Goal: Task Accomplishment & Management: Complete application form

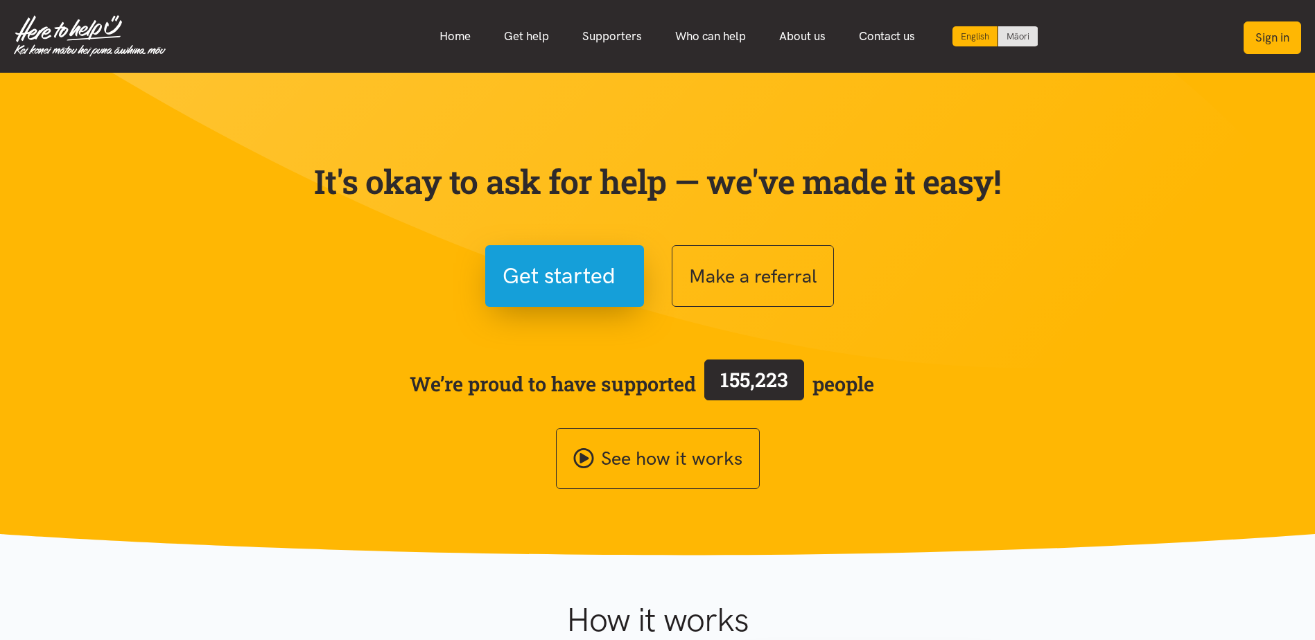
click at [1263, 44] on button "Sign in" at bounding box center [1272, 37] width 58 height 33
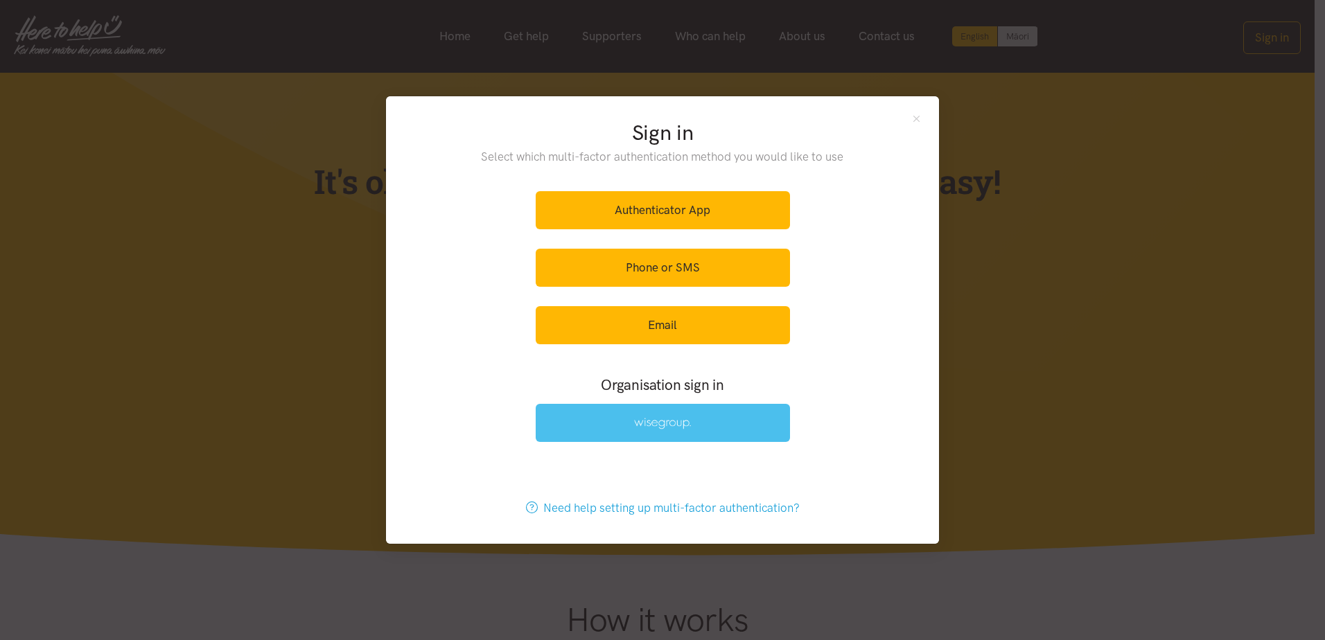
click at [658, 419] on img at bounding box center [662, 424] width 57 height 12
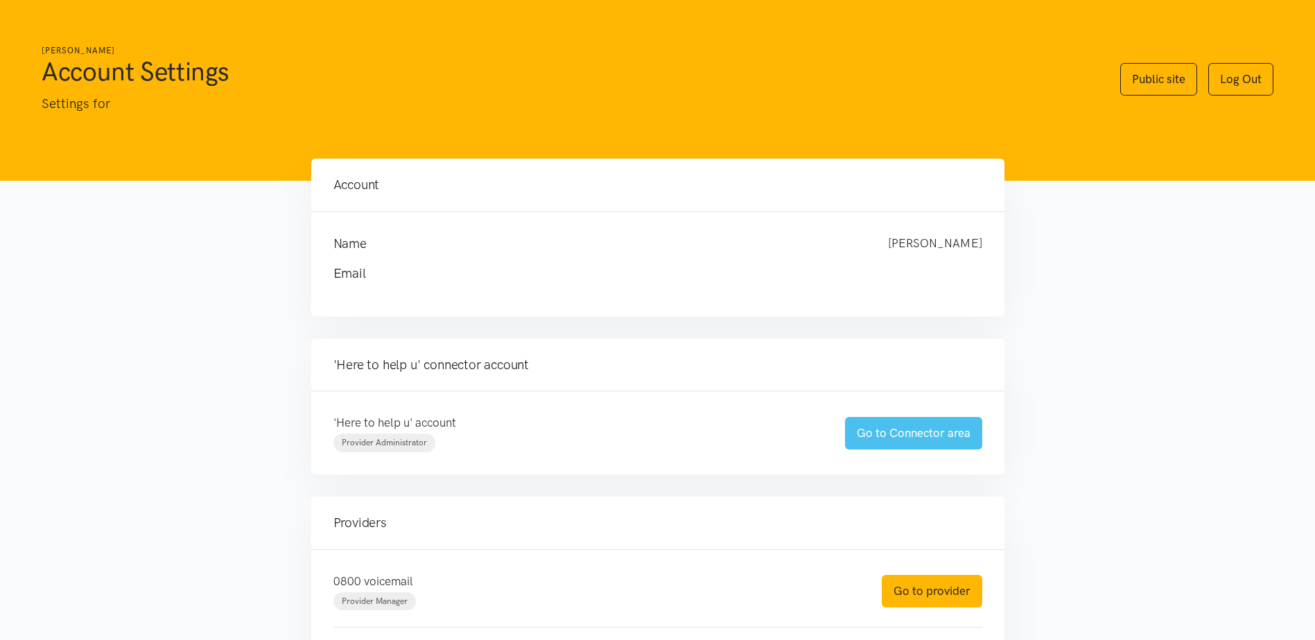
click at [905, 429] on link "Go to Connector area" at bounding box center [913, 433] width 137 height 33
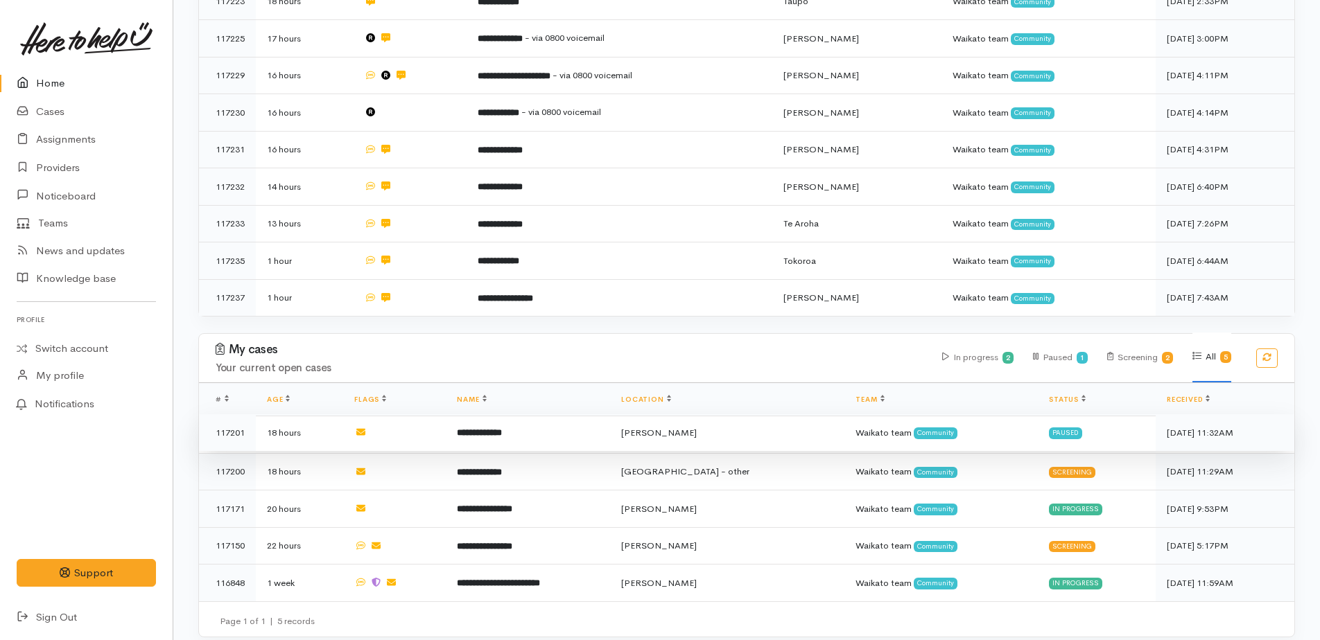
scroll to position [362, 0]
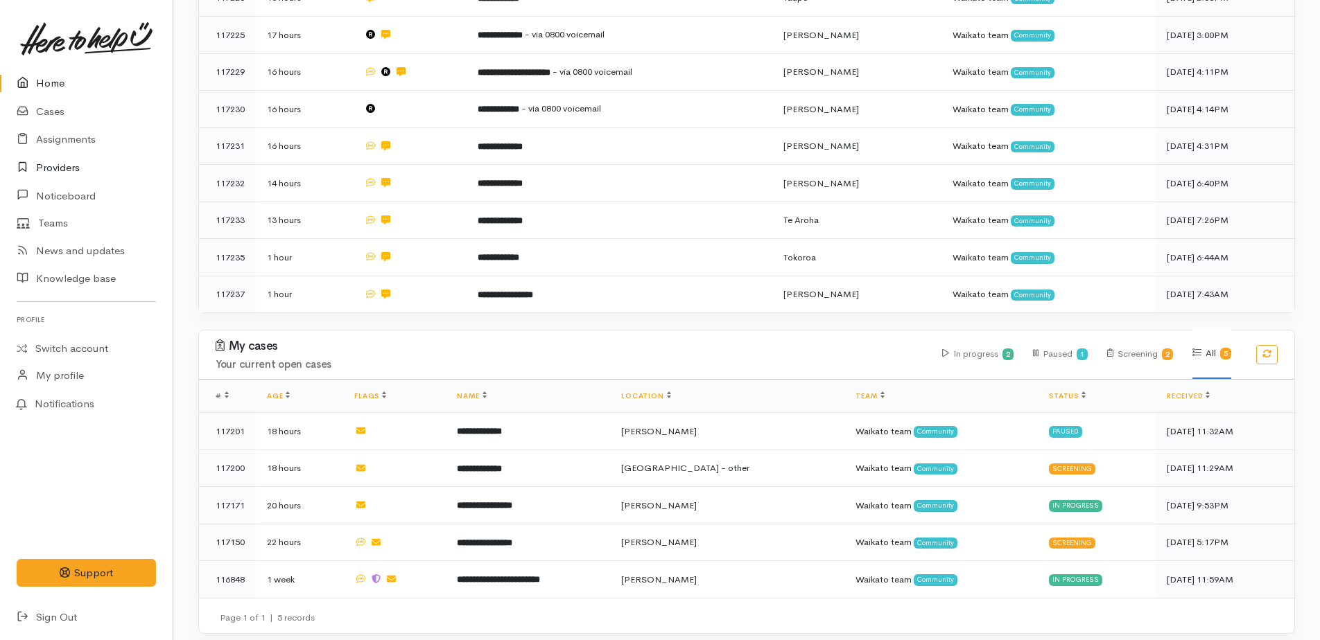
click at [45, 166] on link "Providers" at bounding box center [86, 168] width 173 height 28
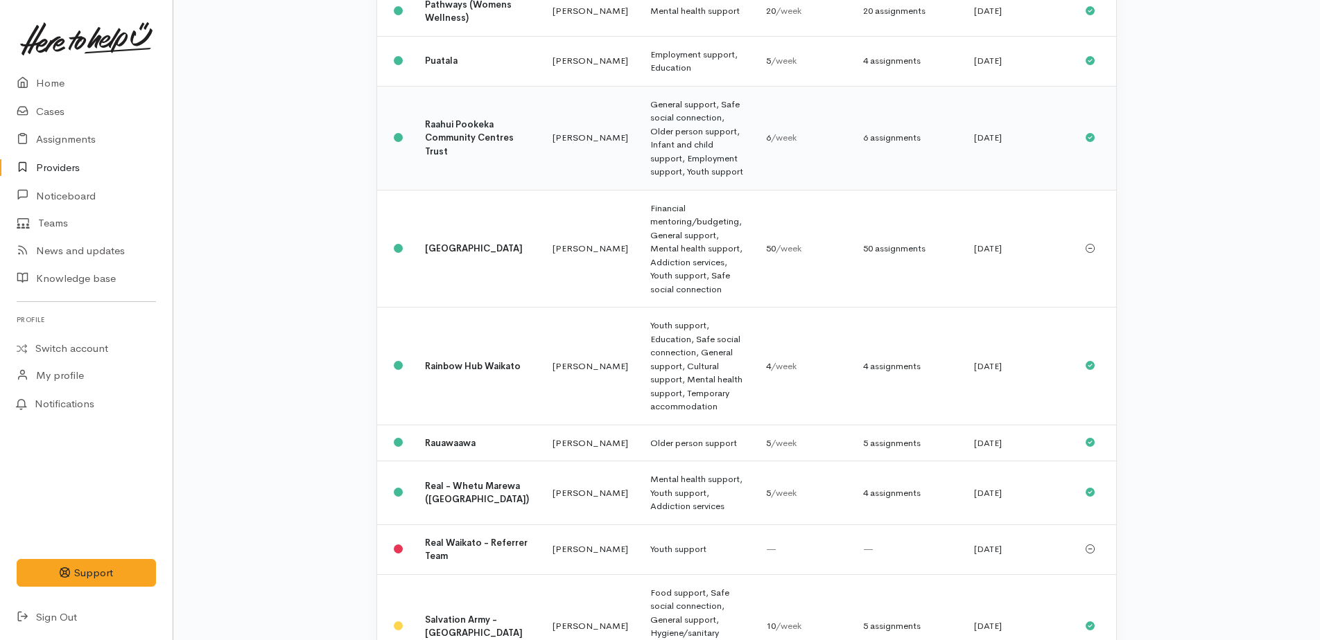
scroll to position [1178, 0]
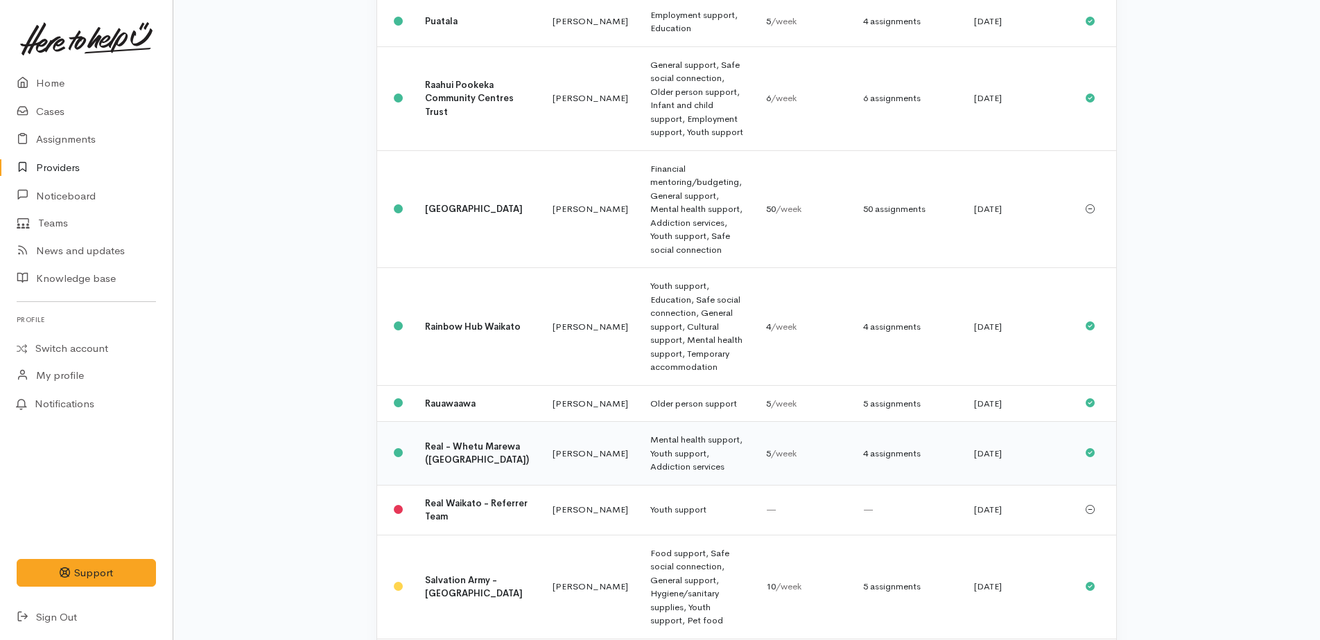
click at [435, 441] on b "Real - Whetu Marewa ([GEOGRAPHIC_DATA])" at bounding box center [477, 454] width 104 height 26
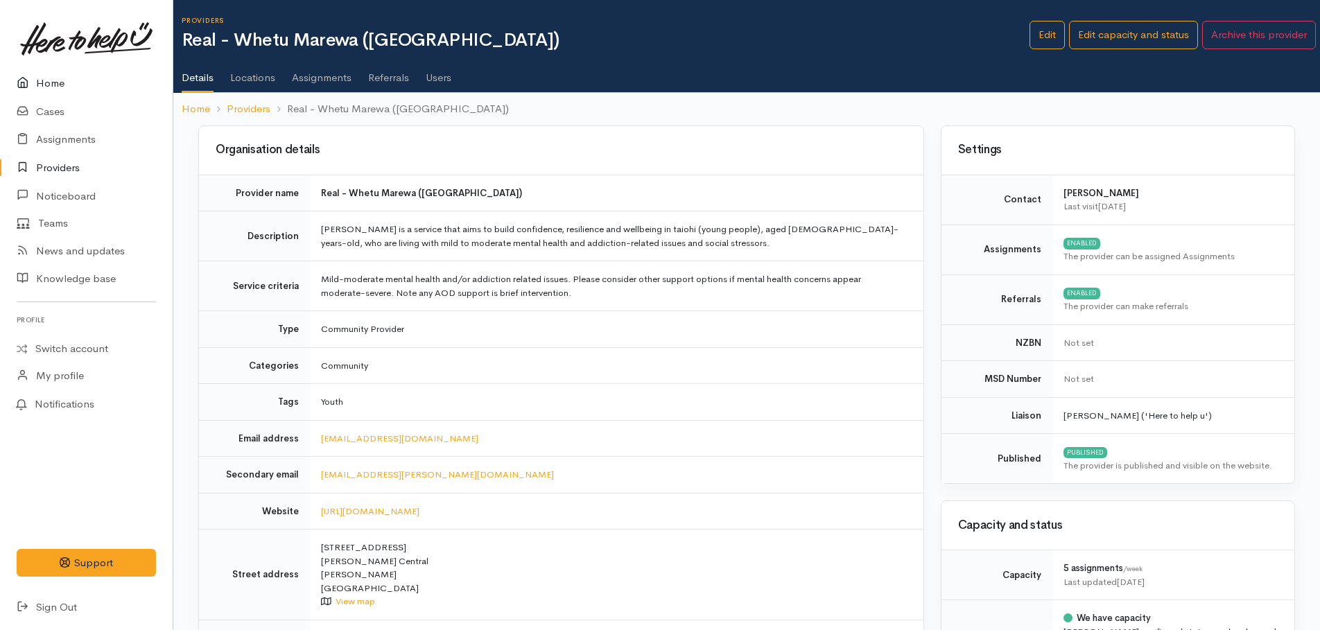
click at [52, 85] on link "Home" at bounding box center [86, 83] width 173 height 28
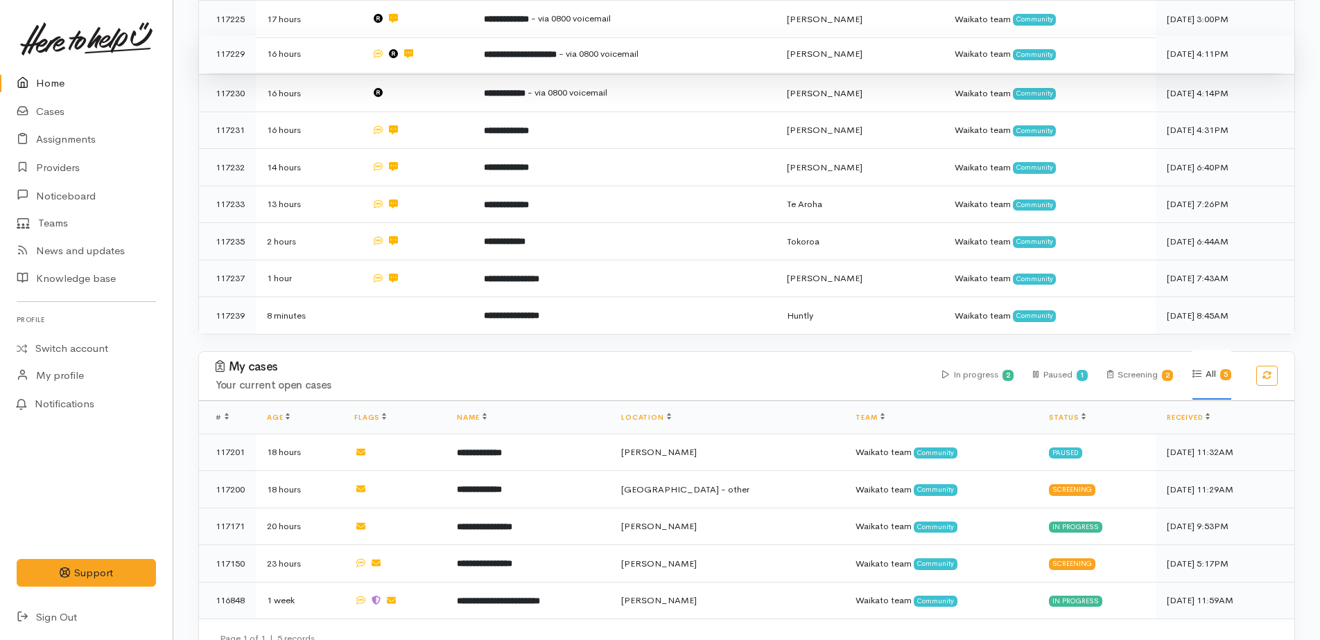
scroll to position [399, 0]
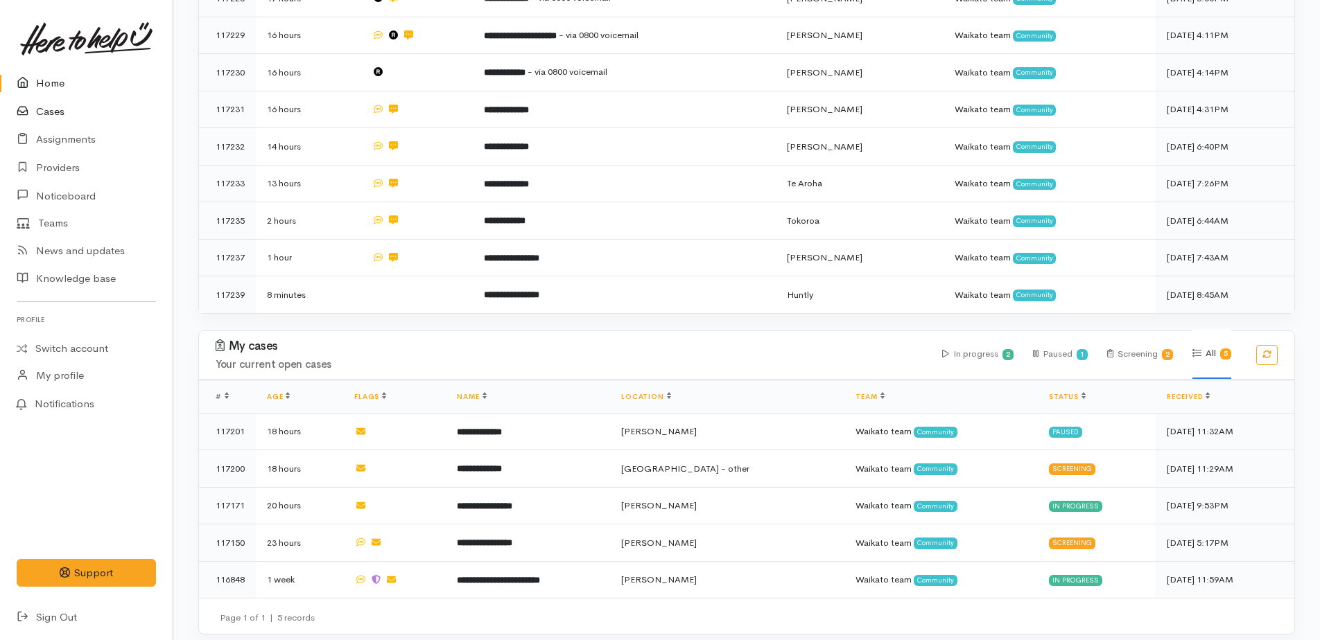
click at [55, 109] on link "Cases" at bounding box center [86, 112] width 173 height 28
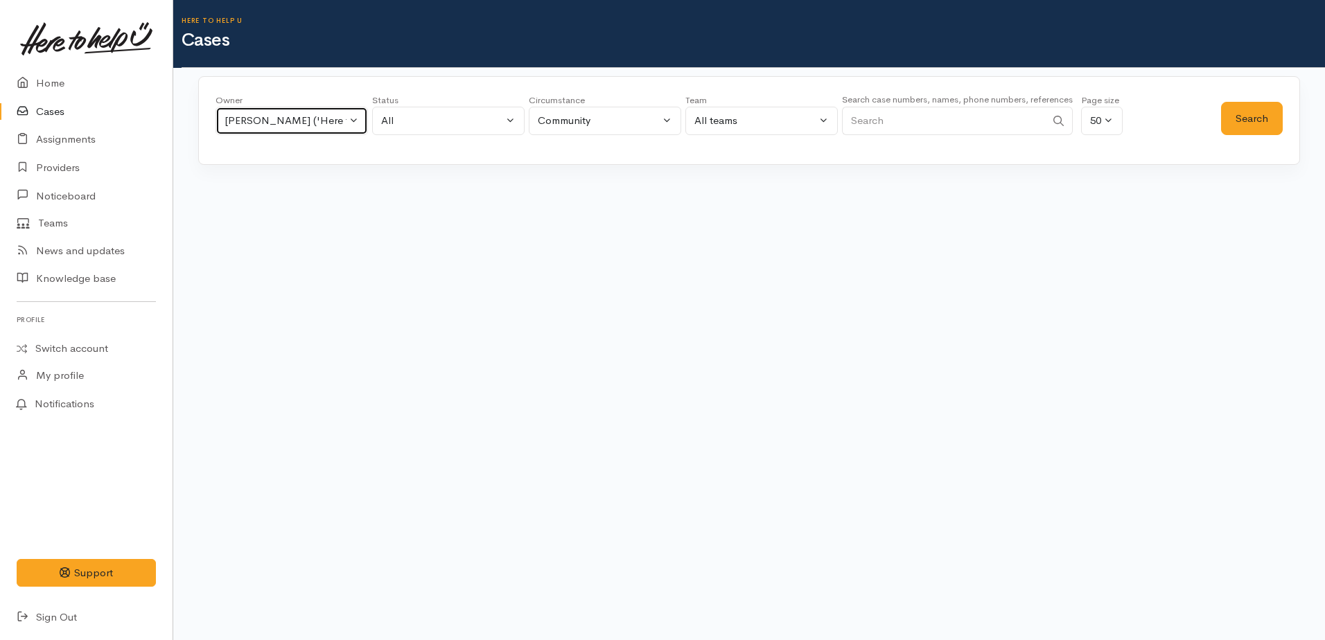
click at [291, 120] on div "Kyleigh Pike ('Here to help u')" at bounding box center [286, 121] width 122 height 16
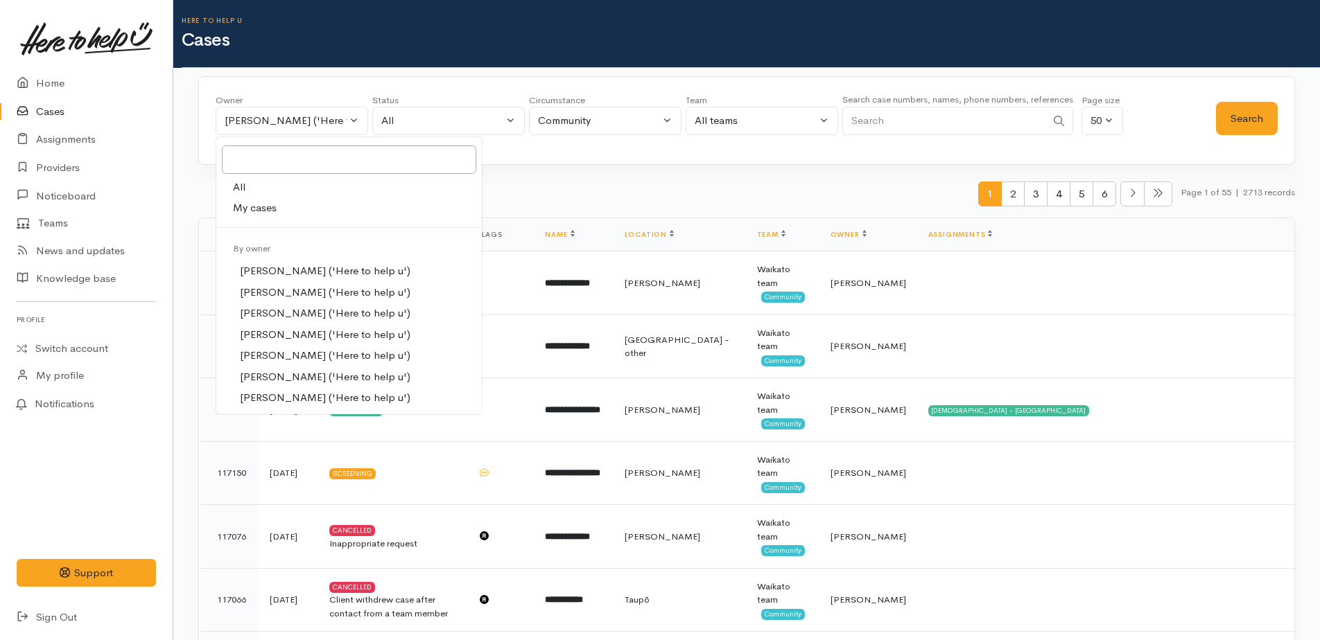
click at [238, 186] on span "All" at bounding box center [239, 188] width 12 height 16
select select "-1"
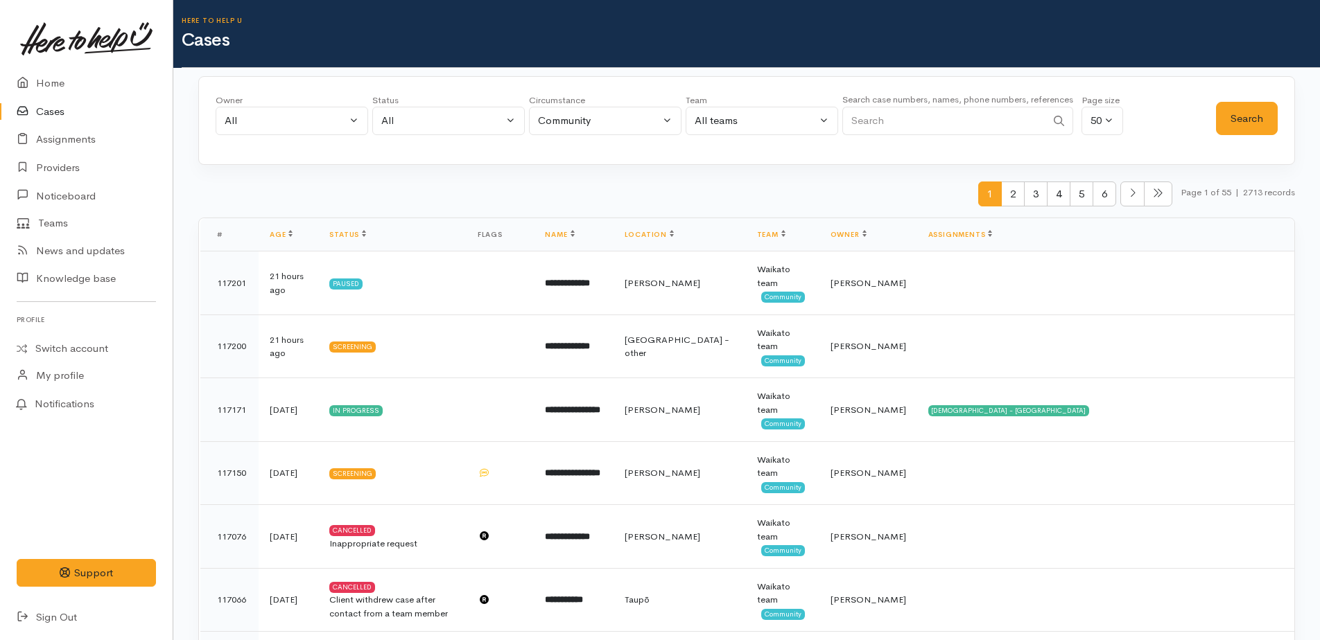
click at [915, 117] on input "Search" at bounding box center [944, 121] width 204 height 28
type input "maysie"
click at [1234, 125] on button "Search" at bounding box center [1247, 119] width 62 height 34
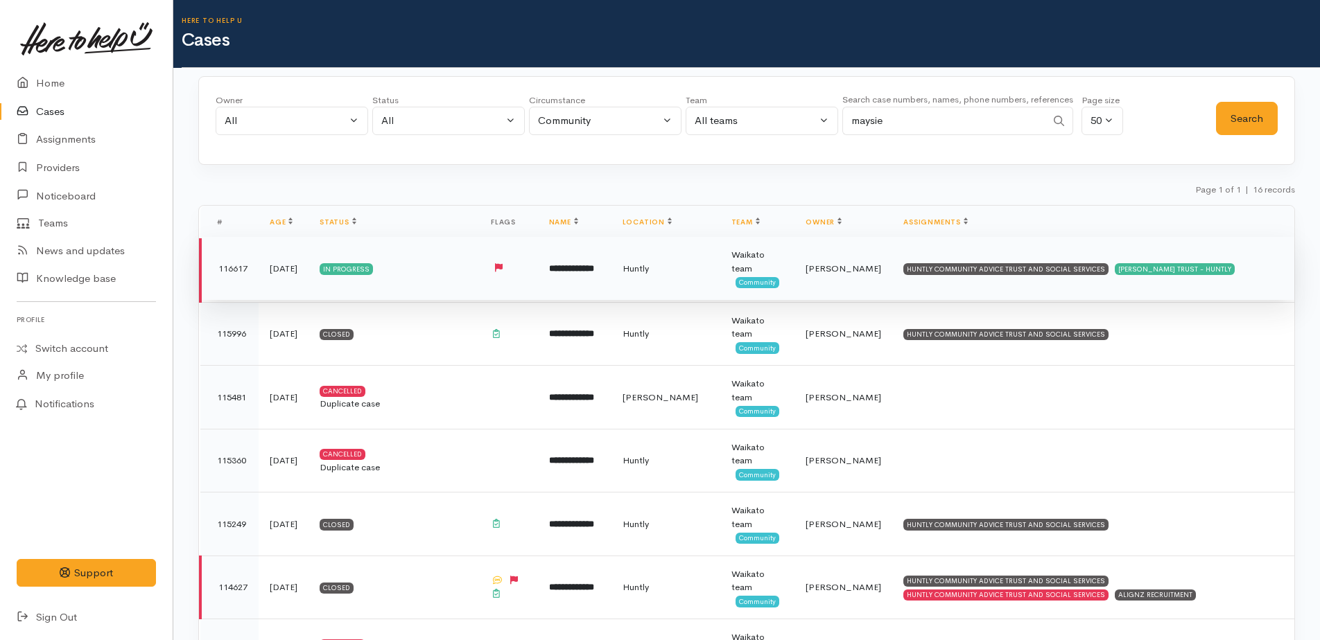
click at [594, 267] on b "**********" at bounding box center [571, 268] width 45 height 9
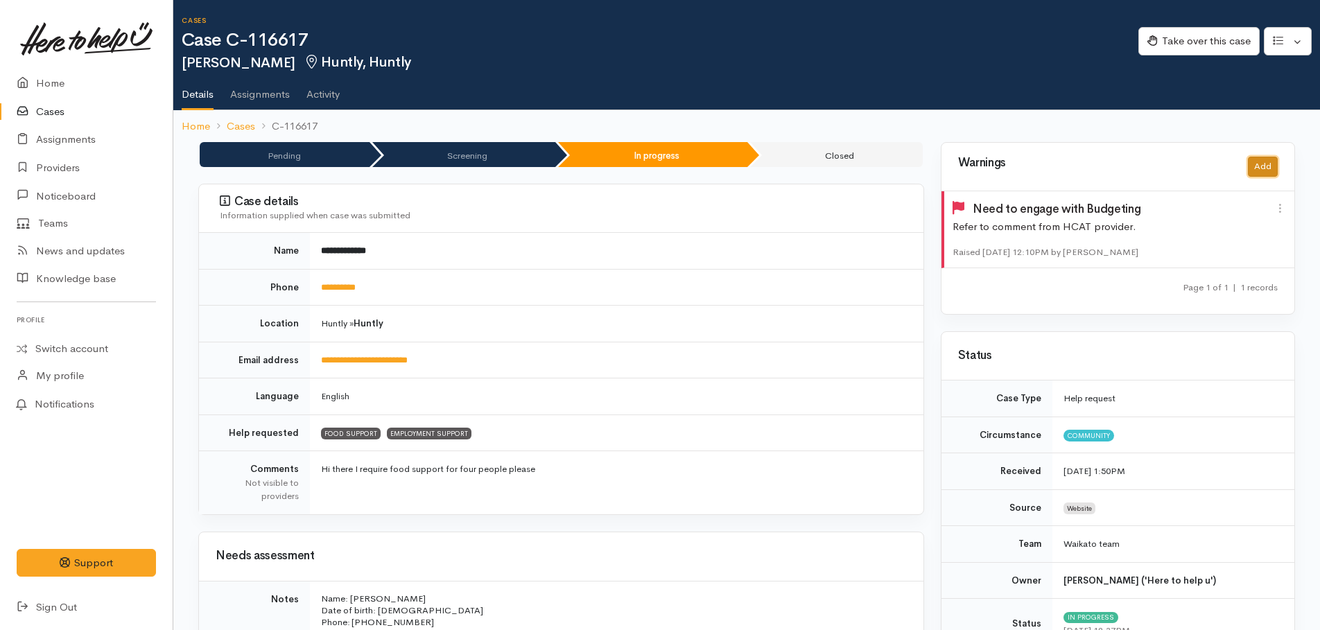
click at [1254, 166] on button "Add" at bounding box center [1263, 167] width 30 height 20
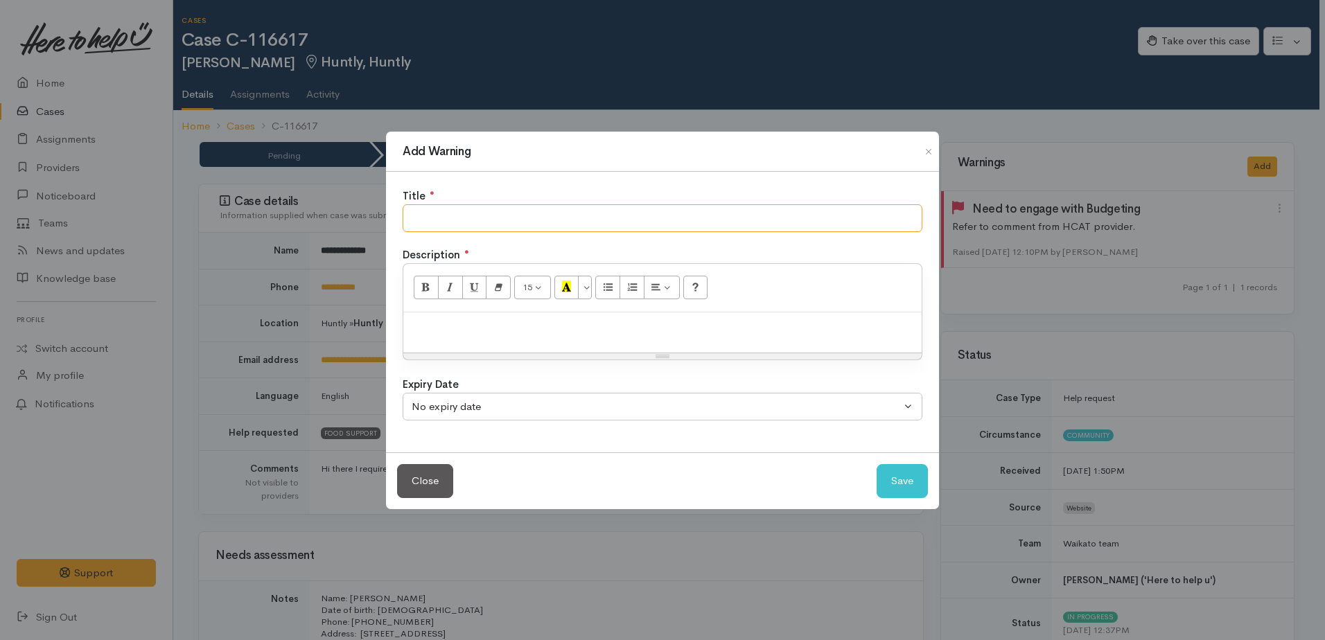
click at [580, 218] on input "text" at bounding box center [663, 218] width 520 height 28
click at [929, 151] on button "Close" at bounding box center [929, 151] width 22 height 17
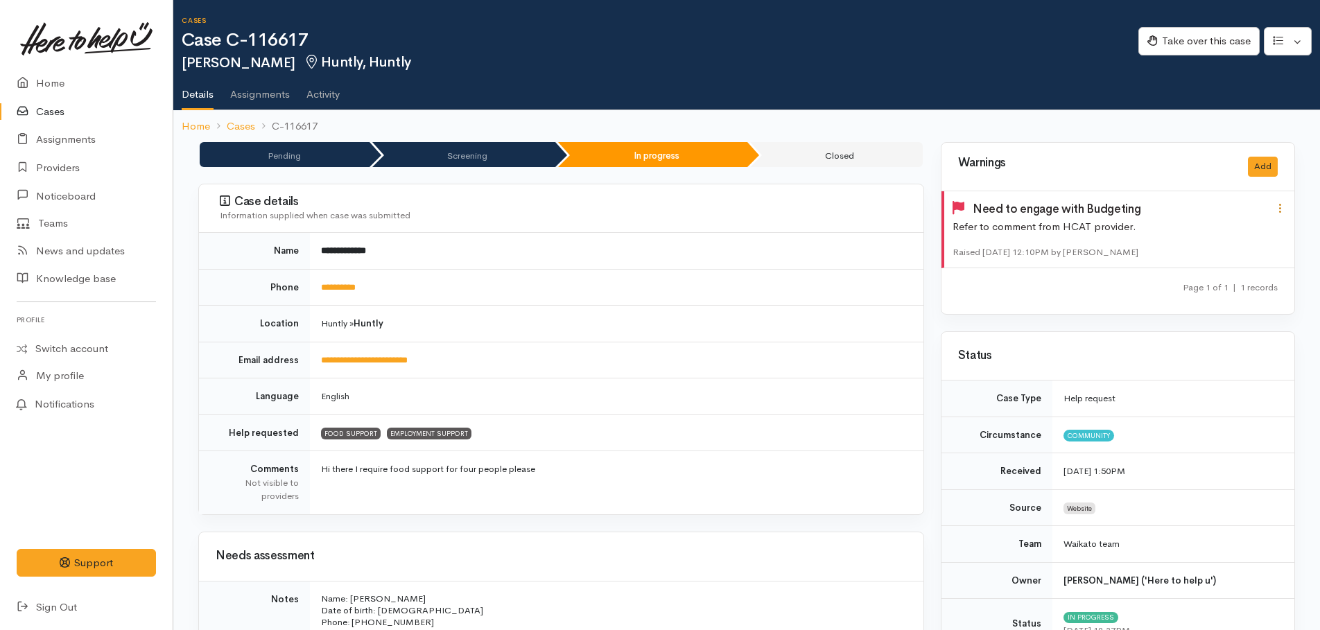
click at [1282, 203] on icon at bounding box center [1280, 208] width 12 height 12
click at [837, 277] on td "**********" at bounding box center [616, 287] width 613 height 37
click at [1284, 211] on icon at bounding box center [1280, 208] width 12 height 12
click at [834, 267] on td "**********" at bounding box center [616, 251] width 613 height 36
click at [1261, 161] on button "Add" at bounding box center [1263, 167] width 30 height 20
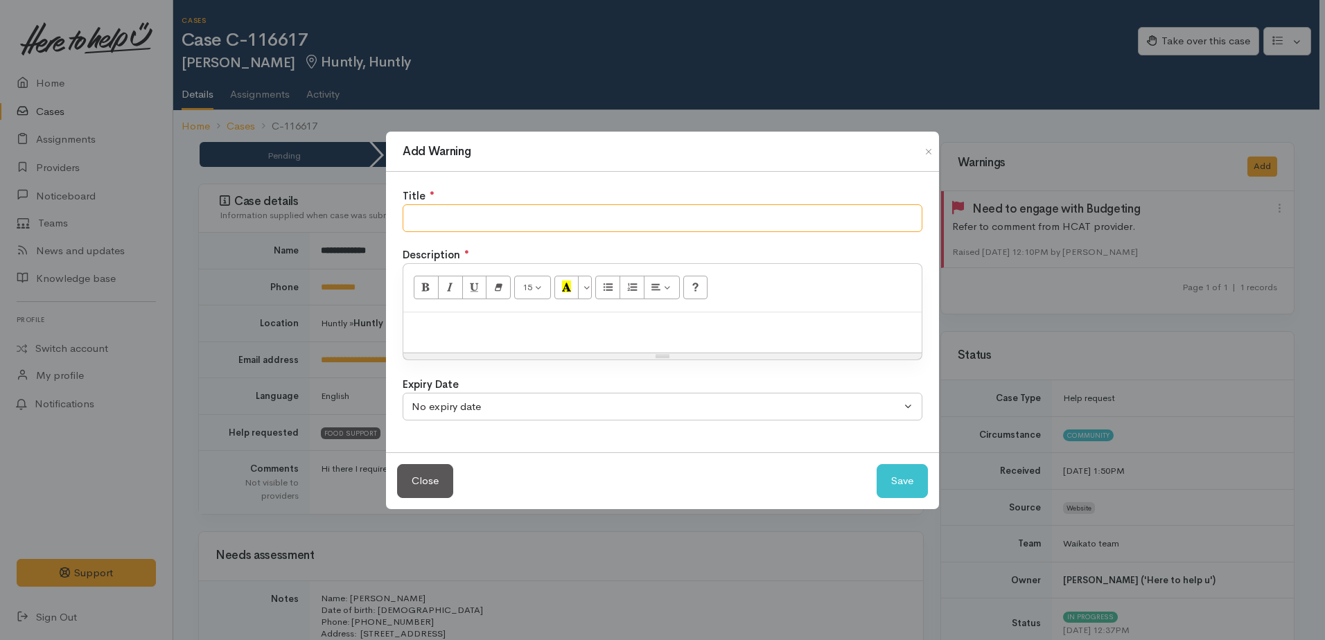
click at [428, 218] on input "text" at bounding box center [663, 218] width 520 height 28
click at [469, 217] on input "Has used up entailment at HCATTS" at bounding box center [663, 218] width 520 height 28
type input "Has used up entitlement at HCATTS"
click at [428, 317] on div at bounding box center [662, 333] width 518 height 41
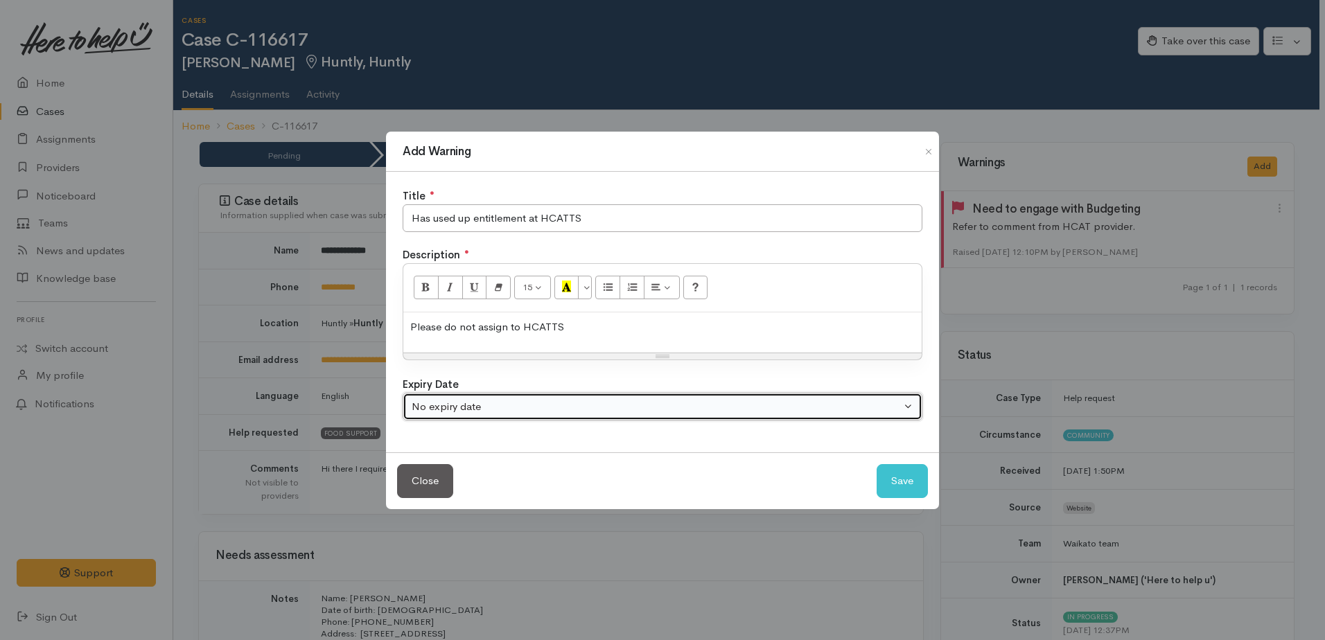
click at [486, 414] on div "No expiry date" at bounding box center [656, 407] width 489 height 16
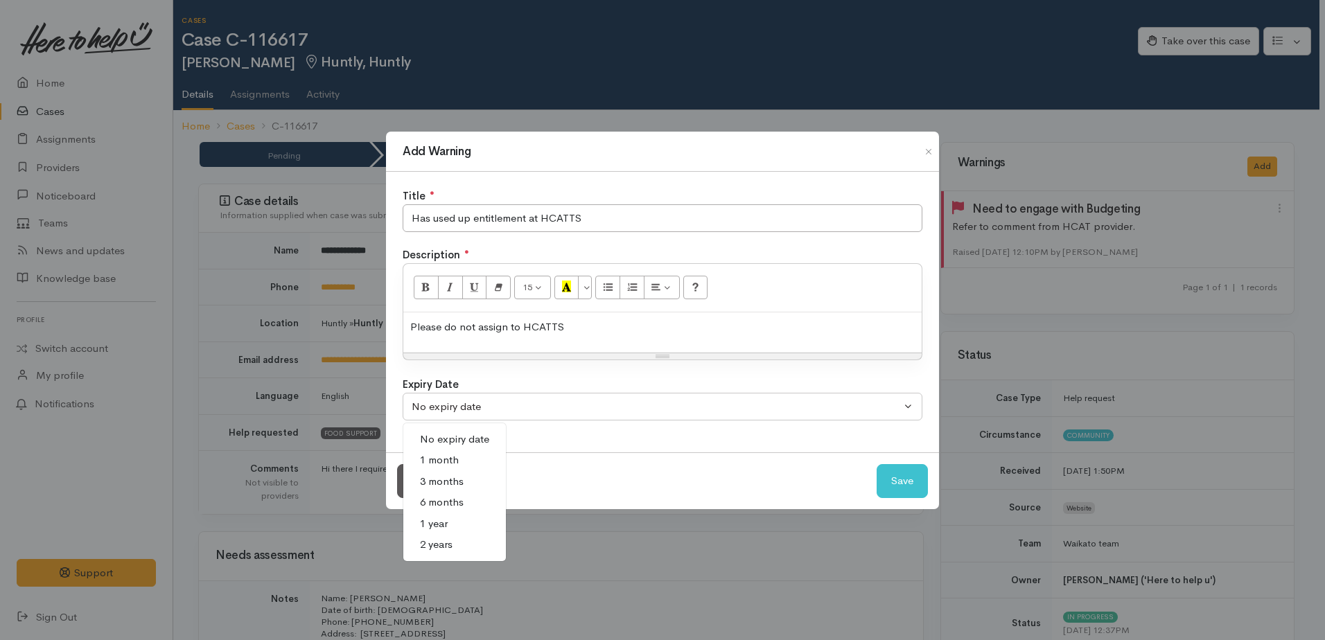
click at [445, 503] on span "6 months" at bounding box center [442, 503] width 44 height 16
select select "3"
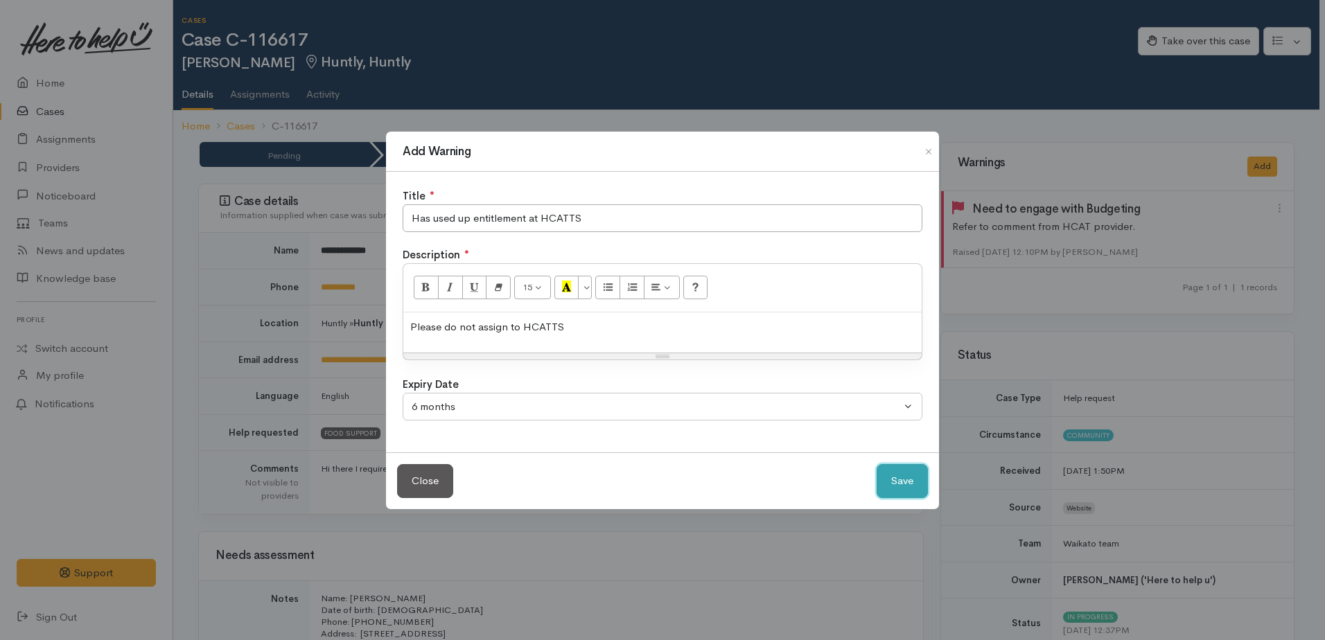
click at [896, 475] on button "Save" at bounding box center [902, 481] width 51 height 34
select select "0"
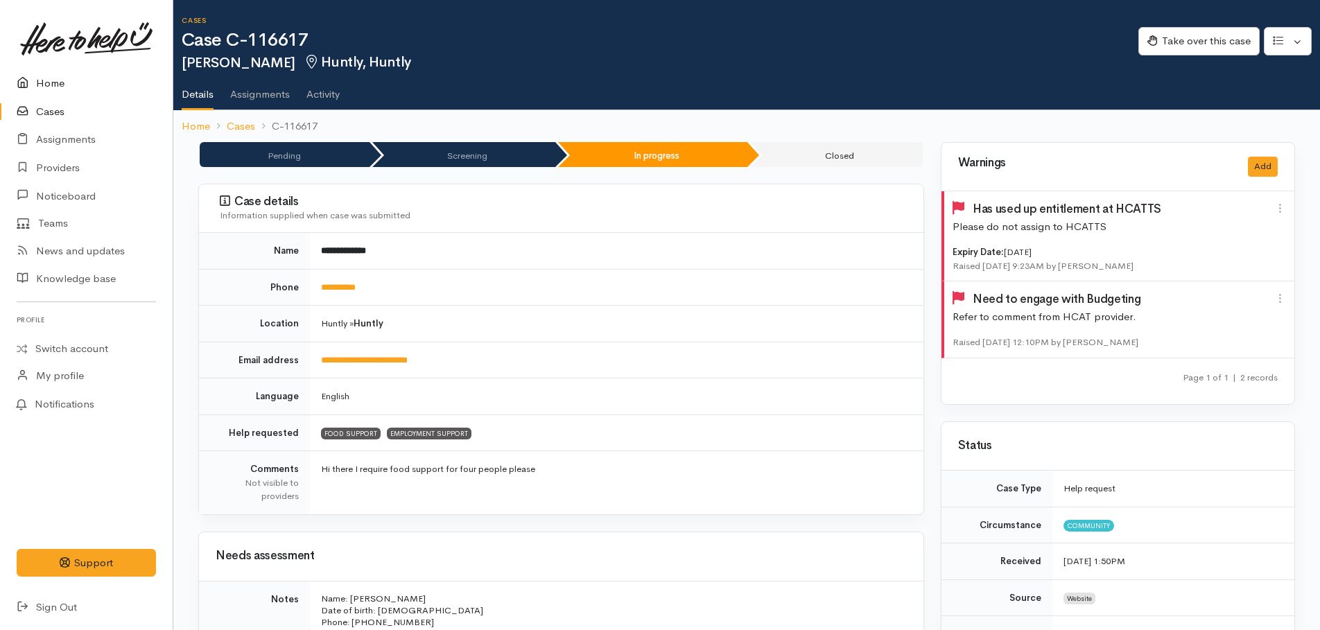
click at [47, 86] on link "Home" at bounding box center [86, 83] width 173 height 28
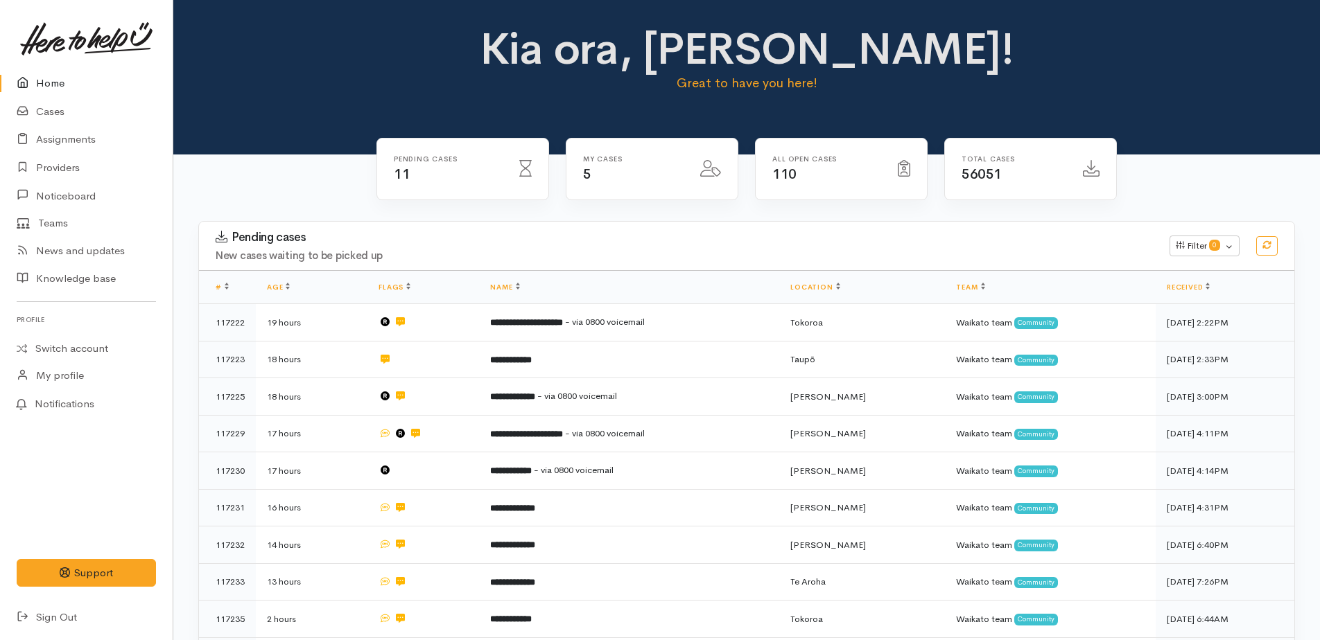
click at [42, 85] on link "Home" at bounding box center [86, 83] width 173 height 28
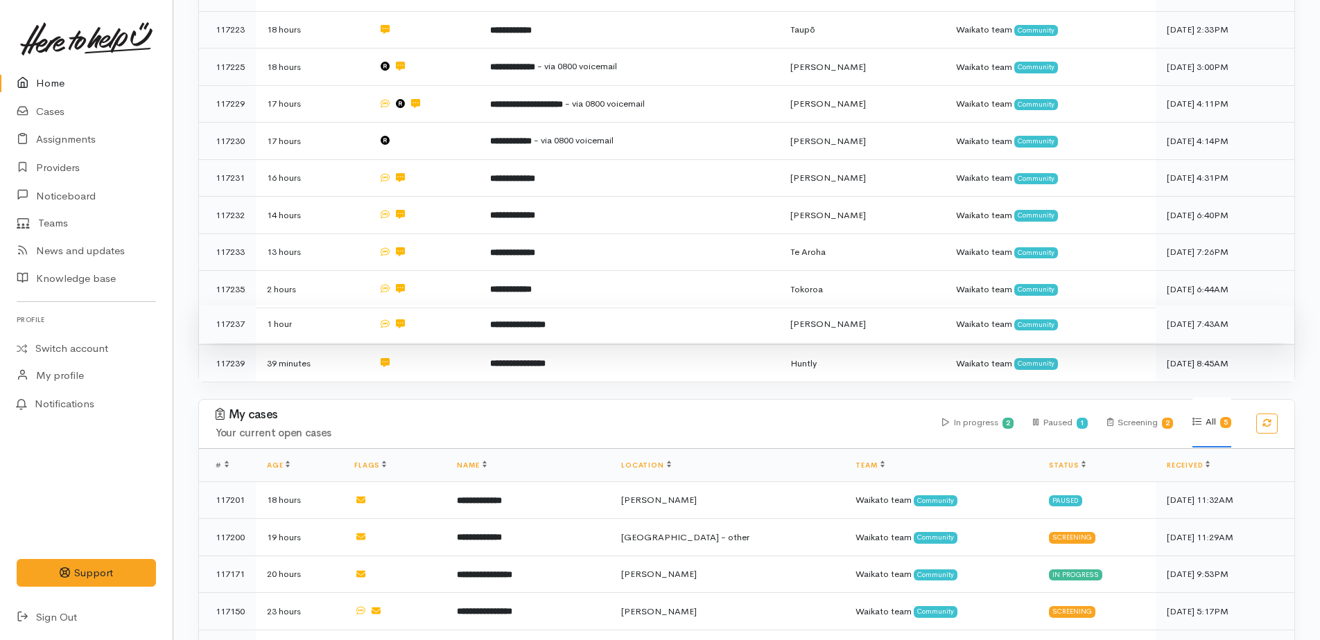
scroll to position [399, 0]
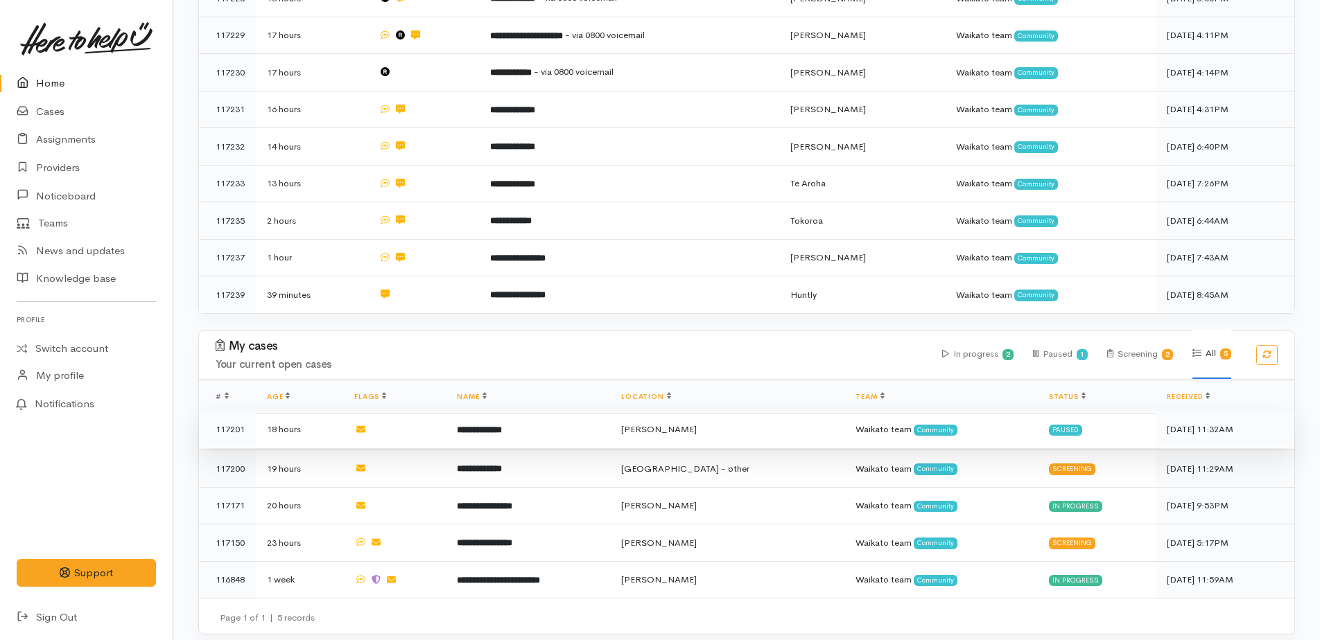
click at [881, 423] on td "Waikato team Community" at bounding box center [940, 429] width 193 height 37
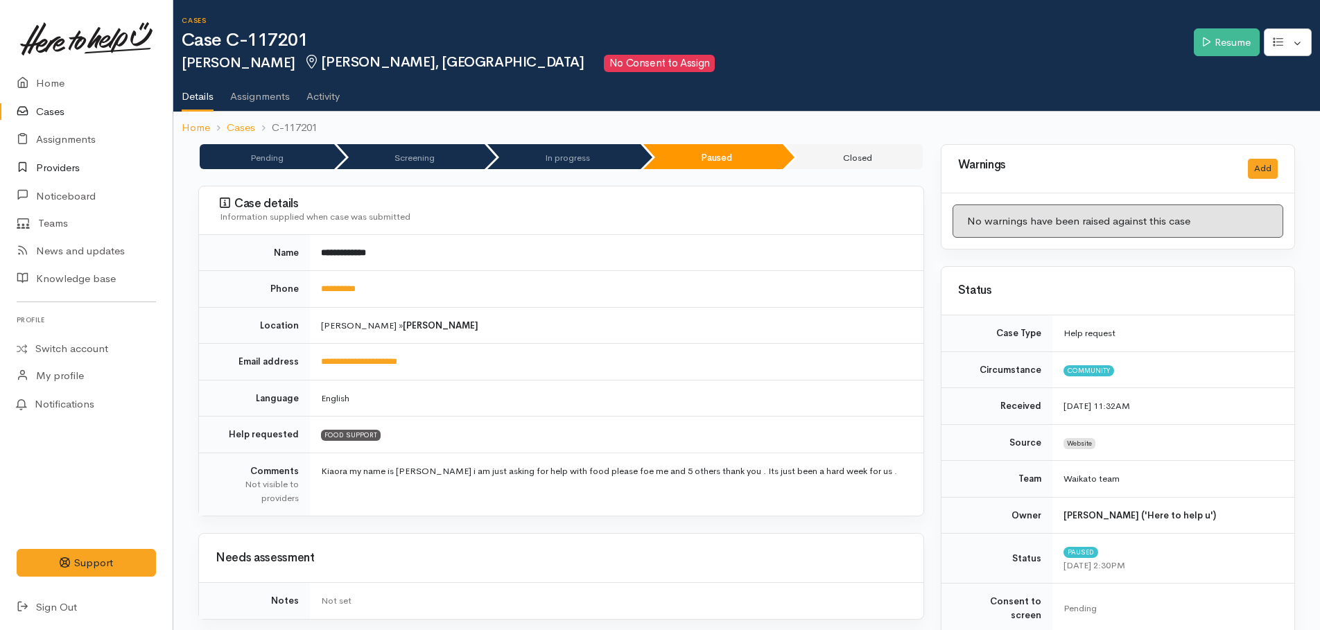
click at [54, 163] on link "Providers" at bounding box center [86, 168] width 173 height 28
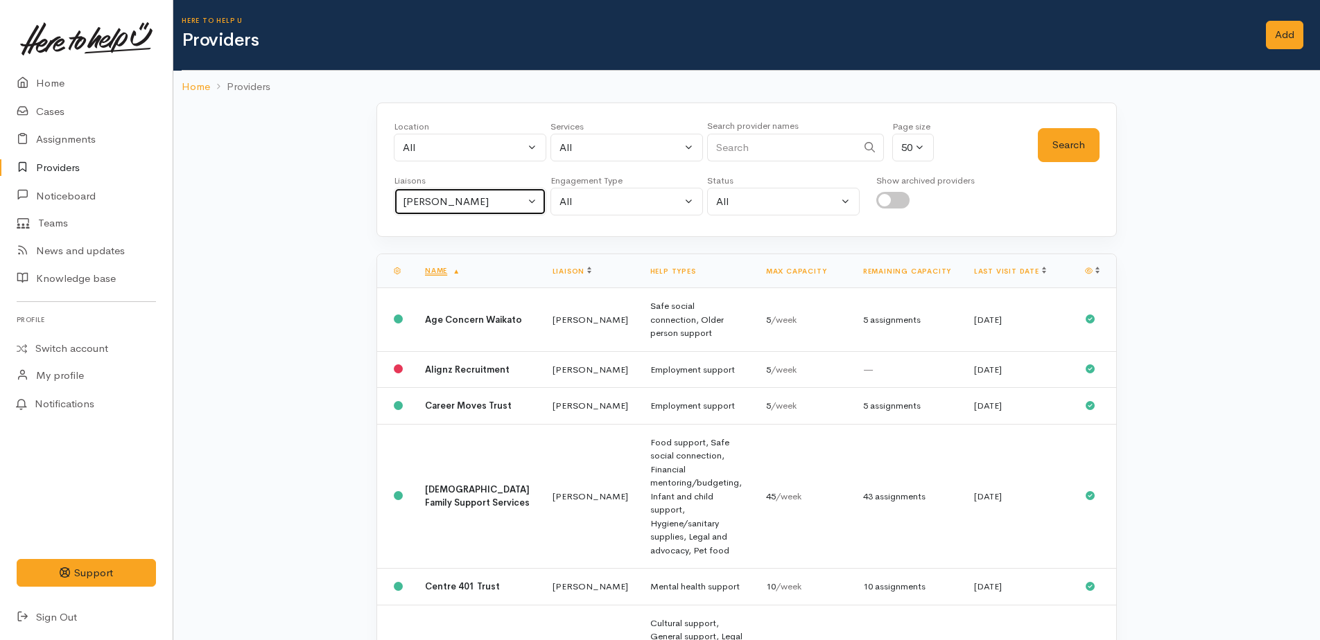
click at [430, 202] on div "Kyleigh Pike" at bounding box center [464, 202] width 122 height 16
type input "nic"
click at [449, 269] on span "Nicole Rusk" at bounding box center [454, 268] width 86 height 16
select select "2314"
click at [1075, 139] on button "Search" at bounding box center [1069, 145] width 62 height 34
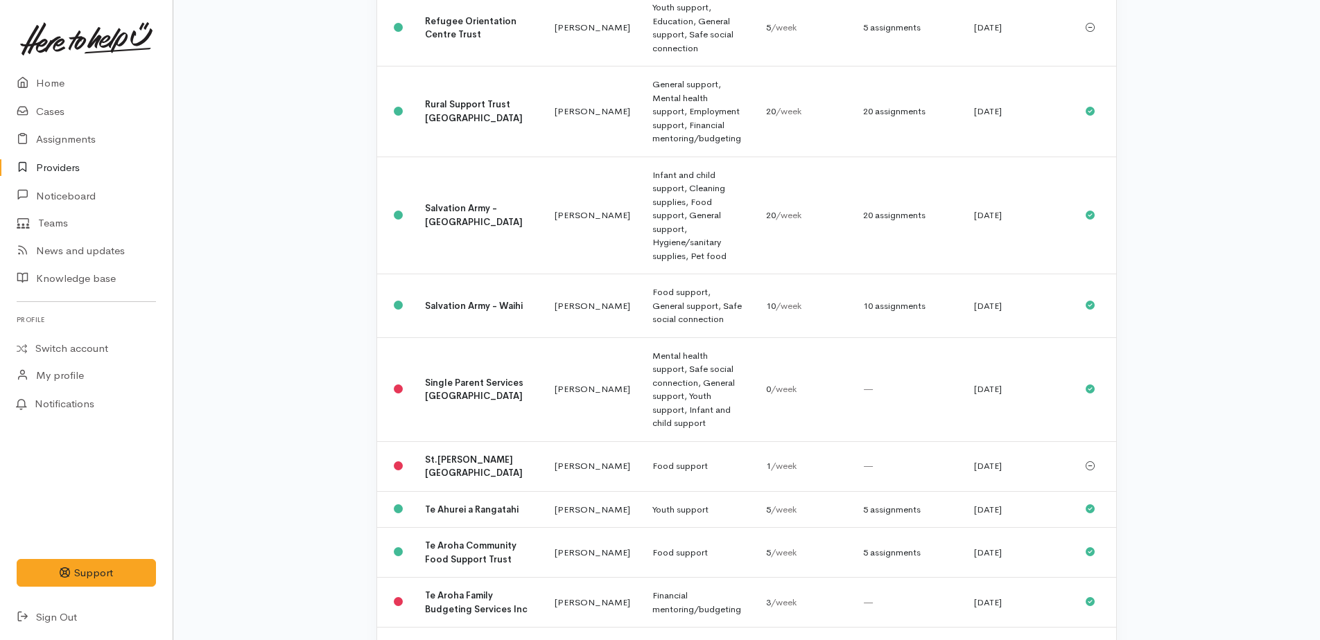
scroll to position [2357, 0]
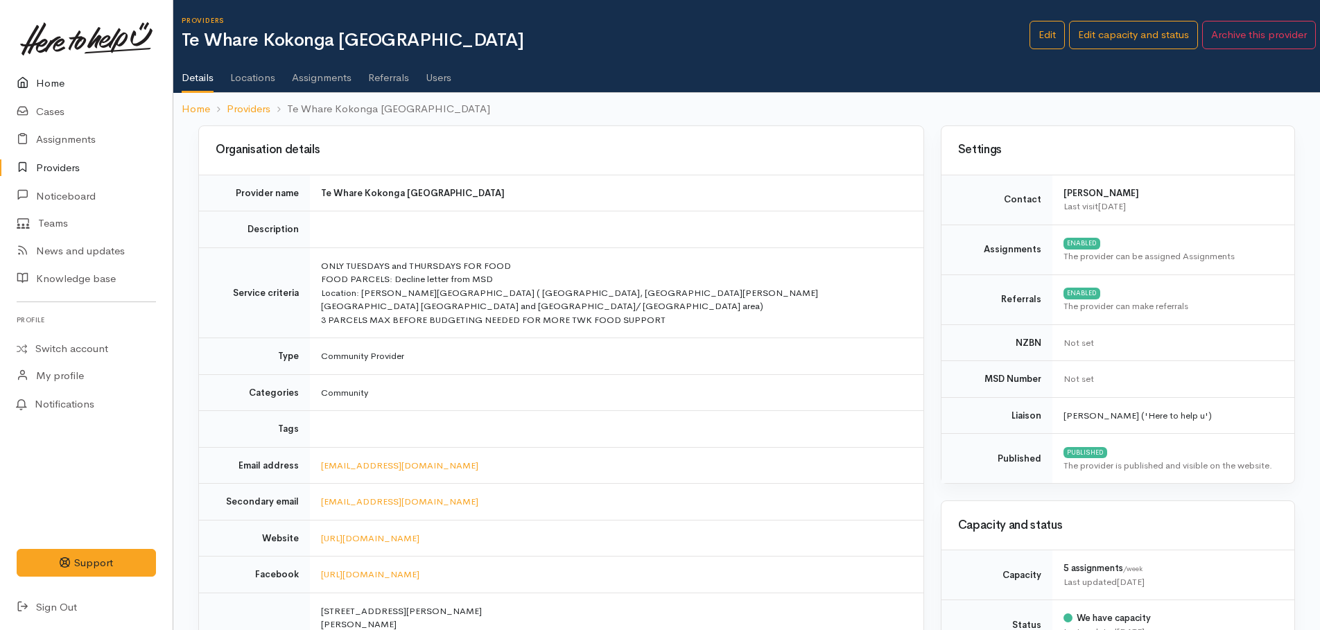
click at [40, 83] on link "Home" at bounding box center [86, 83] width 173 height 28
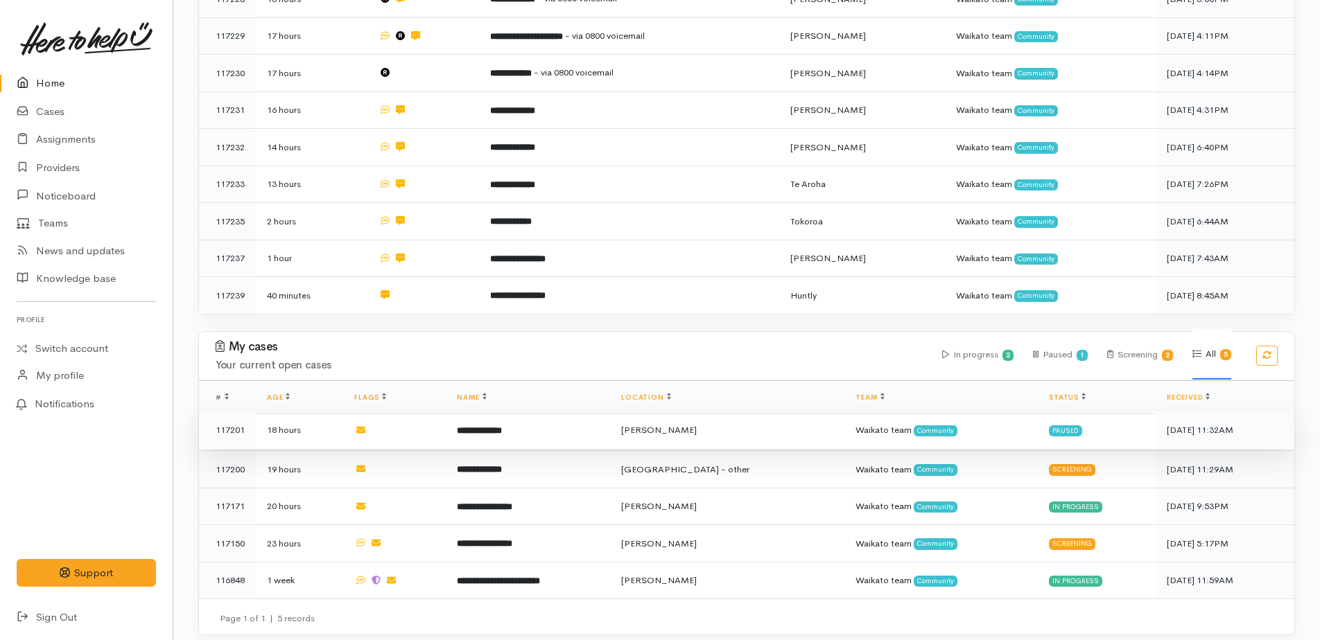
scroll to position [399, 0]
click at [518, 423] on td "**********" at bounding box center [528, 429] width 164 height 37
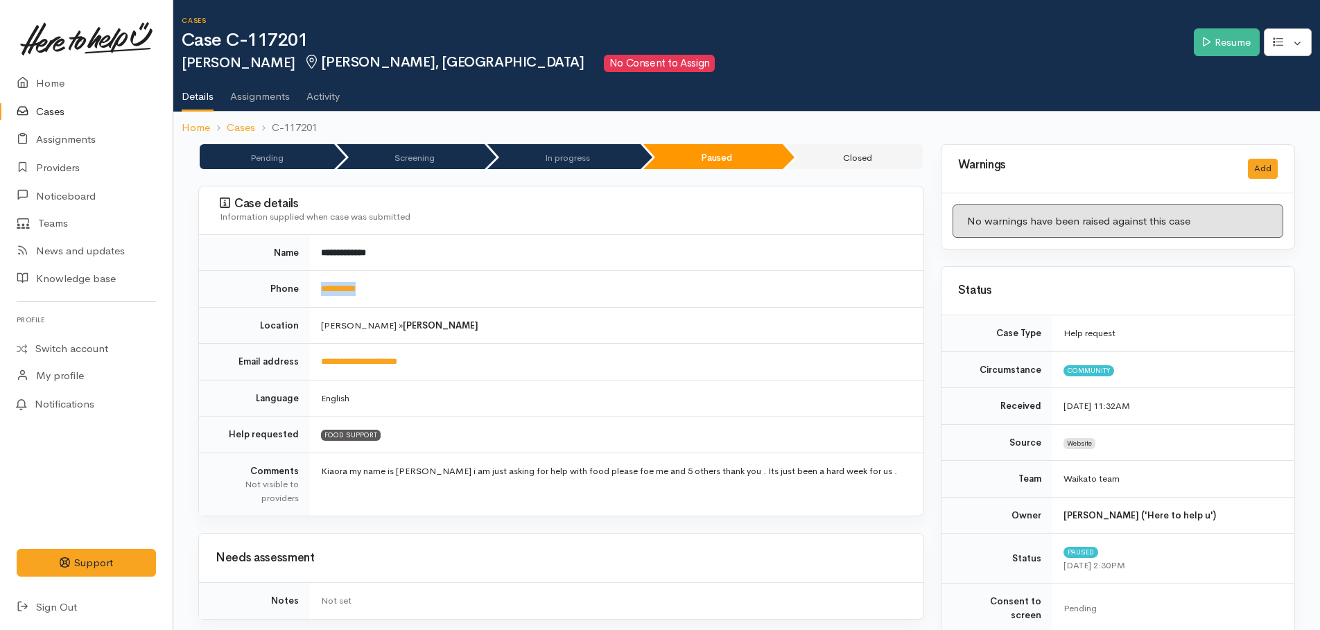
drag, startPoint x: 374, startPoint y: 282, endPoint x: 319, endPoint y: 280, distance: 55.5
click at [319, 280] on td "**********" at bounding box center [616, 289] width 613 height 37
drag, startPoint x: 319, startPoint y: 280, endPoint x: 330, endPoint y: 288, distance: 13.5
copy link "**********"
click at [1233, 49] on link "Resume" at bounding box center [1226, 42] width 66 height 28
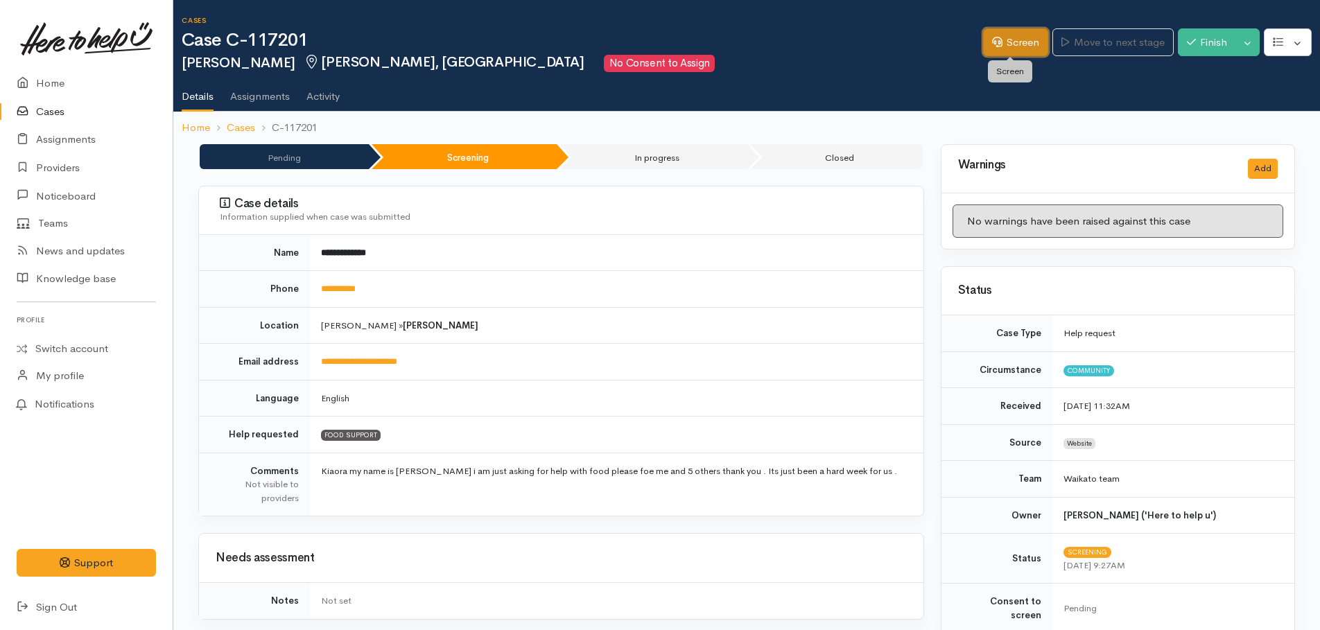
click at [1020, 46] on link "Screen" at bounding box center [1015, 42] width 65 height 28
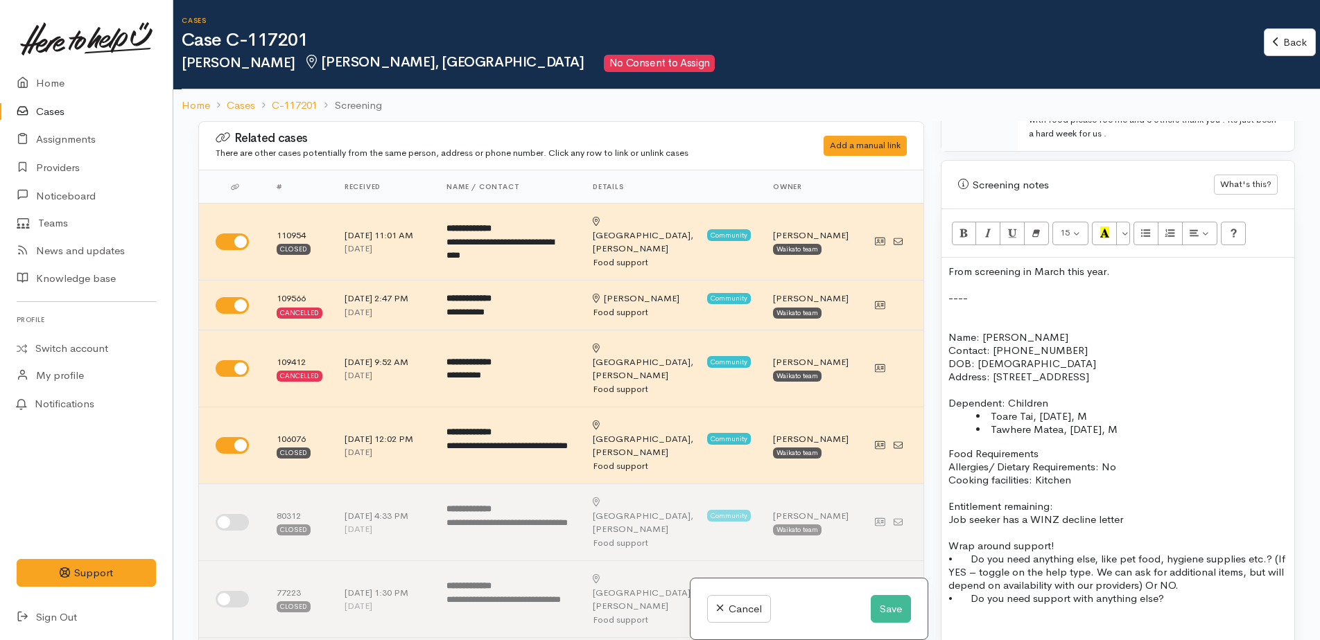
scroll to position [832, 0]
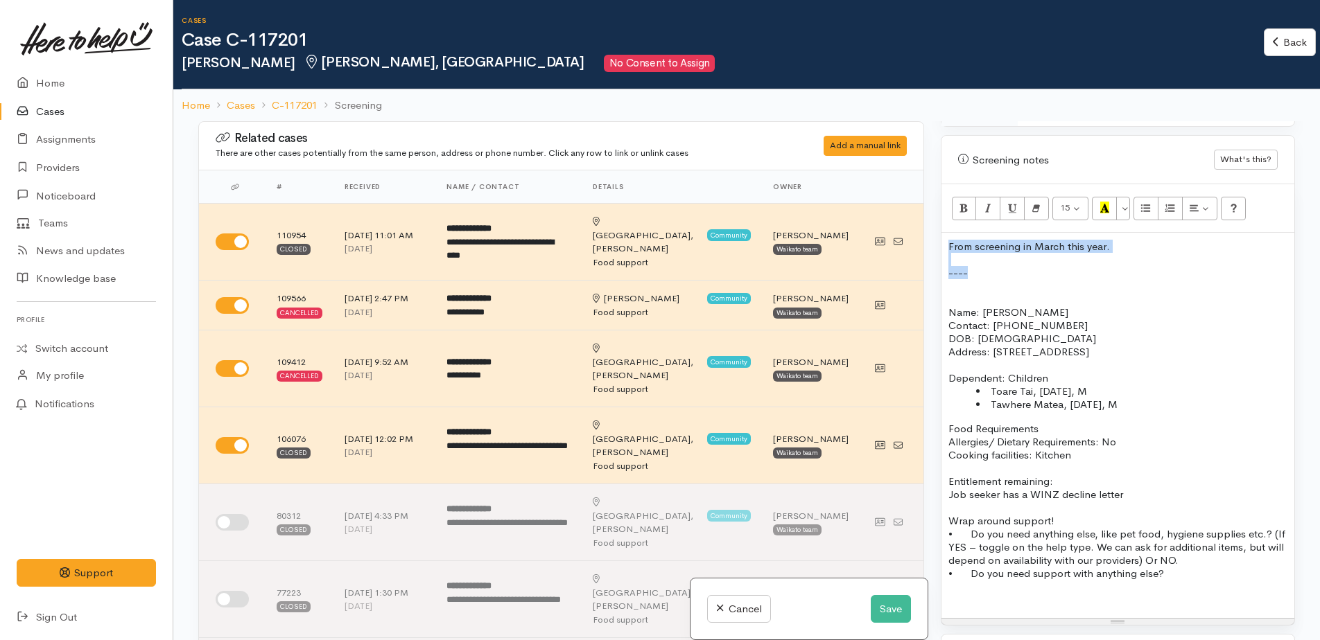
drag, startPoint x: 945, startPoint y: 231, endPoint x: 1067, endPoint y: 261, distance: 125.7
click at [1067, 261] on div "From screening in March this year. ---- Name: Caitlin Smith Contact: 0210835945…" at bounding box center [1117, 425] width 353 height 385
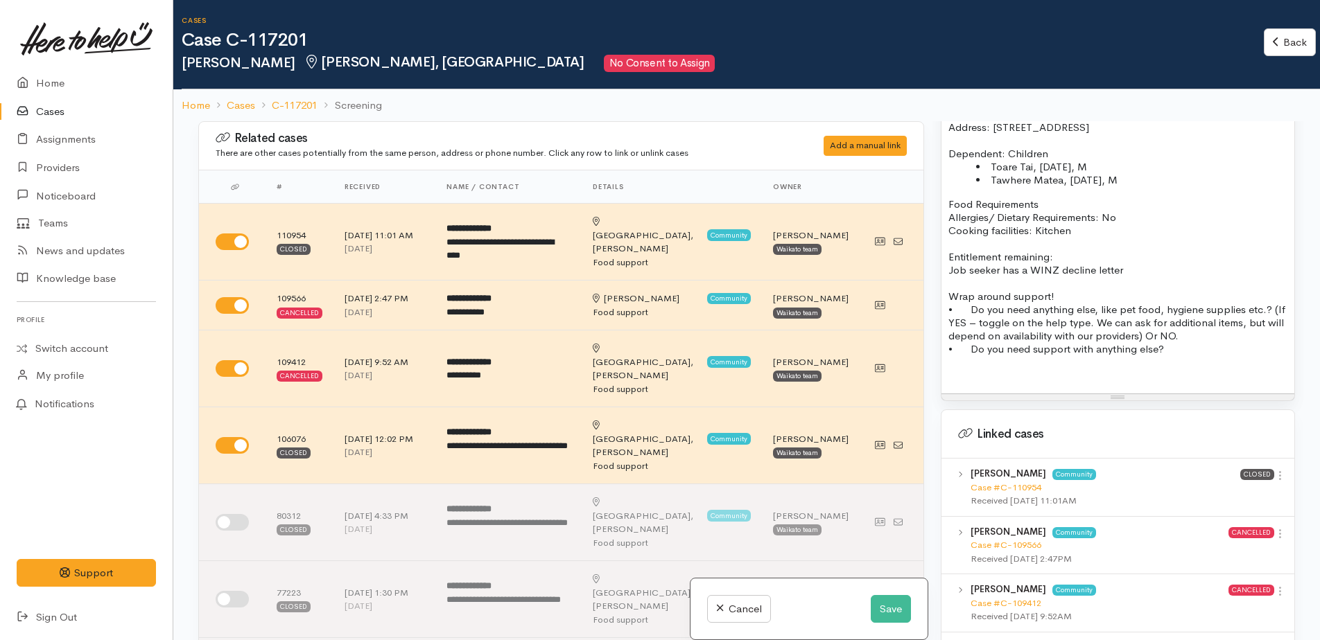
scroll to position [1040, 0]
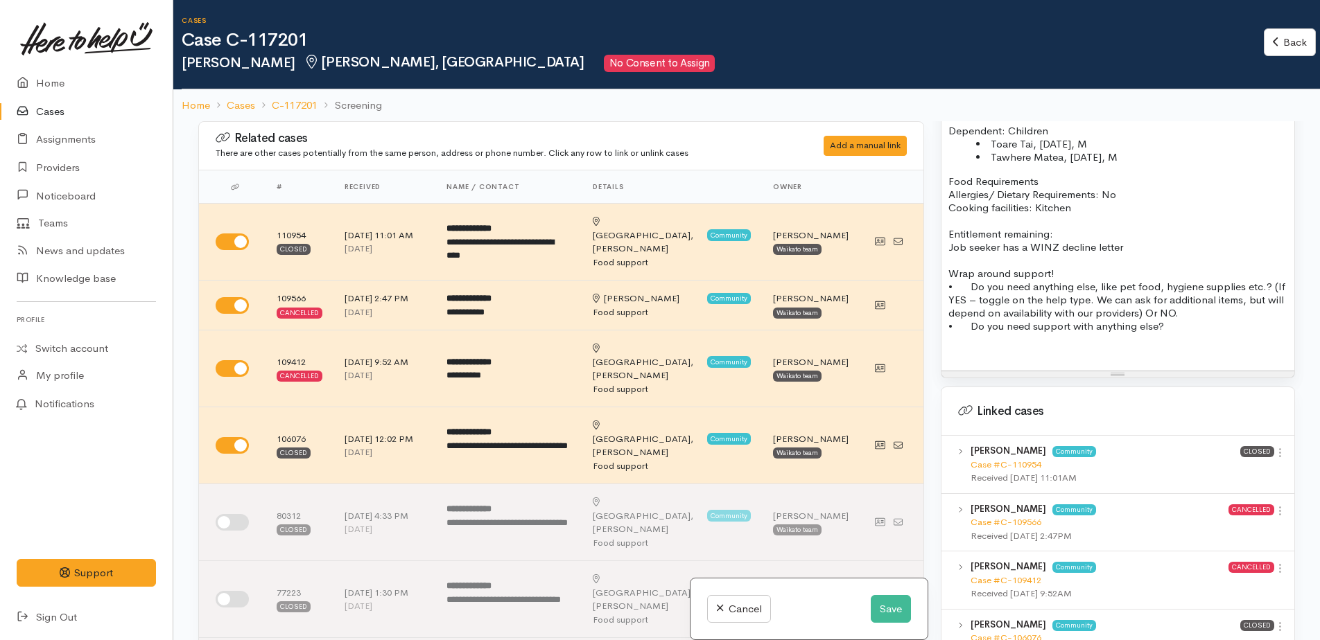
click at [1053, 175] on p "Food Requirements" at bounding box center [1117, 181] width 339 height 13
click at [1123, 188] on p "Allergies/ Dietary Requirements: No" at bounding box center [1117, 194] width 339 height 13
click at [1106, 201] on p "Cooking facilities: Kitchen" at bounding box center [1117, 207] width 339 height 13
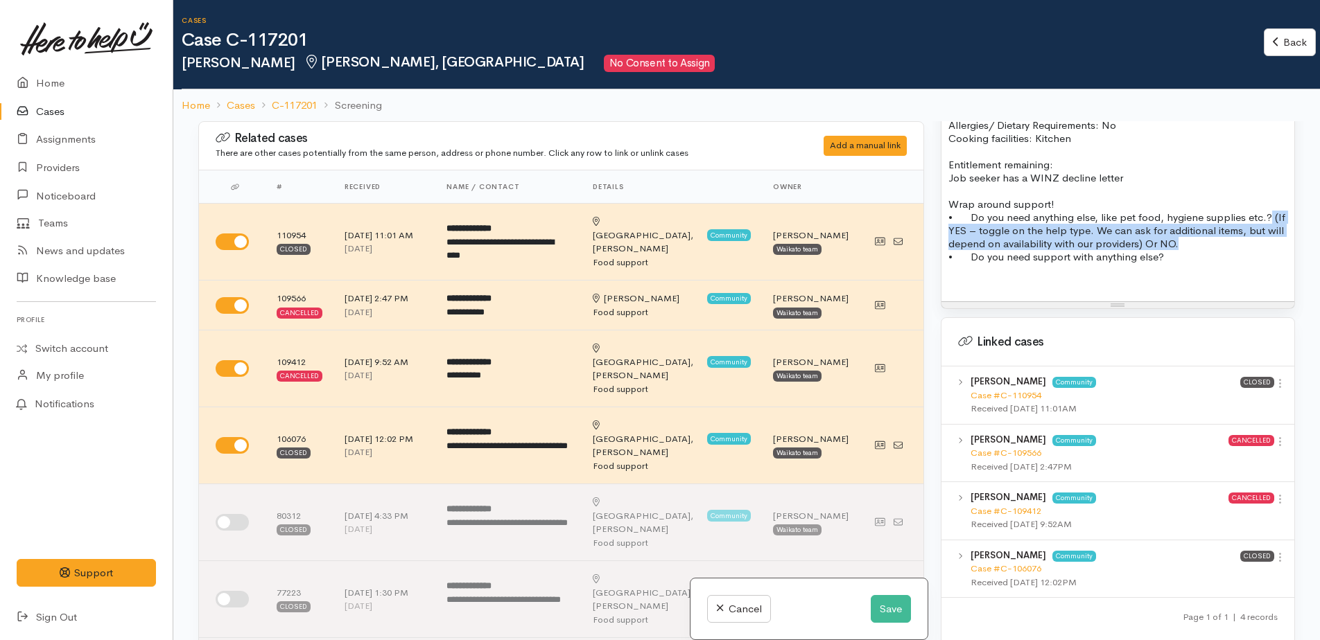
drag, startPoint x: 1266, startPoint y: 199, endPoint x: 1277, endPoint y: 229, distance: 32.4
click at [1277, 229] on p "• Do you need anything else, like pet food, hygiene supplies etc.? (If YES – to…" at bounding box center [1117, 231] width 339 height 40
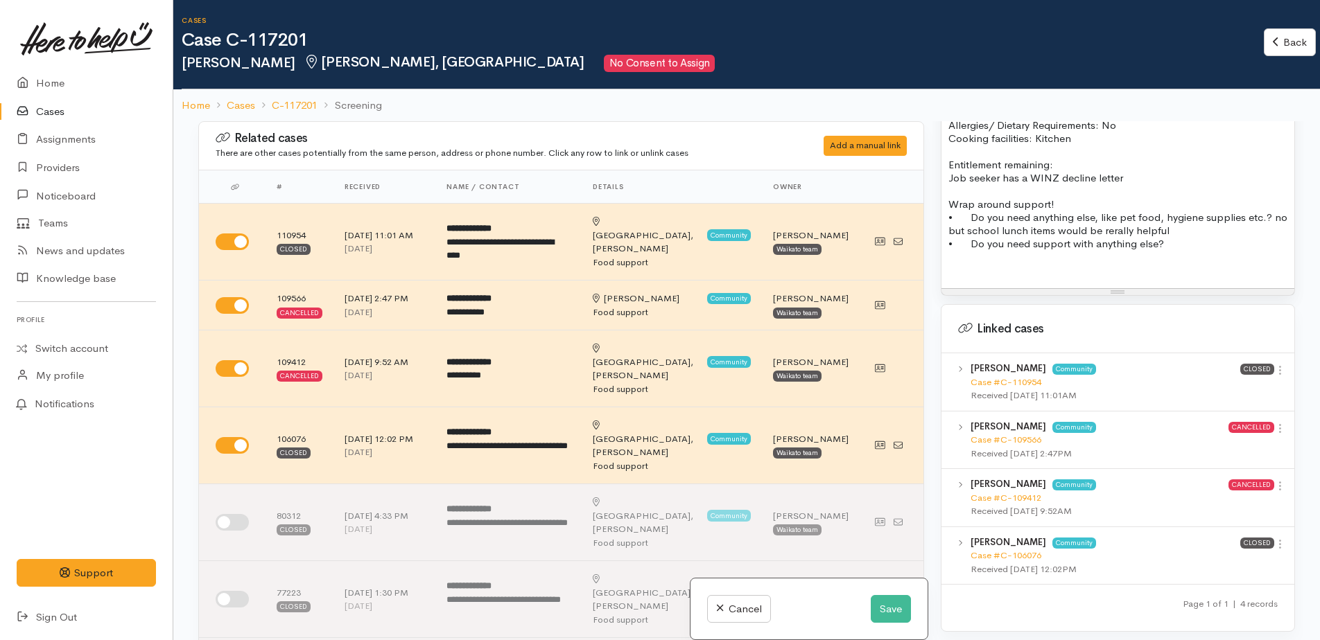
drag, startPoint x: 1138, startPoint y: 220, endPoint x: 1209, endPoint y: 204, distance: 73.0
click at [1209, 211] on p "• Do you need anything else, like pet food, hygiene supplies etc.? no but schoo…" at bounding box center [1117, 224] width 339 height 26
click at [1194, 218] on p "• Do you need anything else, like pet food, hygiene supplies etc.? no but schoo…" at bounding box center [1117, 224] width 339 height 26
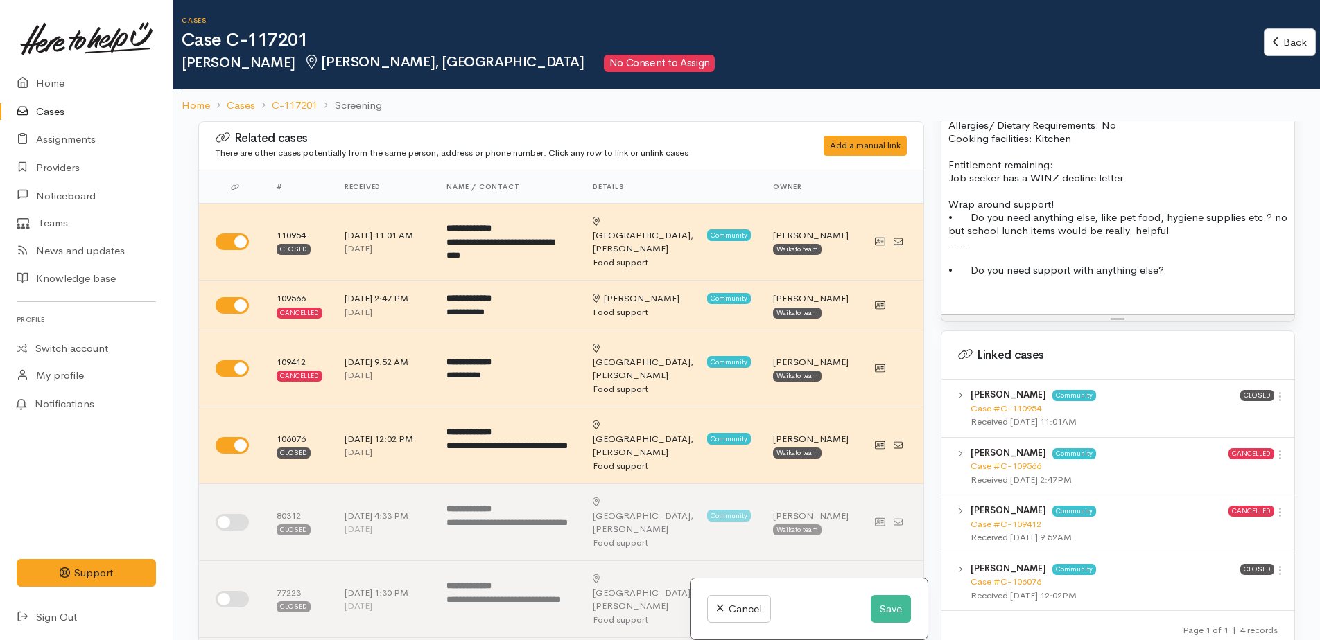
click at [1213, 220] on p "• Do you need anything else, like pet food, hygiene supplies etc.? no but schoo…" at bounding box center [1117, 224] width 339 height 26
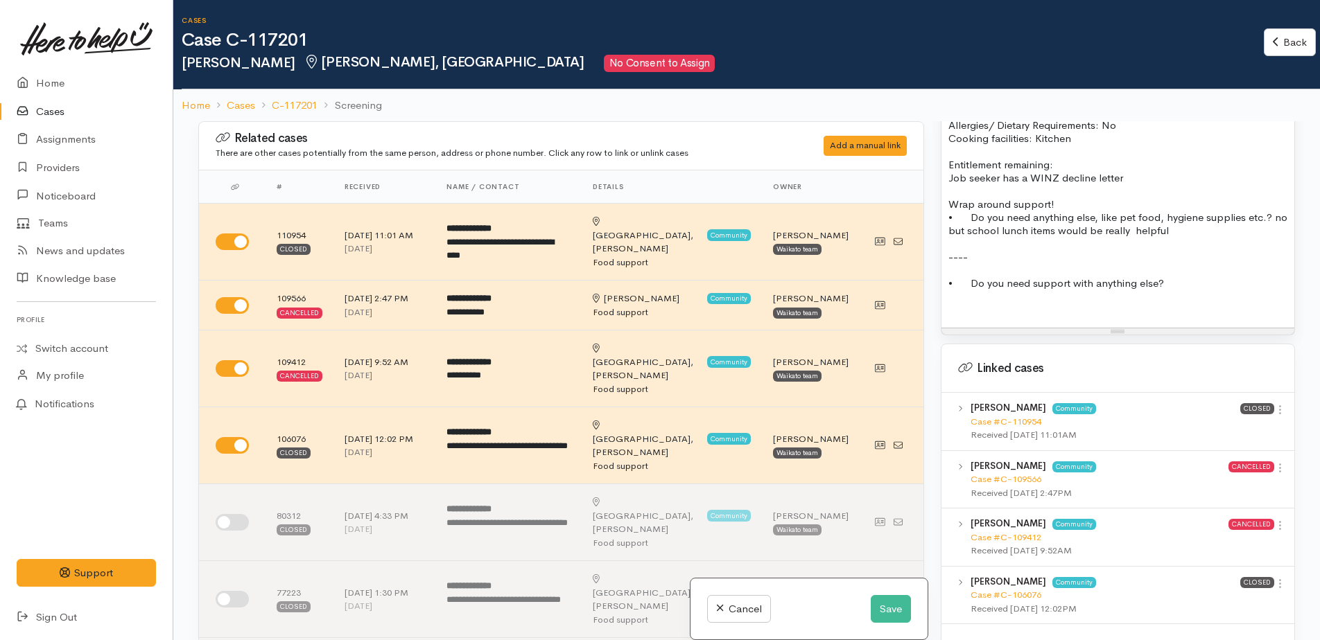
click at [1180, 290] on div at bounding box center [1117, 298] width 339 height 16
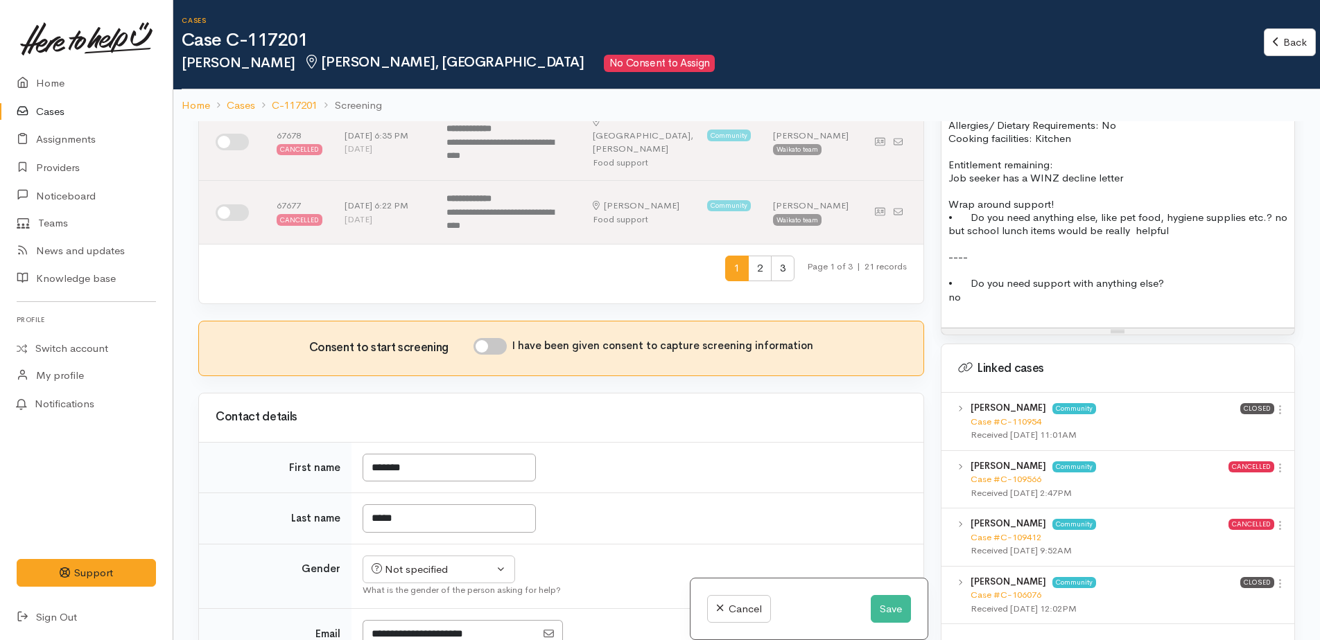
scroll to position [693, 0]
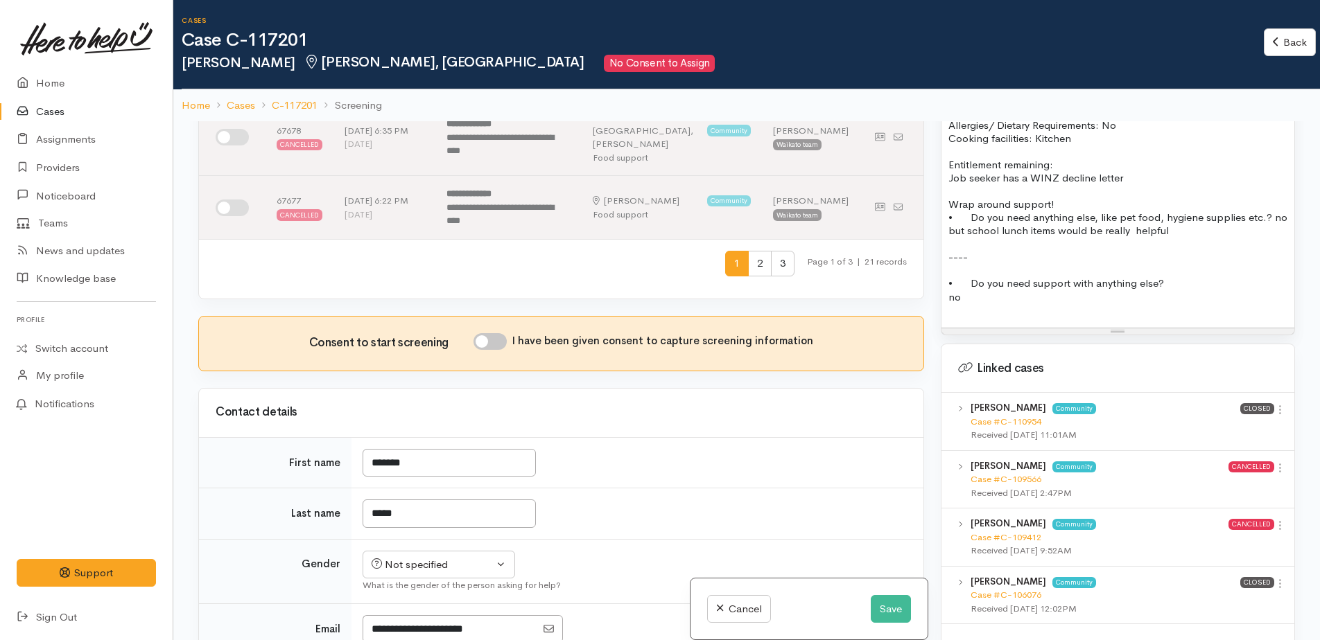
click at [482, 333] on input "I have been given consent to capture screening information" at bounding box center [489, 341] width 33 height 17
checkbox input "true"
click at [441, 557] on div "Not specified" at bounding box center [432, 565] width 122 height 16
click at [410, 632] on span "[DEMOGRAPHIC_DATA]" at bounding box center [449, 640] width 119 height 16
select select "[DEMOGRAPHIC_DATA]"
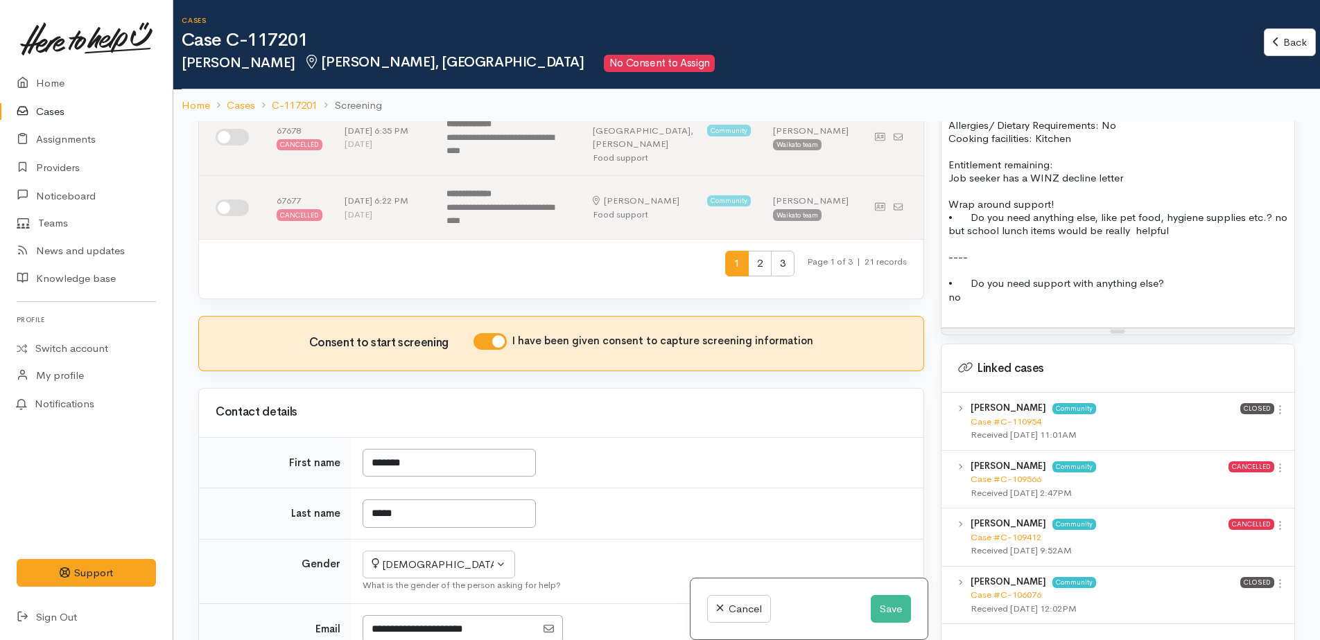
click at [949, 306] on div at bounding box center [1117, 314] width 339 height 16
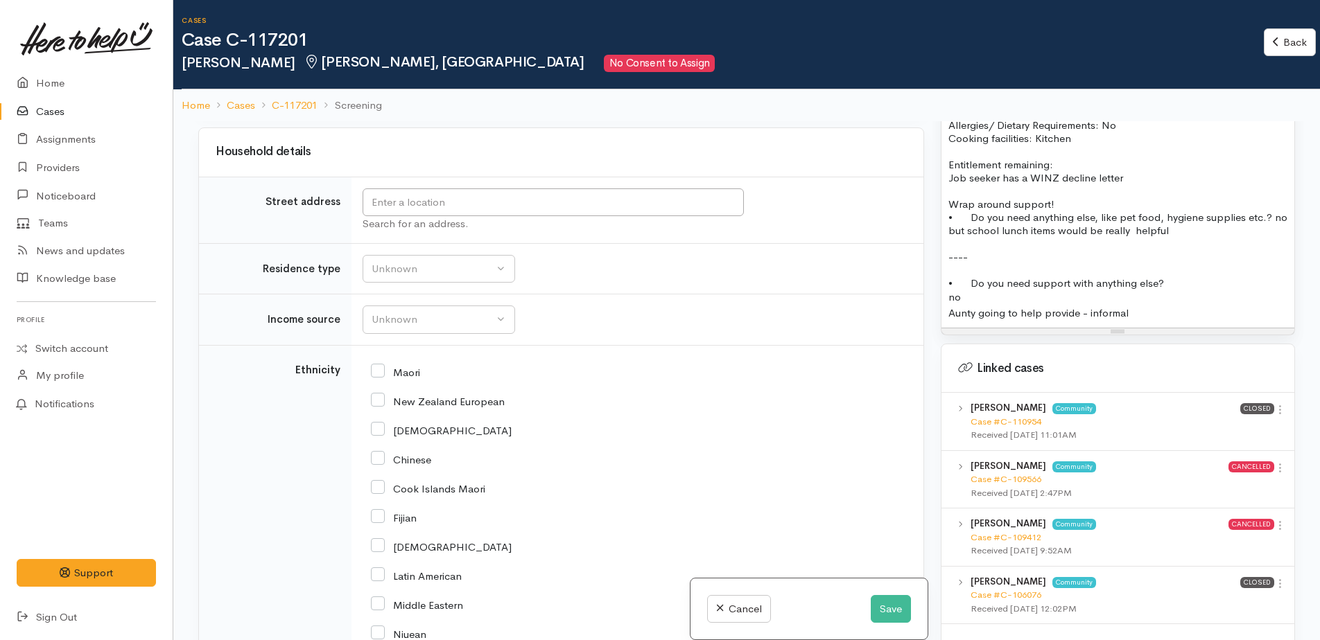
scroll to position [2218, 0]
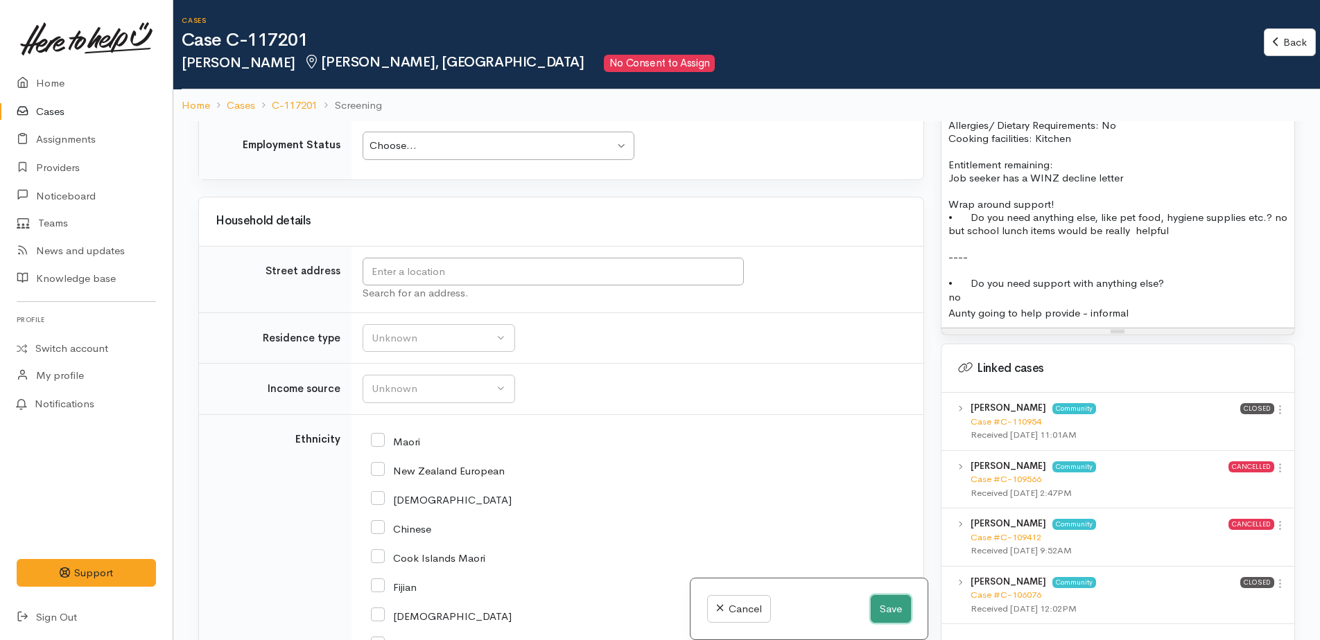
click at [886, 607] on button "Save" at bounding box center [891, 609] width 40 height 28
click at [1274, 404] on icon at bounding box center [1280, 410] width 12 height 12
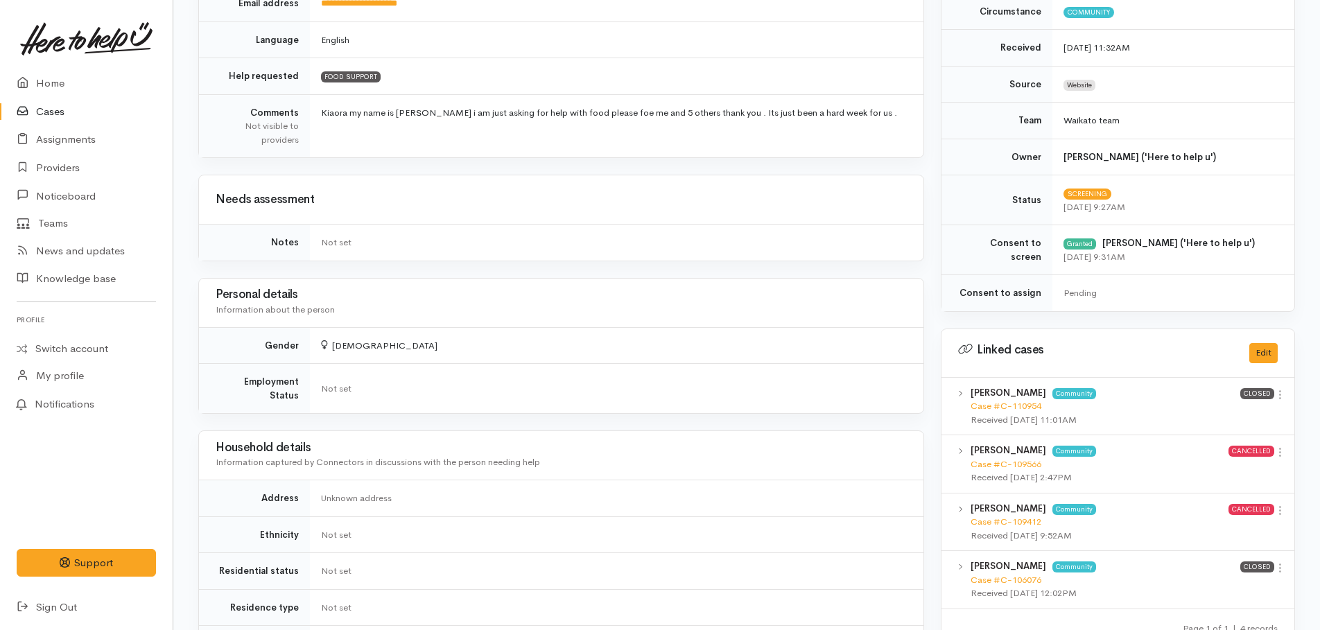
scroll to position [485, 0]
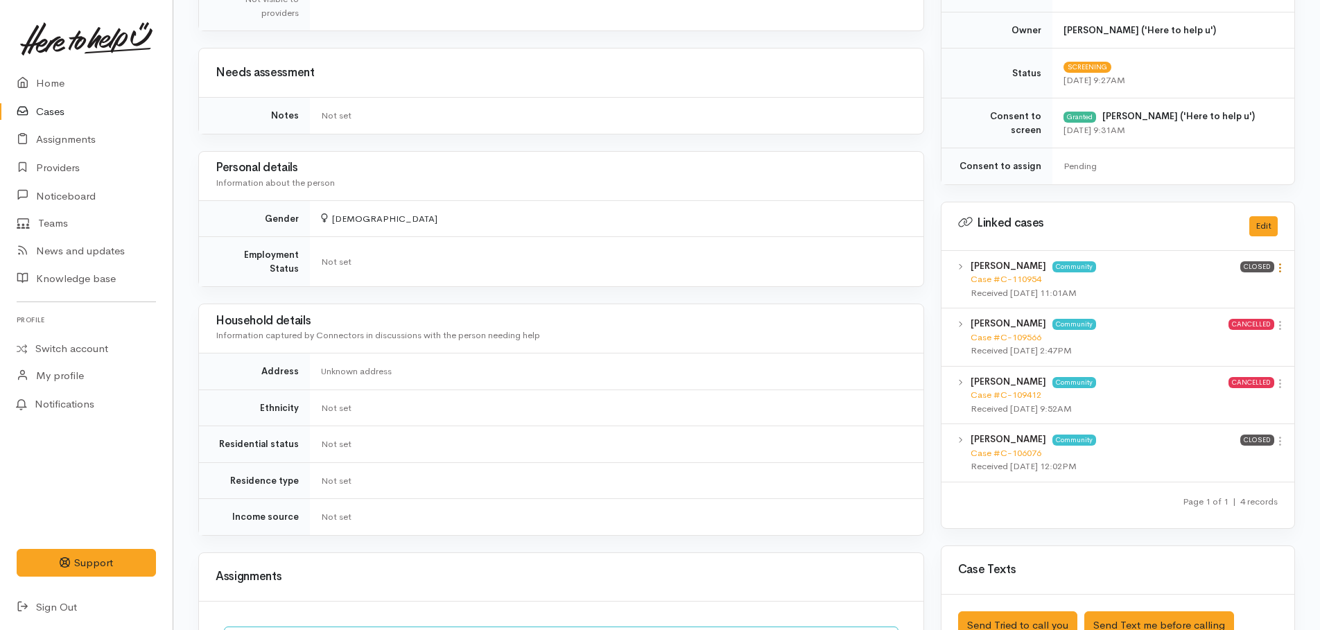
click at [1279, 268] on icon at bounding box center [1280, 268] width 12 height 12
click at [1193, 295] on link "View case" at bounding box center [1230, 294] width 110 height 21
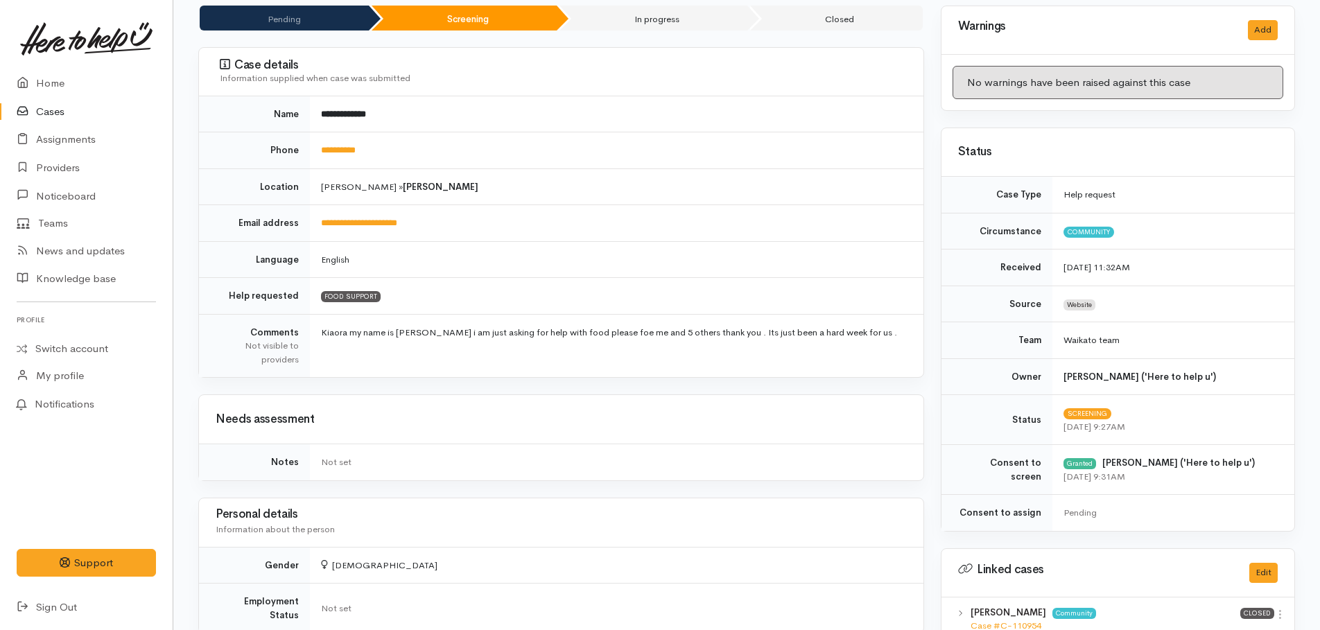
scroll to position [0, 0]
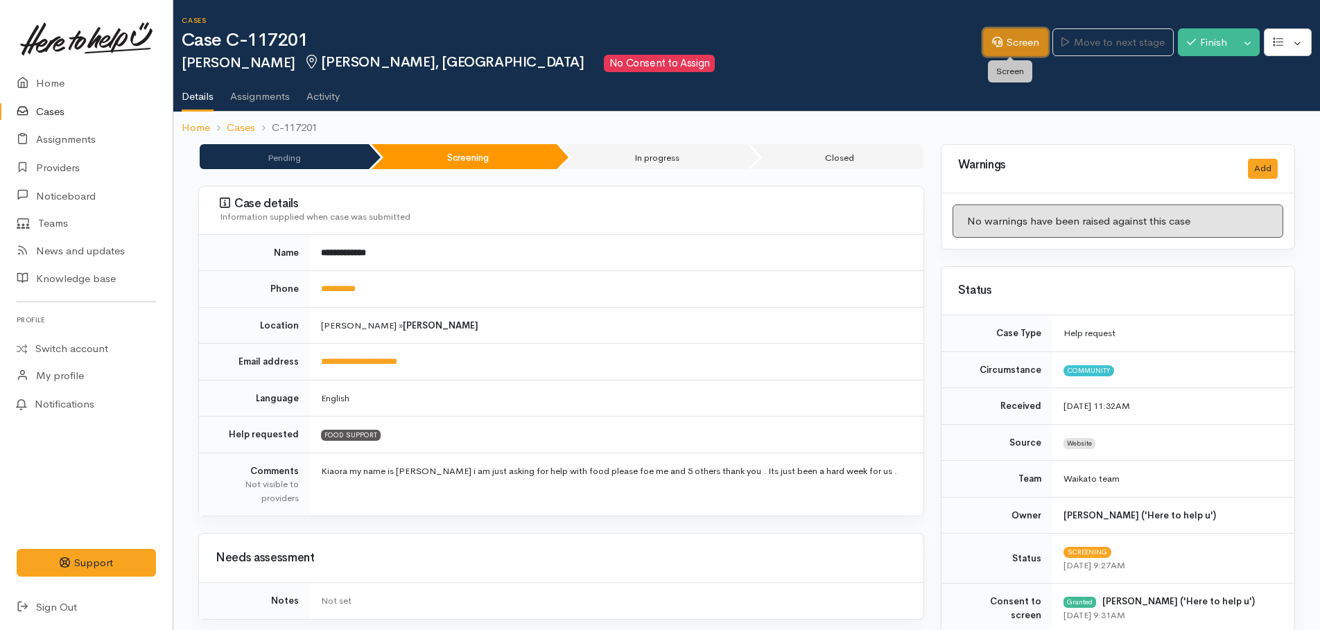
drag, startPoint x: 1005, startPoint y: 35, endPoint x: 962, endPoint y: 57, distance: 48.0
click at [1005, 35] on link "Screen" at bounding box center [1015, 42] width 65 height 28
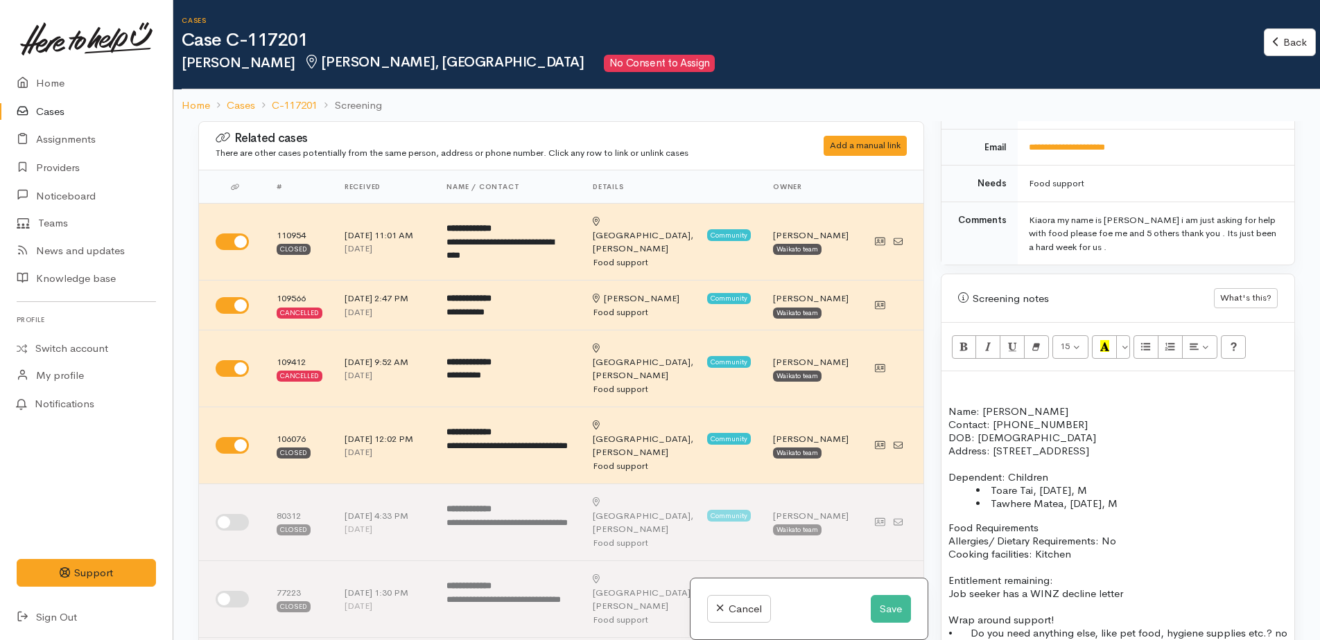
scroll to position [762, 0]
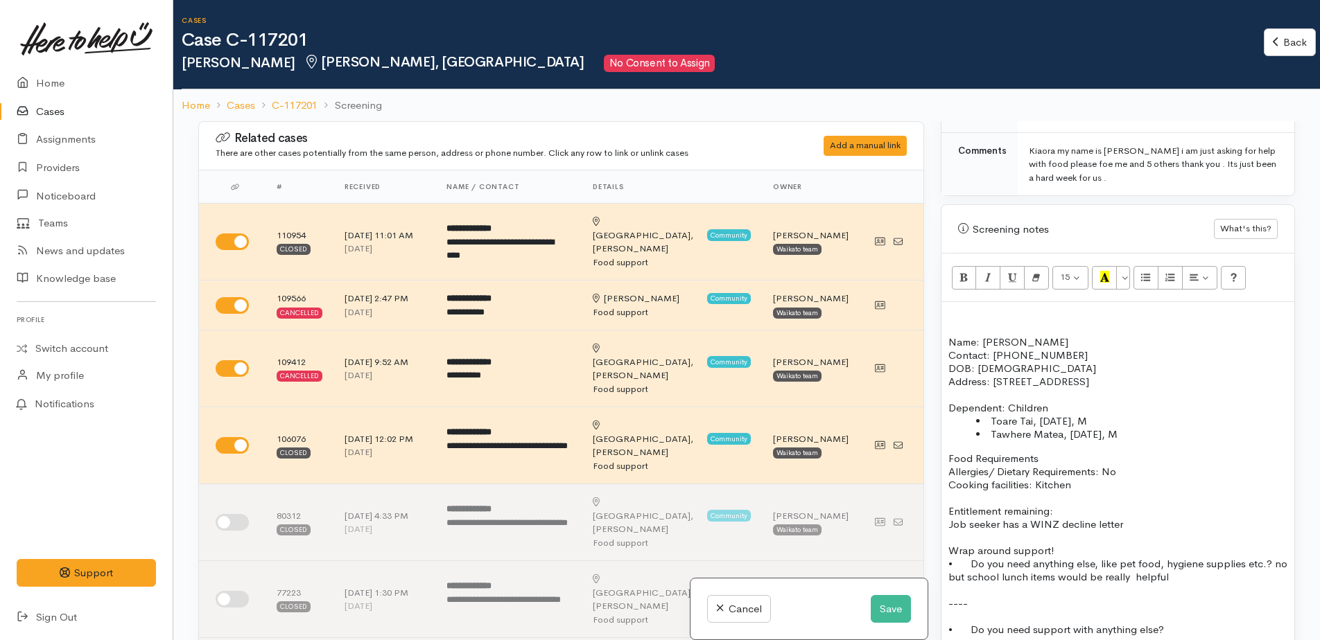
click at [967, 311] on p at bounding box center [1117, 315] width 339 height 13
click at [1163, 432] on li "Tawhere Matea, [DATE], M" at bounding box center [1131, 434] width 311 height 13
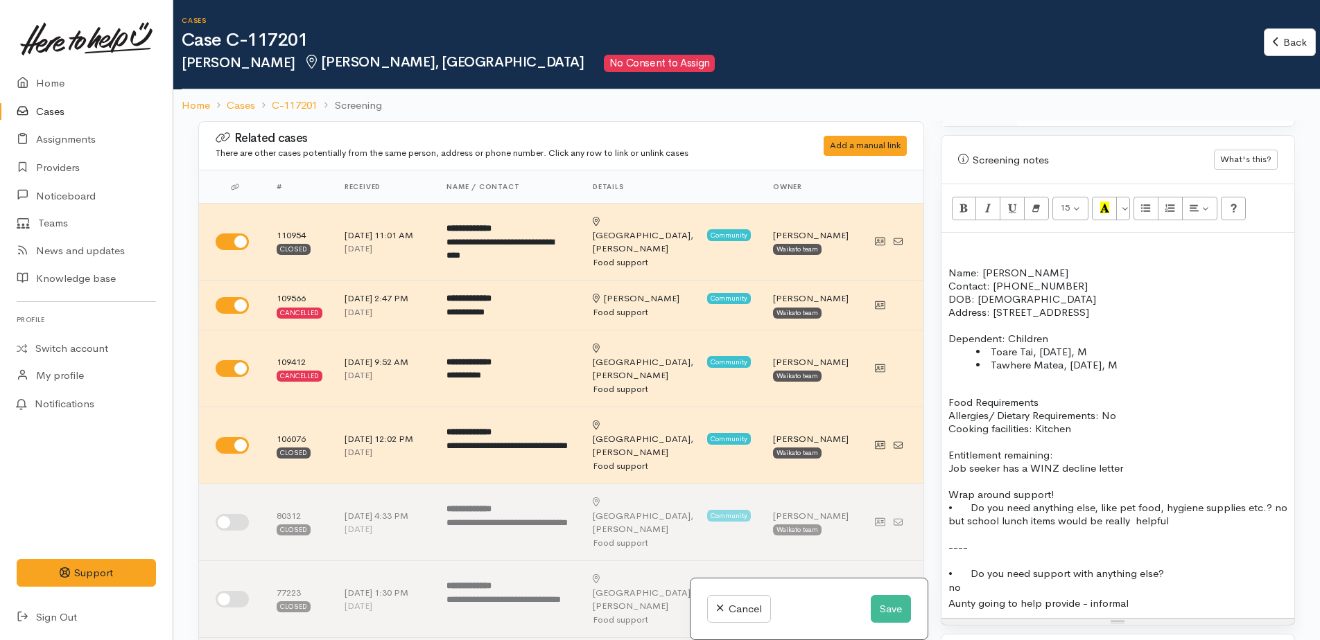
click at [1227, 309] on p "Address: [STREET_ADDRESS]" at bounding box center [1117, 312] width 339 height 13
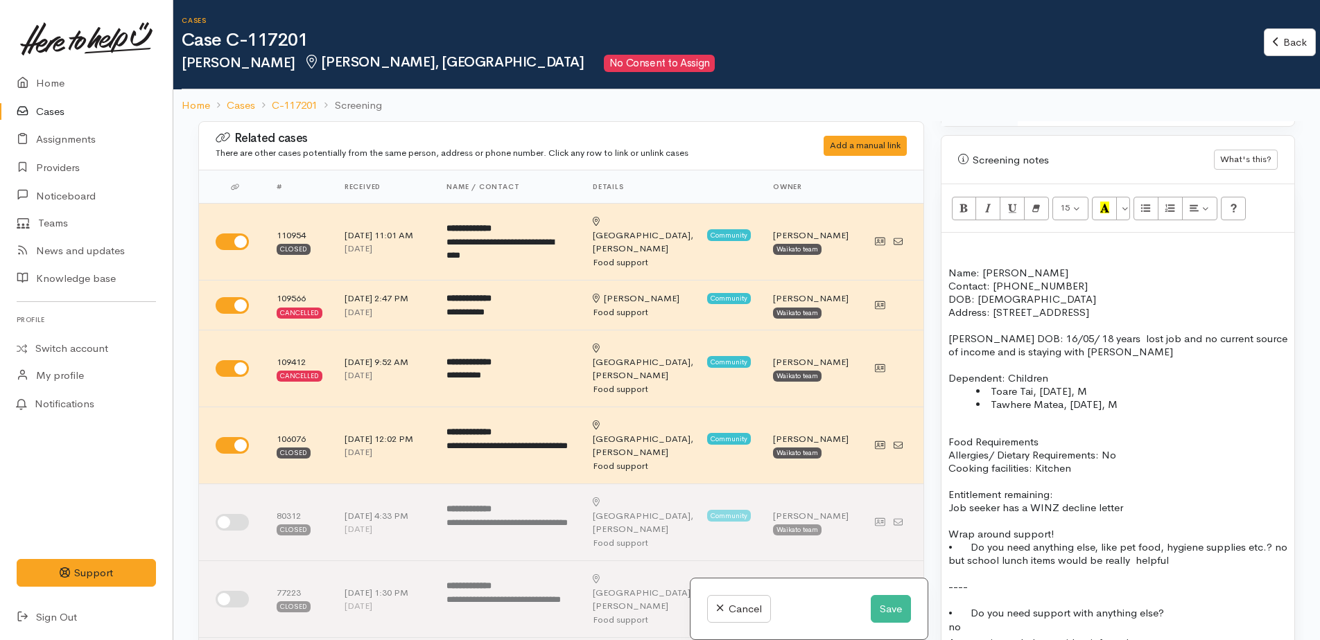
drag, startPoint x: 1155, startPoint y: 344, endPoint x: 1177, endPoint y: 322, distance: 30.9
click at [1177, 322] on p at bounding box center [1117, 325] width 339 height 13
click at [1196, 351] on p "Borther Zane Smith DOB: 16/05/ 18 years lost job and no current source of incom…" at bounding box center [1117, 345] width 339 height 26
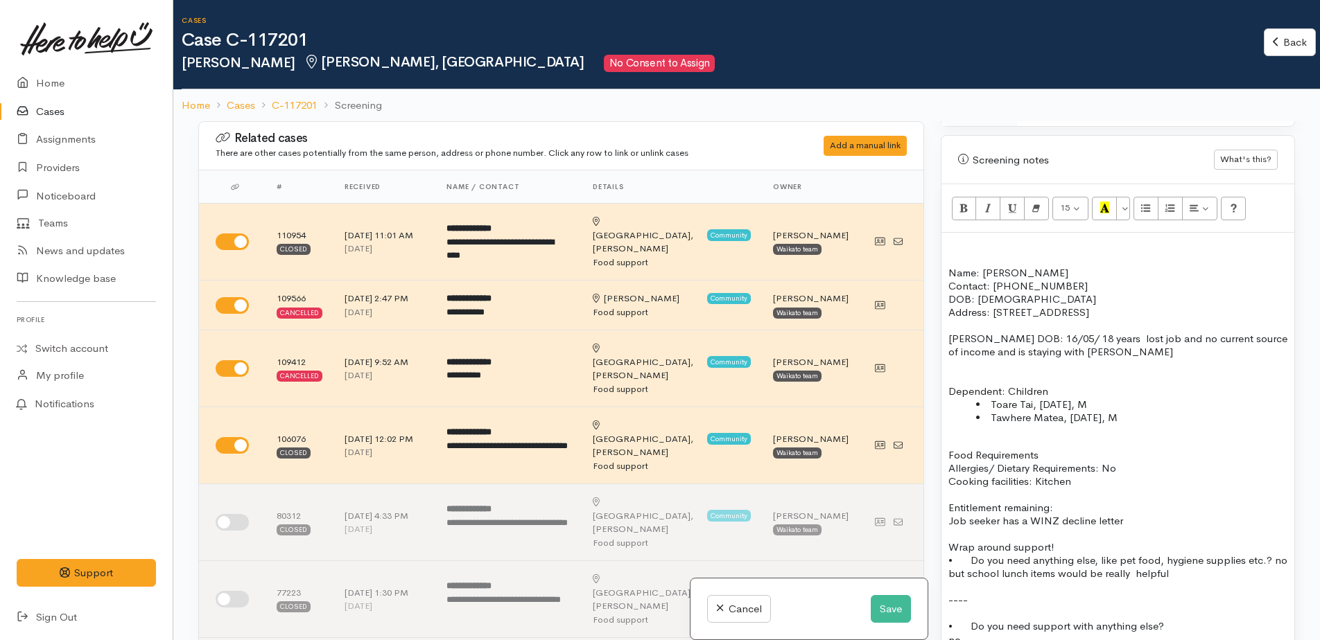
click at [1227, 308] on p "Address: [STREET_ADDRESS]" at bounding box center [1117, 312] width 339 height 13
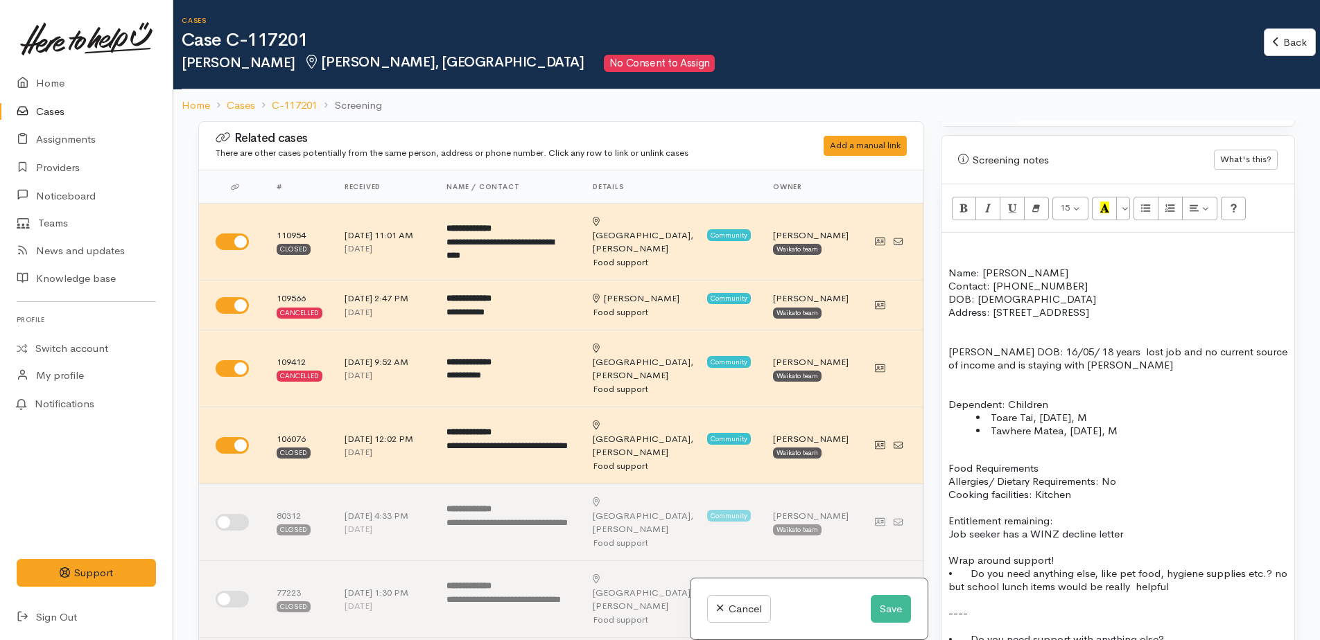
click at [958, 334] on p at bounding box center [1117, 338] width 339 height 13
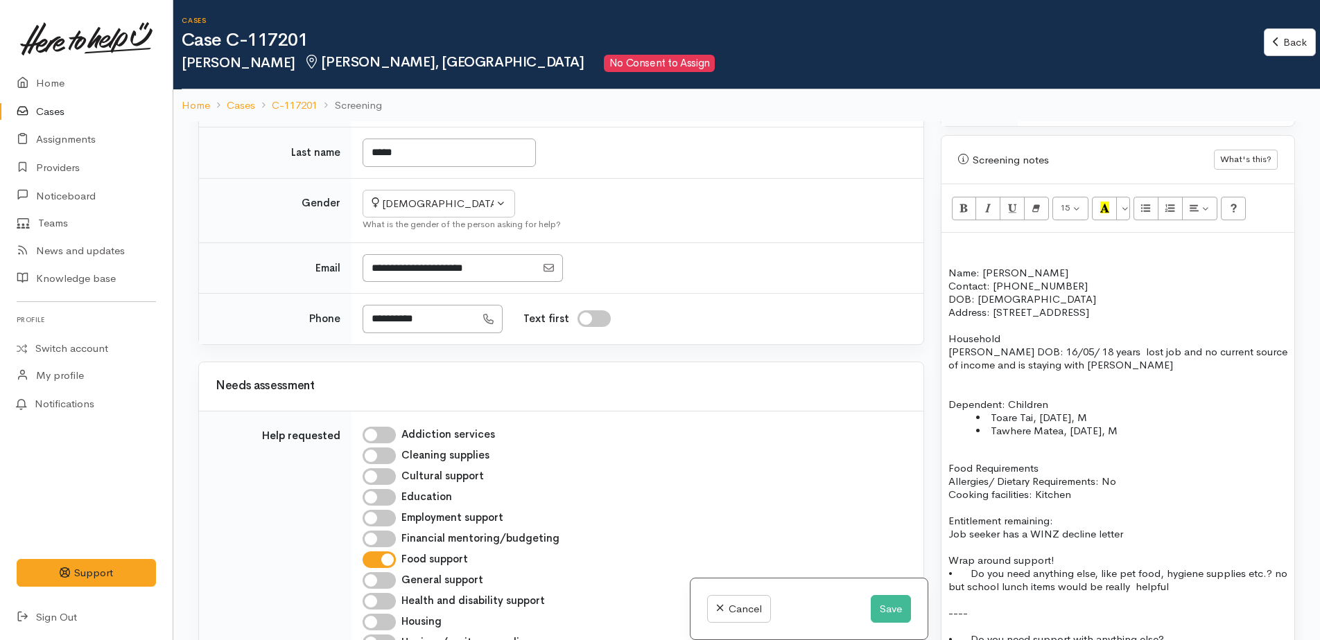
scroll to position [1040, 0]
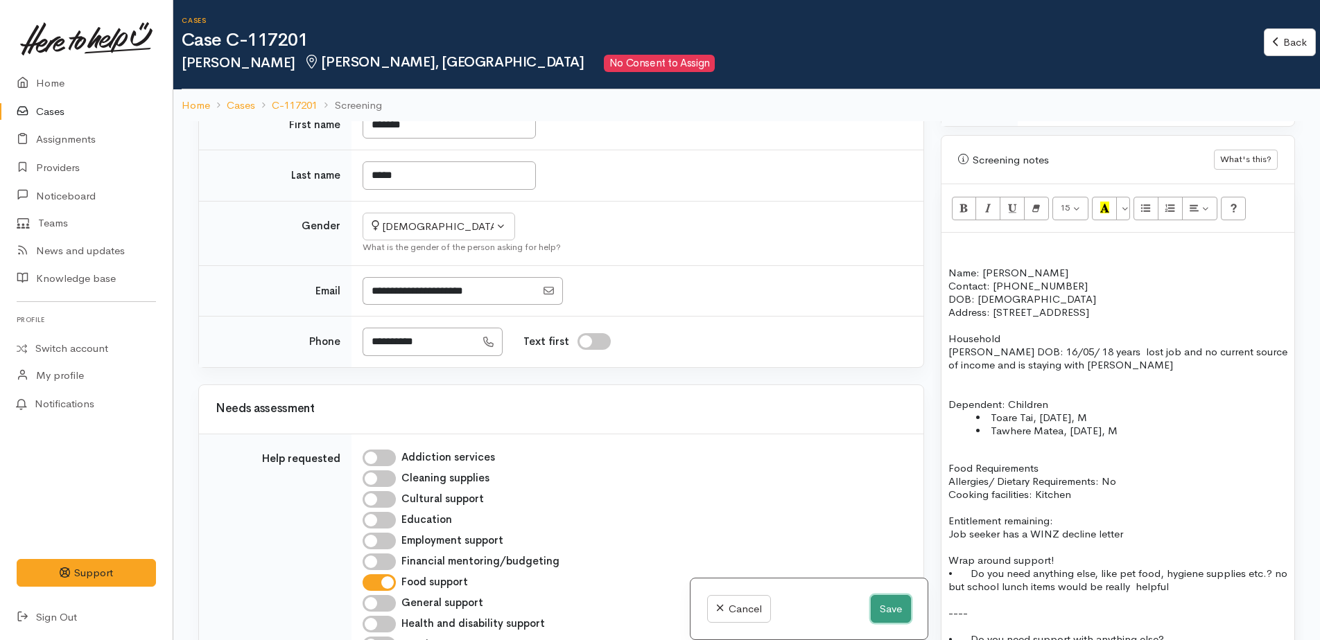
click at [886, 613] on button "Save" at bounding box center [891, 609] width 40 height 28
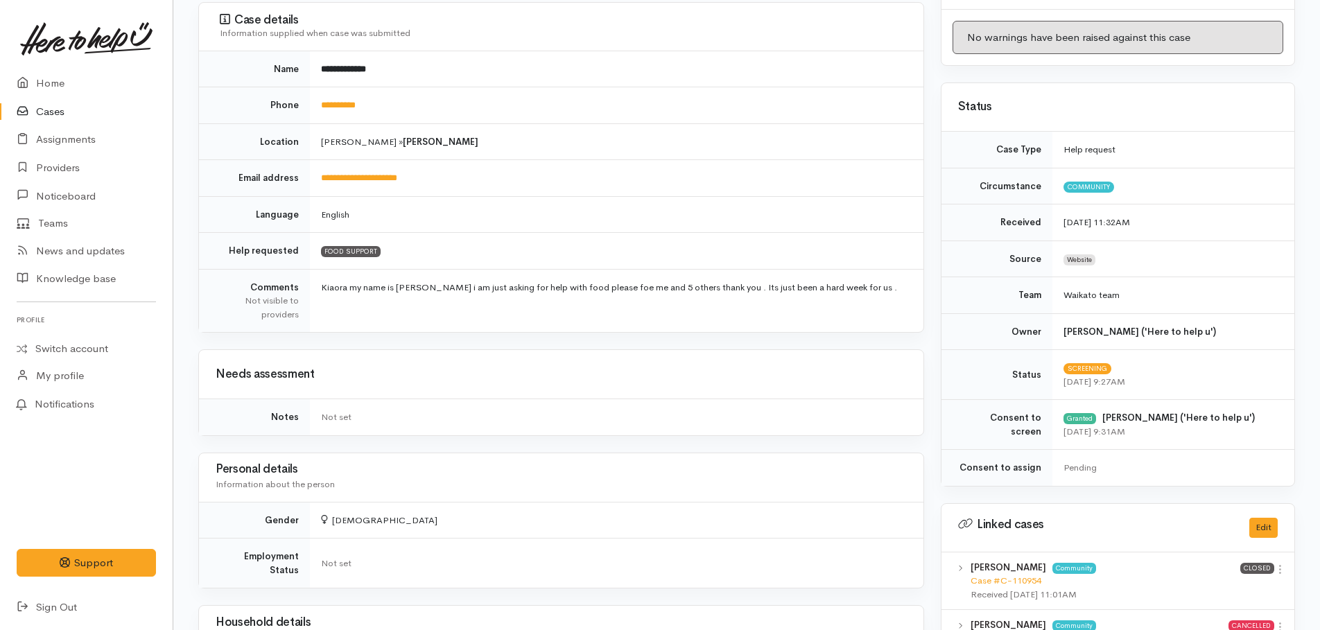
scroll to position [177, 0]
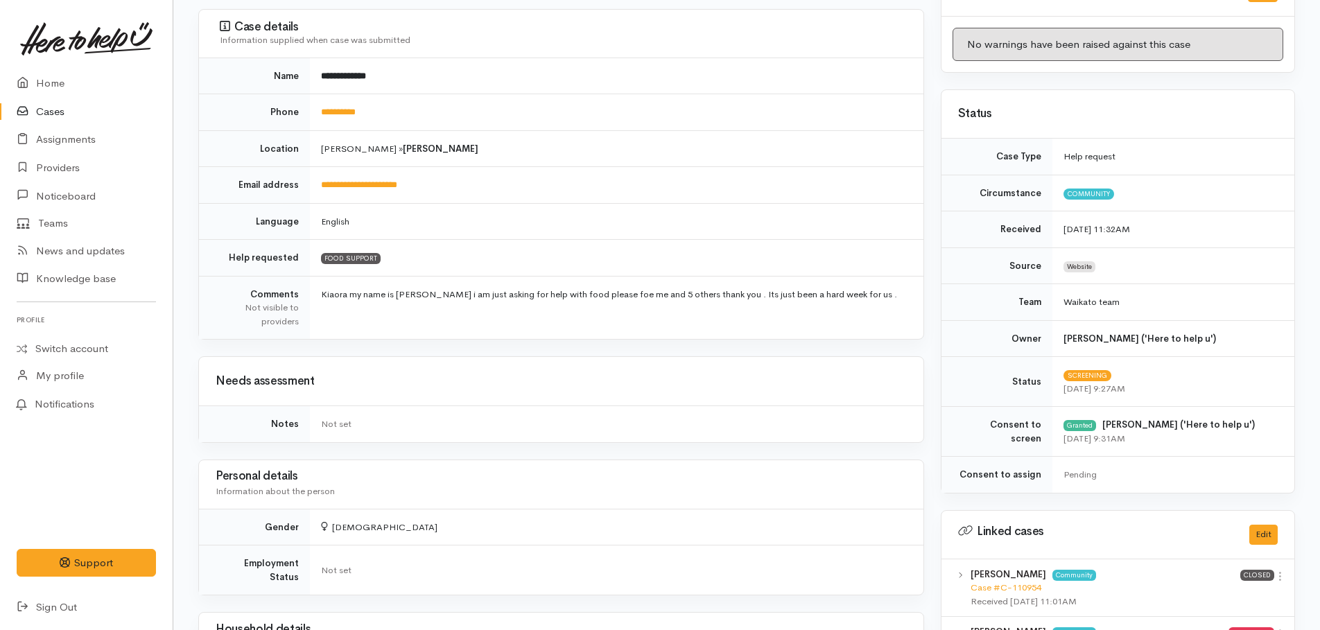
drag, startPoint x: 369, startPoint y: 10, endPoint x: 333, endPoint y: 21, distance: 38.6
click at [333, 21] on div "**********" at bounding box center [561, 174] width 726 height 331
drag, startPoint x: 333, startPoint y: 21, endPoint x: 437, endPoint y: 108, distance: 135.9
click at [441, 91] on td "**********" at bounding box center [616, 76] width 613 height 36
click at [428, 117] on td "**********" at bounding box center [616, 112] width 613 height 37
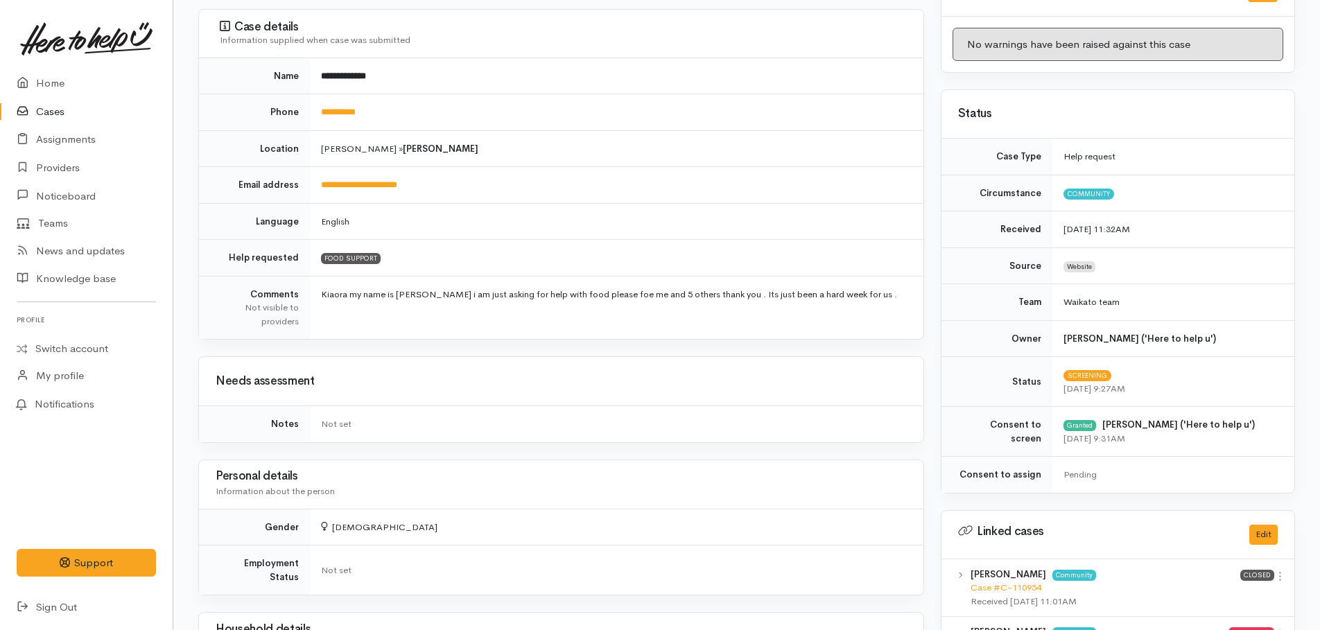
click at [491, 152] on td "[PERSON_NAME] » [PERSON_NAME]" at bounding box center [616, 148] width 613 height 37
drag, startPoint x: 374, startPoint y: 110, endPoint x: 325, endPoint y: 106, distance: 48.6
click at [325, 106] on td "**********" at bounding box center [616, 112] width 613 height 37
drag, startPoint x: 325, startPoint y: 106, endPoint x: 333, endPoint y: 110, distance: 8.4
copy link "*********"
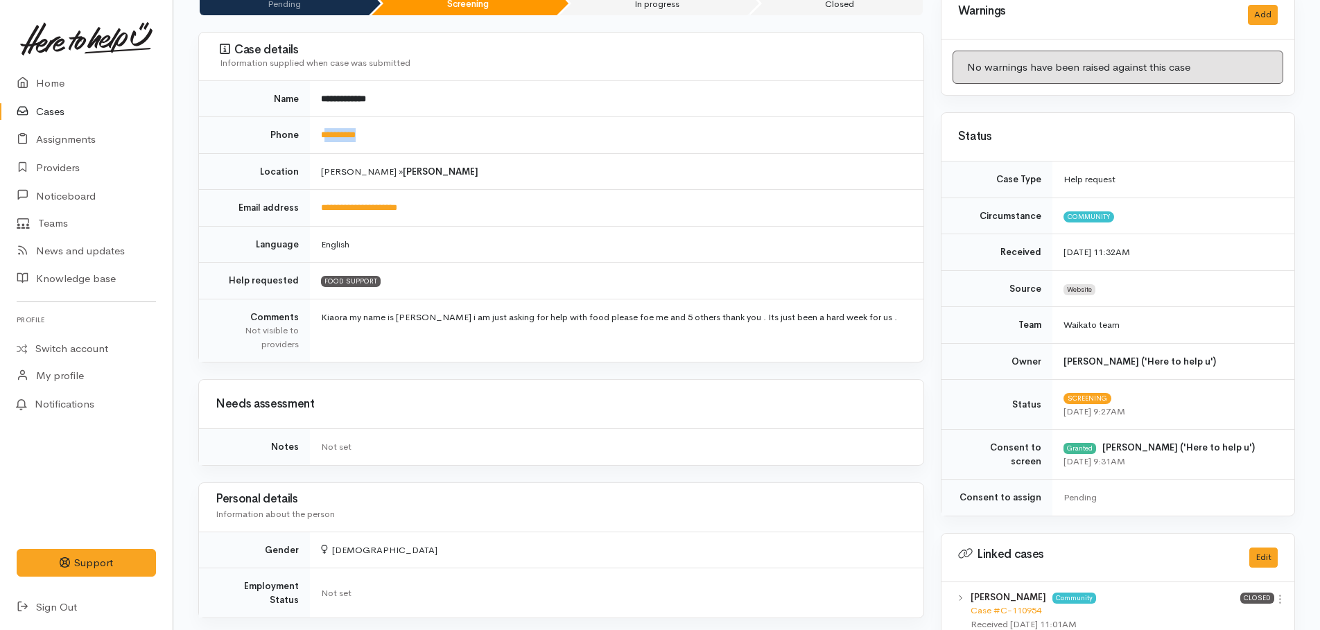
scroll to position [0, 0]
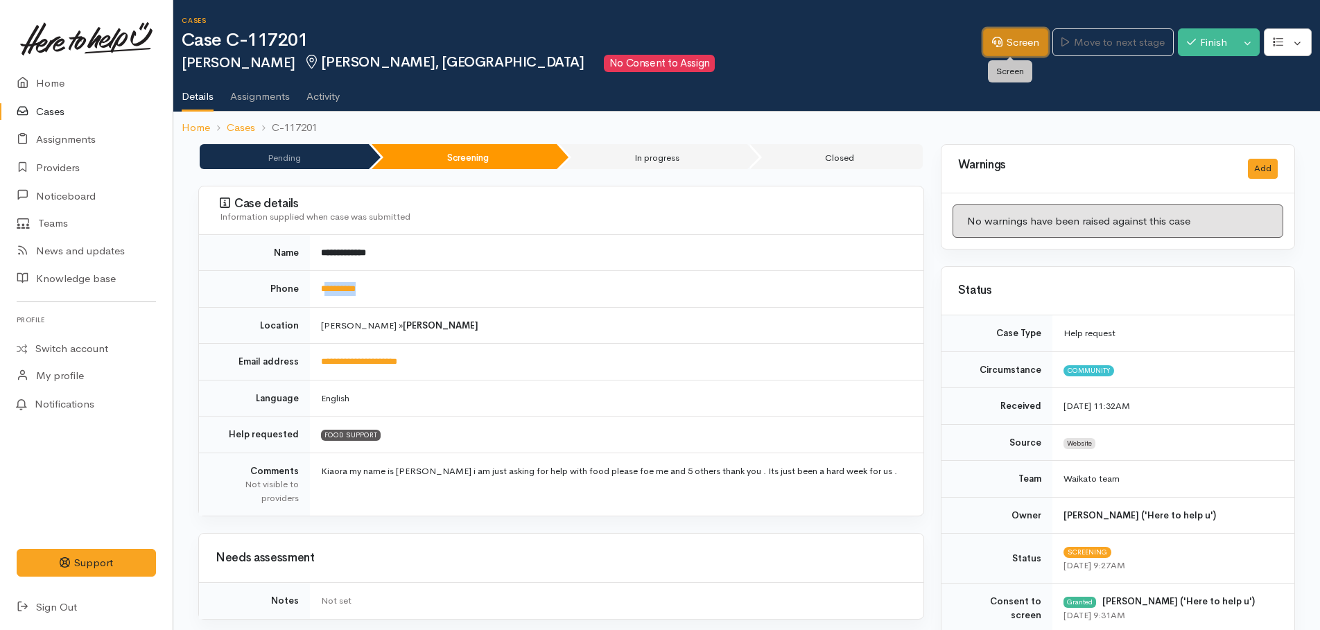
click at [992, 40] on icon at bounding box center [997, 42] width 10 height 10
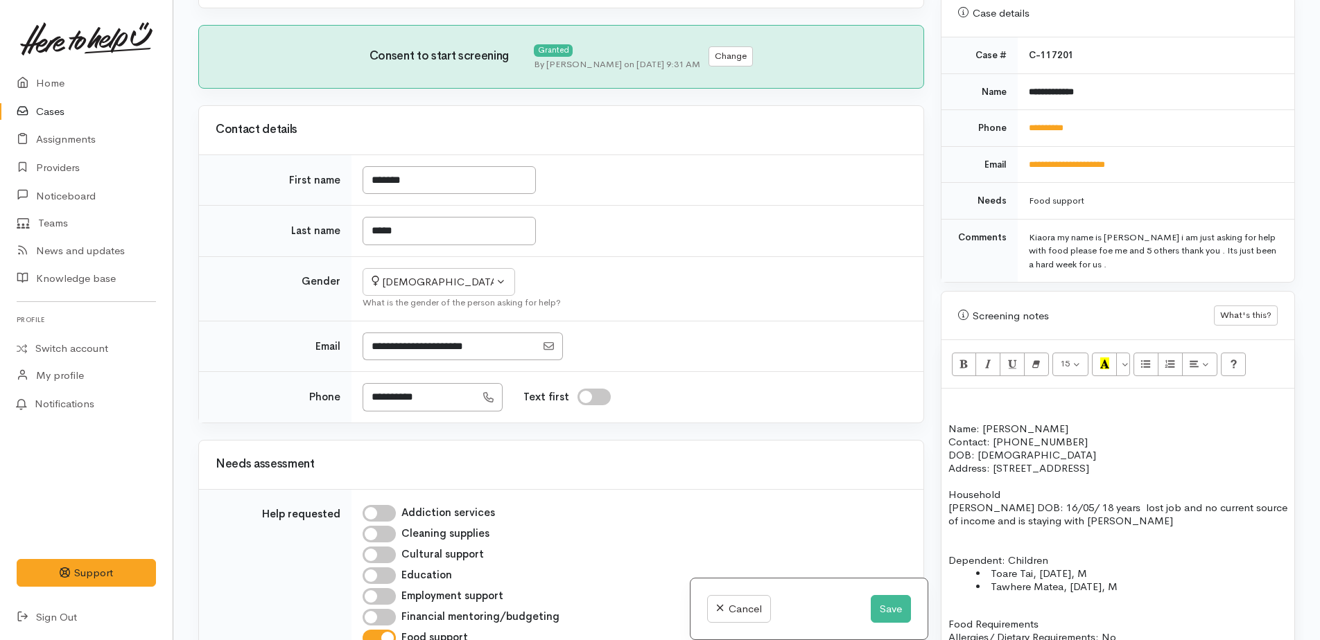
scroll to position [832, 0]
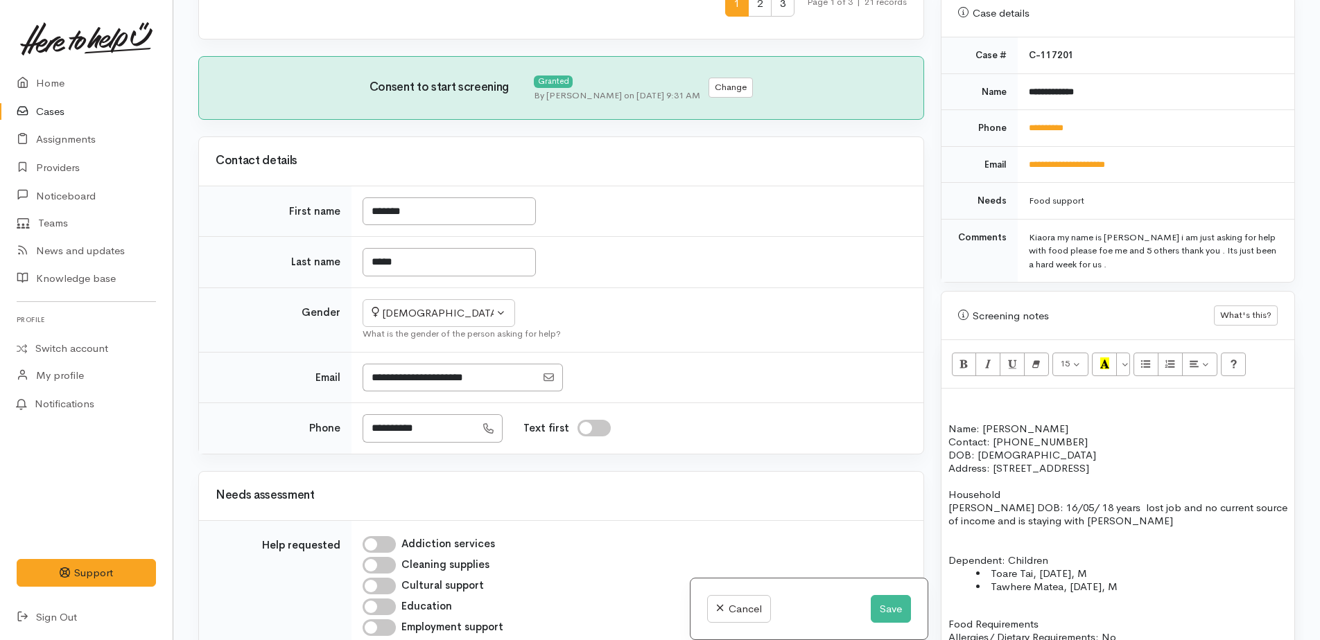
click at [1063, 444] on p "Contact: [PHONE_NUMBER]" at bounding box center [1117, 441] width 339 height 13
drag, startPoint x: 438, startPoint y: 310, endPoint x: 372, endPoint y: 307, distance: 65.9
click at [372, 414] on input "**********" at bounding box center [418, 428] width 113 height 28
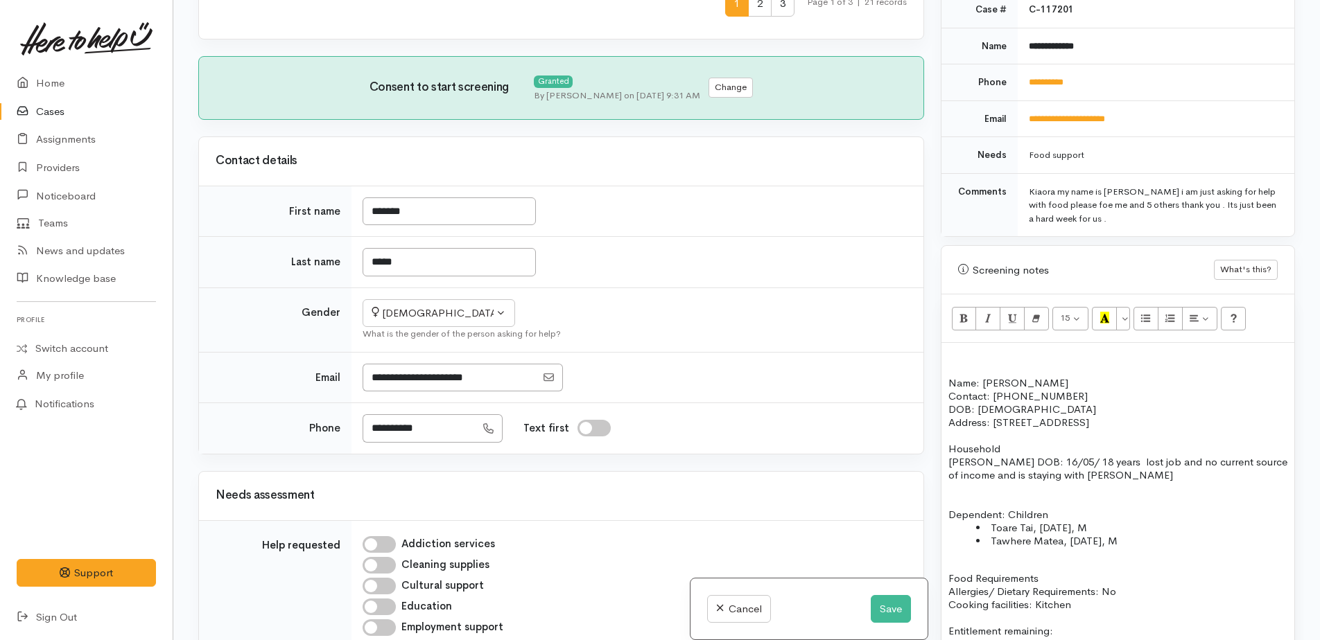
scroll to position [624, 0]
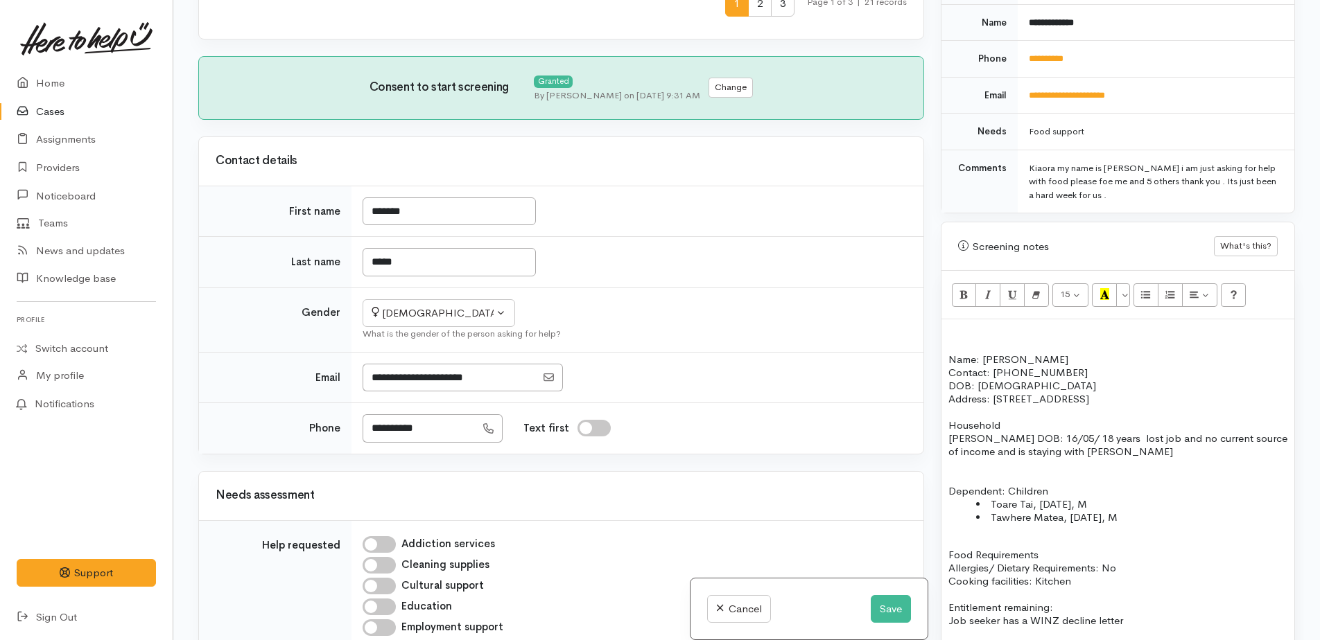
click at [1002, 423] on p "Household" at bounding box center [1117, 425] width 339 height 13
click at [966, 471] on p at bounding box center [1117, 477] width 339 height 13
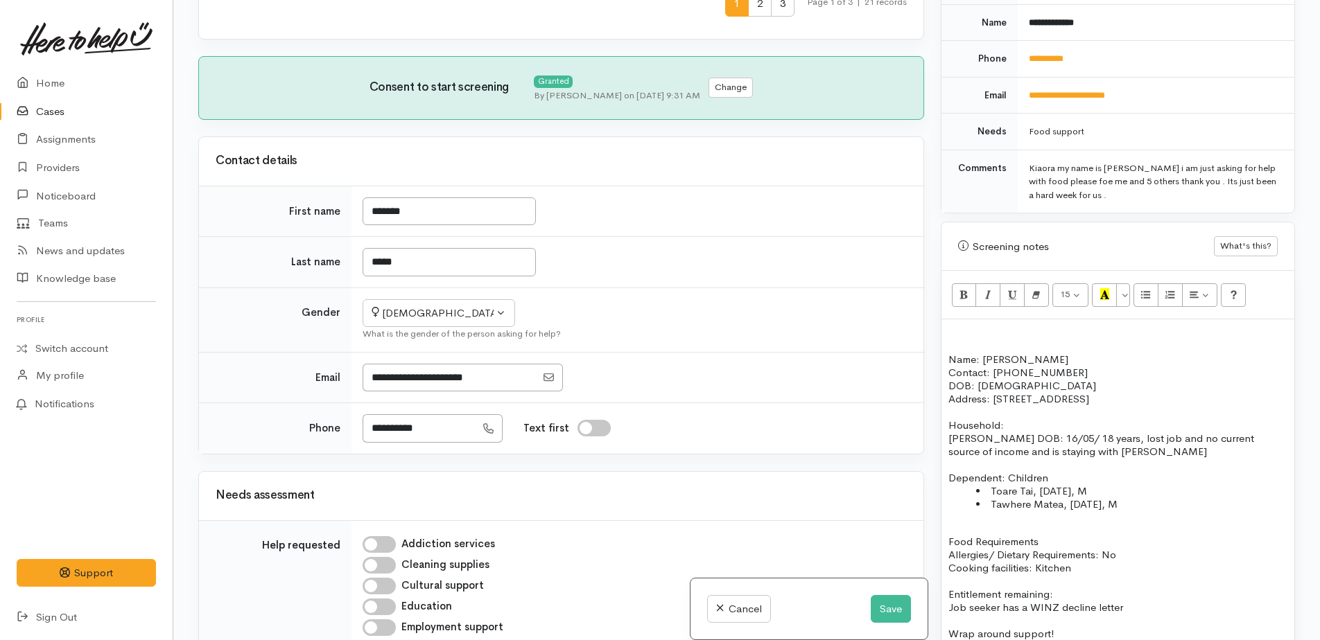
scroll to position [693, 0]
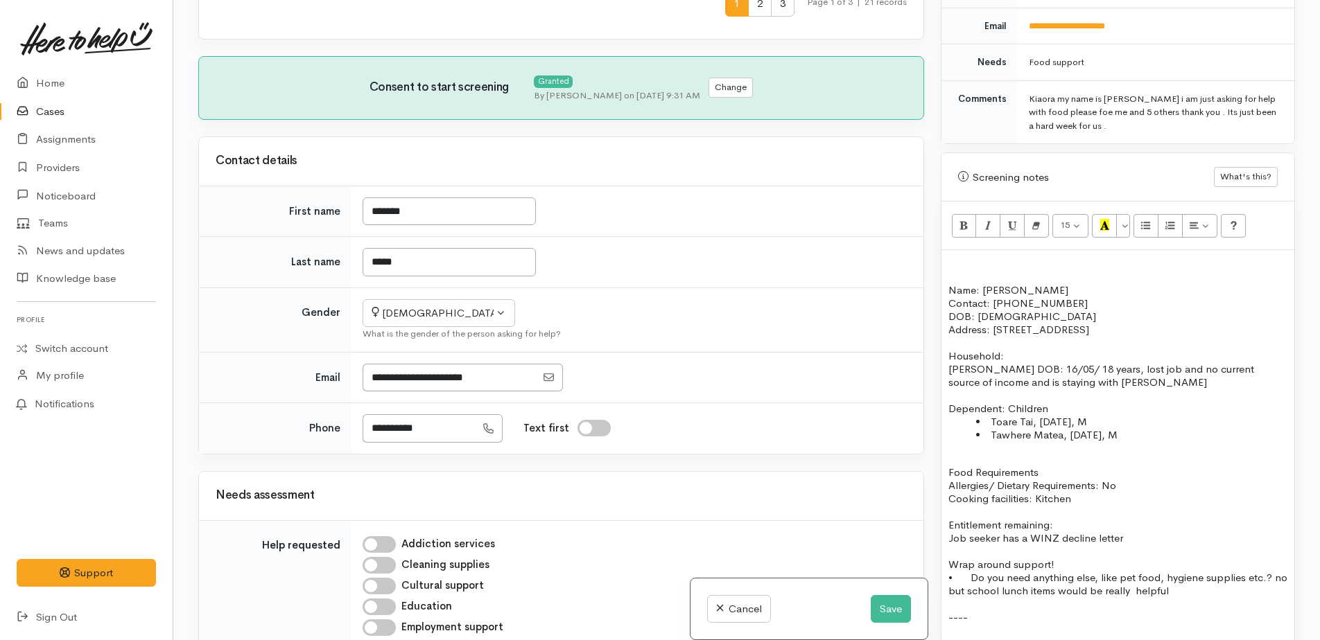
click at [1060, 525] on p "Entitlement remaining:" at bounding box center [1117, 524] width 339 height 13
click at [1026, 538] on p "Job seeker has a WINZ decline letter" at bounding box center [1117, 538] width 339 height 13
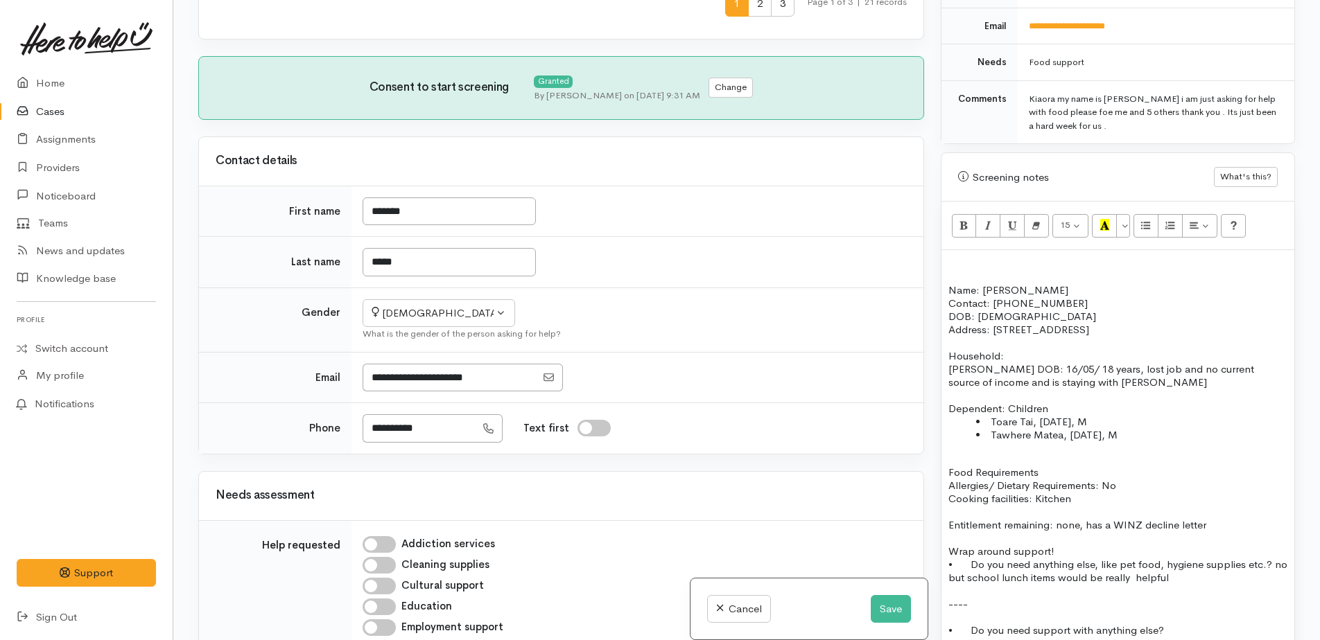
click at [1261, 567] on p "• Do you need anything else, like pet food, hygiene supplies etc.? no but schoo…" at bounding box center [1117, 571] width 339 height 26
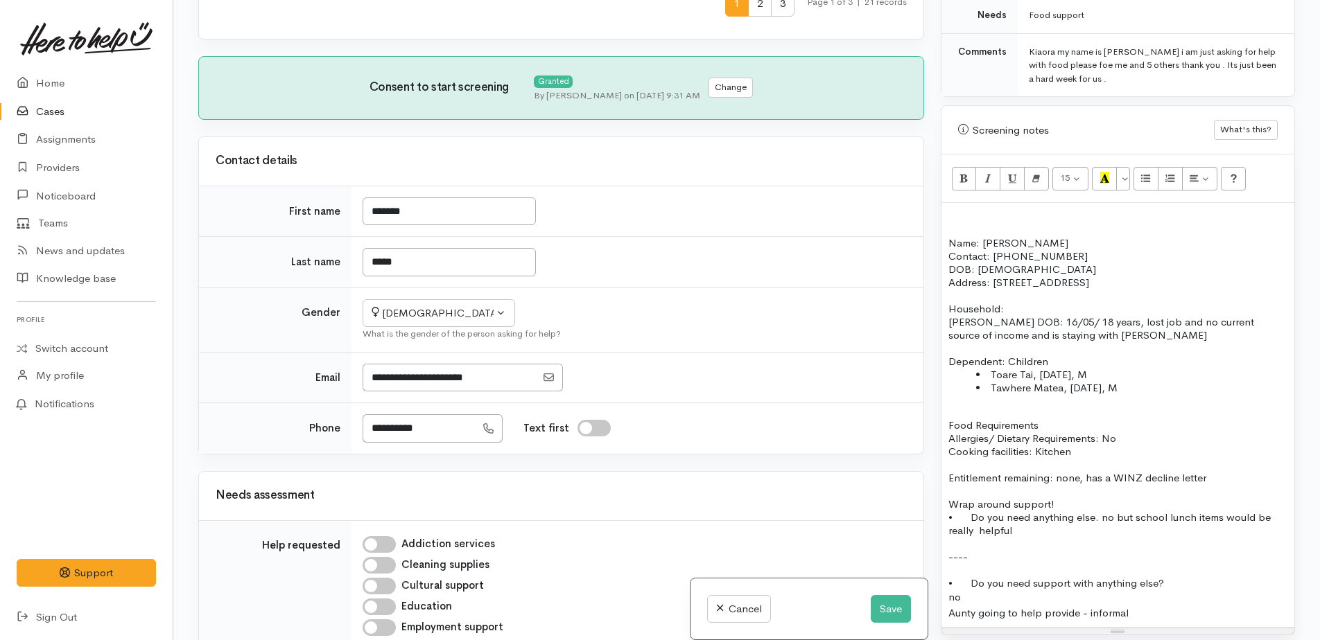
scroll to position [762, 0]
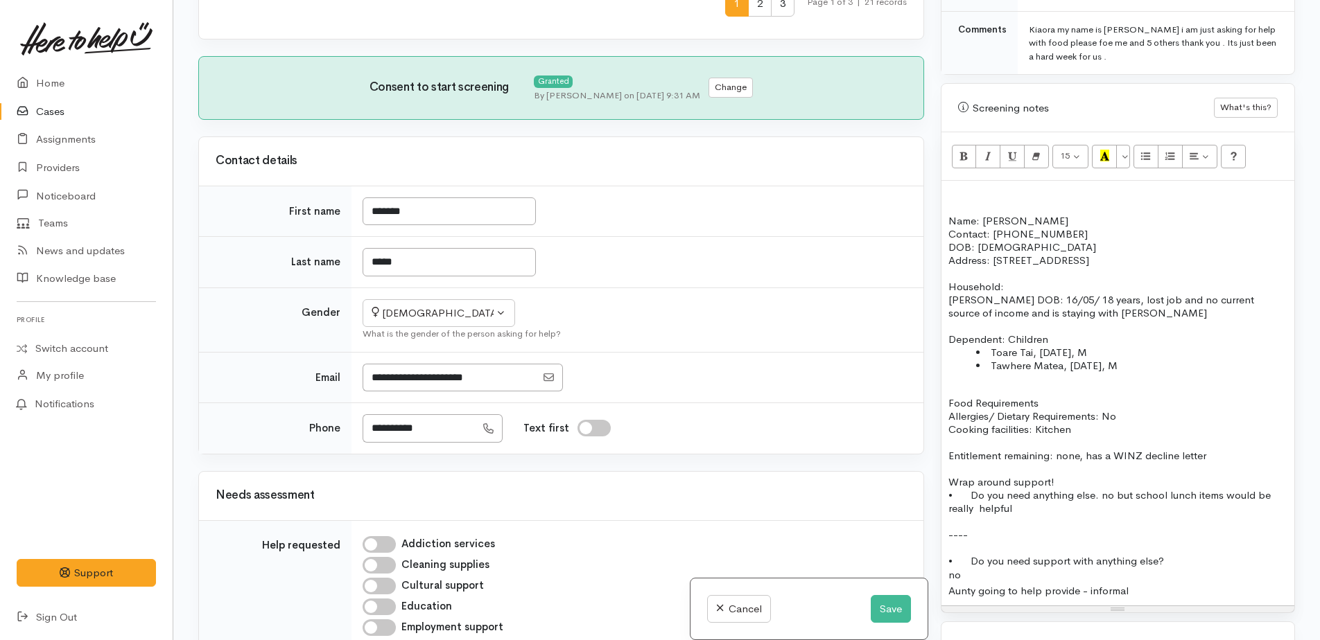
click at [969, 578] on div "no" at bounding box center [1117, 576] width 339 height 16
click at [1026, 576] on div "no has a support ive Aunty" at bounding box center [1117, 576] width 339 height 16
drag, startPoint x: 1205, startPoint y: 577, endPoint x: 1230, endPoint y: 591, distance: 27.9
click at [1230, 591] on div "Name: Caitlin Smith Contact: 0226538178 DOB: 09/10/1996 Address: 62 Norrie Stre…" at bounding box center [1117, 393] width 353 height 425
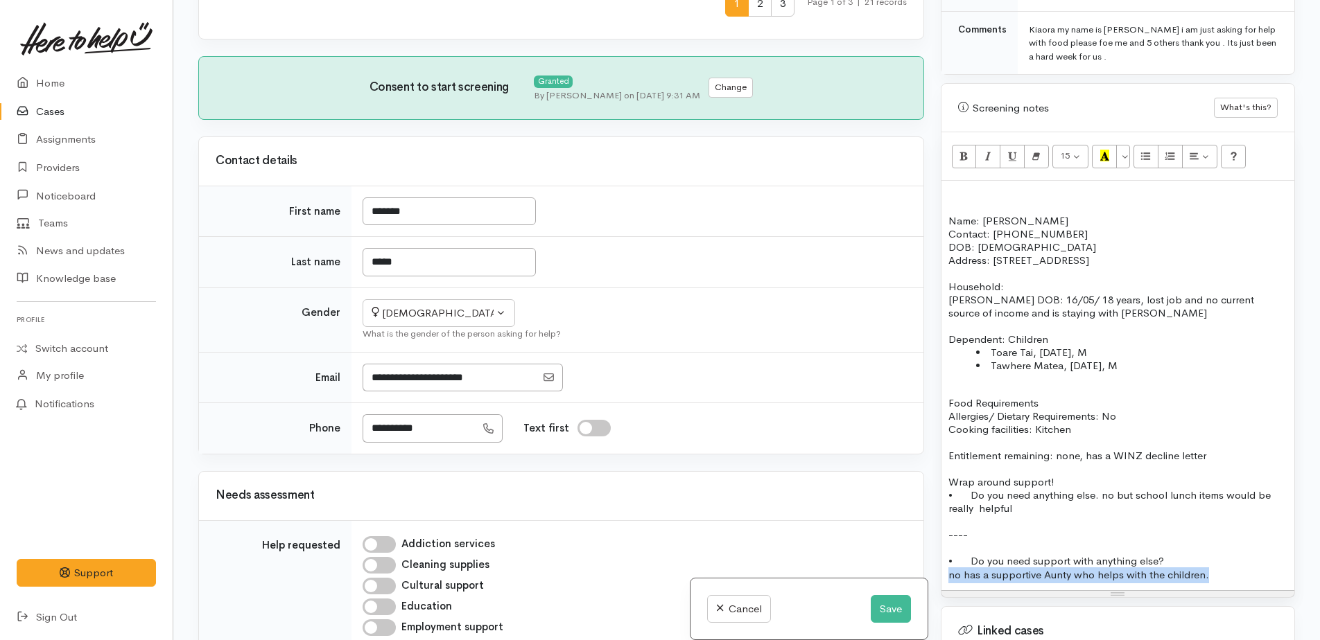
drag, startPoint x: 945, startPoint y: 577, endPoint x: 1256, endPoint y: 577, distance: 311.2
click at [1254, 577] on div "Name: Caitlin Smith Contact: 0226538178 DOB: 09/10/1996 Address: 62 Norrie Stre…" at bounding box center [1117, 386] width 353 height 410
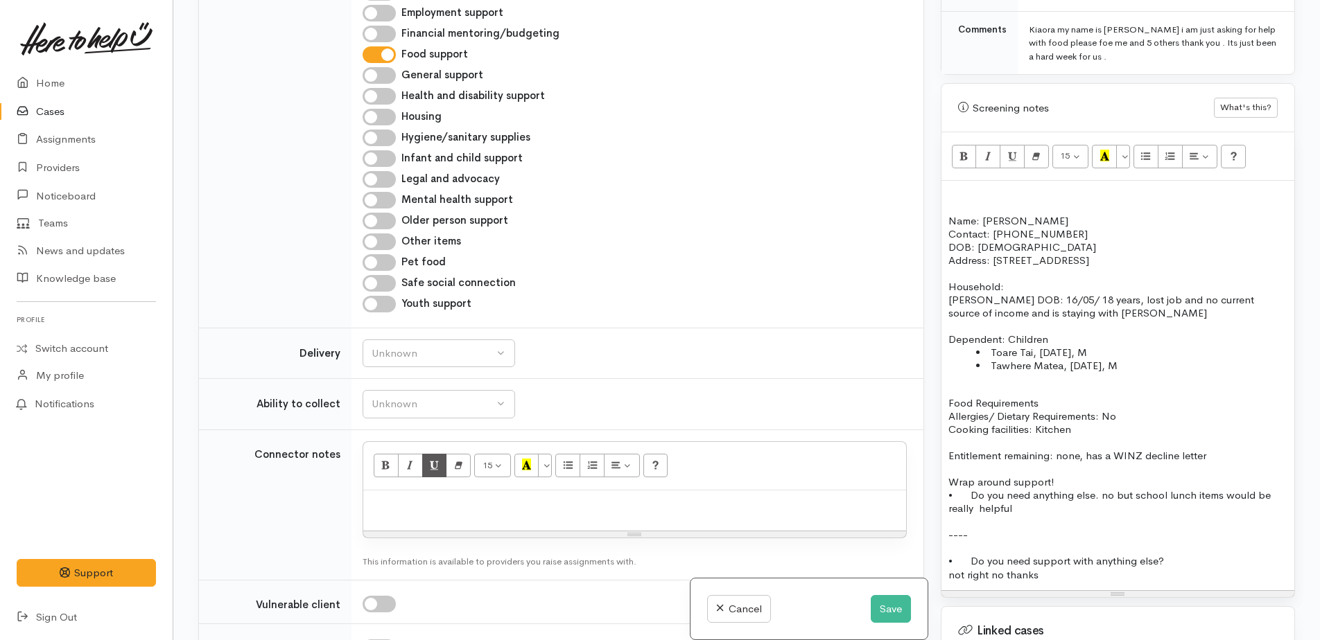
scroll to position [1455, 0]
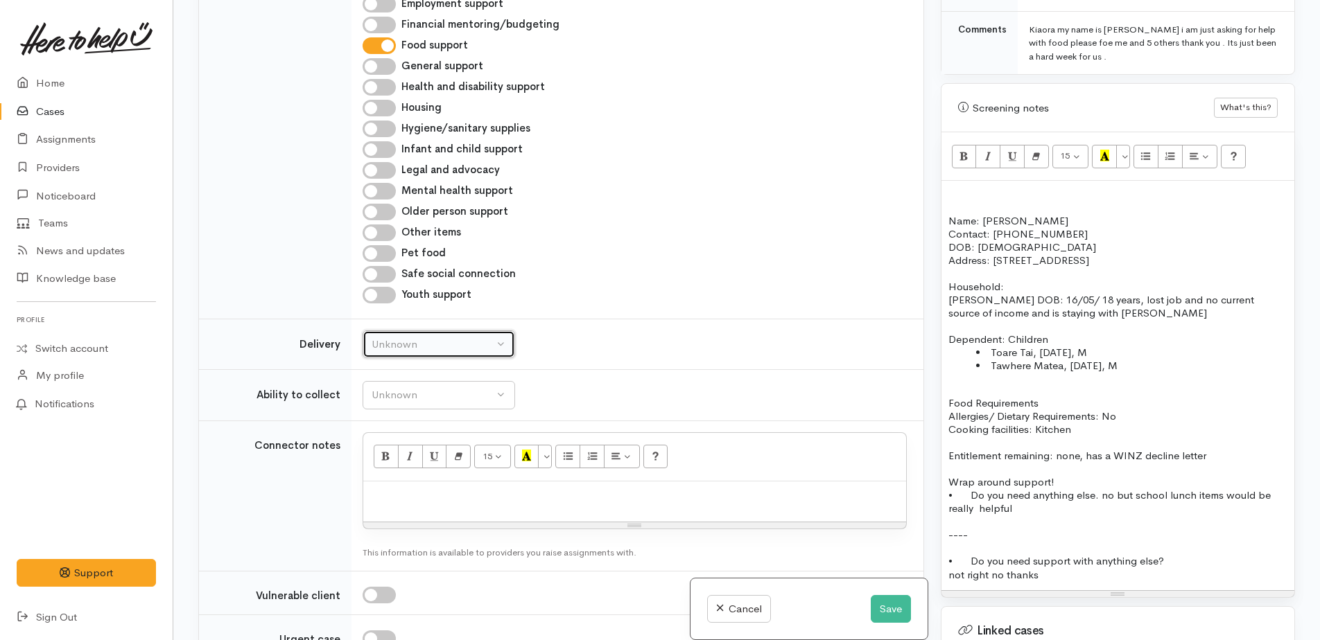
click at [415, 337] on div "Unknown" at bounding box center [432, 345] width 122 height 16
click at [412, 464] on link "No" at bounding box center [438, 474] width 151 height 21
select select "1"
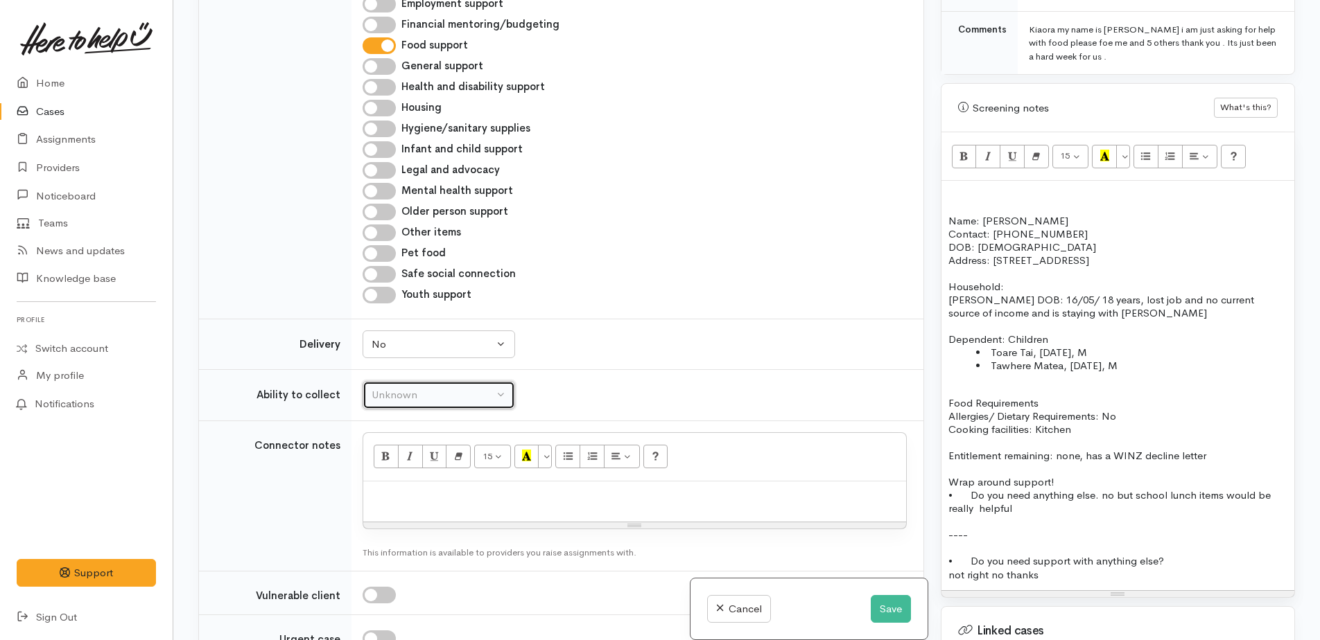
click at [393, 387] on div "Unknown" at bounding box center [432, 395] width 122 height 16
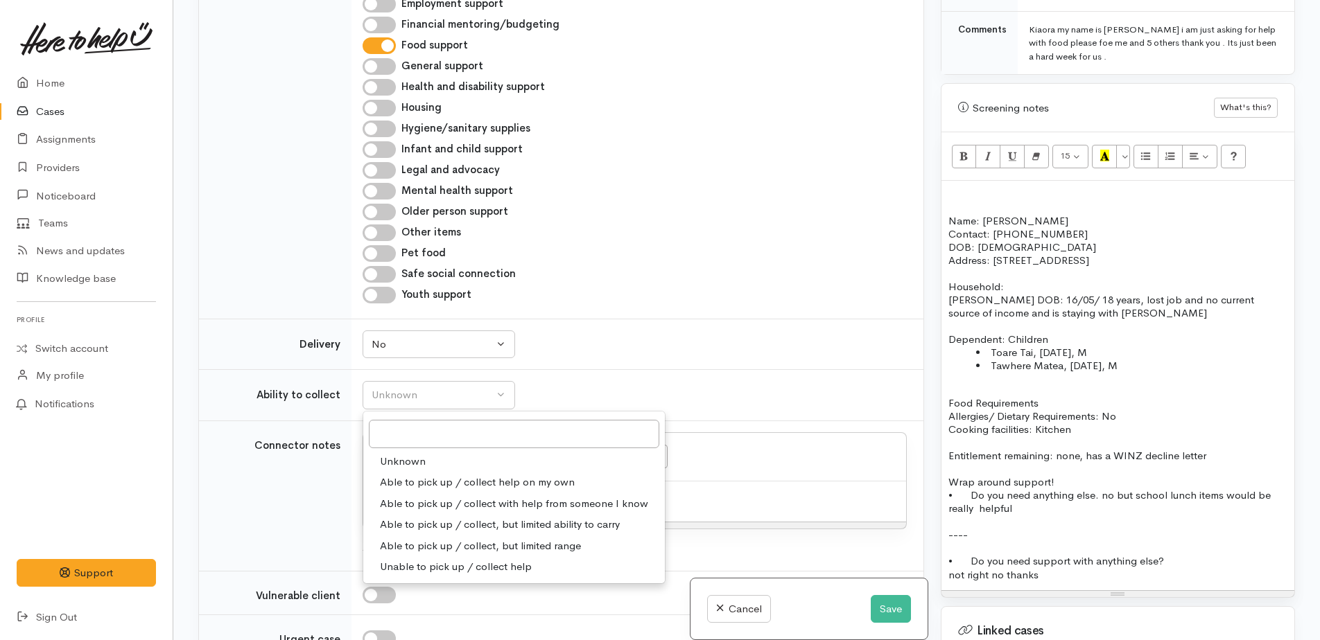
click at [401, 475] on span "Able to pick up / collect help on my own" at bounding box center [477, 483] width 195 height 16
select select "2"
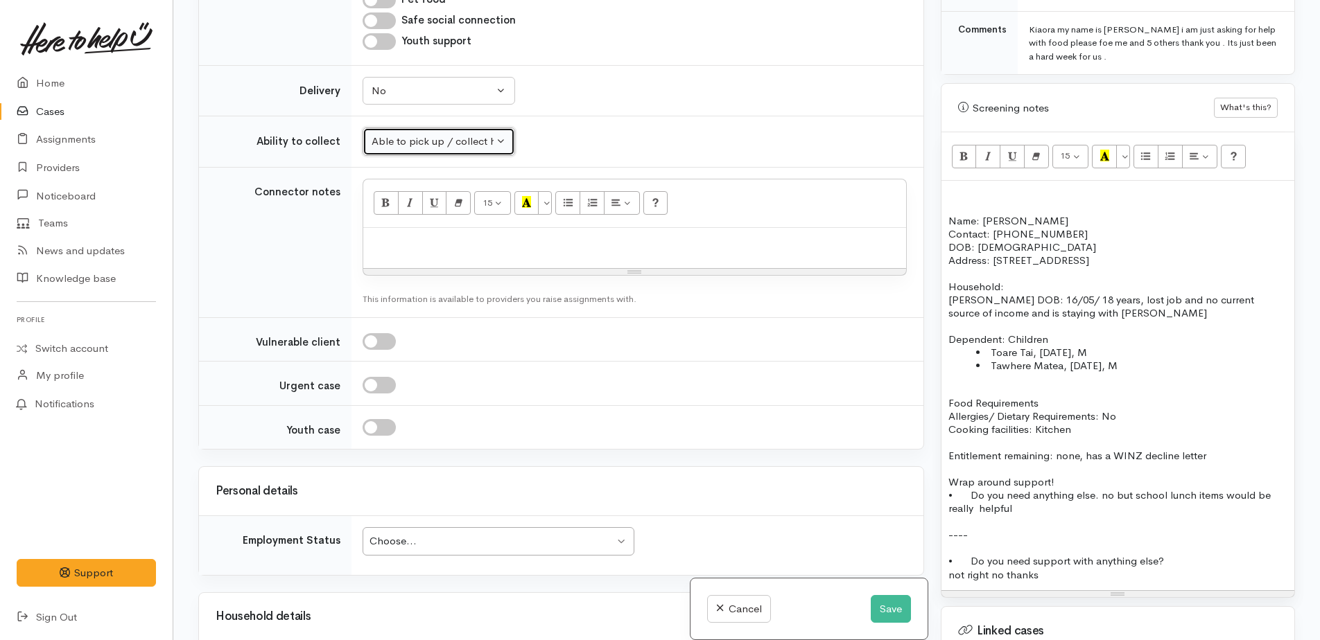
scroll to position [1802, 0]
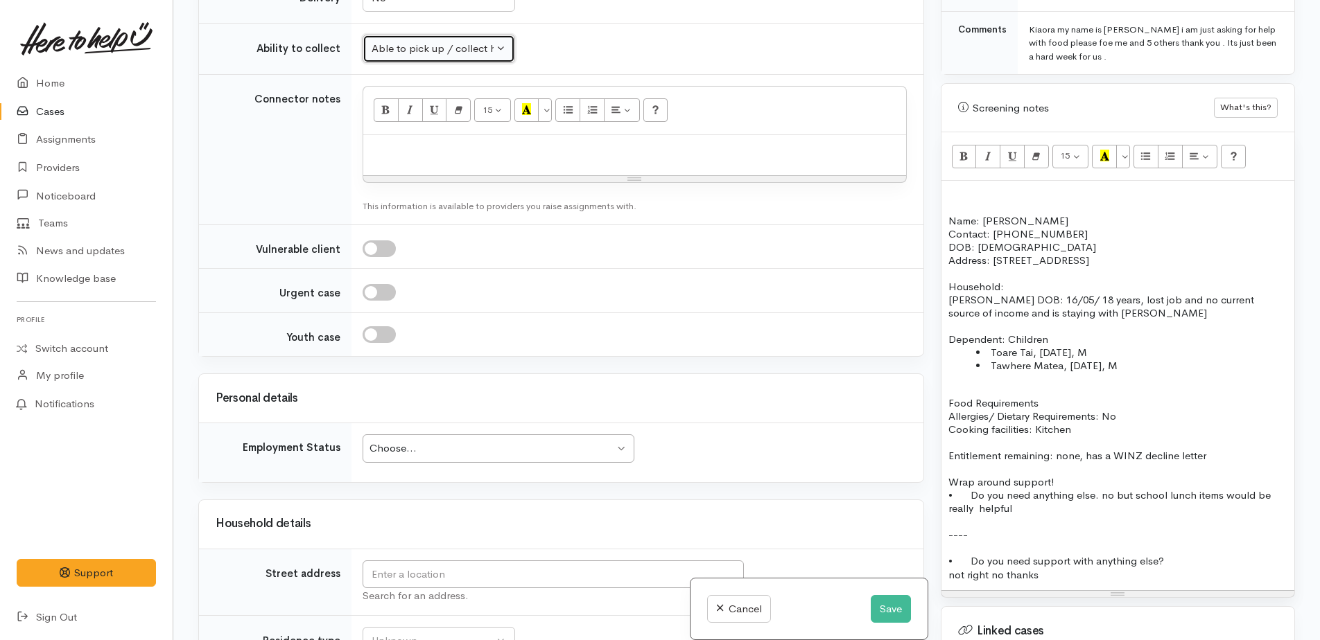
click at [449, 441] on div "Choose..." at bounding box center [491, 449] width 245 height 16
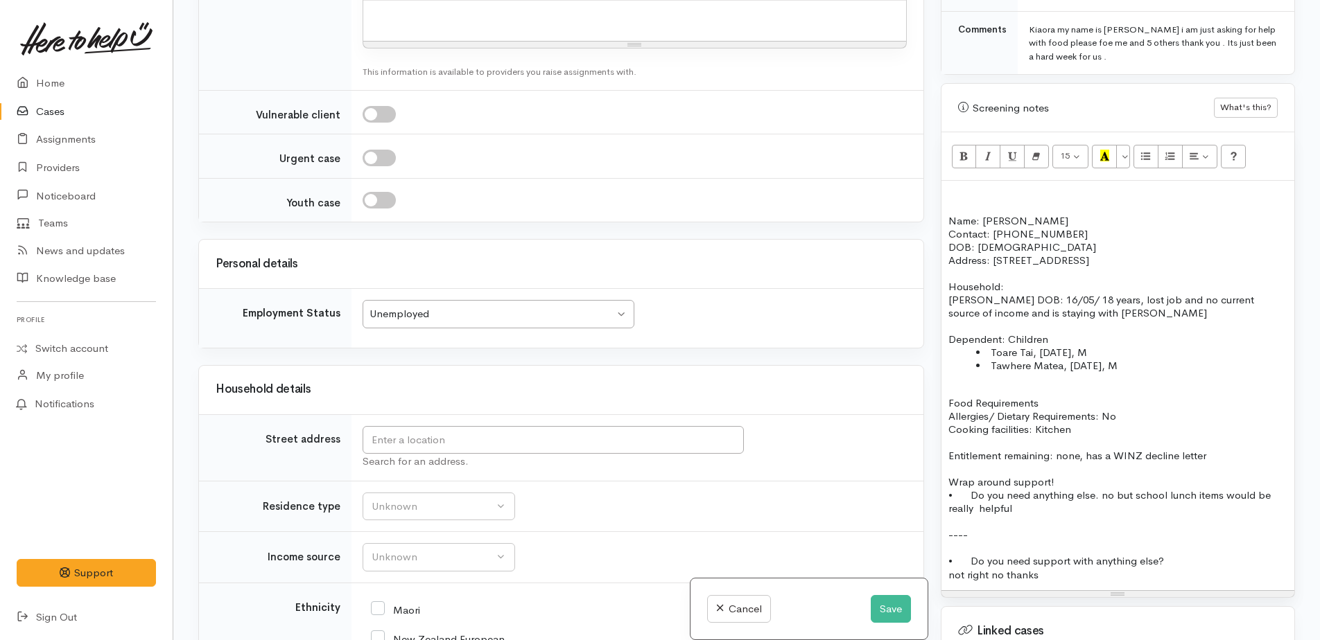
scroll to position [1941, 0]
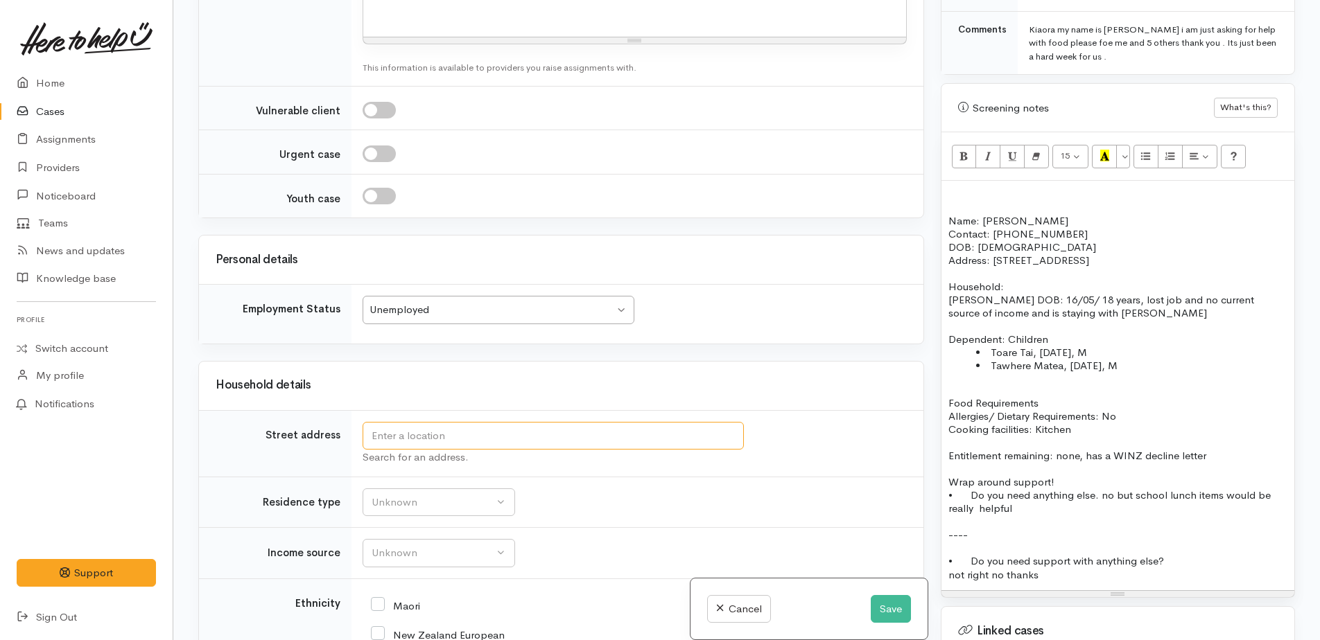
click at [399, 422] on input "text" at bounding box center [552, 436] width 381 height 28
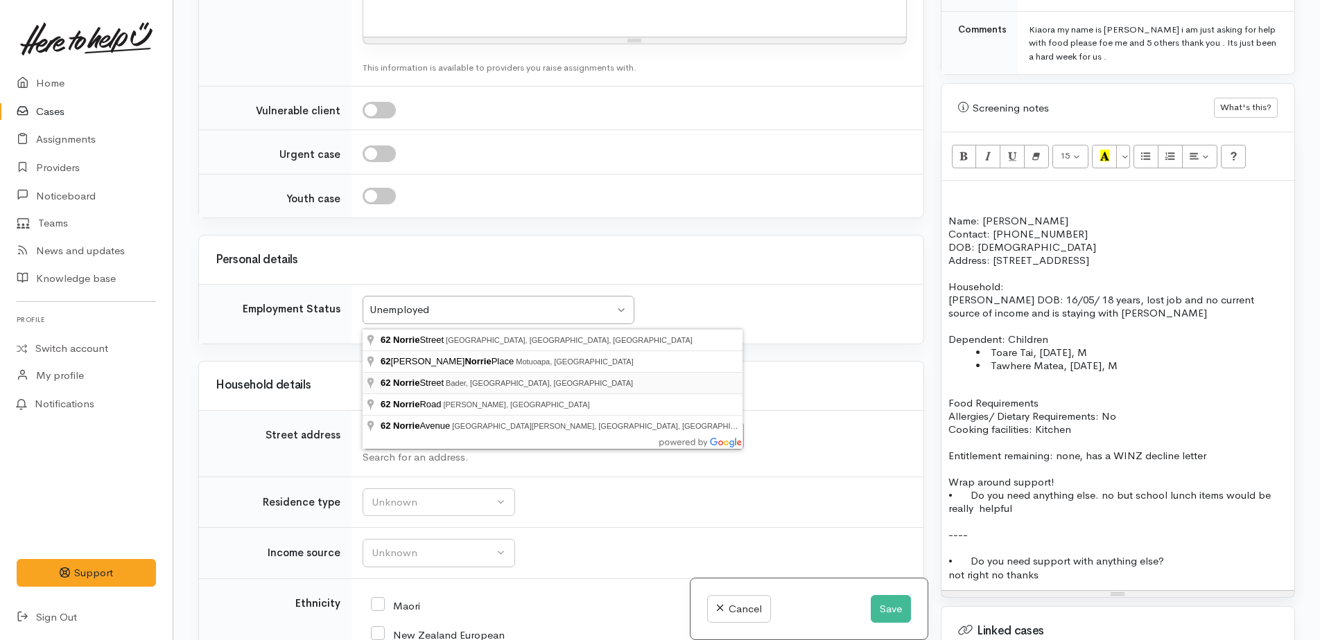
type input "62 Norrie Street, Bader, Hamilton, New Zealand"
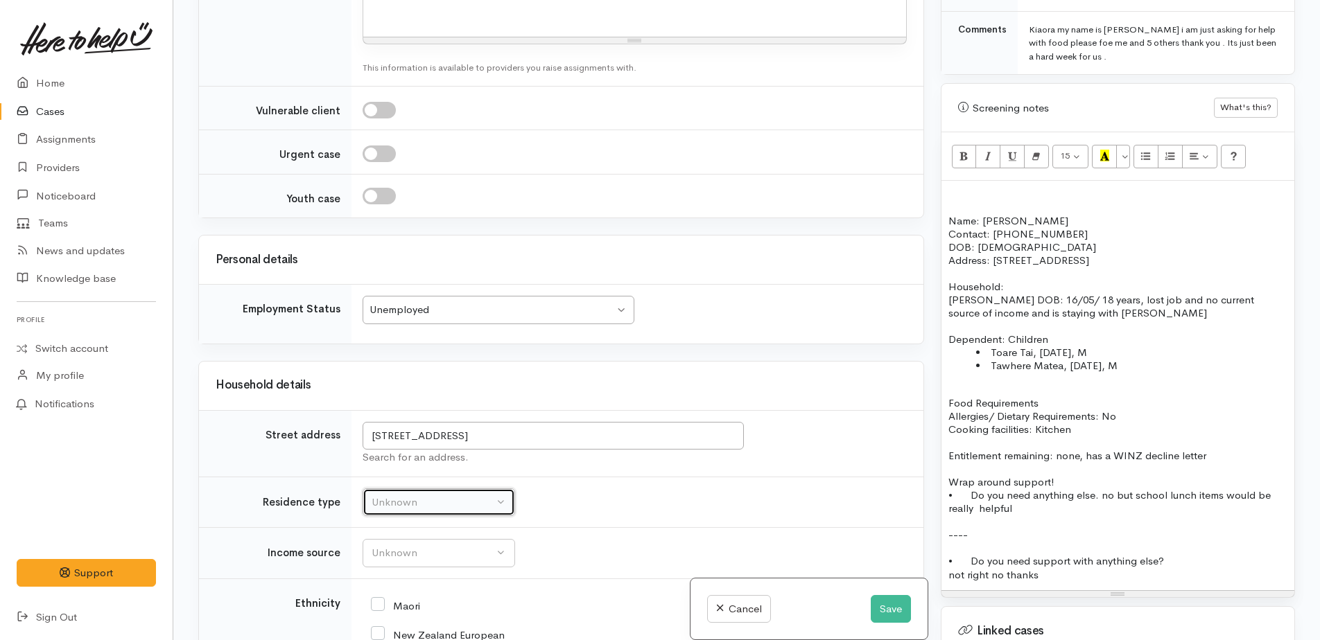
click at [451, 495] on div "Unknown" at bounding box center [432, 503] width 122 height 16
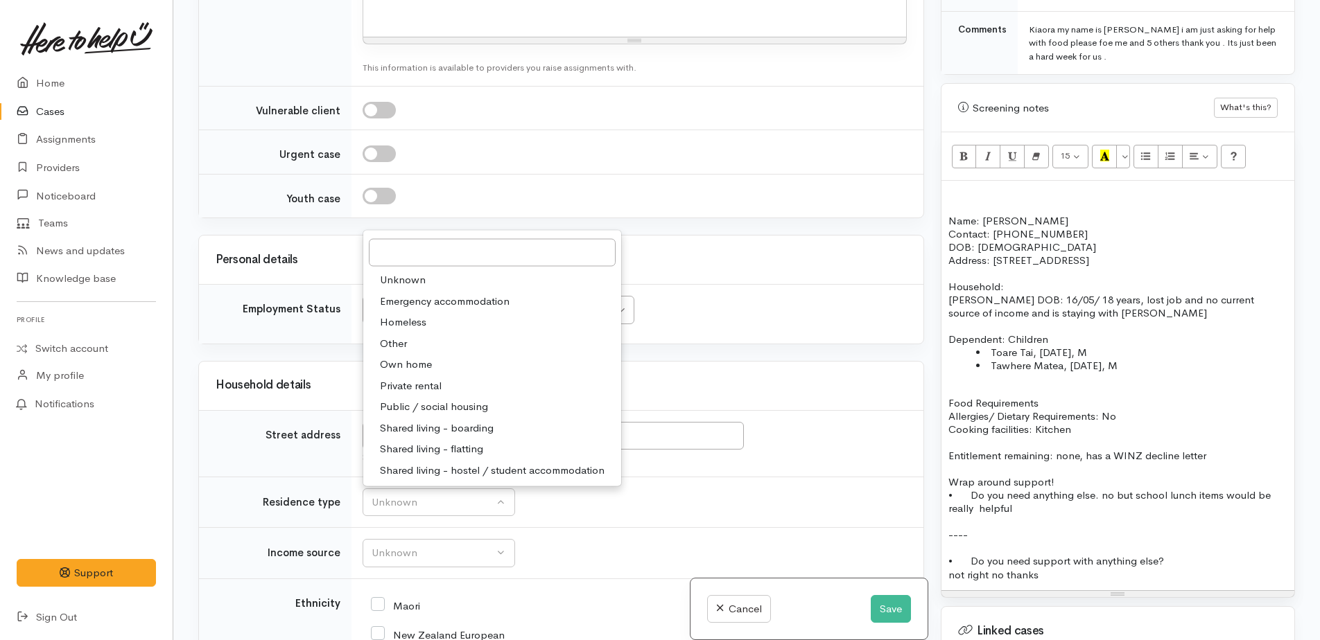
click at [436, 399] on span "Public / social housing" at bounding box center [434, 407] width 108 height 16
select select "3"
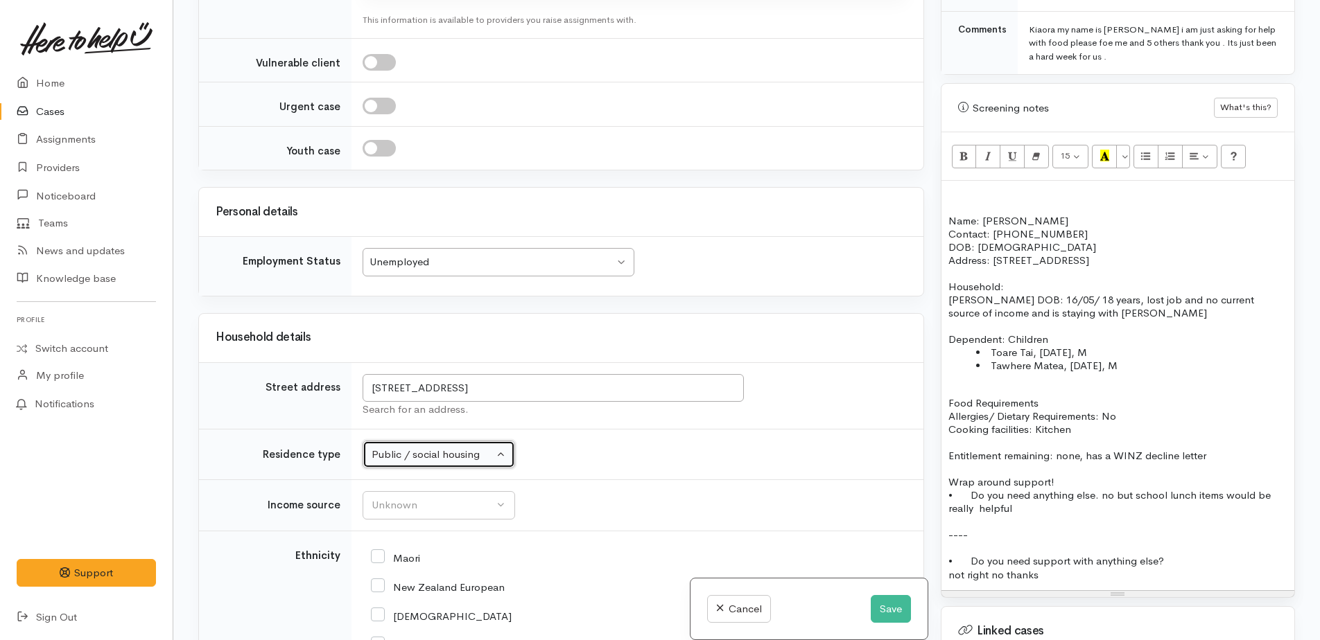
scroll to position [2010, 0]
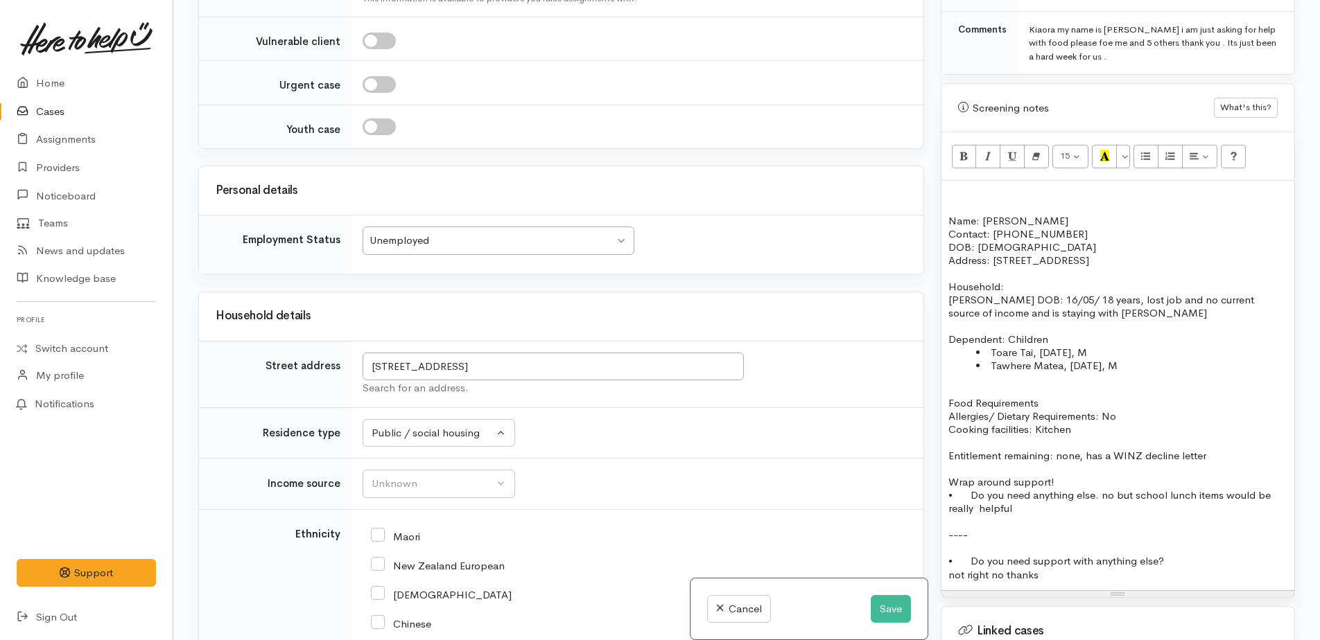
click at [383, 530] on input "Maori" at bounding box center [395, 536] width 49 height 12
checkbox input "true"
click at [390, 476] on div "Unknown" at bounding box center [432, 484] width 122 height 16
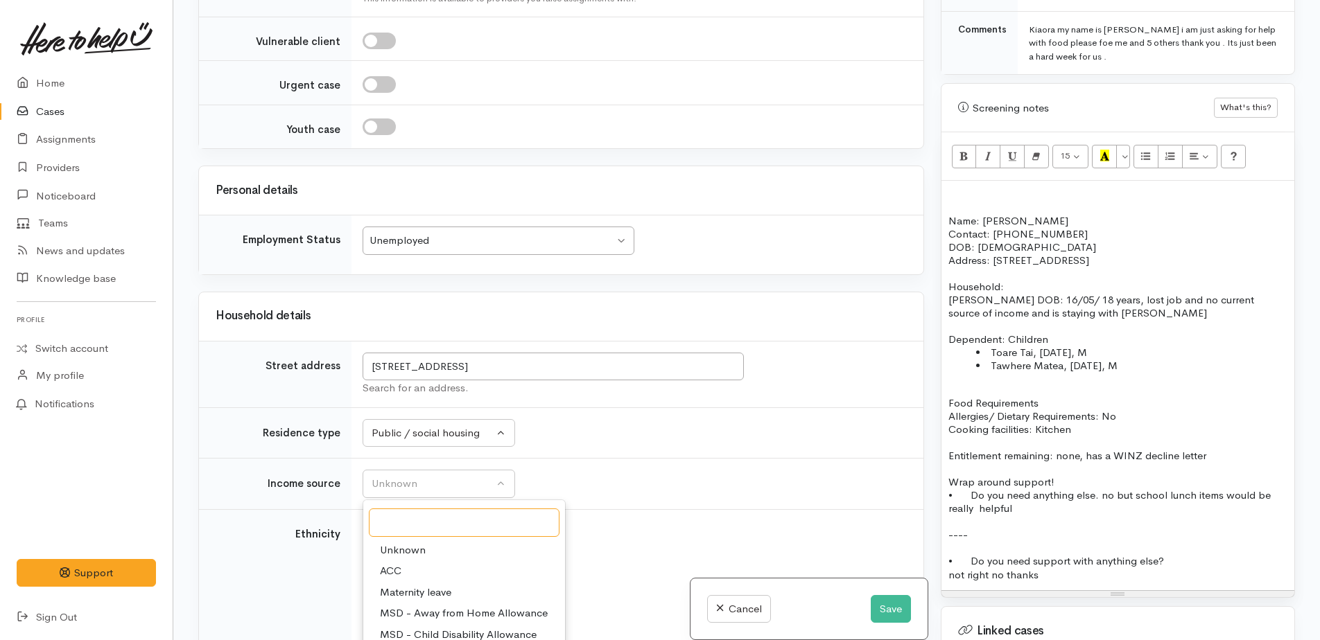
scroll to position [69, 0]
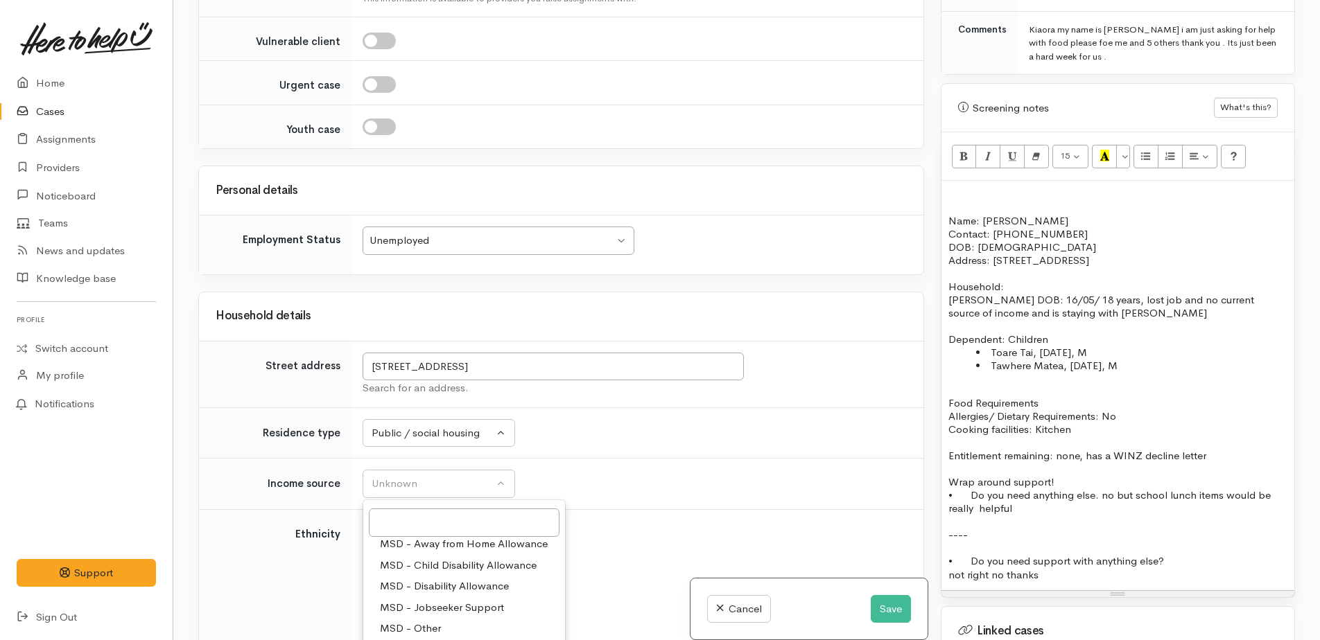
click at [446, 600] on span "MSD - Jobseeker Support" at bounding box center [442, 608] width 124 height 16
select select "4"
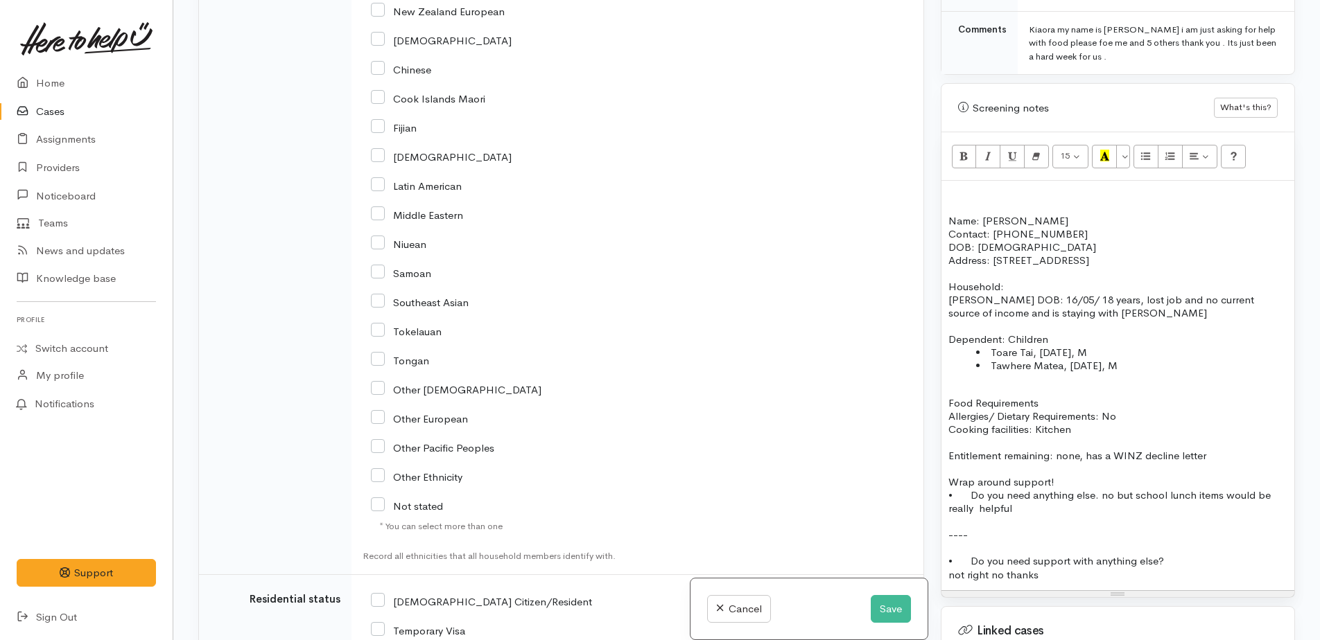
scroll to position [2634, 0]
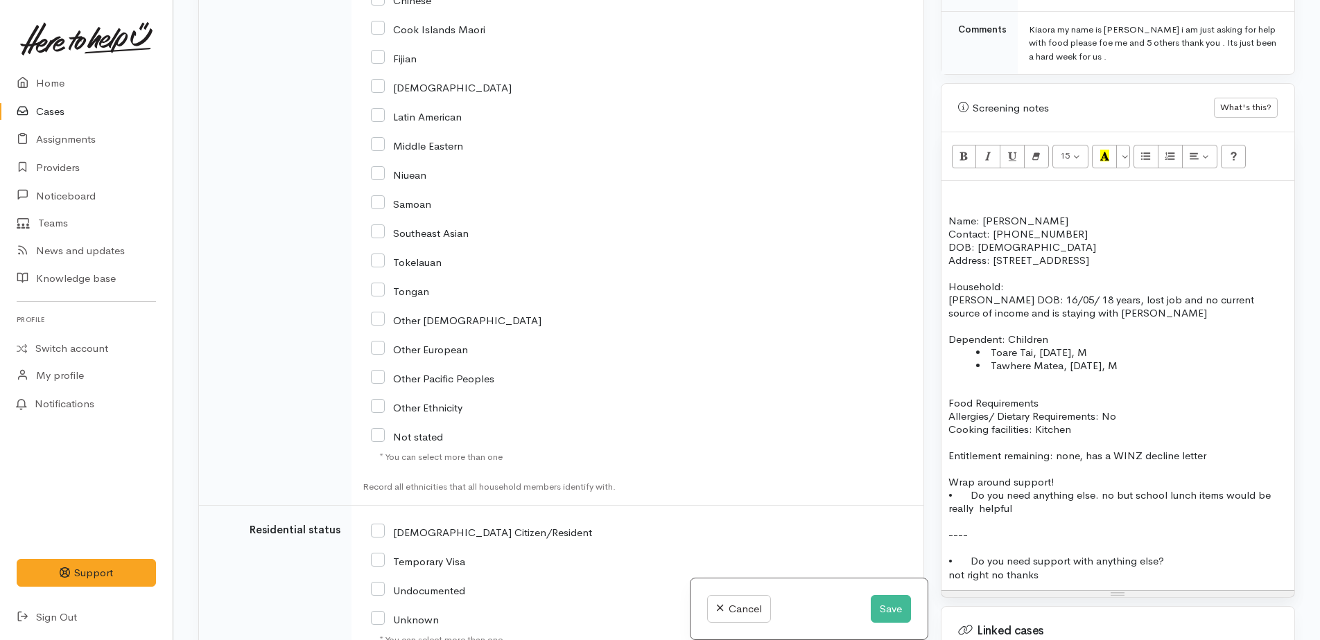
click at [376, 525] on input "NZ Citizen/Resident" at bounding box center [481, 531] width 221 height 12
checkbox input "true"
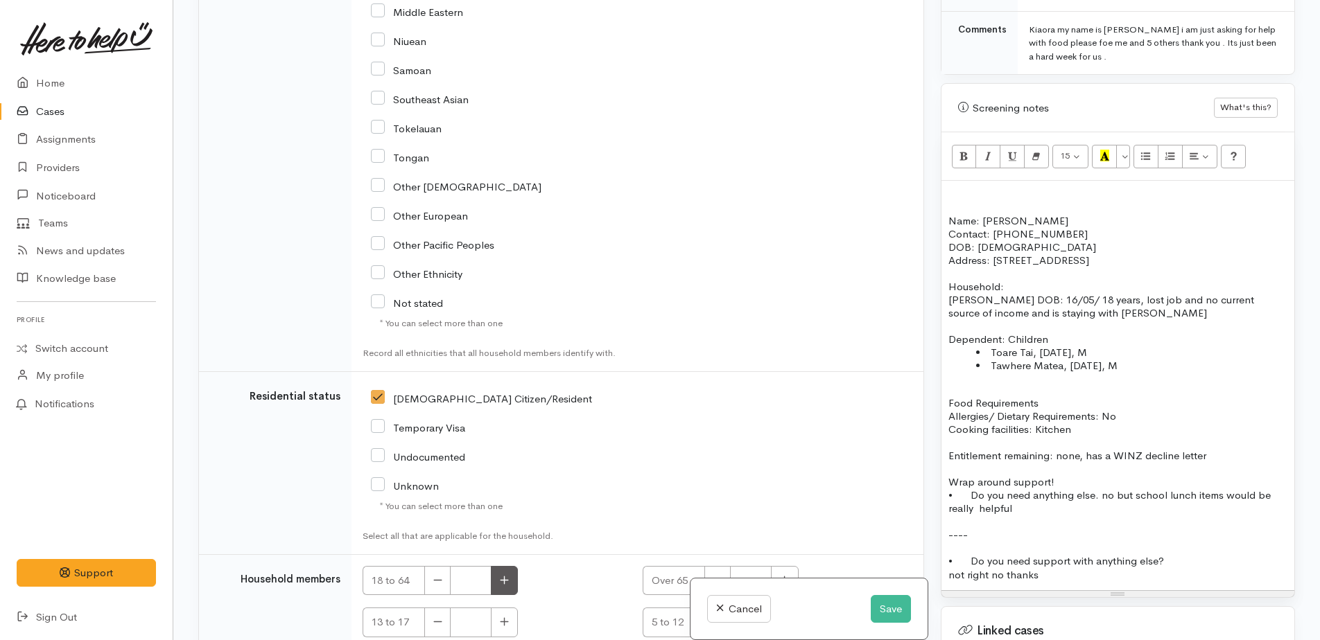
scroll to position [2772, 0]
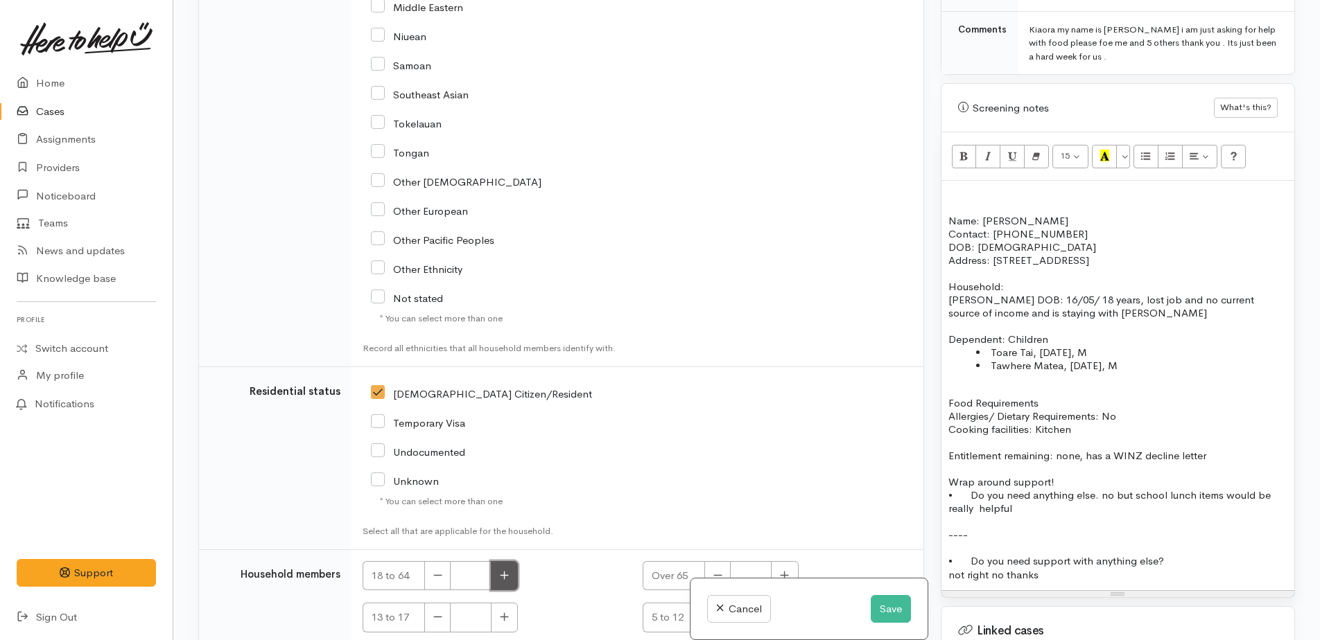
click at [503, 570] on icon "button" at bounding box center [504, 575] width 9 height 10
type input "2"
click at [779, 603] on button "button" at bounding box center [784, 618] width 27 height 30
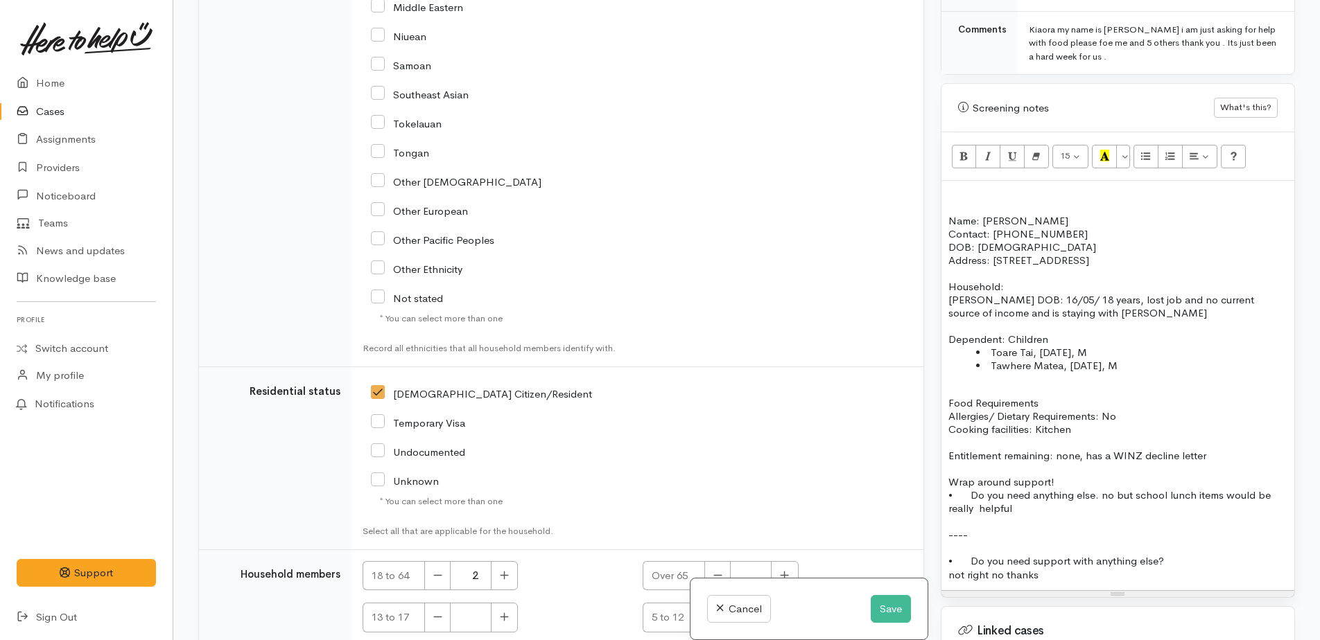
type input "2"
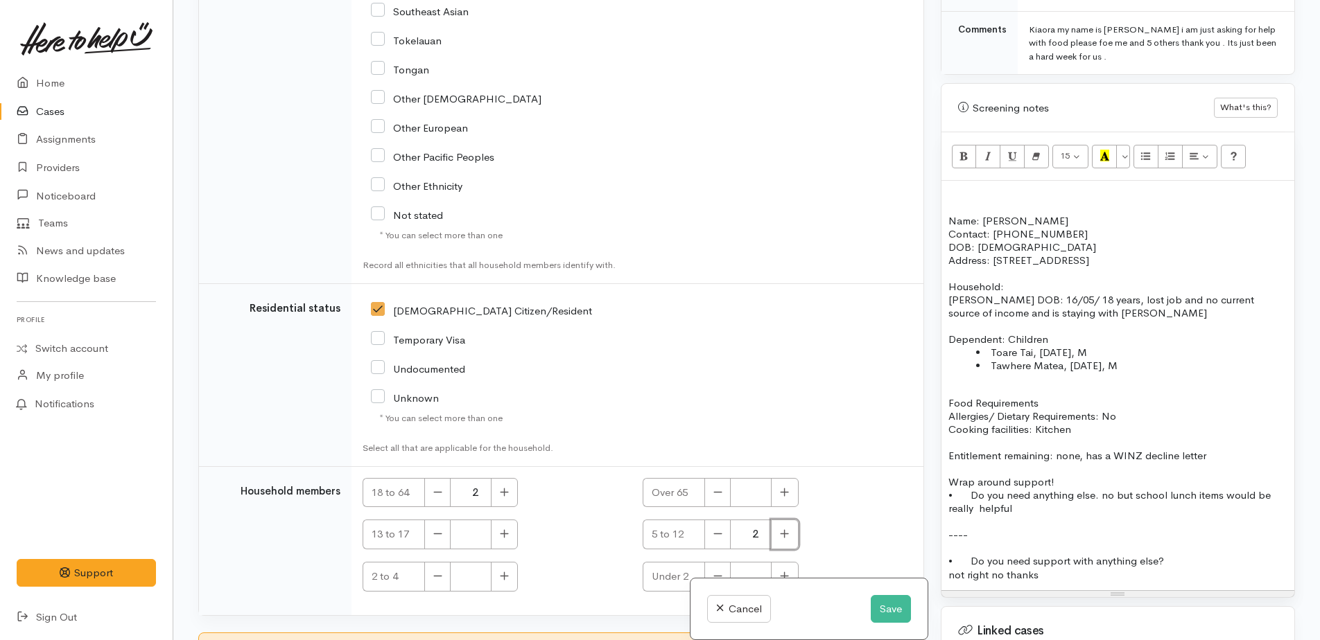
scroll to position [2867, 0]
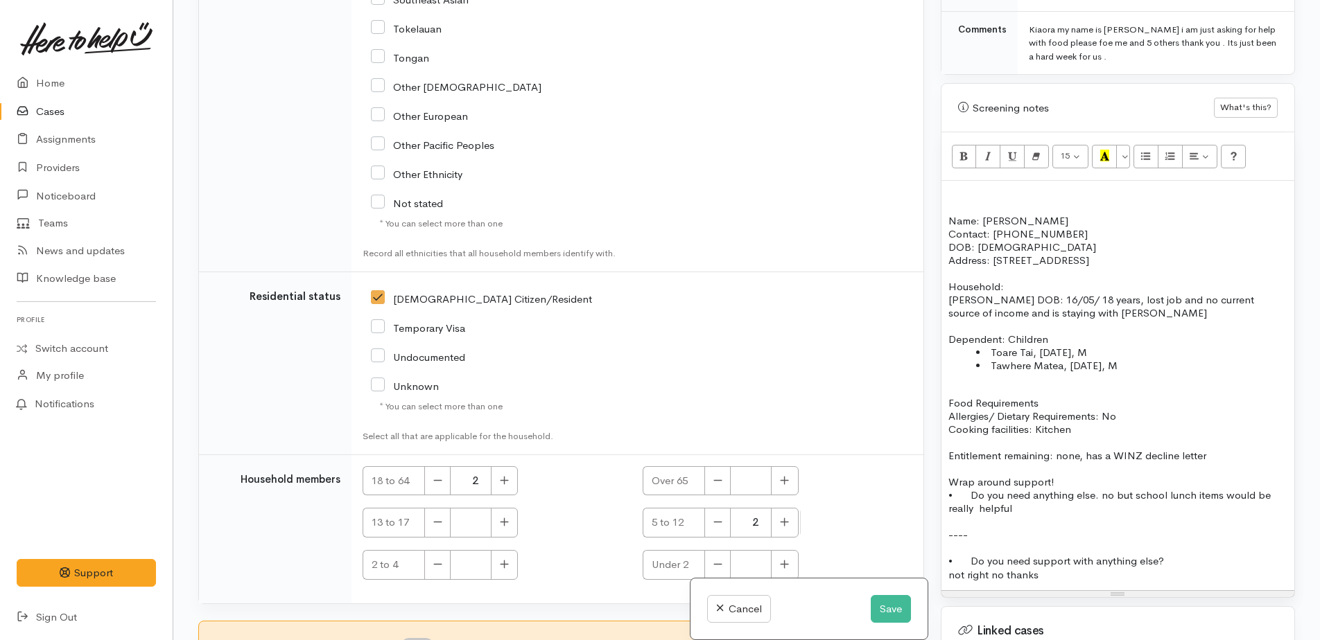
click at [418, 638] on input "I have been given consent to get help and share this information with appropria…" at bounding box center [417, 646] width 33 height 17
checkbox input "true"
click at [1103, 303] on p "Borther Zane Smith DOB: 16/05/ 18 years, lost job and no current source of inco…" at bounding box center [1117, 306] width 339 height 26
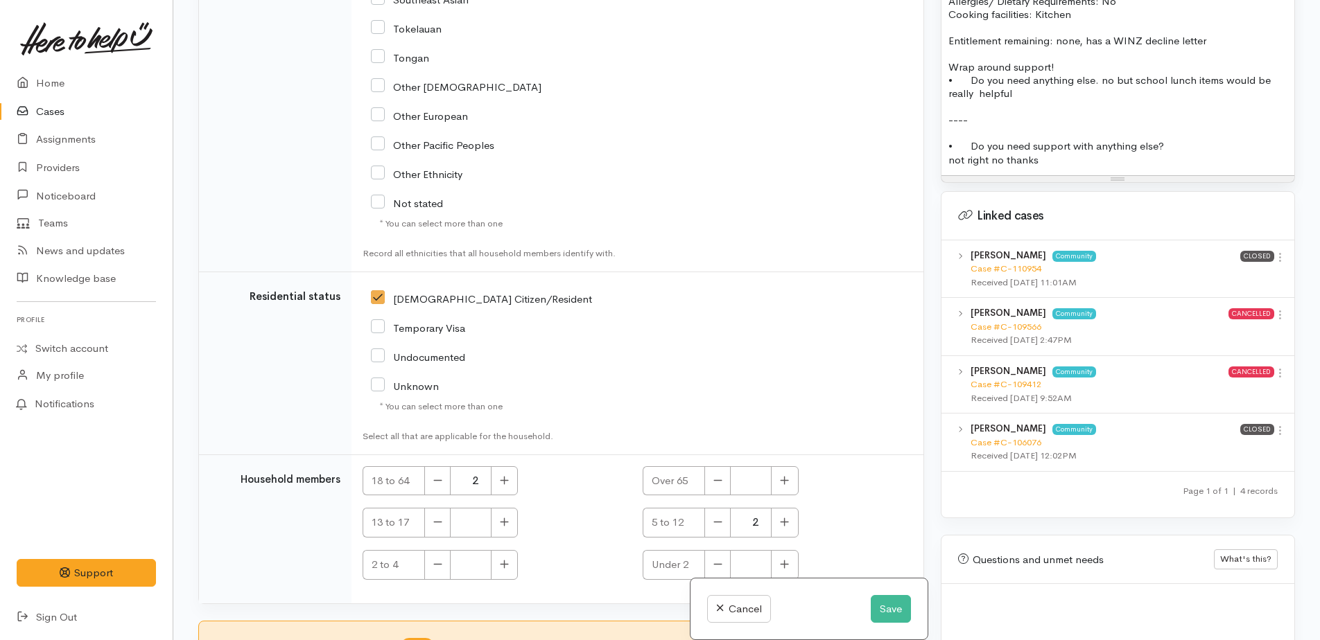
scroll to position [1178, 0]
click at [879, 615] on button "Save" at bounding box center [891, 609] width 40 height 28
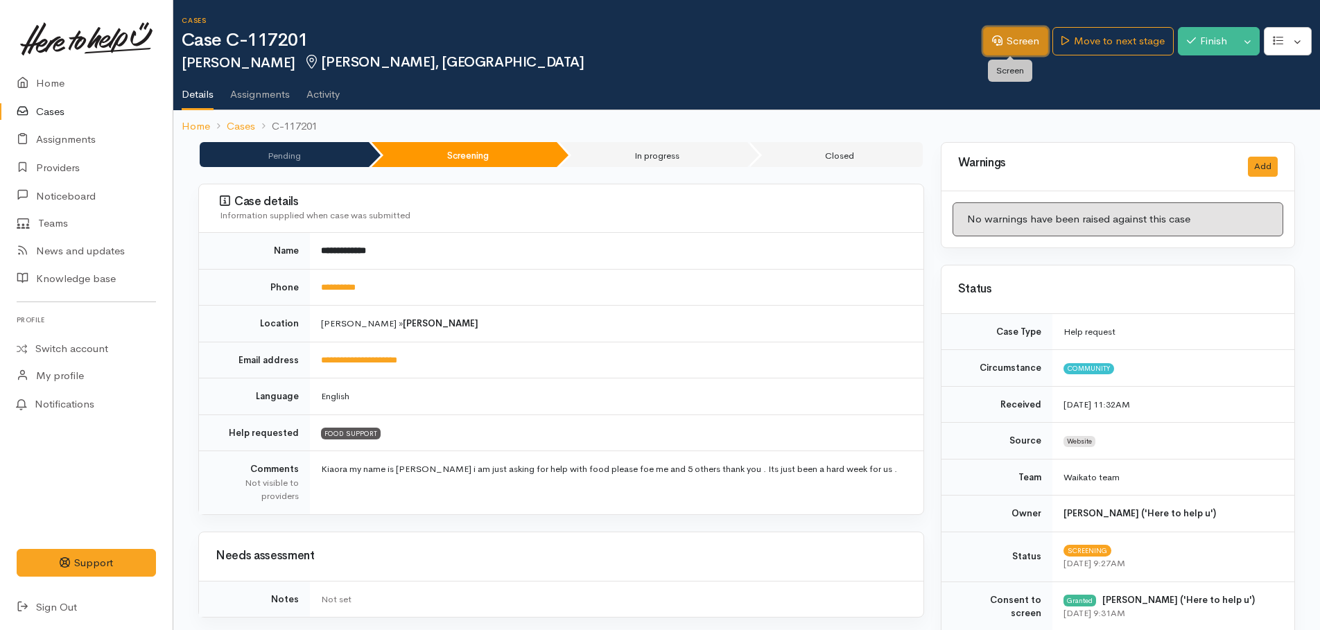
click at [994, 38] on icon at bounding box center [997, 40] width 10 height 10
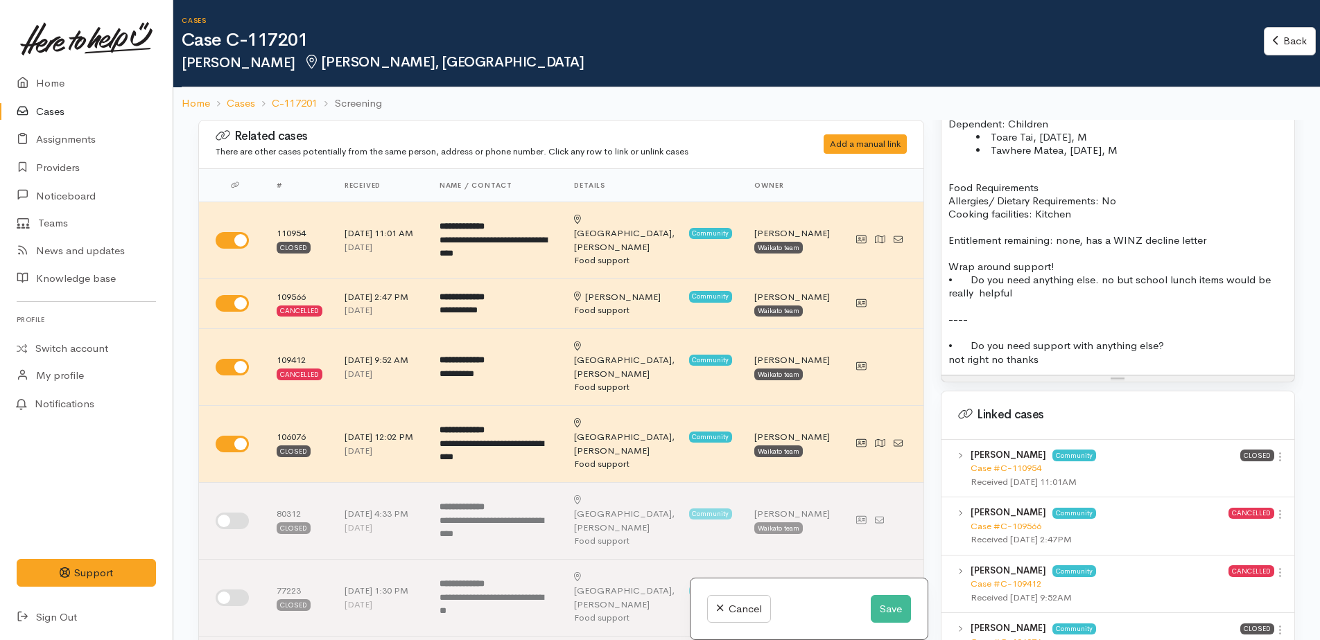
scroll to position [1178, 0]
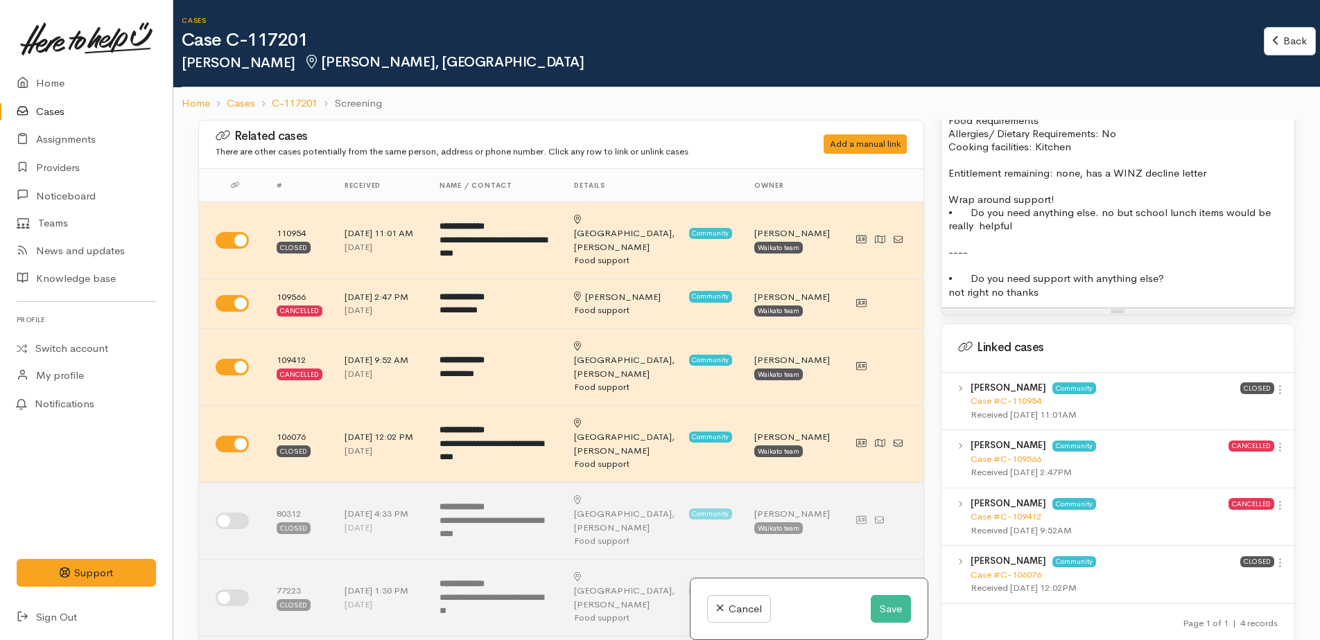
click at [1112, 293] on div "not right no thanks" at bounding box center [1117, 293] width 339 height 16
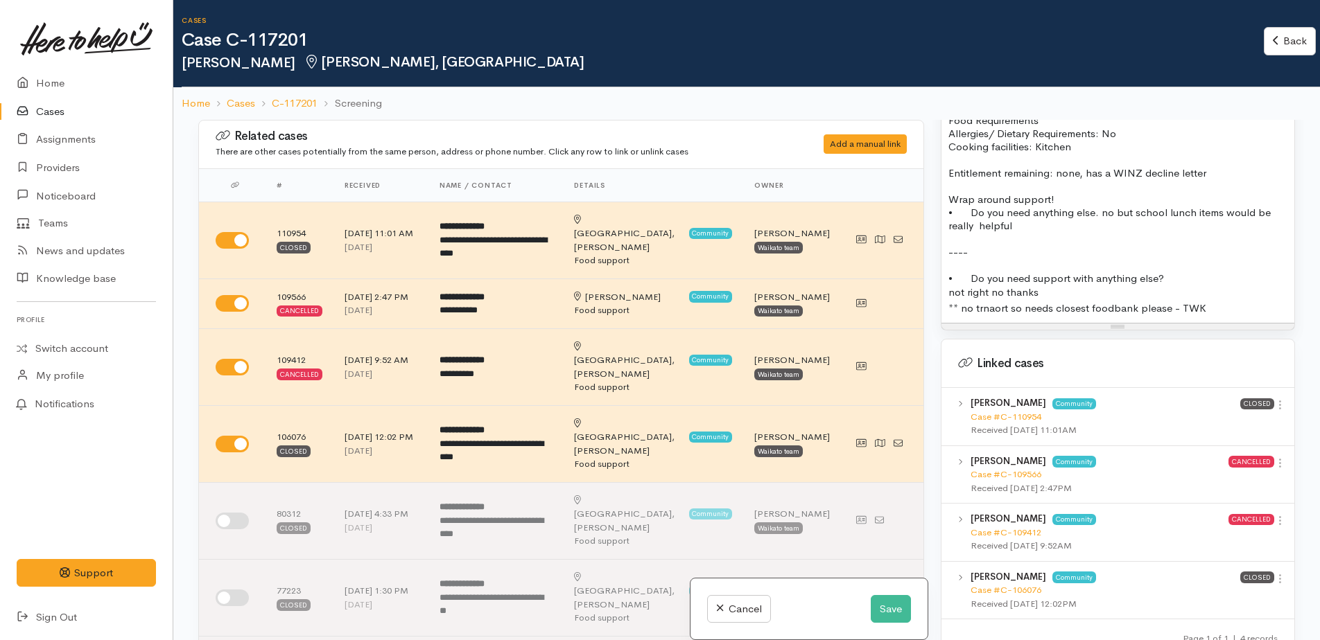
drag, startPoint x: 999, startPoint y: 309, endPoint x: 1013, endPoint y: 301, distance: 15.8
click at [1013, 301] on div "** no trnaort so needs closest foodbank please - TWK" at bounding box center [1117, 309] width 339 height 16
click at [1039, 306] on div "** no tranport aort so needs closest foodbank please - TWK" at bounding box center [1117, 309] width 339 height 16
click at [1052, 297] on div "not right no thanks" at bounding box center [1117, 293] width 339 height 16
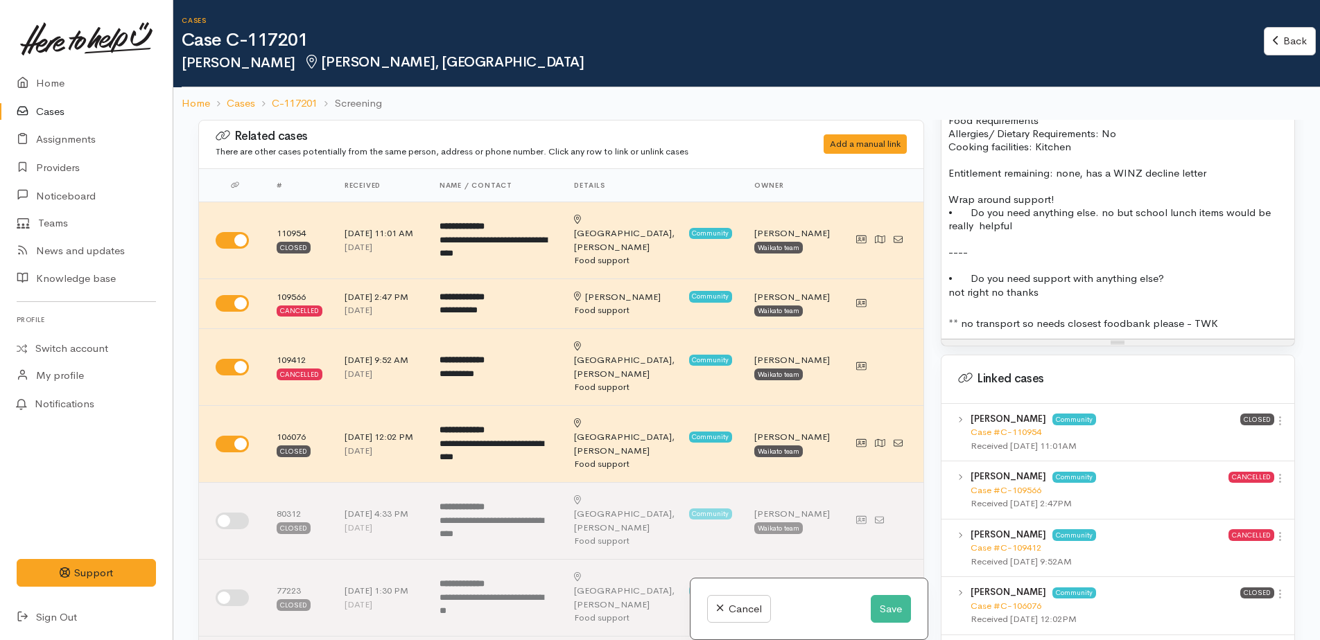
click at [1019, 323] on div "** no transport so needs closest foodbank please - TWK" at bounding box center [1117, 324] width 339 height 16
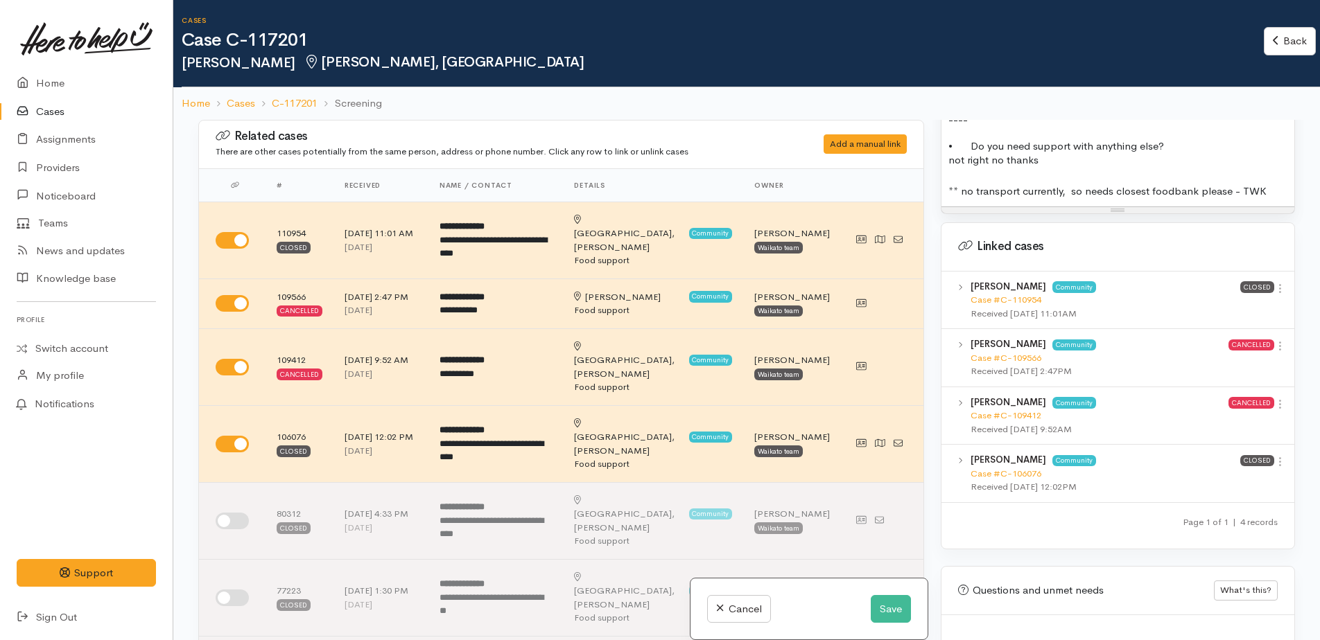
scroll to position [1317, 0]
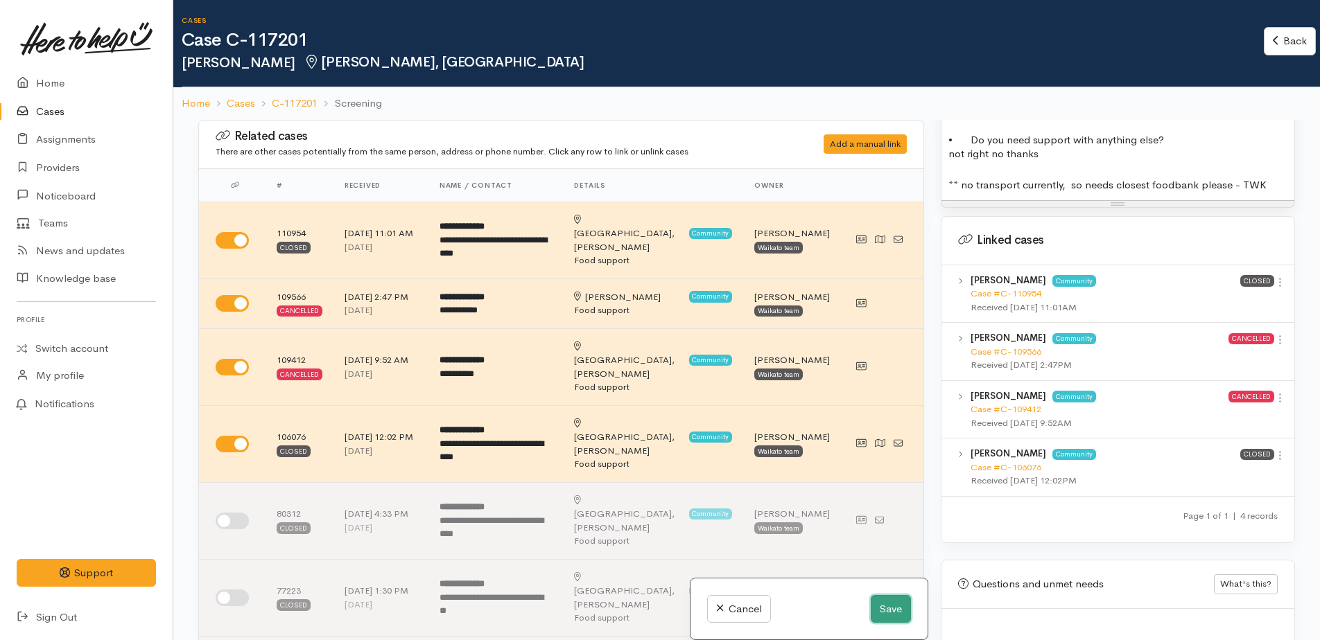
click at [877, 609] on button "Save" at bounding box center [891, 609] width 40 height 28
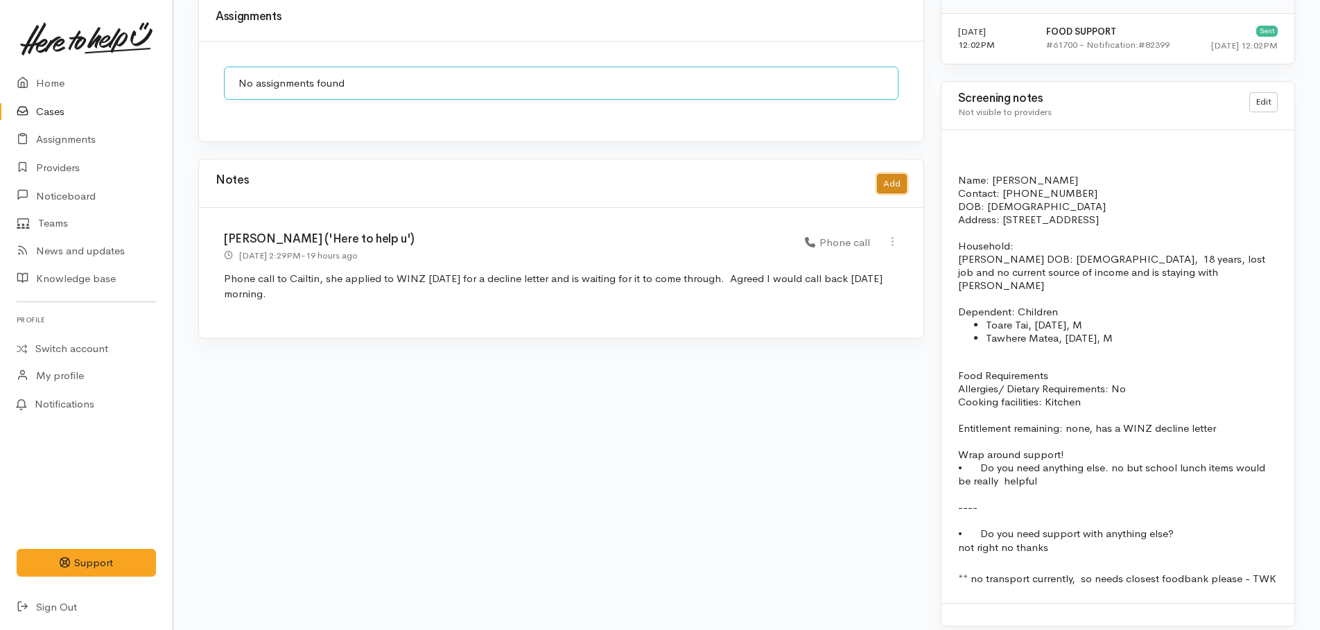
click at [887, 174] on button "Add" at bounding box center [892, 184] width 30 height 20
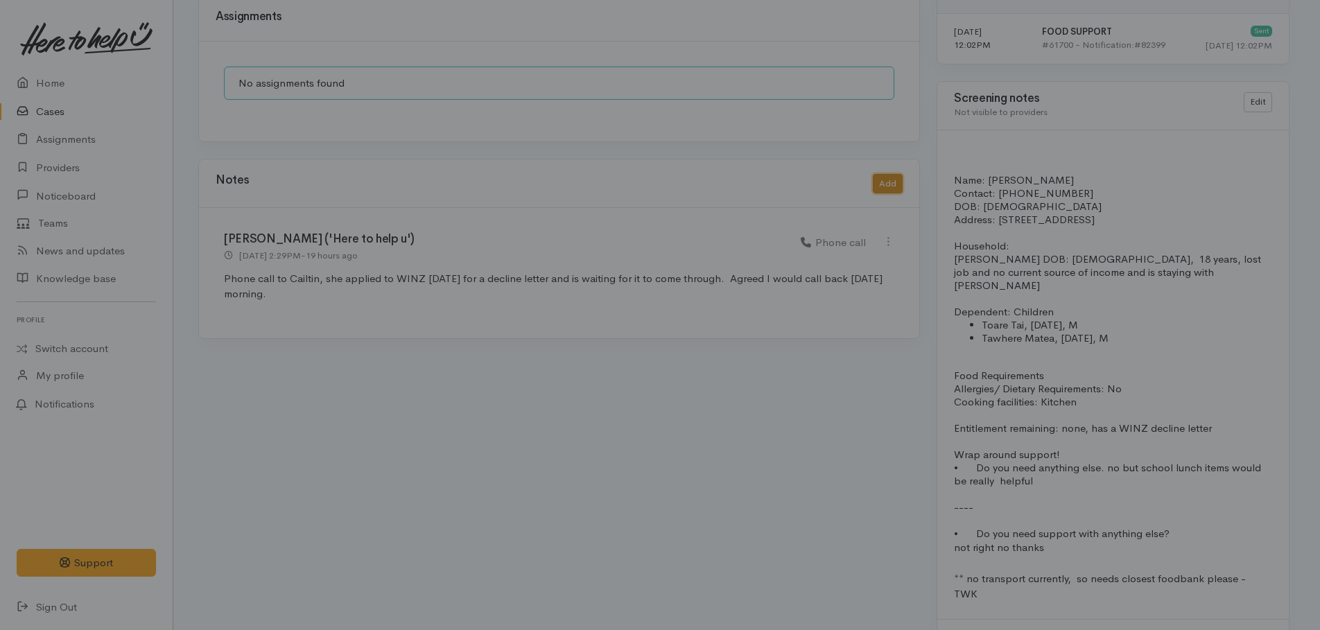
scroll to position [1162, 0]
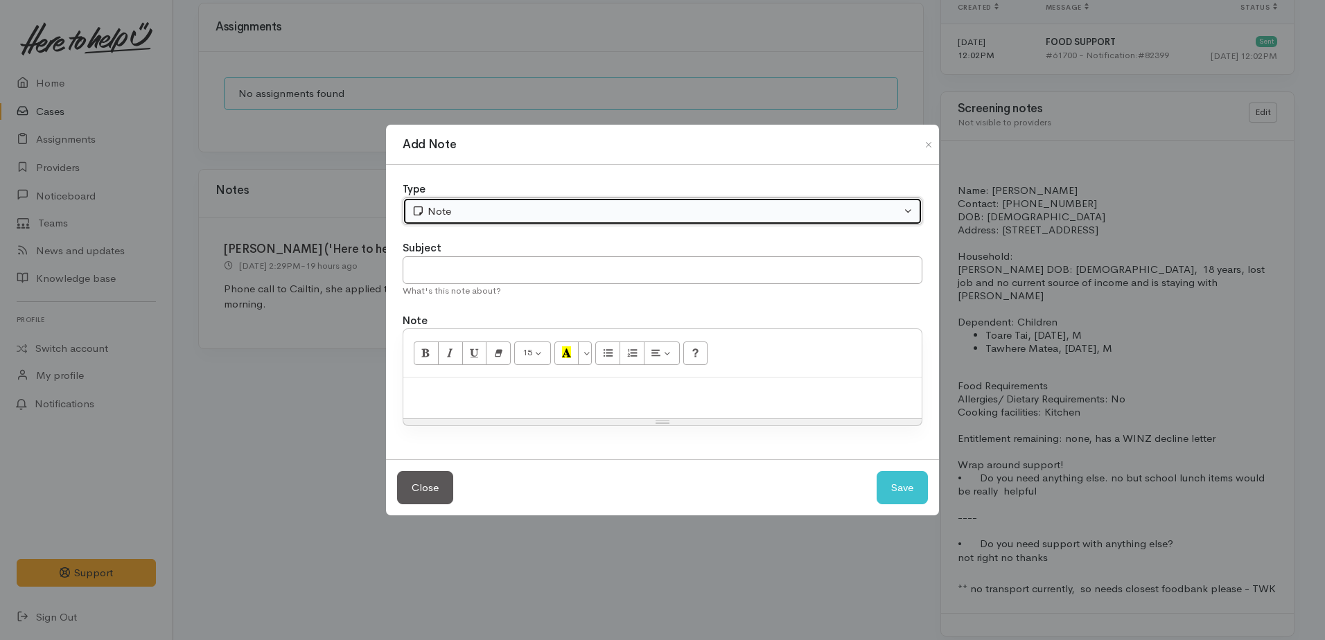
click at [502, 212] on div "Note" at bounding box center [656, 212] width 489 height 16
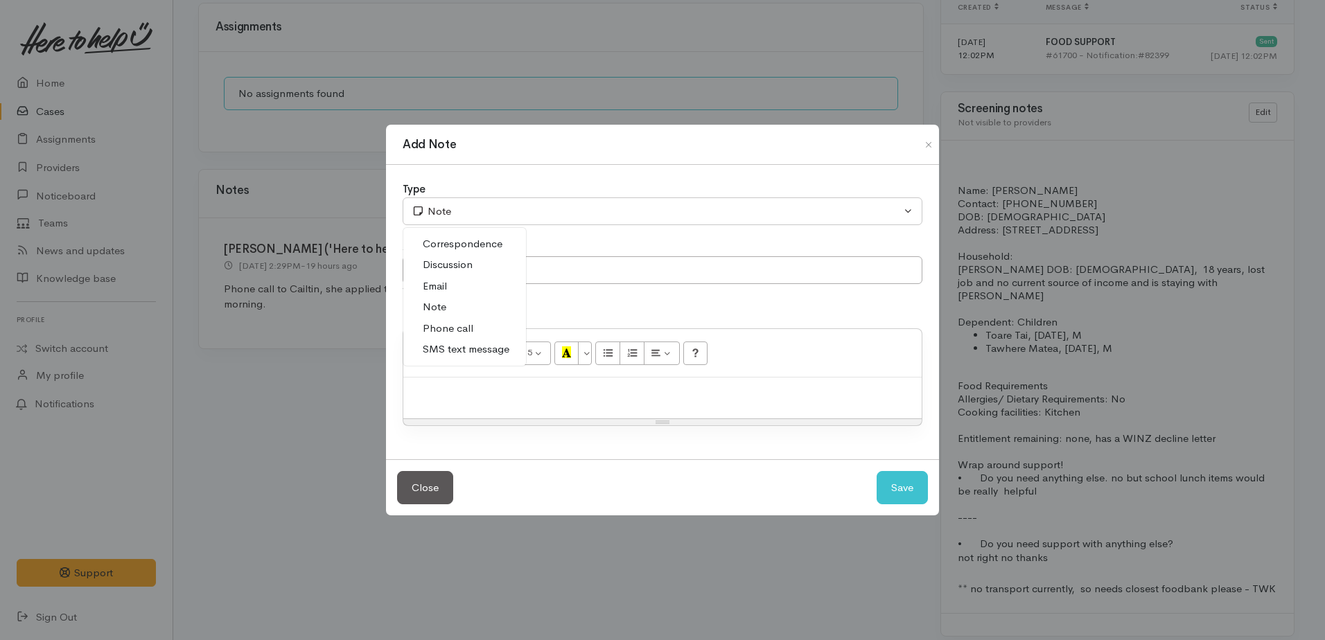
click at [450, 331] on span "Phone call" at bounding box center [448, 329] width 51 height 16
select select "3"
click at [463, 376] on div "15 8 9 10 11 12 14 18 24 36 Background Color Transparent Select #ffff00 Text Co…" at bounding box center [662, 353] width 518 height 49
click at [469, 393] on p at bounding box center [662, 393] width 505 height 16
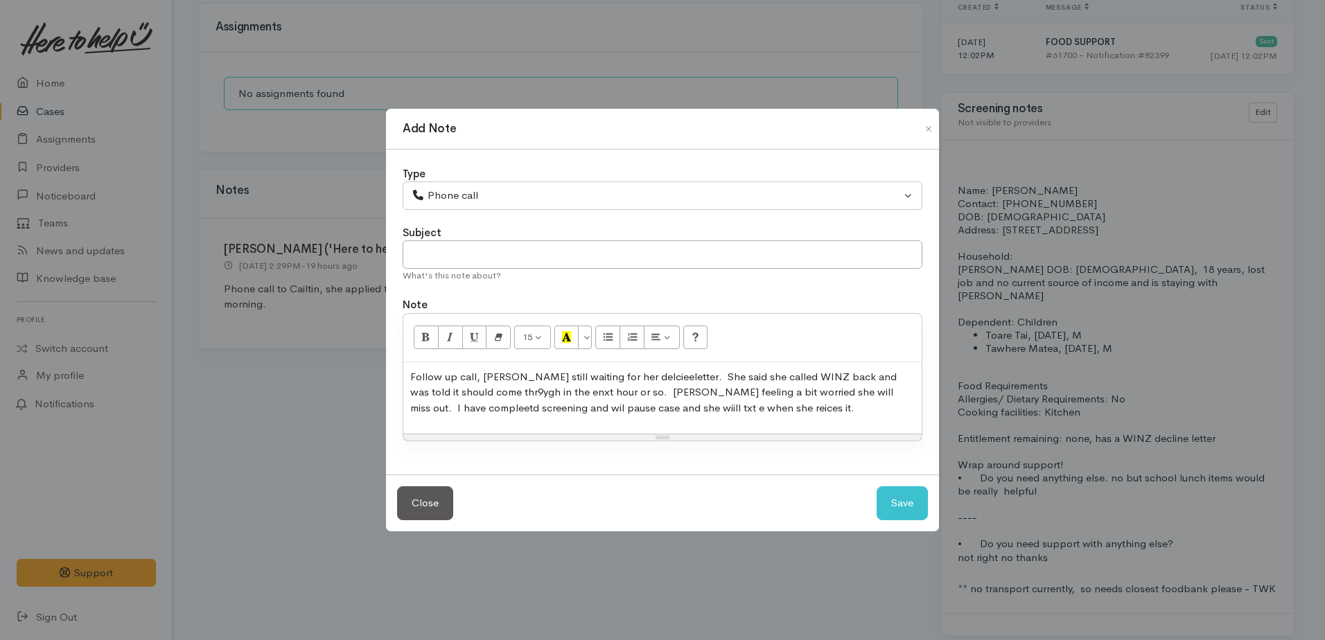
drag, startPoint x: 627, startPoint y: 375, endPoint x: 780, endPoint y: 381, distance: 153.3
click at [780, 381] on p "Follow up call, [PERSON_NAME] still waiting for her delcieeletter. She said she…" at bounding box center [662, 392] width 505 height 47
drag, startPoint x: 624, startPoint y: 379, endPoint x: 653, endPoint y: 374, distance: 29.6
click at [496, 394] on p "Follow up call, Caitlin still waiting for her decline letter. She said she call…" at bounding box center [662, 392] width 505 height 47
click at [579, 417] on div "Follow up call, Caitlin still waiting for her decline letter. She said she call…" at bounding box center [662, 398] width 518 height 72
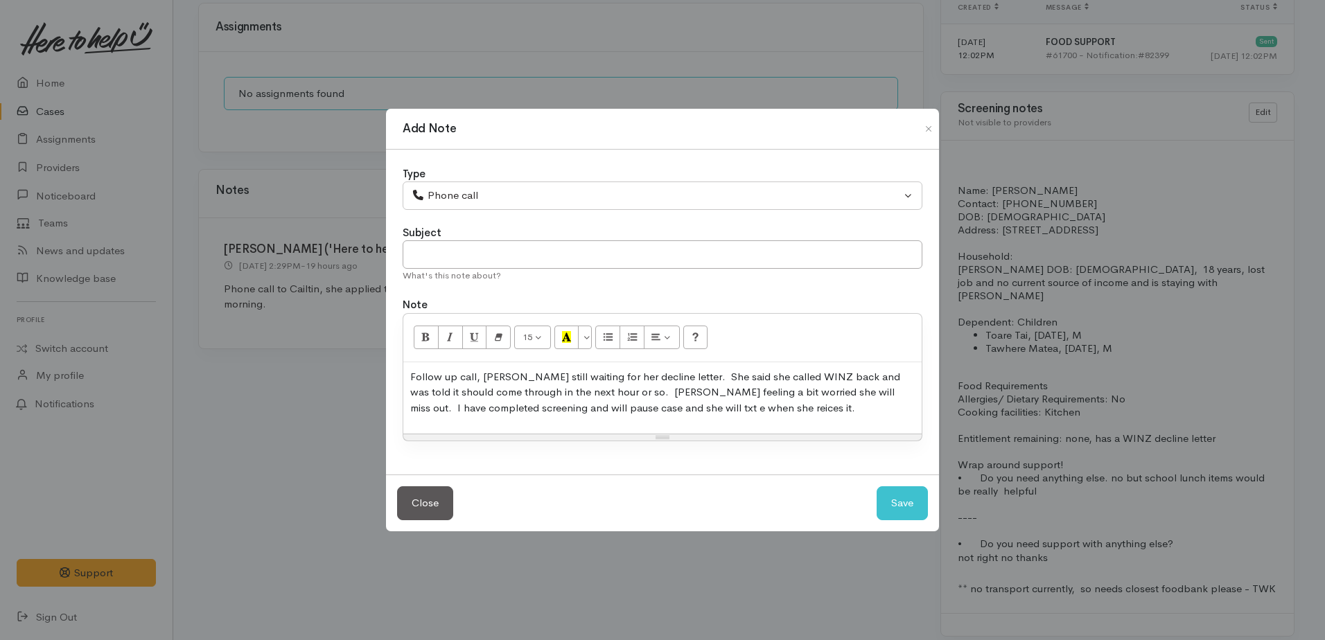
click at [629, 411] on p "Follow up call, Caitlin still waiting for her decline letter. She said she call…" at bounding box center [662, 392] width 505 height 47
drag, startPoint x: 704, startPoint y: 412, endPoint x: 759, endPoint y: 402, distance: 55.6
click at [764, 406] on p "Follow up call, Caitlin still waiting for her decline letter. She said she call…" at bounding box center [662, 392] width 505 height 47
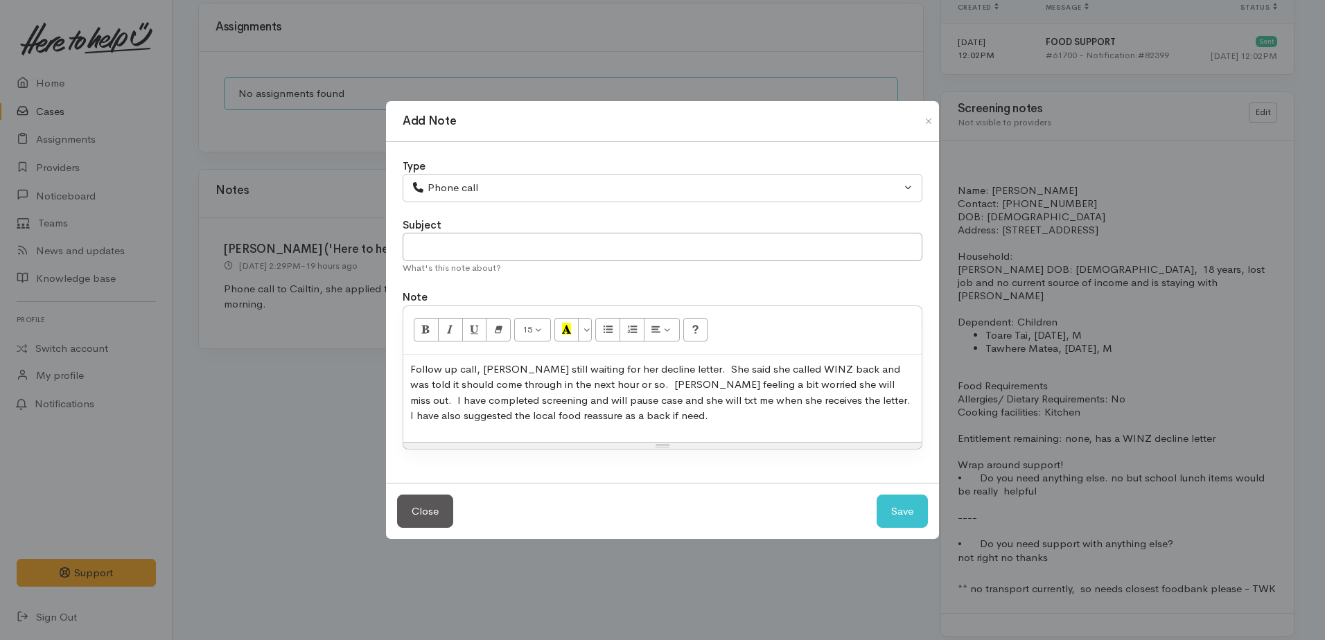
click at [502, 418] on p "Follow up call, Caitlin still waiting for her decline letter. She said she call…" at bounding box center [662, 393] width 505 height 62
click at [606, 421] on p "Follow up call, Caitlin still waiting for her decline letter. She said she call…" at bounding box center [662, 393] width 505 height 62
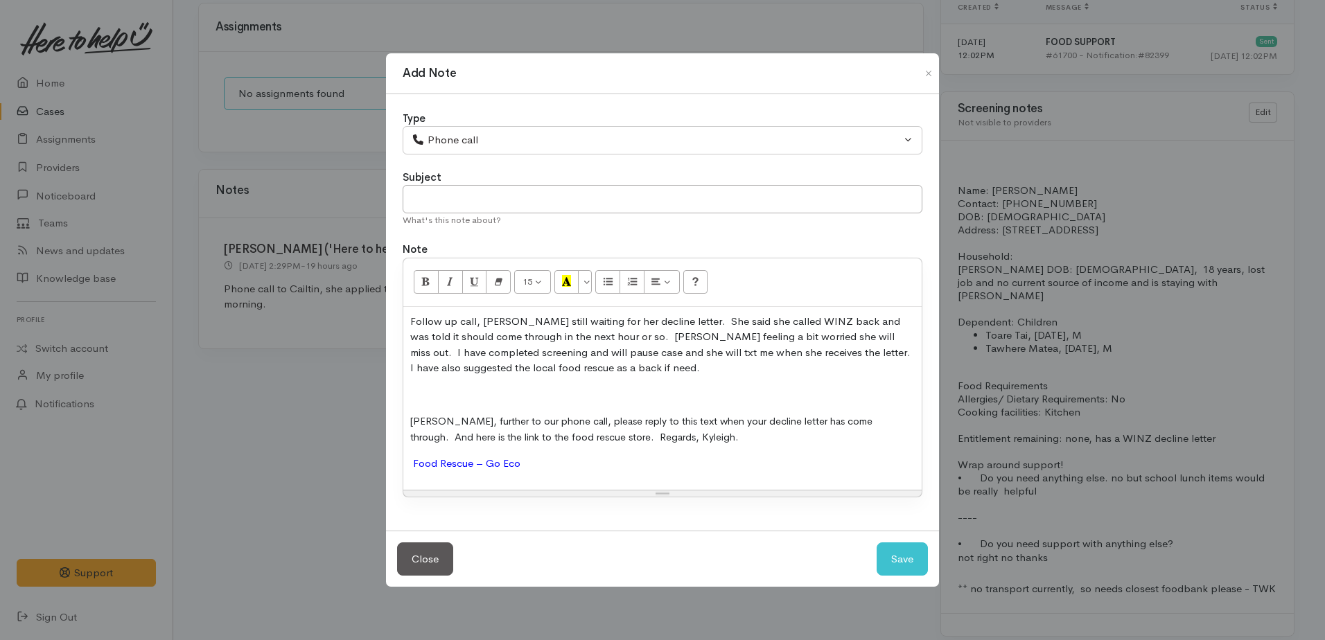
click at [410, 393] on div "Follow up call, Caitlin still waiting for her decline letter. She said she call…" at bounding box center [662, 398] width 518 height 183
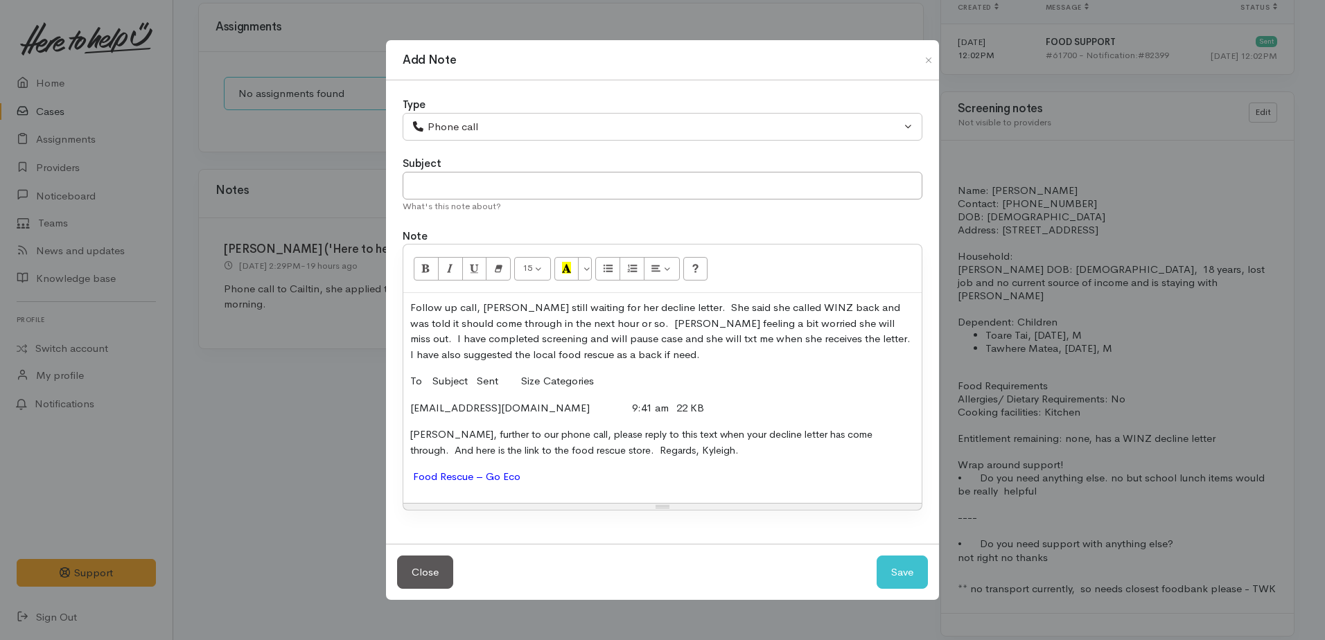
click at [622, 382] on p "To Subject Sent Size Categories" at bounding box center [662, 382] width 505 height 16
click at [896, 568] on button "Save" at bounding box center [902, 573] width 51 height 34
select select "1"
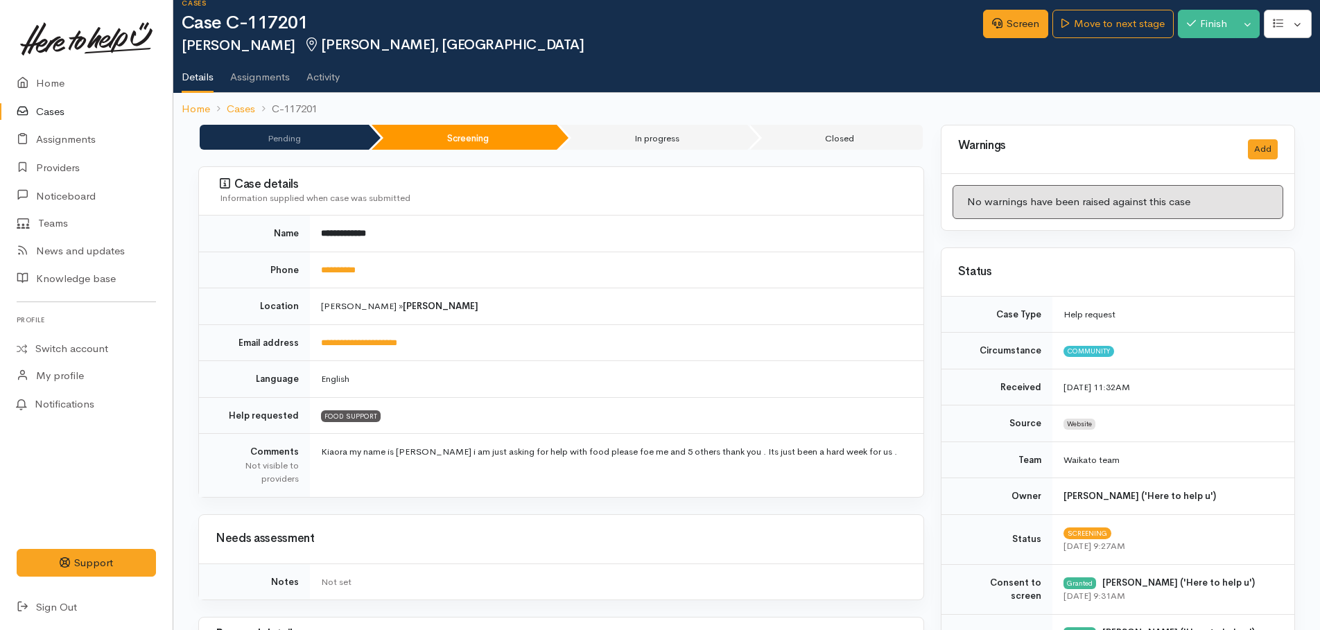
scroll to position [0, 0]
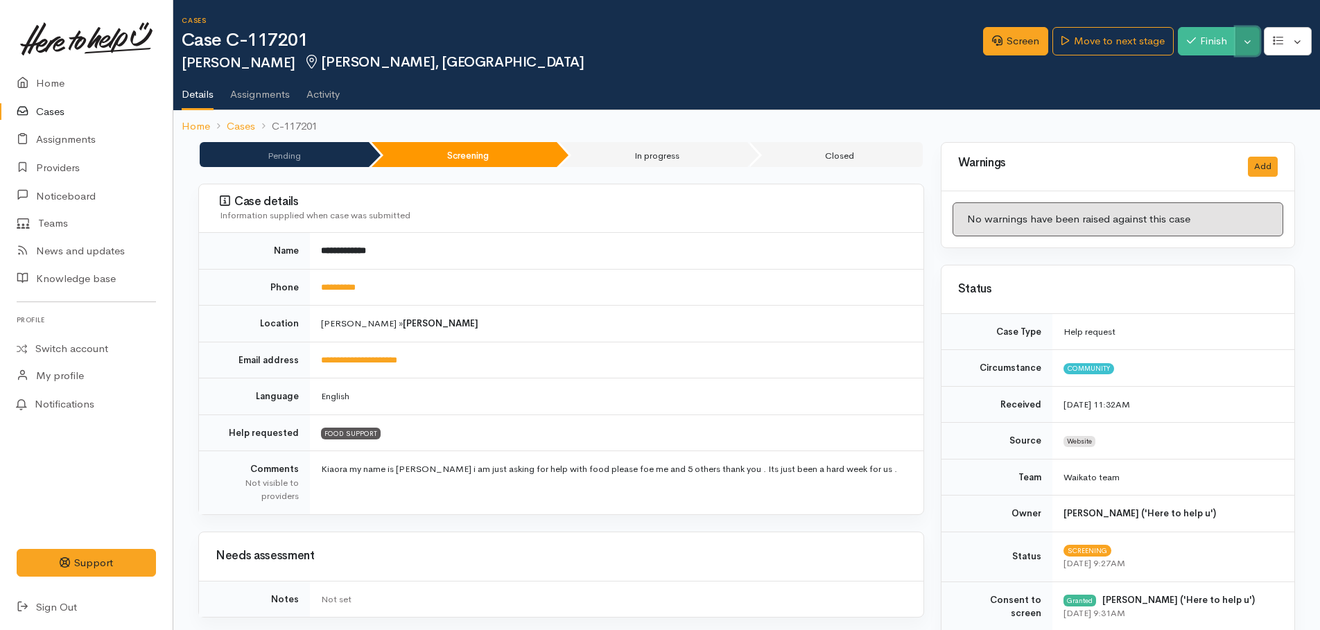
click at [1247, 43] on button "Toggle Dropdown" at bounding box center [1247, 41] width 24 height 28
click at [1197, 70] on link "Pause" at bounding box center [1204, 73] width 110 height 21
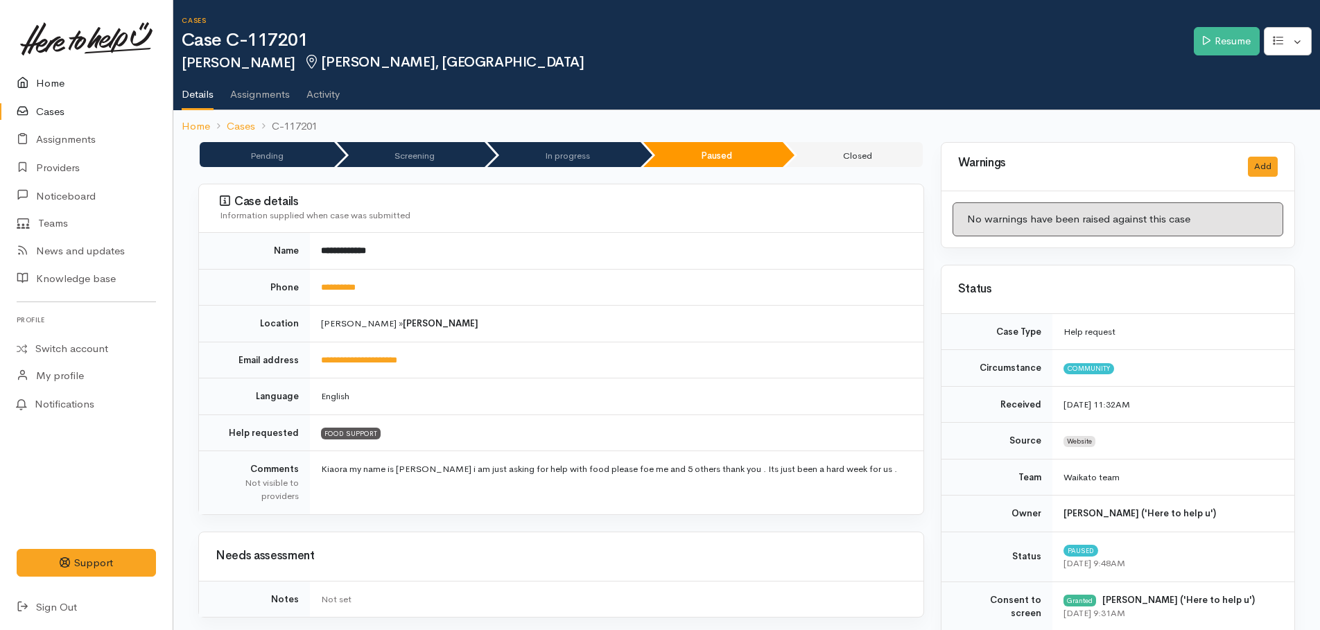
click at [44, 79] on link "Home" at bounding box center [86, 83] width 173 height 28
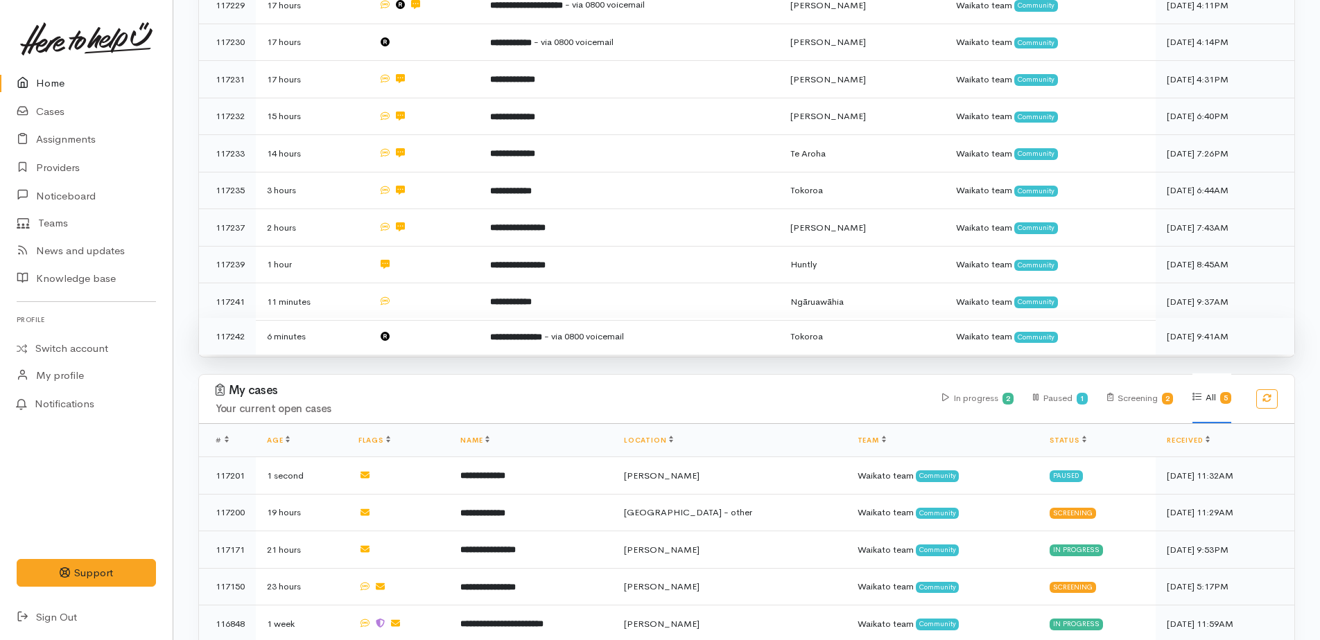
scroll to position [435, 0]
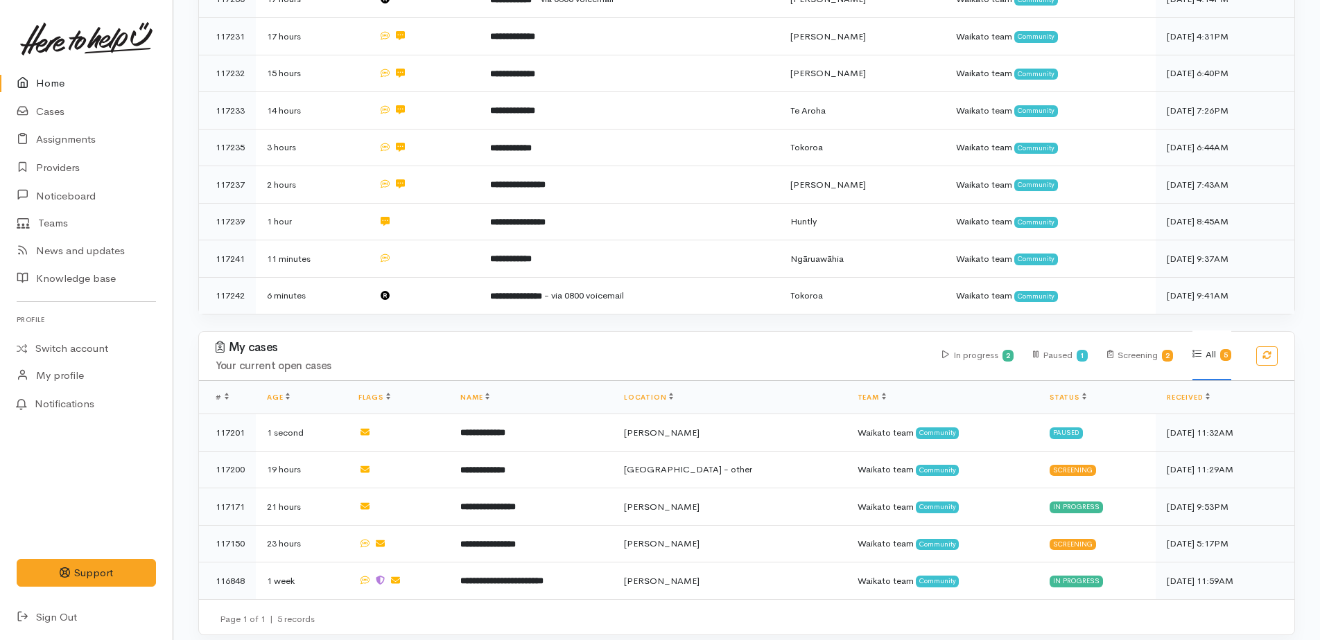
click at [51, 83] on link "Home" at bounding box center [86, 83] width 173 height 28
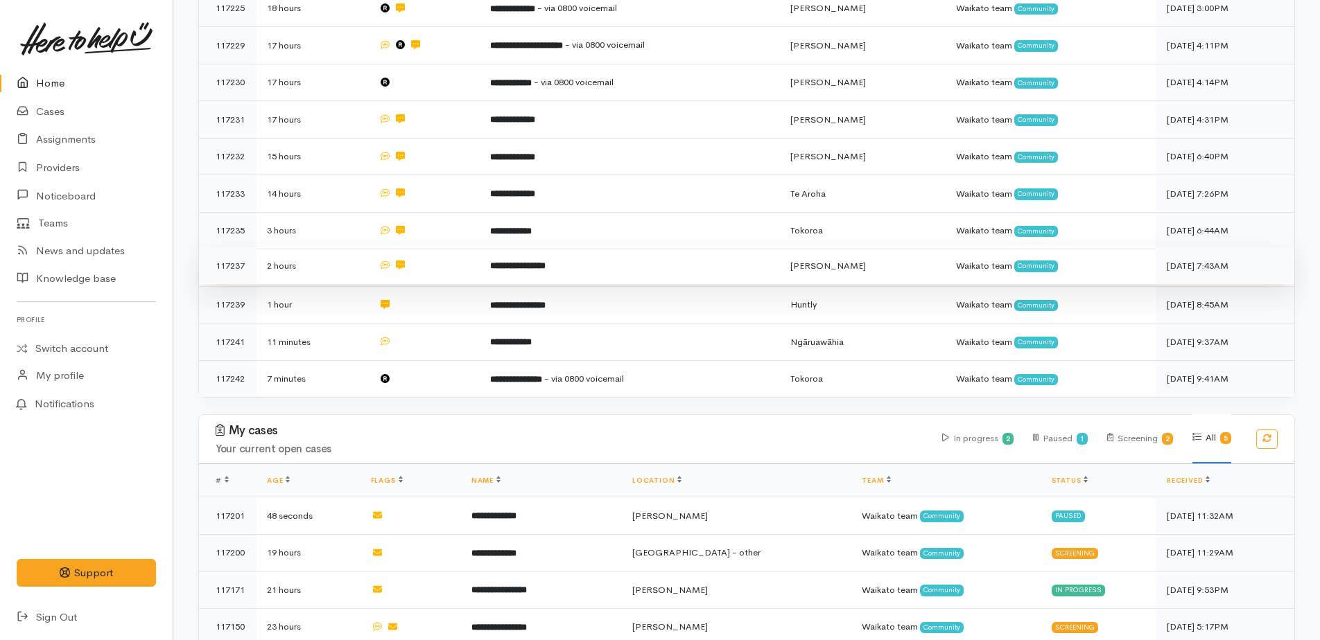
scroll to position [435, 0]
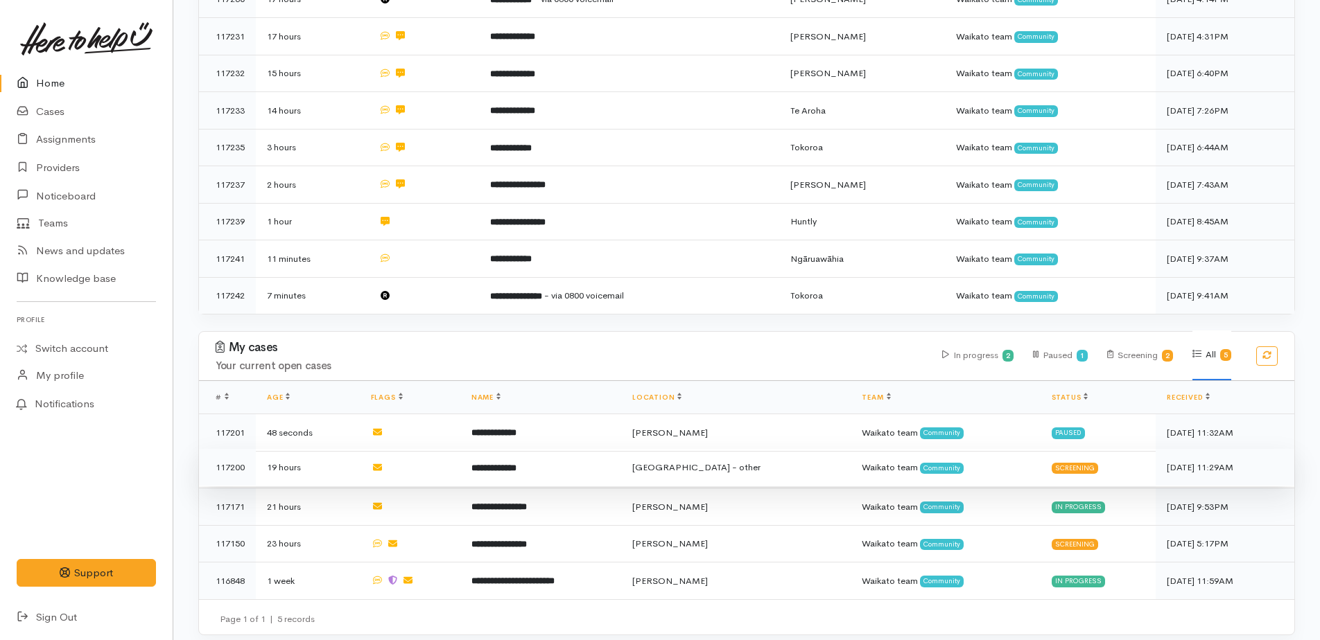
click at [500, 464] on b "**********" at bounding box center [493, 468] width 45 height 9
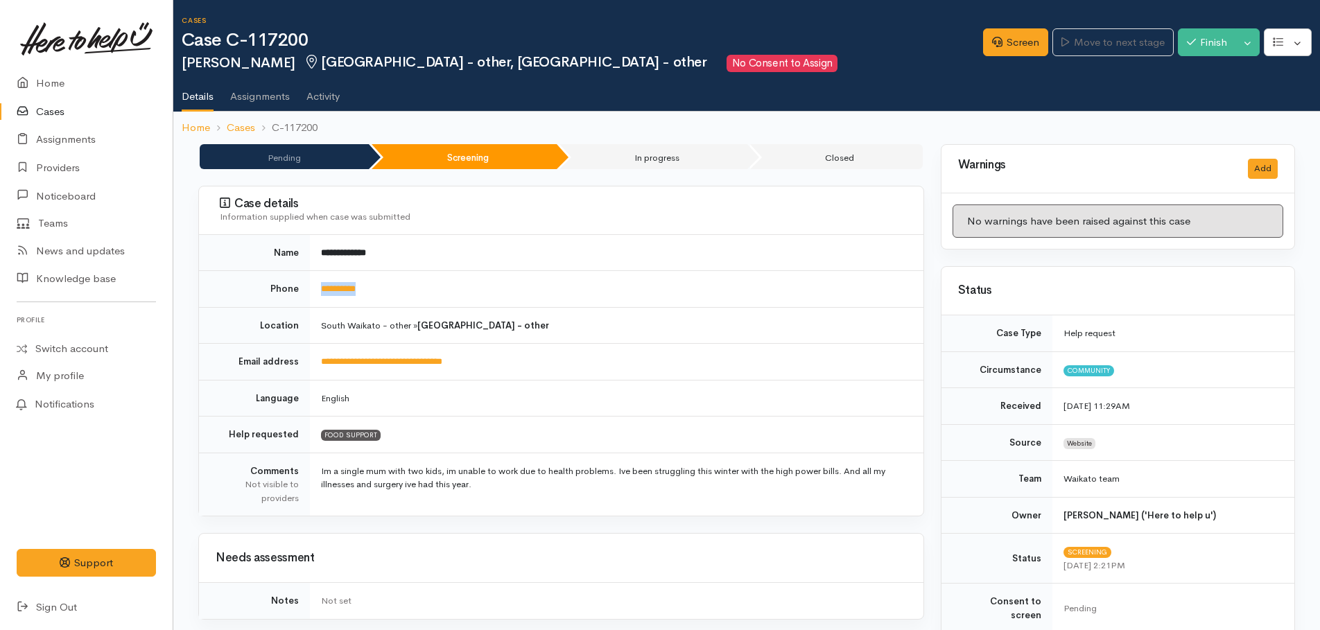
drag, startPoint x: 383, startPoint y: 290, endPoint x: 317, endPoint y: 288, distance: 65.9
click at [317, 288] on td "**********" at bounding box center [616, 289] width 613 height 37
drag, startPoint x: 317, startPoint y: 288, endPoint x: 331, endPoint y: 290, distance: 14.8
copy link "**********"
click at [1024, 37] on link "Screen" at bounding box center [1015, 42] width 65 height 28
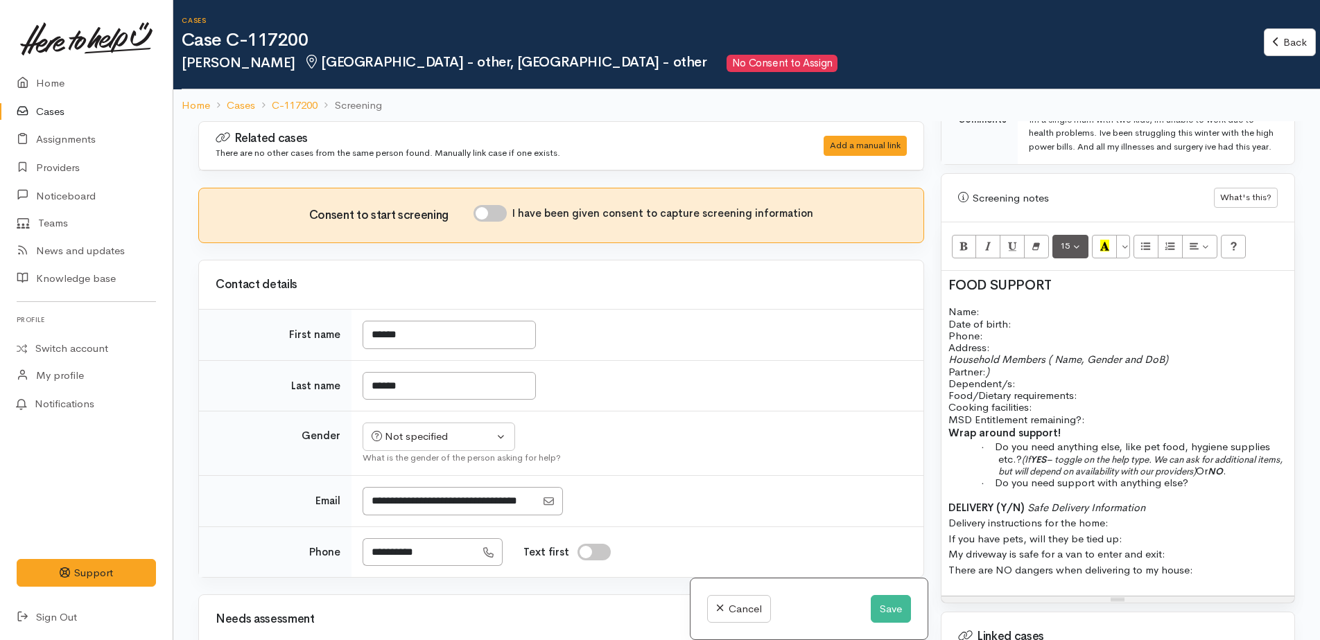
scroll to position [816, 0]
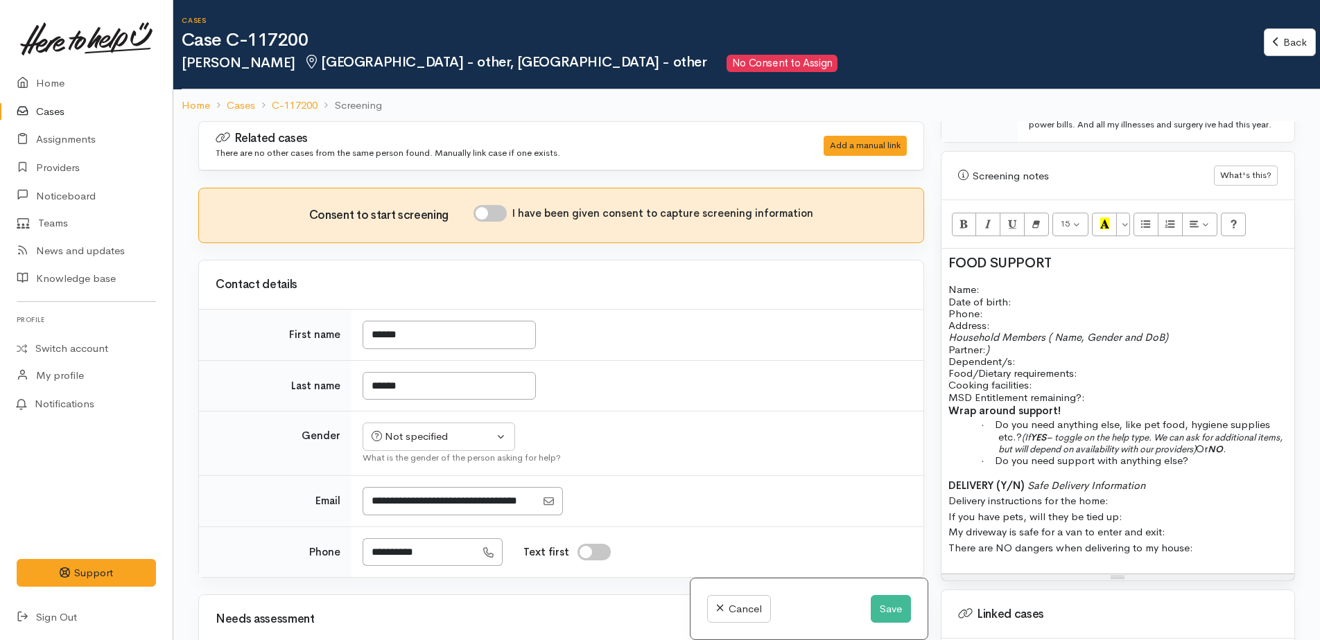
click at [1001, 291] on p "Name: Date of birth: Phone:" at bounding box center [1117, 301] width 339 height 36
click at [1068, 266] on h2 "FOOD SUPPORT" at bounding box center [1117, 263] width 339 height 15
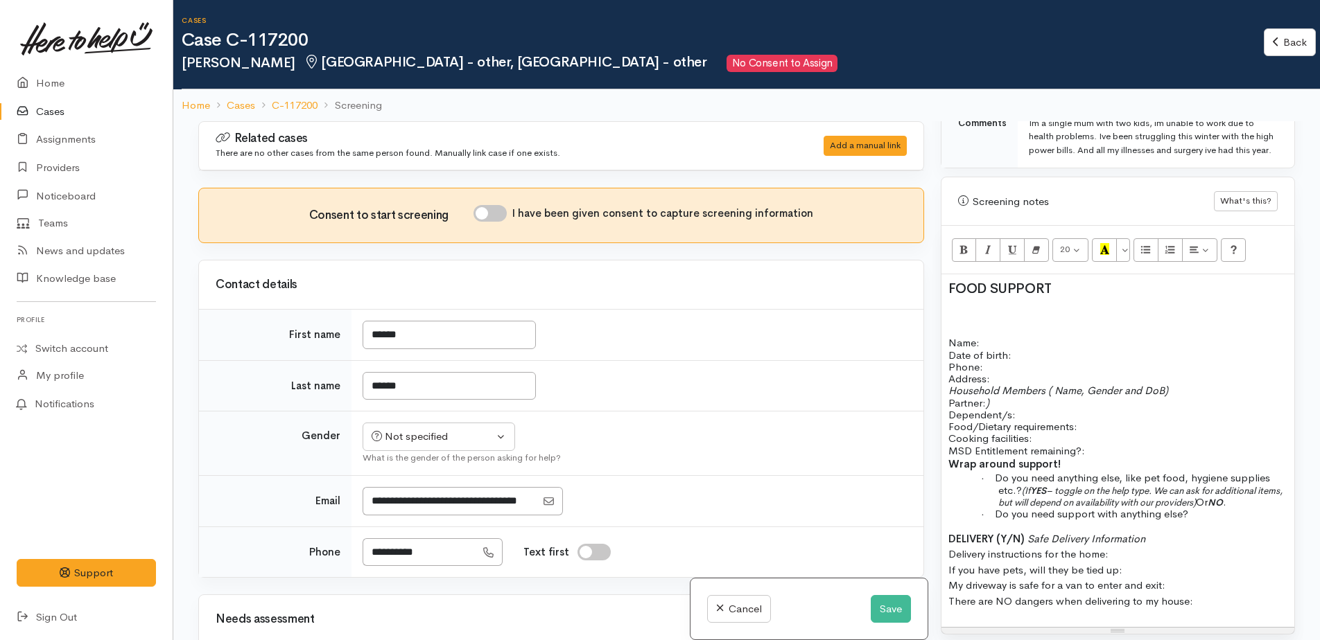
scroll to position [746, 0]
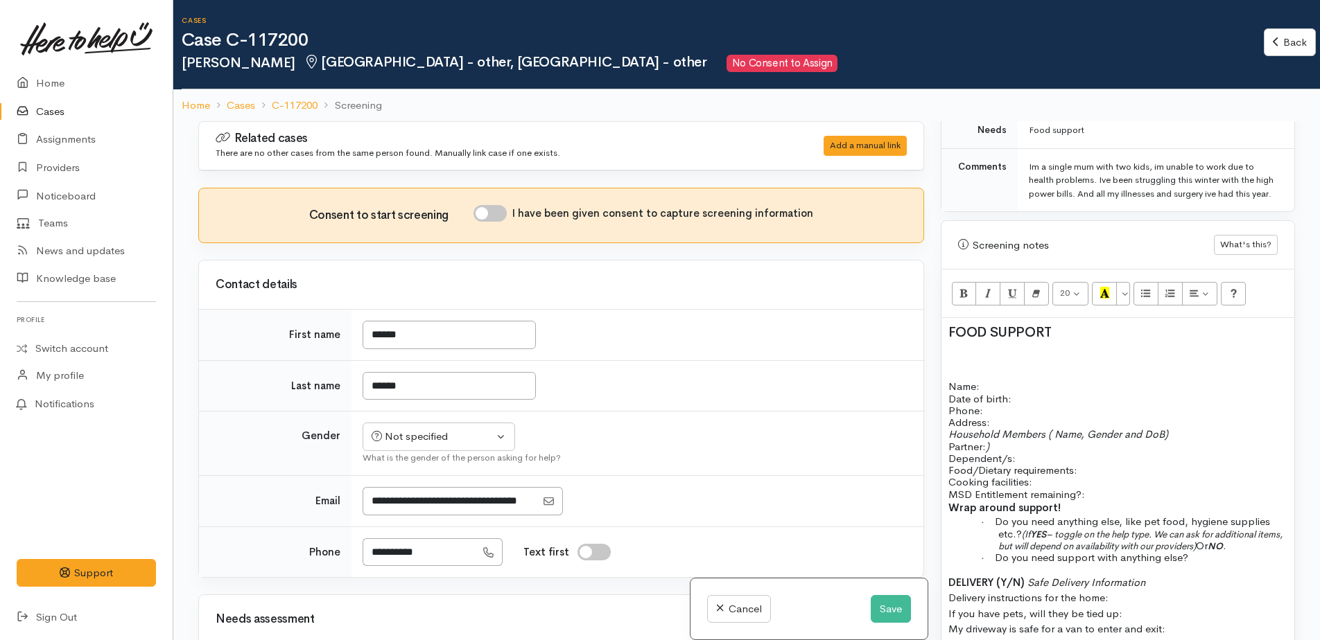
click at [995, 379] on div "FOOD SUPPORT Name: Date of birth: Phone:   Address:   Household Members ( Name,…" at bounding box center [1117, 494] width 353 height 353
click at [963, 359] on h2 at bounding box center [1117, 360] width 339 height 15
click at [948, 390] on span "Name:" at bounding box center [963, 386] width 31 height 13
click at [987, 385] on p "Name: Date of birth: Phone:" at bounding box center [1117, 399] width 339 height 36
click at [969, 362] on h2 at bounding box center [1117, 360] width 339 height 15
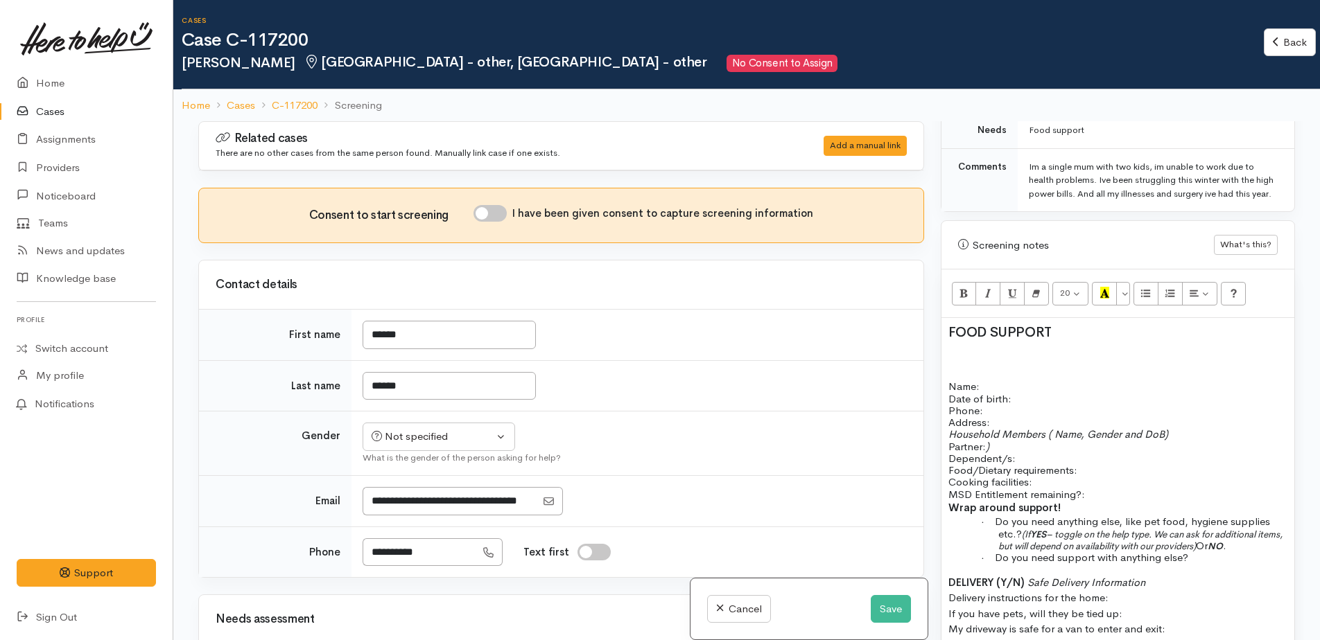
click at [945, 388] on div "FOOD SUPPORT Name: Date of birth: Phone:   Address:   Household Members ( Name,…" at bounding box center [1117, 494] width 353 height 353
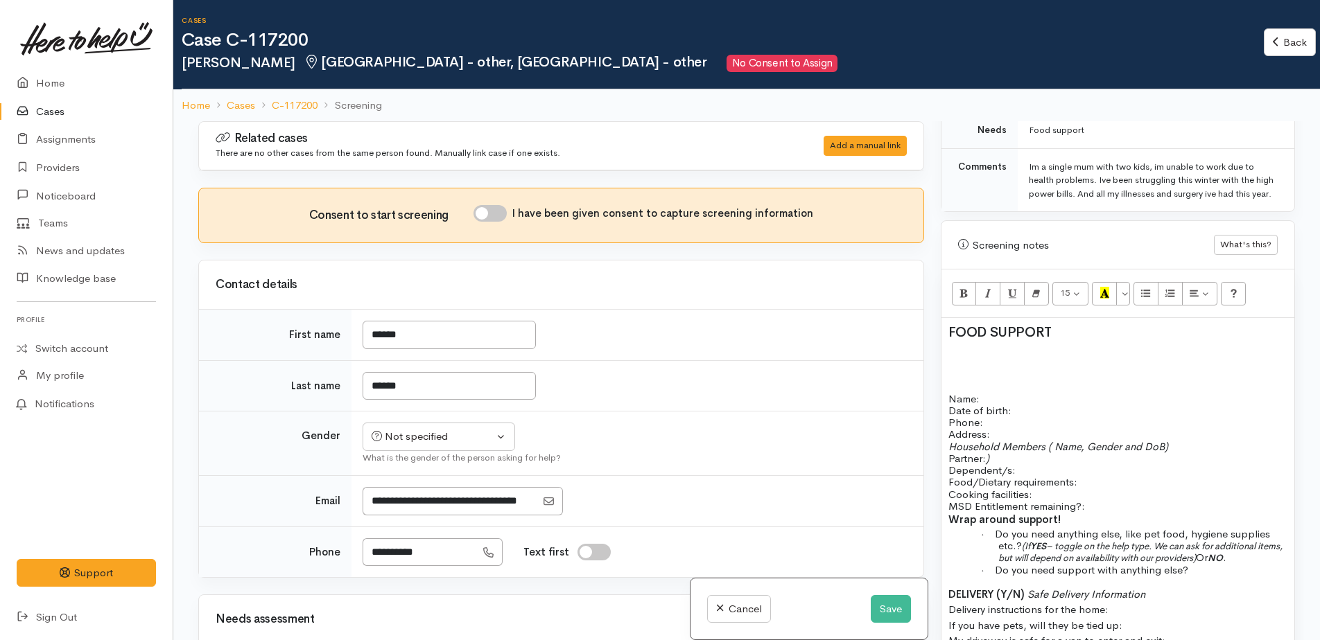
click at [945, 387] on div "FOOD SUPPORT Name: Date of birth: Phone:   Address:   Household Members ( Name,…" at bounding box center [1117, 500] width 353 height 365
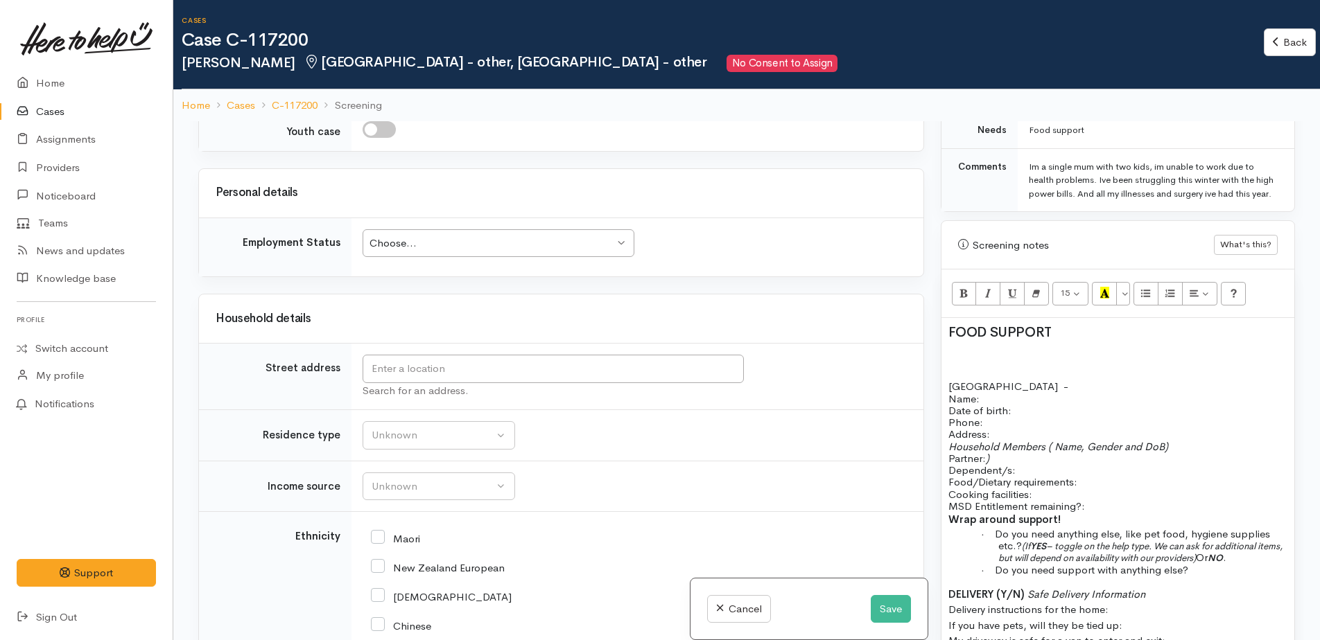
scroll to position [1317, 0]
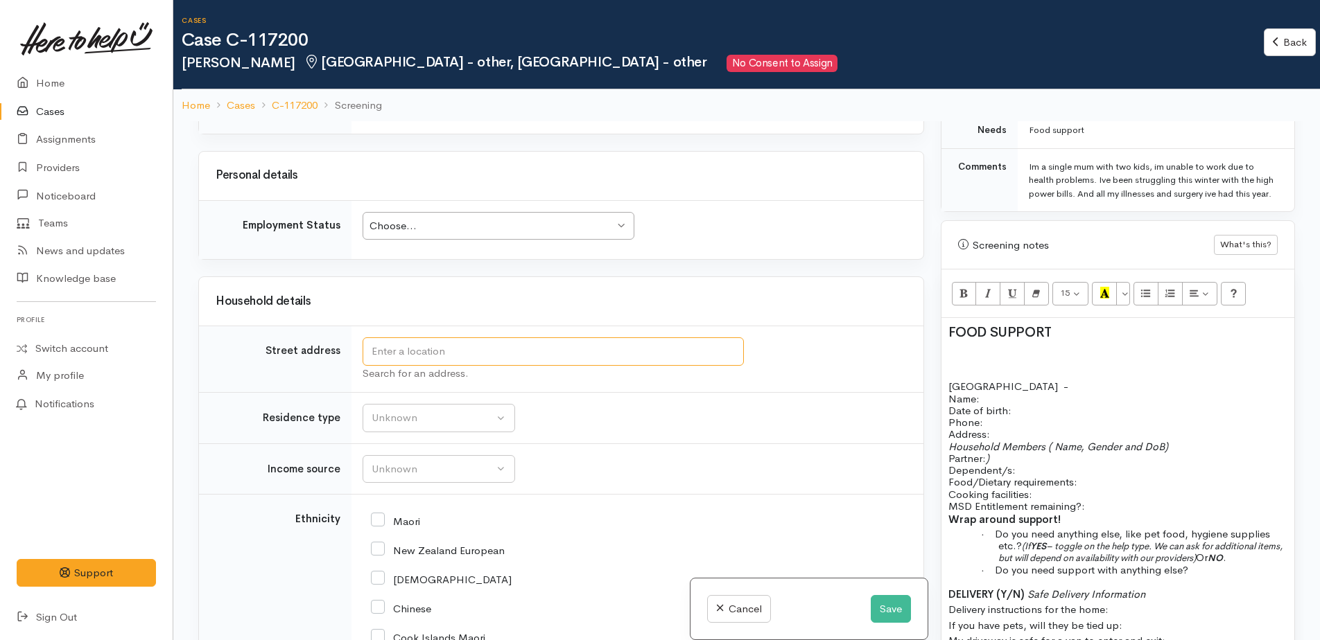
click at [471, 353] on input "text" at bounding box center [552, 352] width 381 height 28
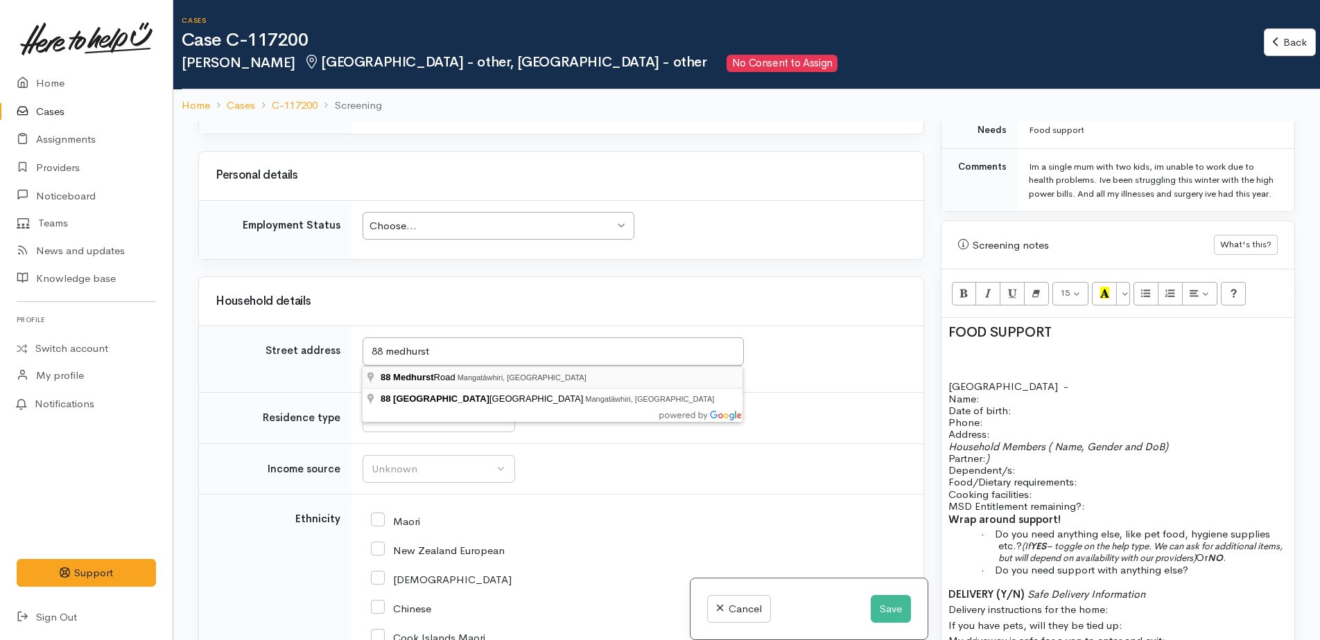
type input "88 Medhurst Road, Mangatāwhiri, New Zealand"
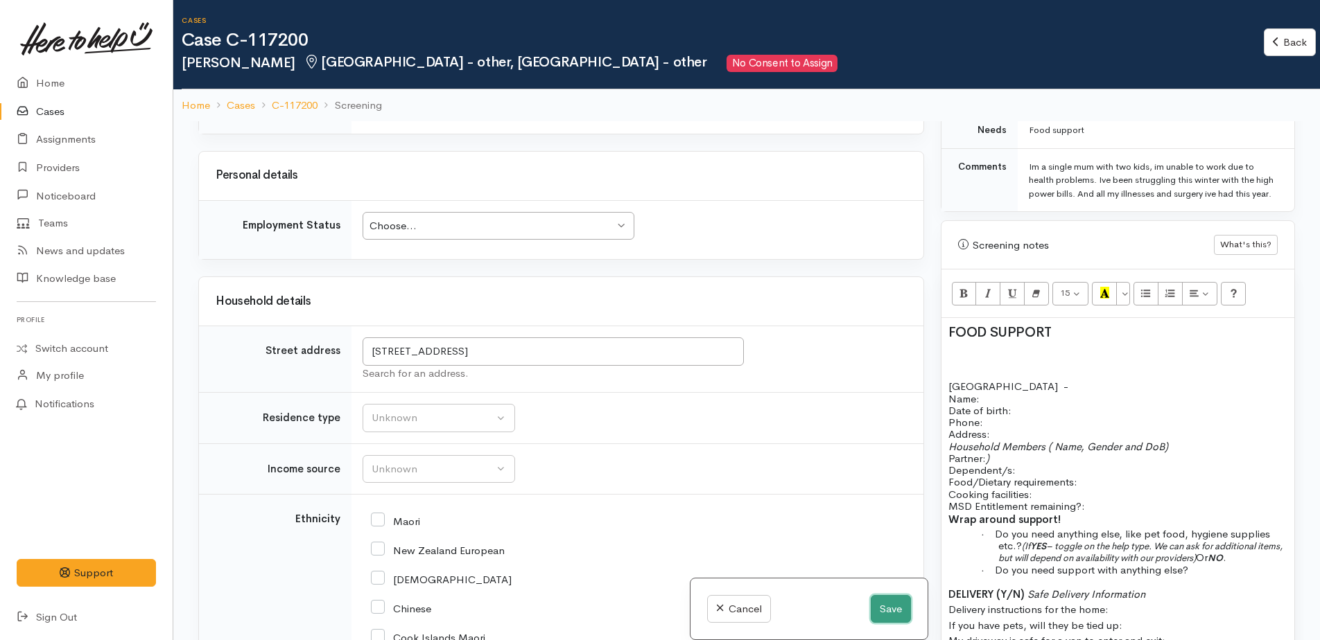
click at [889, 604] on button "Save" at bounding box center [891, 609] width 40 height 28
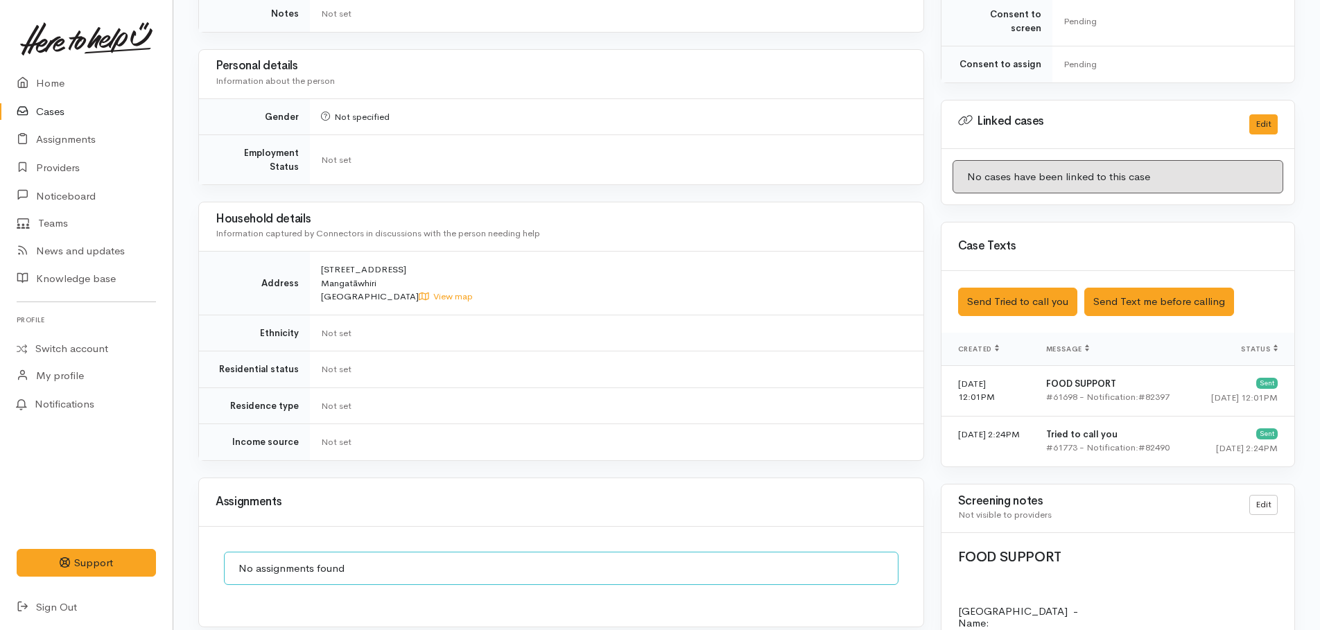
scroll to position [762, 0]
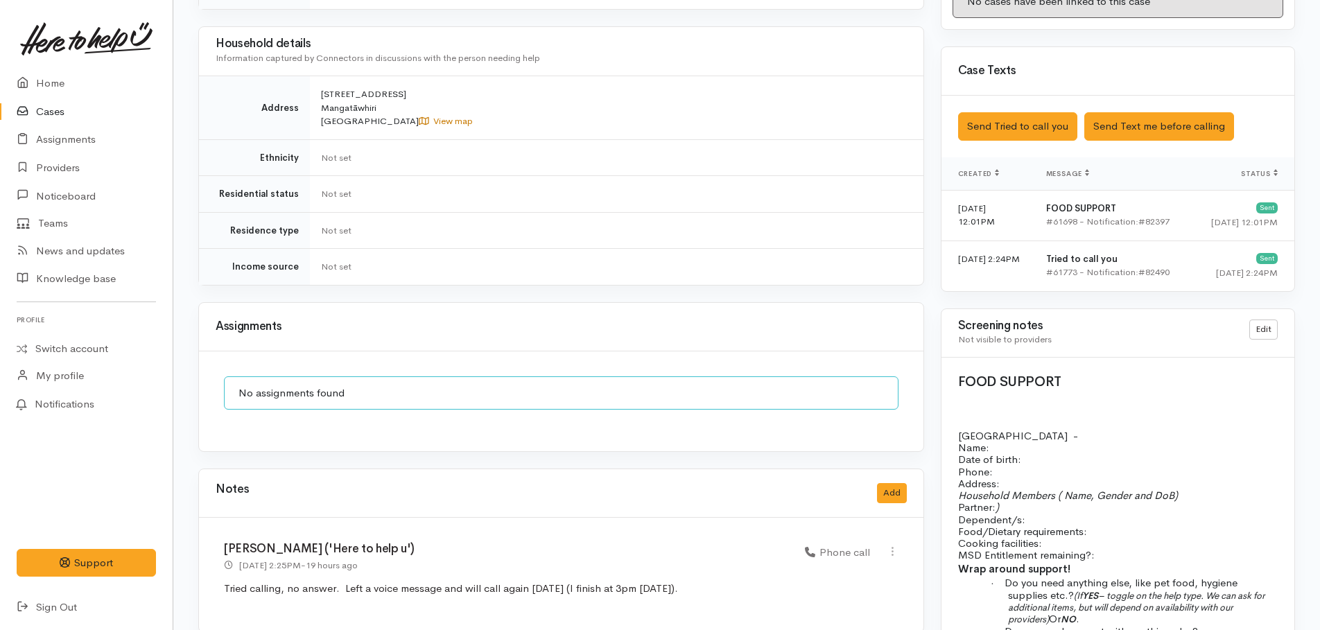
click at [419, 115] on link "View map" at bounding box center [446, 121] width 54 height 12
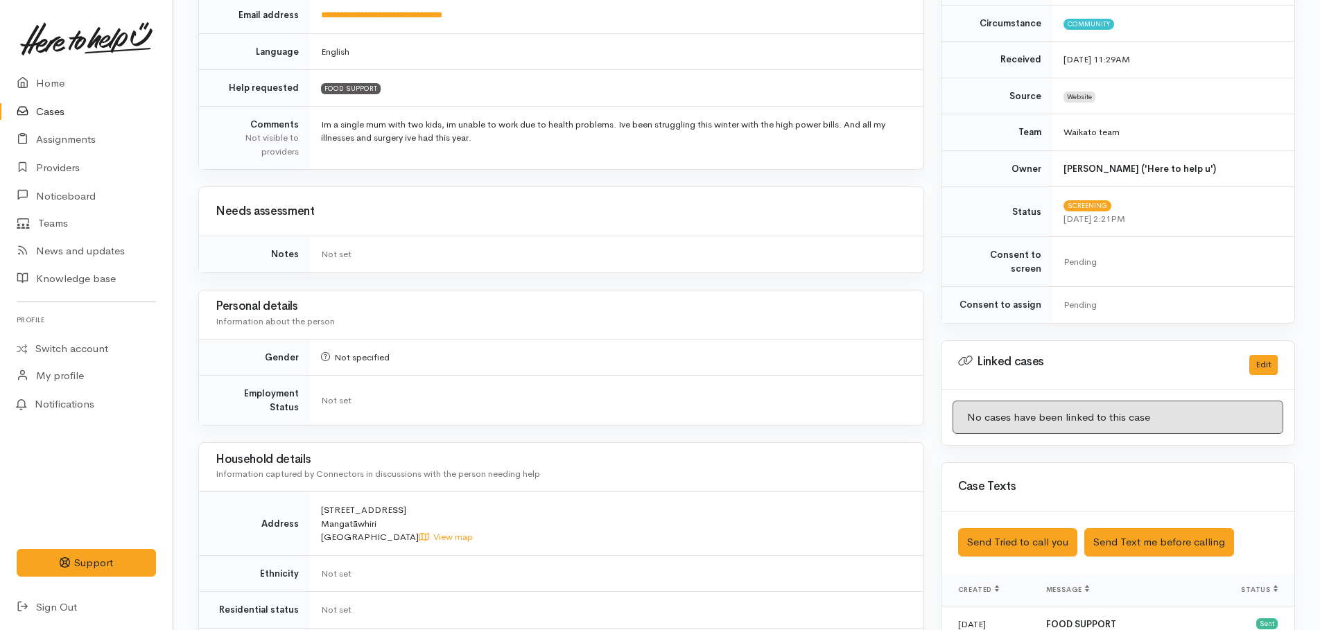
scroll to position [0, 0]
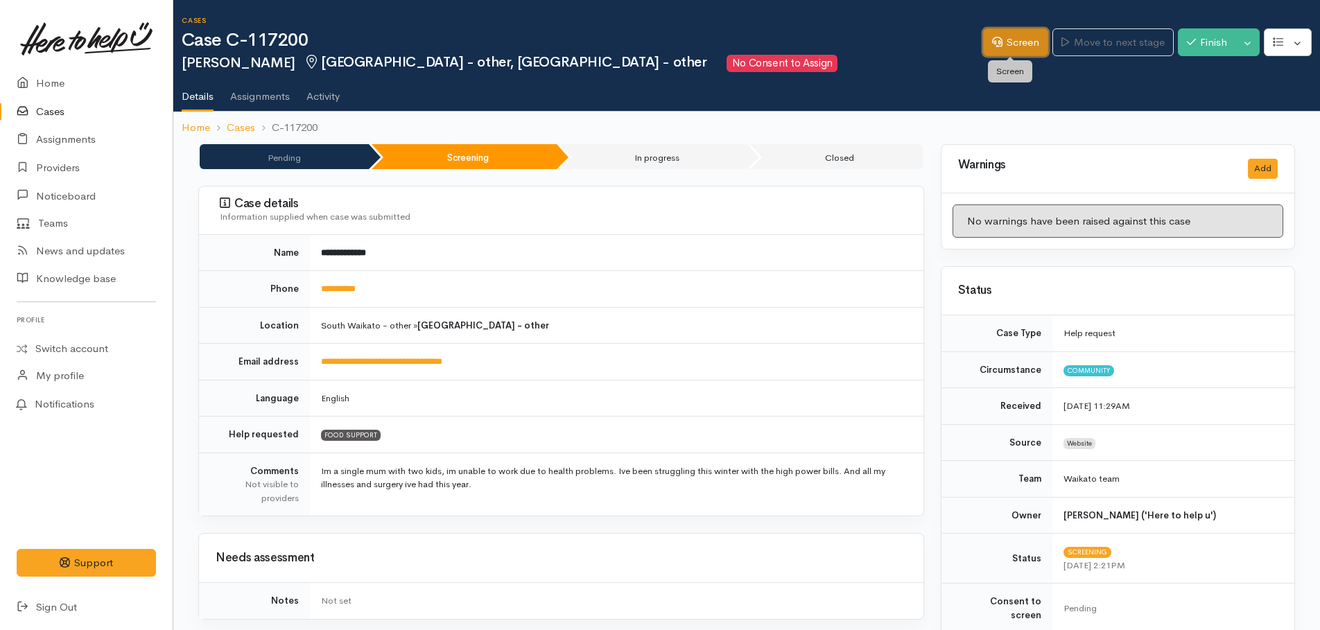
drag, startPoint x: 1011, startPoint y: 42, endPoint x: 1017, endPoint y: 66, distance: 24.9
click at [1011, 42] on link "Screen" at bounding box center [1015, 42] width 65 height 28
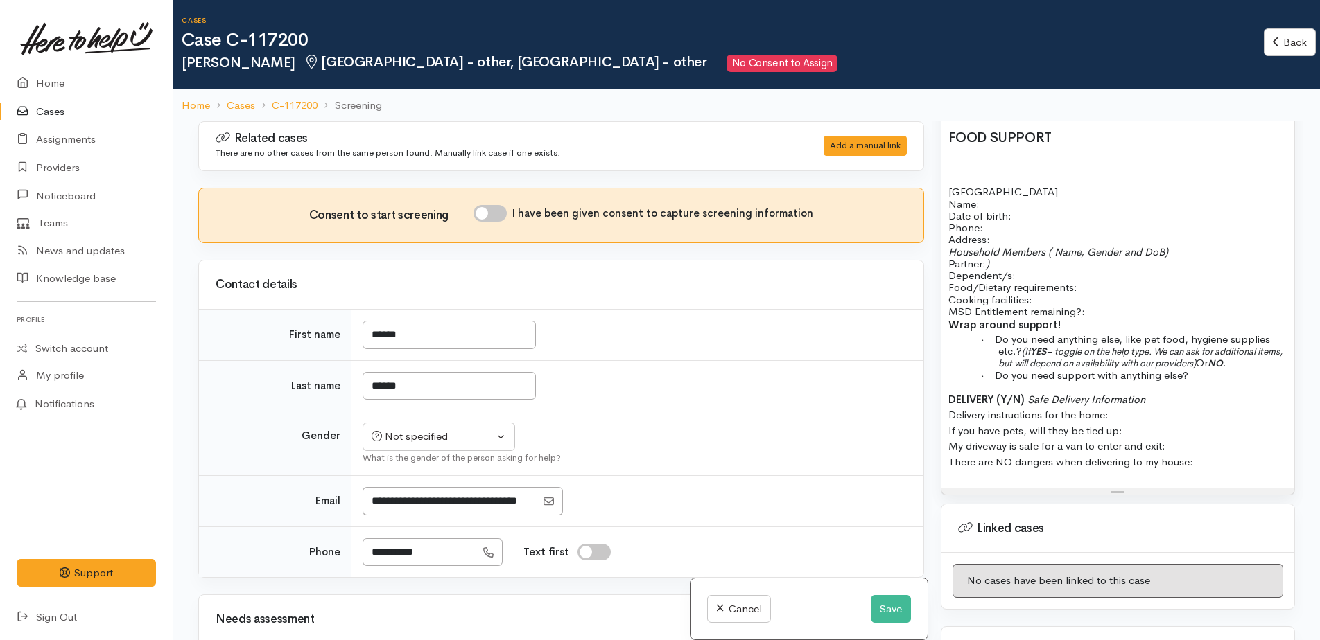
scroll to position [1063, 0]
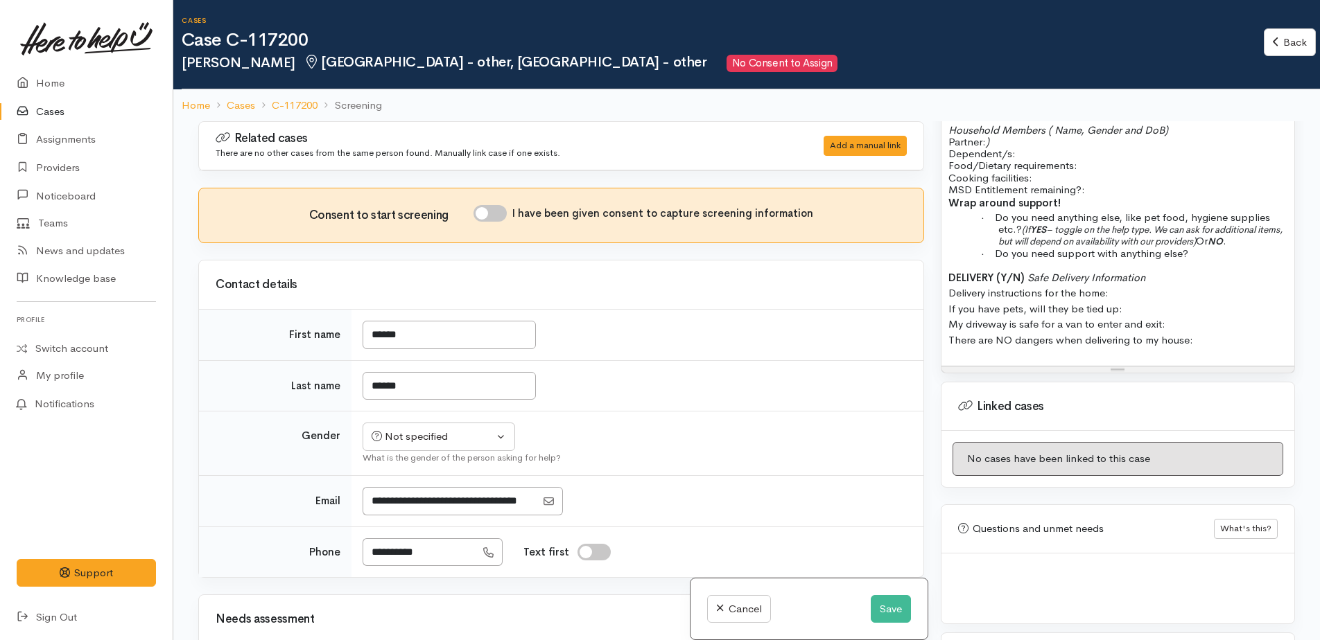
click at [1238, 336] on p "DELIVERY (Y/N) Safe Delivery Information Delivery instructions for the home: If…" at bounding box center [1117, 309] width 339 height 78
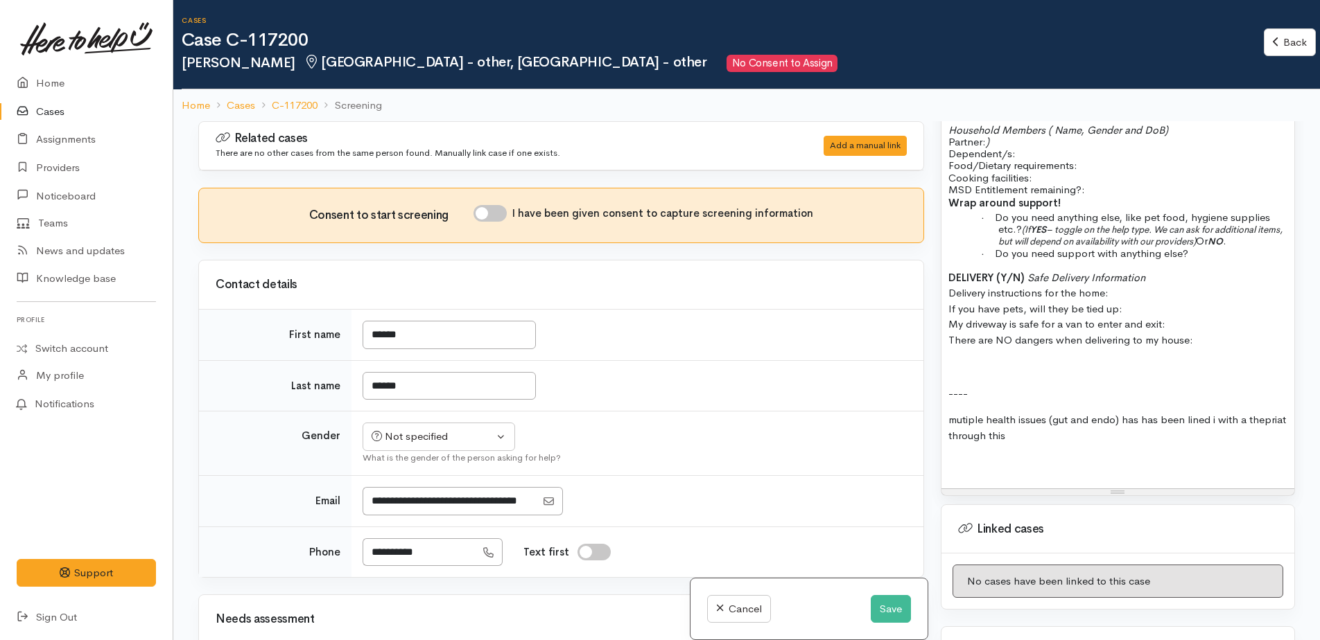
click at [1159, 418] on span "mutiple health issues (gut and endo) has has been lined i with a thepriat throu…" at bounding box center [1117, 427] width 338 height 29
drag, startPoint x: 1241, startPoint y: 419, endPoint x: 1185, endPoint y: 406, distance: 57.0
click at [1135, 395] on p "----" at bounding box center [1117, 394] width 339 height 16
click at [1035, 441] on p "multiple health issues (gut and endo) has been lined i with a therapist through…" at bounding box center [1117, 427] width 339 height 31
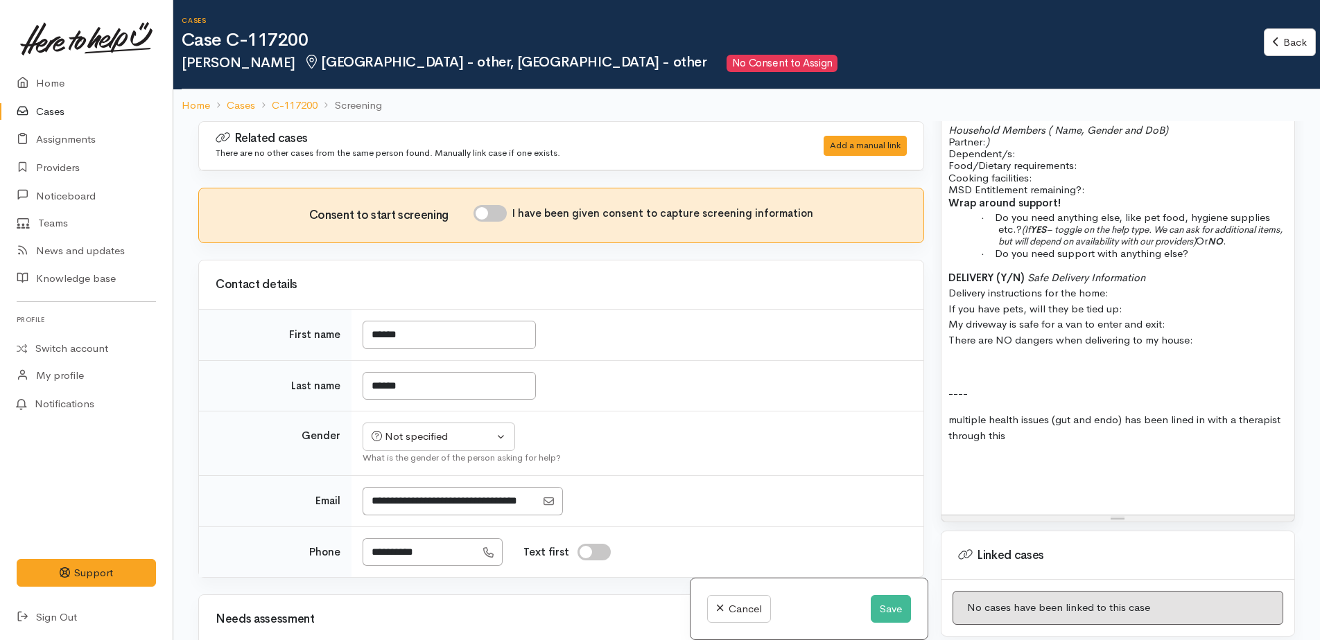
click at [1176, 419] on span "multiple health issues (gut and endo) has been lined in with a therapist throug…" at bounding box center [1114, 427] width 332 height 29
click at [1182, 418] on span "multiple health issues (gut and endo) has been lined in with a therapist throug…" at bounding box center [1114, 427] width 332 height 29
click at [968, 482] on p at bounding box center [1117, 490] width 339 height 16
click at [961, 469] on p at bounding box center [1117, 463] width 339 height 16
click at [1086, 462] on p "will email link to endo" at bounding box center [1117, 463] width 339 height 16
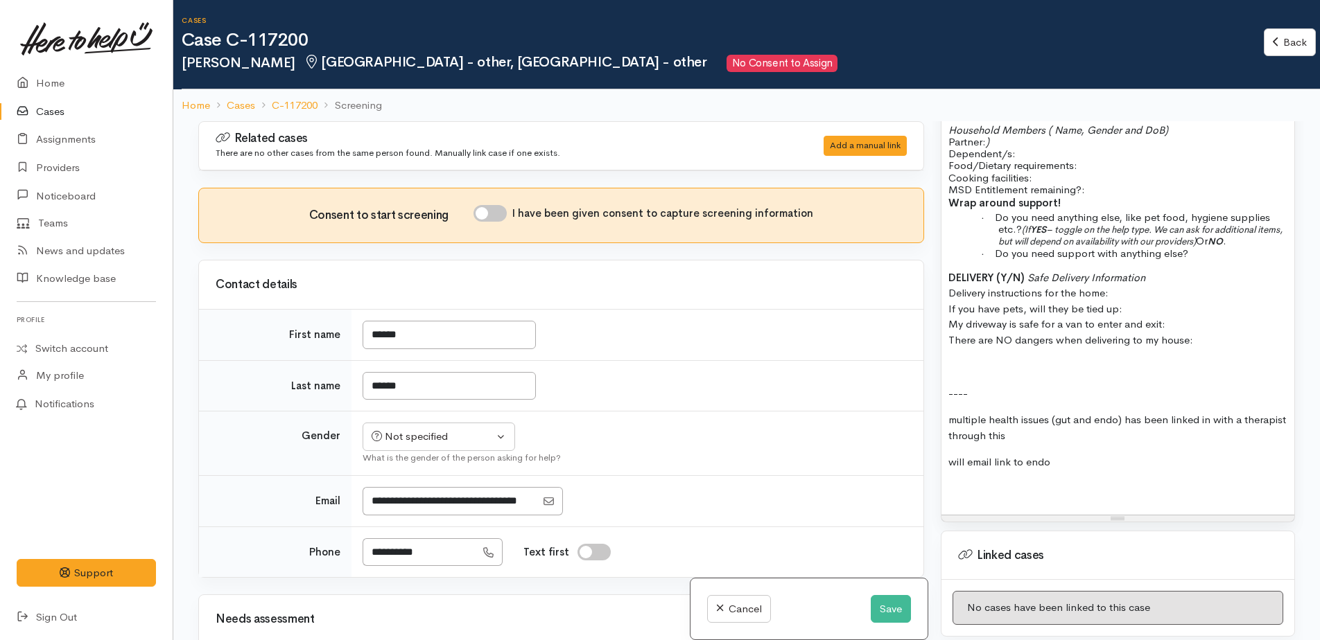
click at [961, 493] on p at bounding box center [1117, 490] width 339 height 16
click at [486, 210] on input "I have been given consent to capture screening information" at bounding box center [489, 213] width 33 height 17
checkbox input "true"
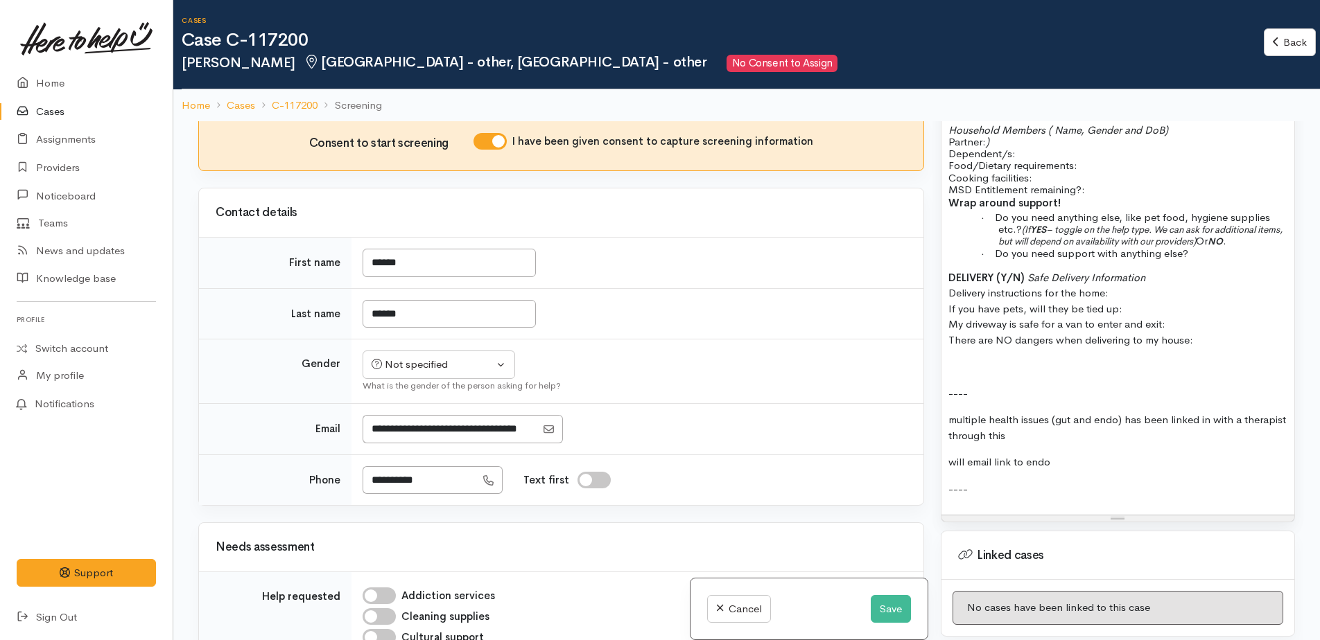
scroll to position [139, 0]
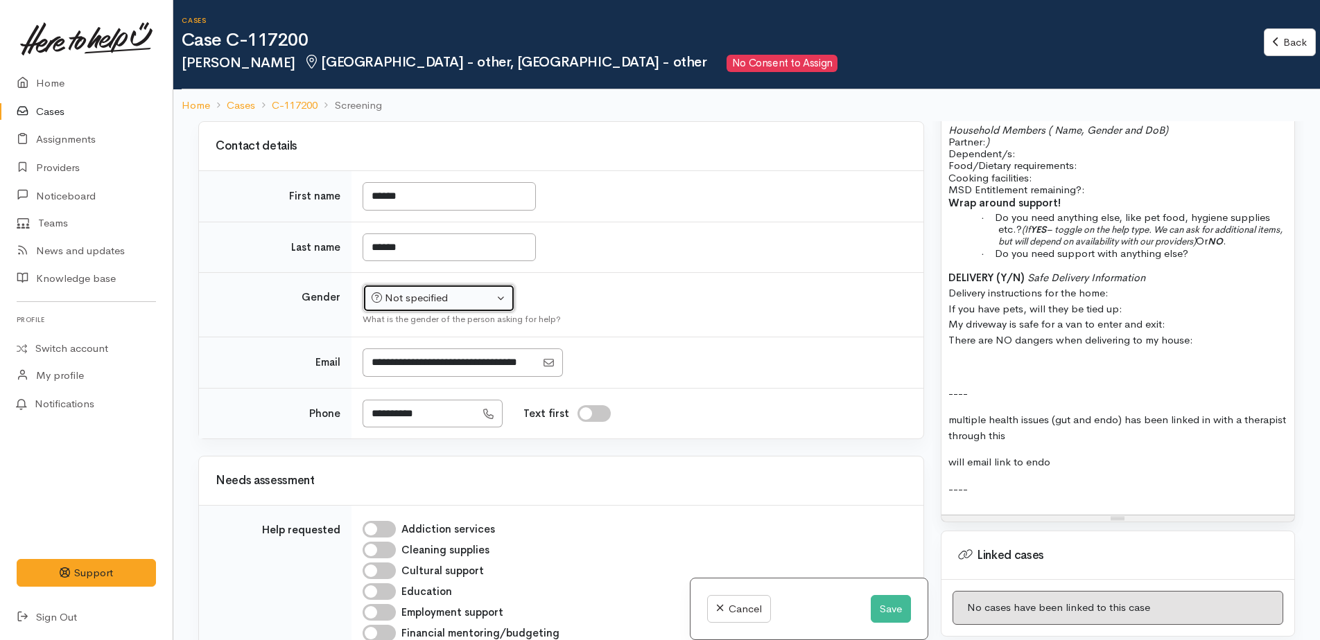
click at [401, 299] on div "Not specified" at bounding box center [432, 298] width 122 height 16
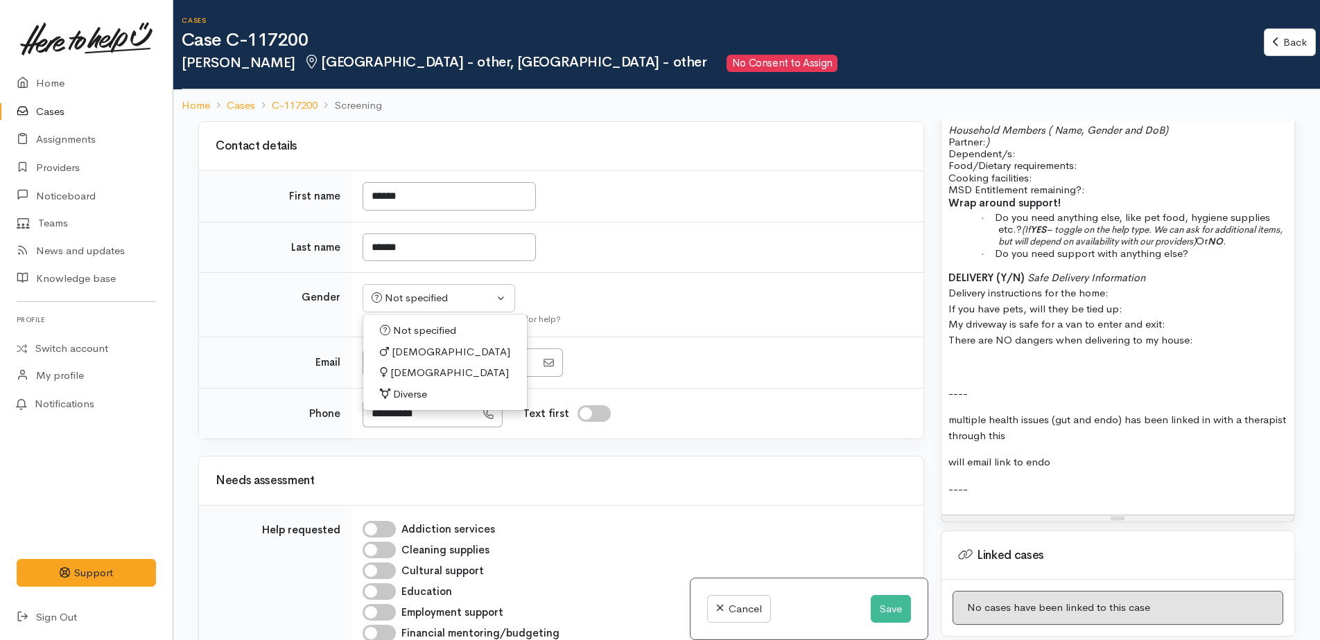
click at [407, 371] on span "[DEMOGRAPHIC_DATA]" at bounding box center [449, 373] width 119 height 16
select select "[DEMOGRAPHIC_DATA]"
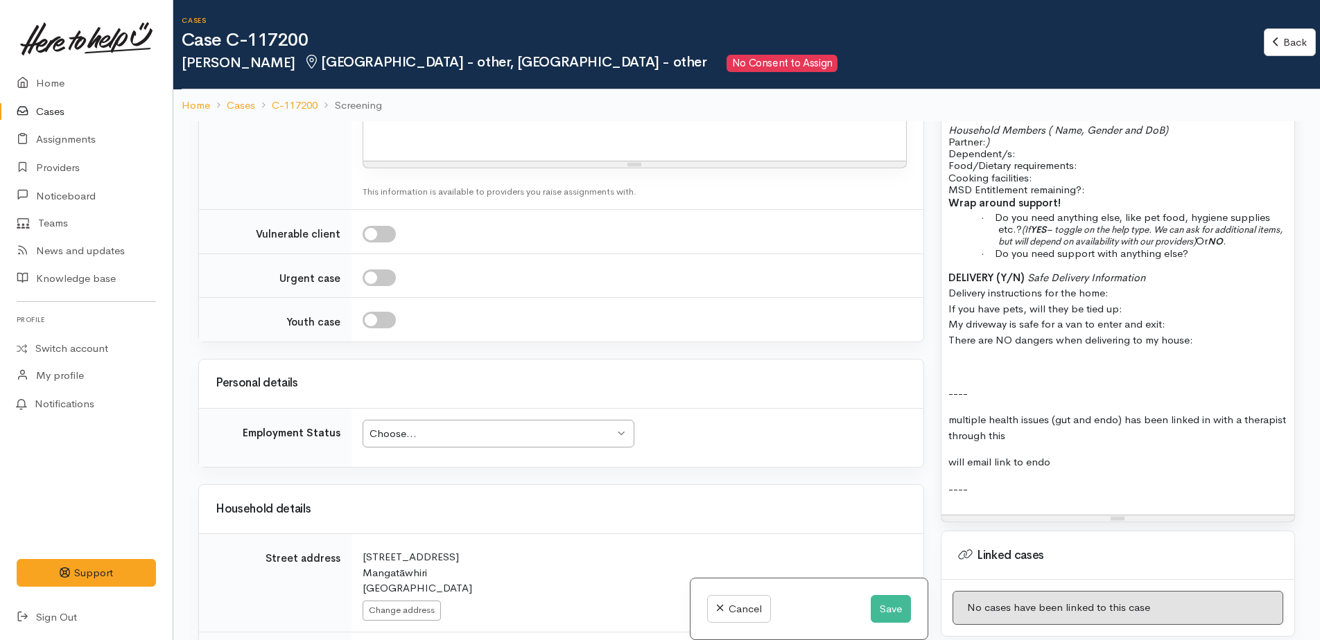
scroll to position [1178, 0]
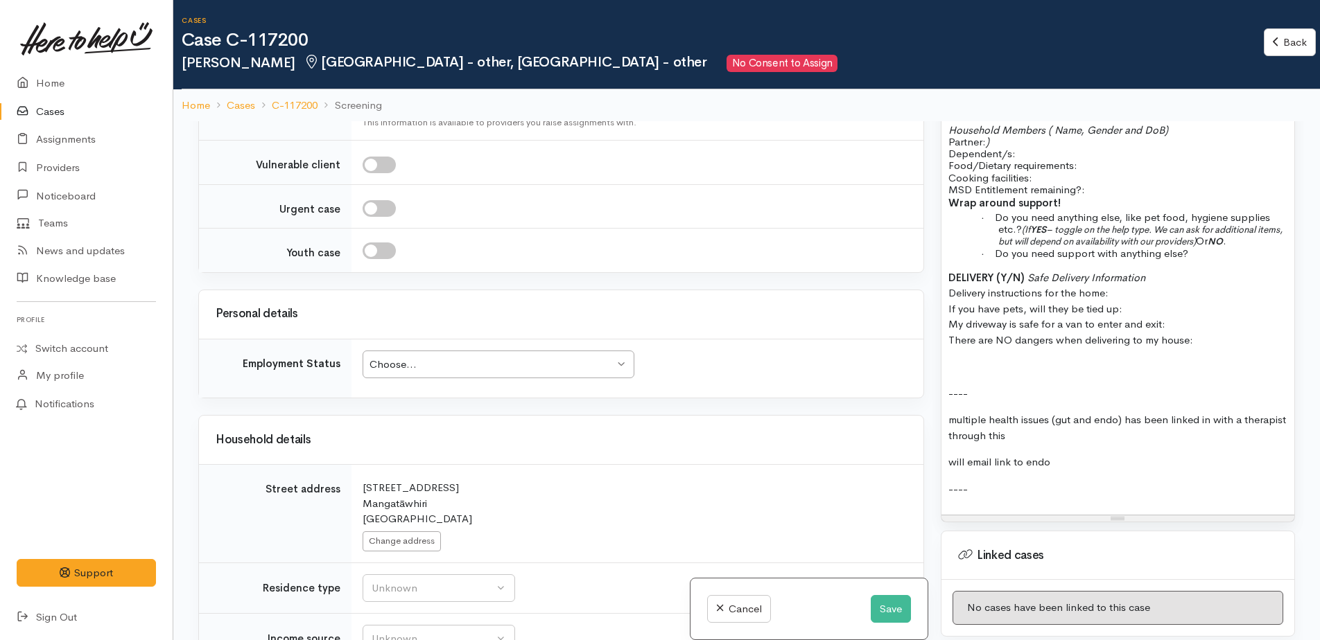
click at [432, 365] on div "Choose..." at bounding box center [491, 365] width 245 height 16
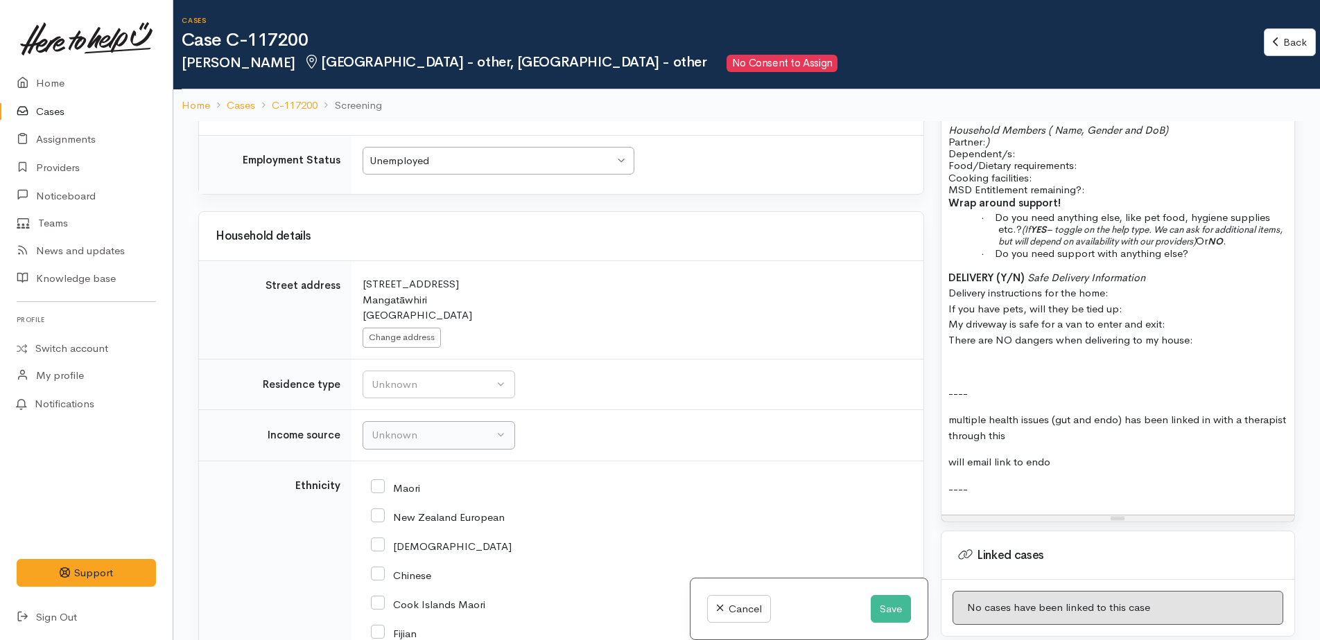
scroll to position [1386, 0]
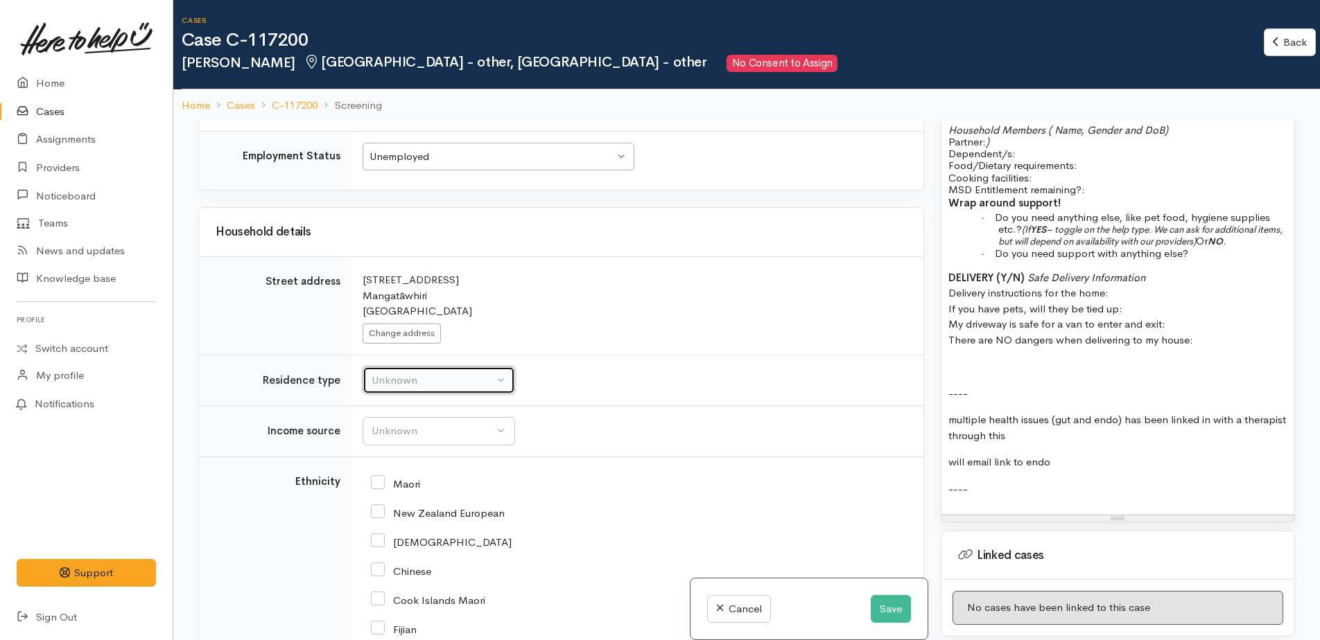
click at [383, 378] on div "Unknown" at bounding box center [432, 381] width 122 height 16
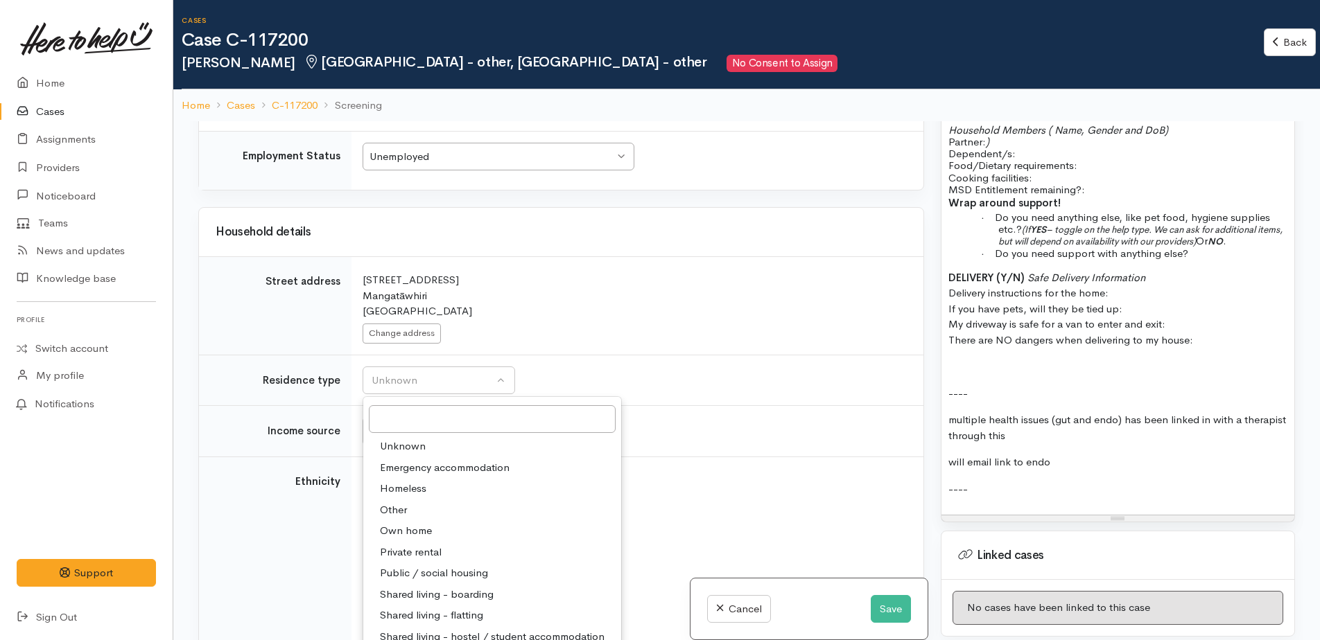
click at [383, 446] on span "Unknown" at bounding box center [403, 447] width 46 height 16
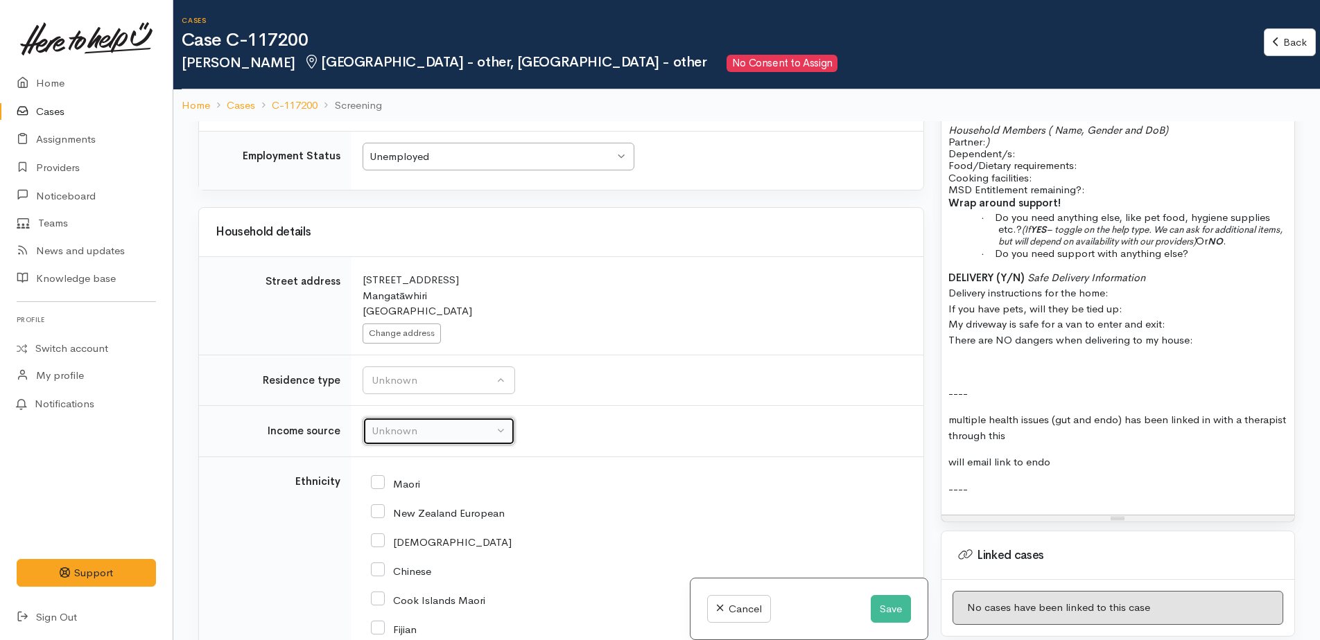
click at [384, 430] on div "Unknown" at bounding box center [432, 431] width 122 height 16
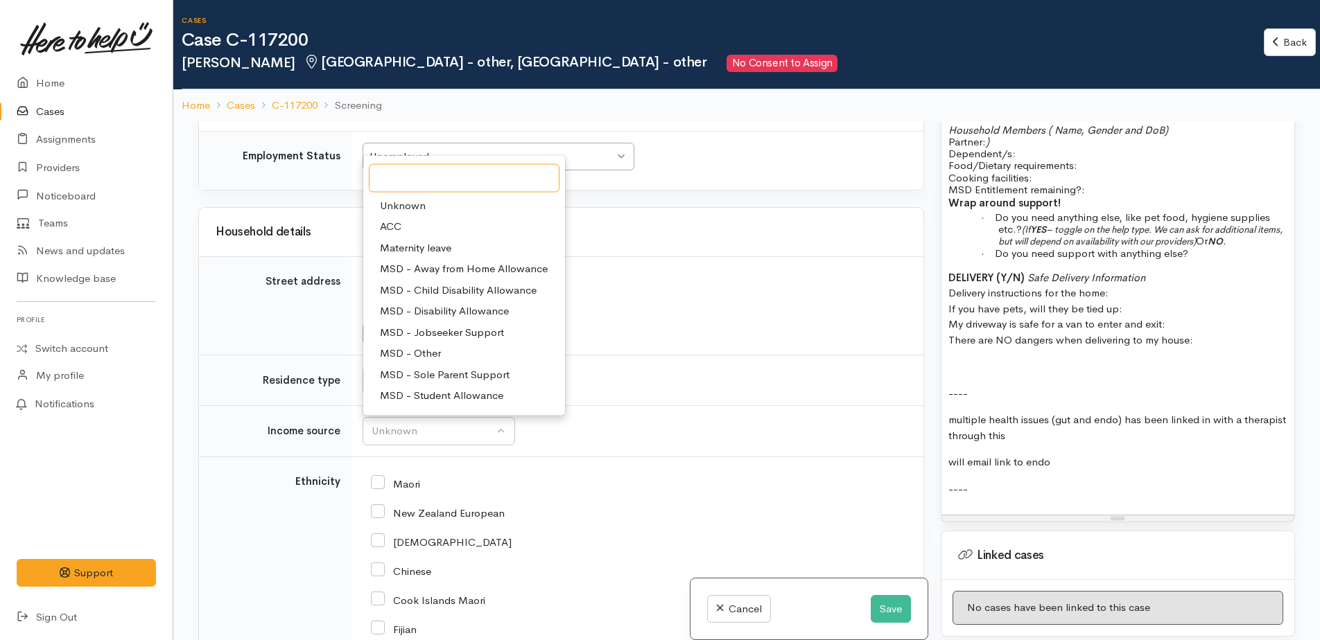
scroll to position [69, 0]
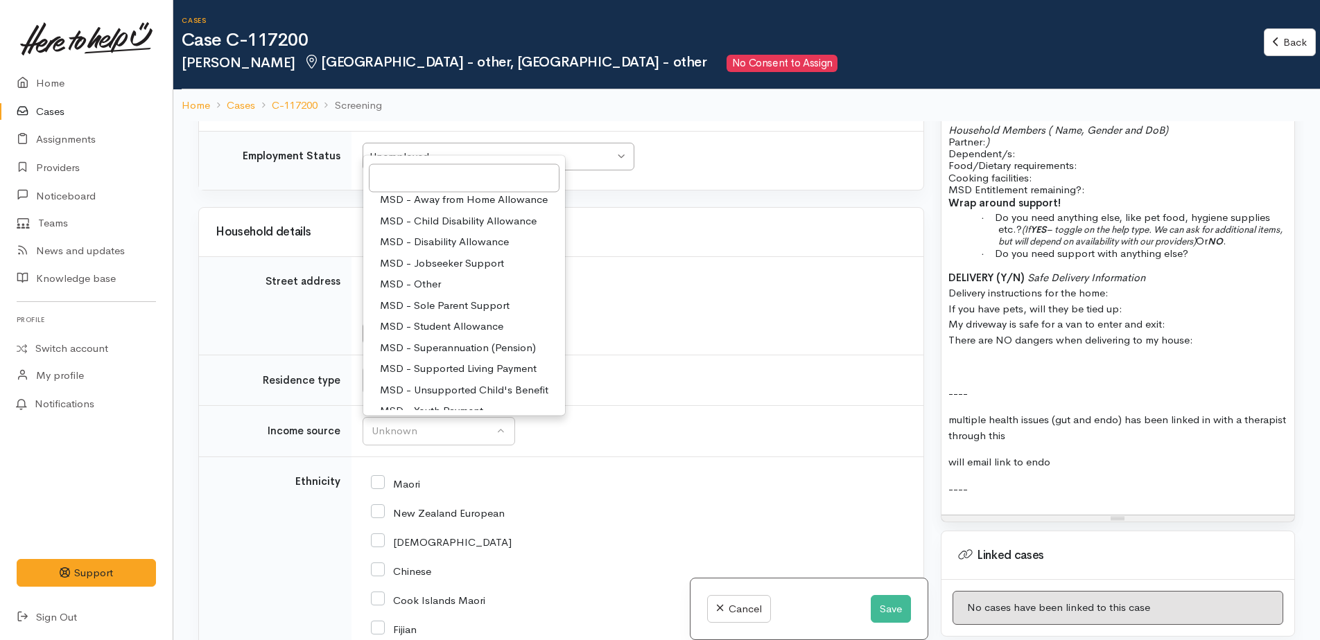
click at [443, 369] on span "MSD - Supported Living Payment" at bounding box center [458, 369] width 157 height 16
select select "3"
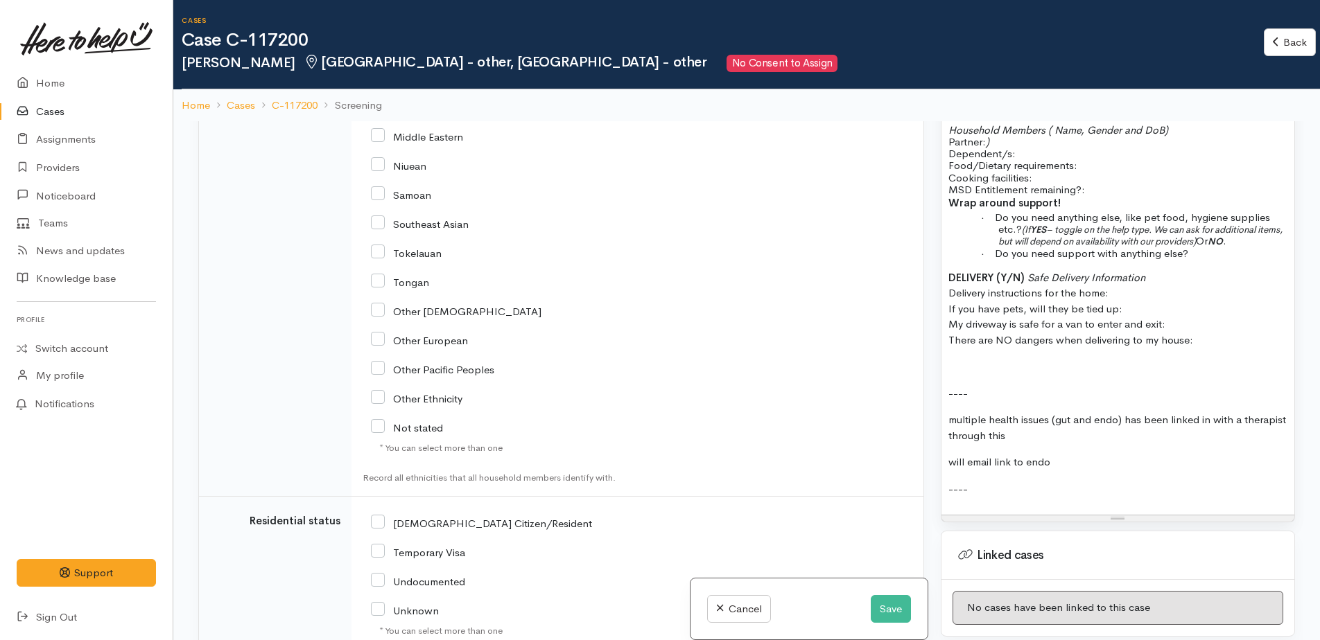
scroll to position [2010, 0]
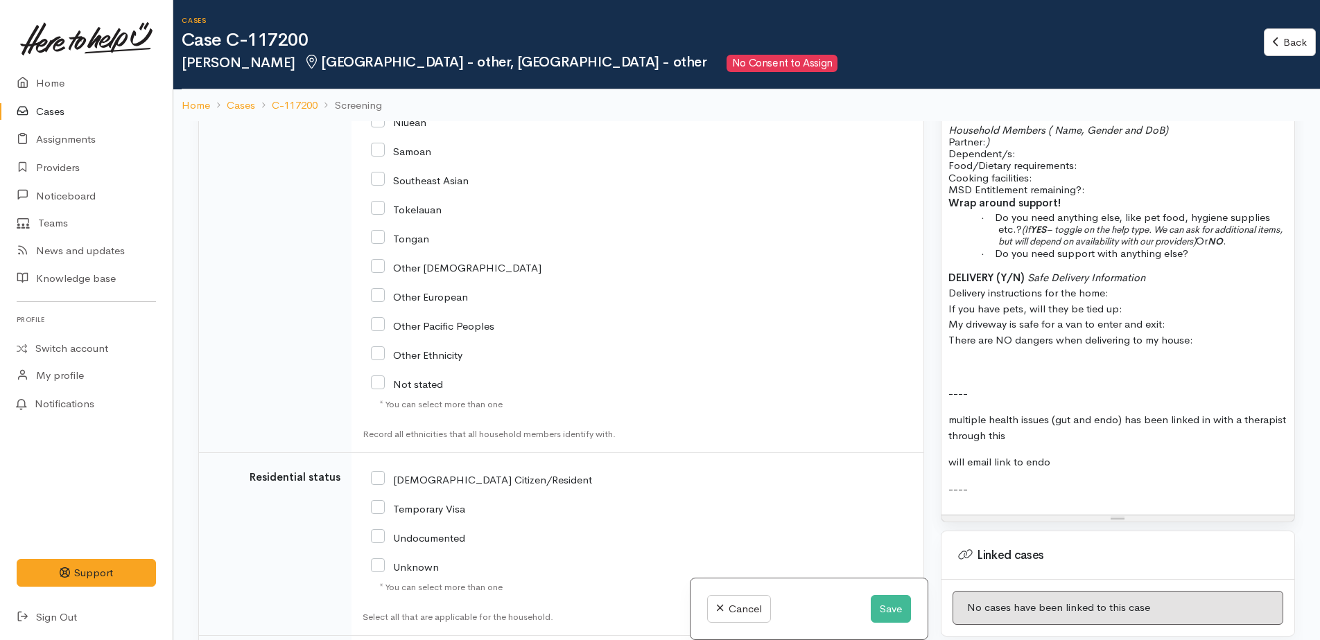
click at [382, 382] on input "Not stated" at bounding box center [407, 383] width 72 height 12
checkbox input "true"
click at [374, 476] on input "[DEMOGRAPHIC_DATA] Citizen/Resident" at bounding box center [481, 479] width 221 height 12
checkbox input "true"
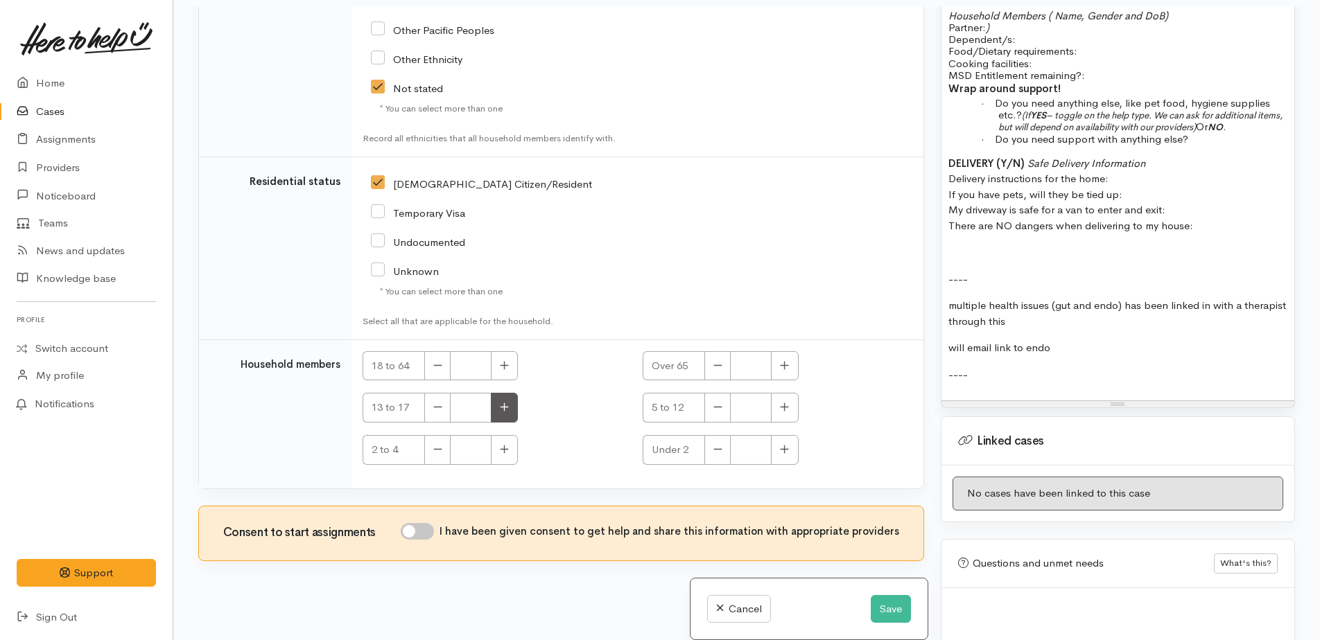
scroll to position [121, 0]
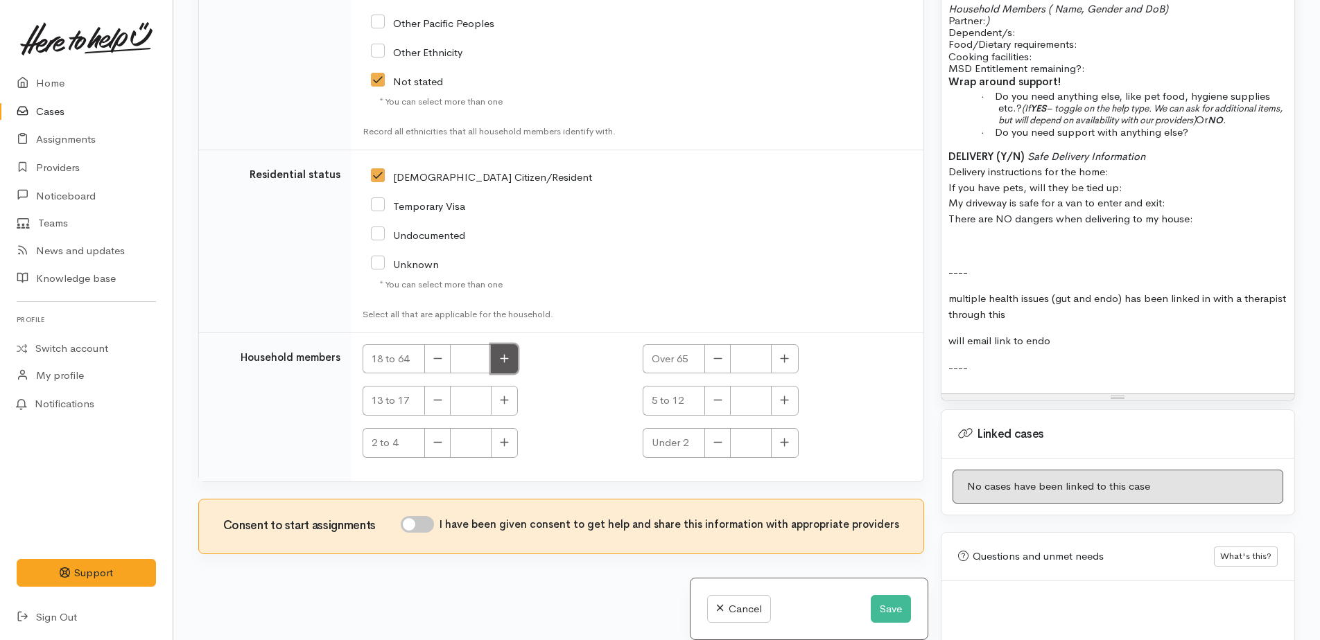
click at [508, 362] on icon "button" at bounding box center [504, 358] width 9 height 10
type input "1"
click at [510, 404] on button "button" at bounding box center [504, 401] width 27 height 30
type input "1"
click at [783, 403] on icon "button" at bounding box center [784, 400] width 9 height 10
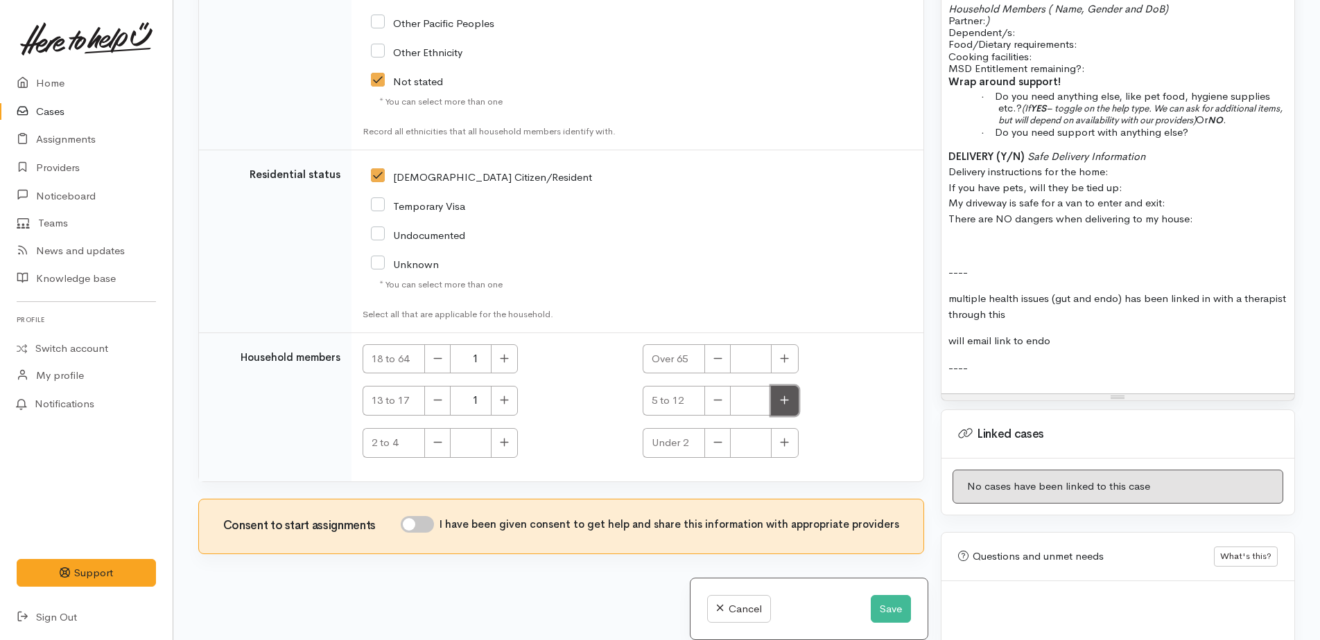
type input "1"
click at [416, 521] on input "I have been given consent to get help and share this information with appropria…" at bounding box center [417, 524] width 33 height 17
checkbox input "true"
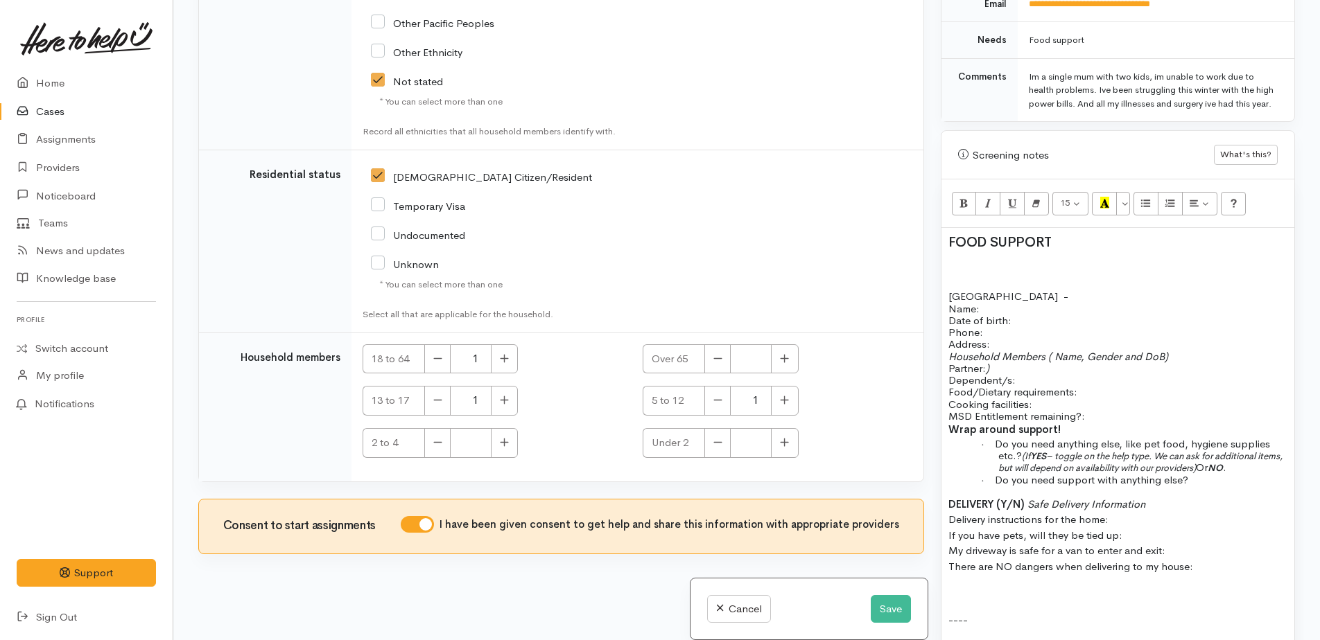
scroll to position [717, 0]
drag, startPoint x: 947, startPoint y: 236, endPoint x: 1072, endPoint y: 241, distance: 124.9
click at [1072, 241] on h2 "FOOD SUPPORT" at bounding box center [1117, 241] width 339 height 15
drag, startPoint x: 954, startPoint y: 279, endPoint x: 955, endPoint y: 270, distance: 9.1
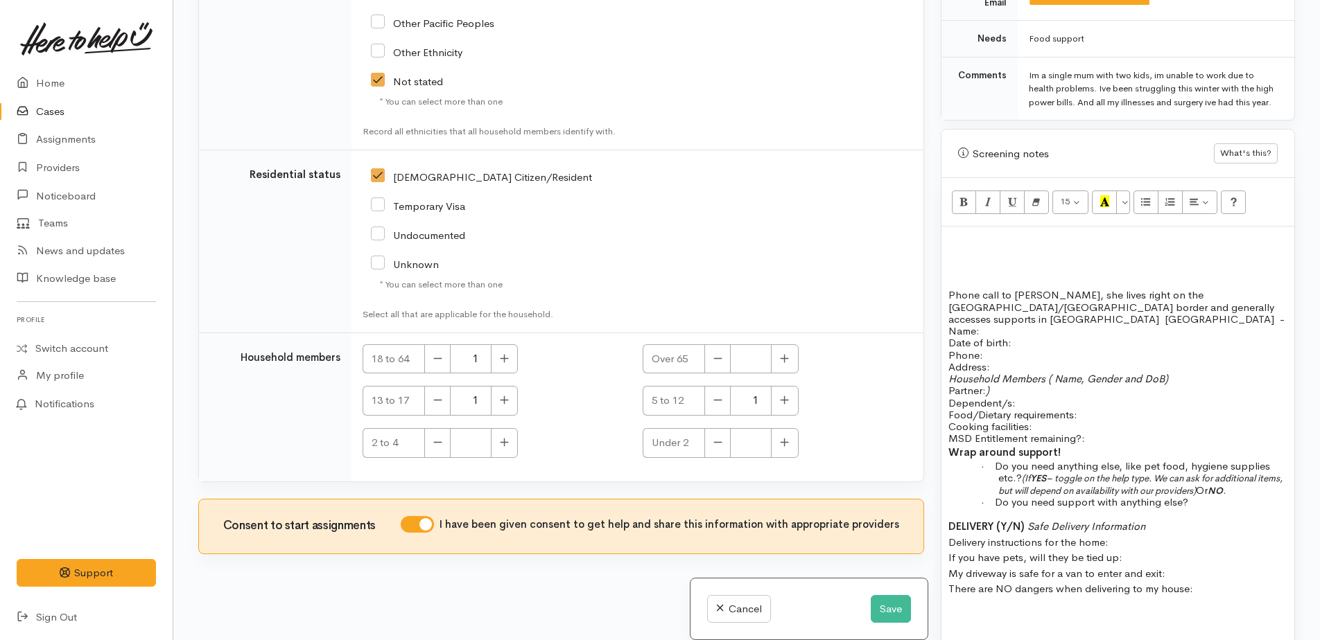
click at [1219, 325] on p "Name: Date of birth: Phone:" at bounding box center [1117, 343] width 339 height 36
click at [989, 320] on span "Phone call to [PERSON_NAME], she lives right on the [GEOGRAPHIC_DATA]/[GEOGRAPH…" at bounding box center [1111, 312] width 326 height 49
click at [1114, 320] on p "Phone call to [PERSON_NAME], she lives right on the [GEOGRAPHIC_DATA]/[GEOGRAPH…" at bounding box center [1117, 313] width 339 height 48
drag, startPoint x: 947, startPoint y: 331, endPoint x: 1225, endPoint y: 583, distance: 374.9
click at [1225, 583] on div "Phone call to [PERSON_NAME], she lives right on the [GEOGRAPHIC_DATA]/[GEOGRAPH…" at bounding box center [1117, 496] width 353 height 538
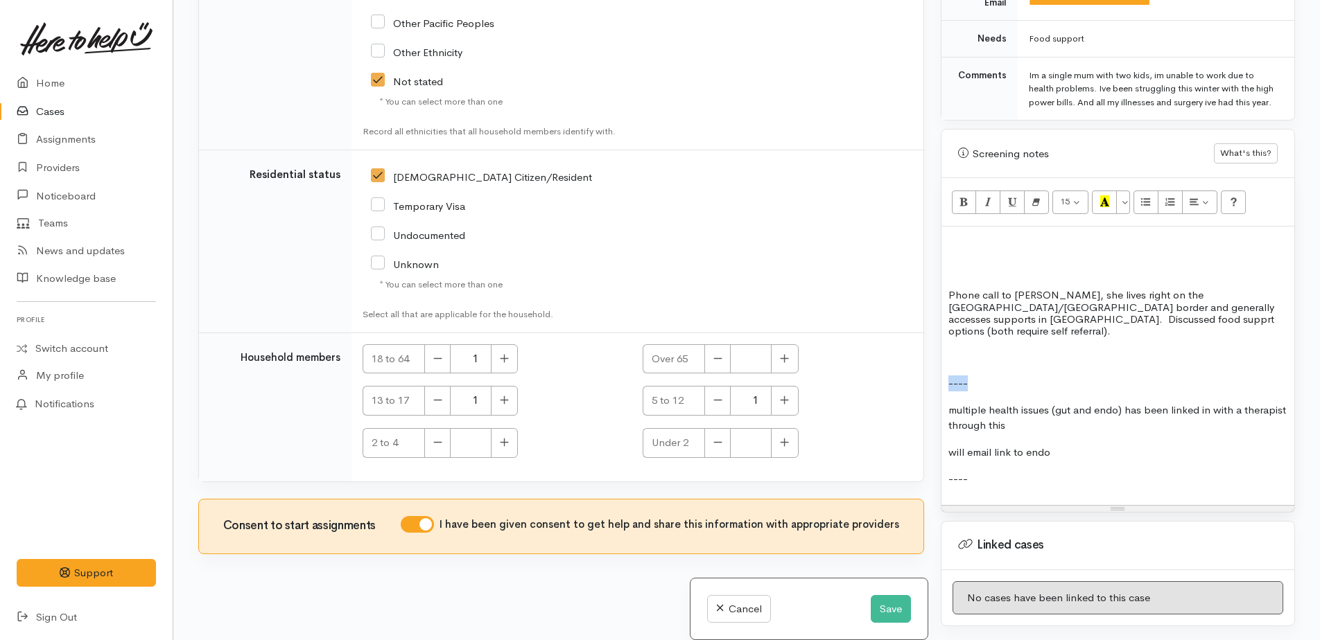
drag, startPoint x: 945, startPoint y: 368, endPoint x: 983, endPoint y: 374, distance: 38.6
click at [983, 374] on div "Phone call to [PERSON_NAME], she lives right on the [GEOGRAPHIC_DATA]/[GEOGRAPH…" at bounding box center [1117, 366] width 353 height 278
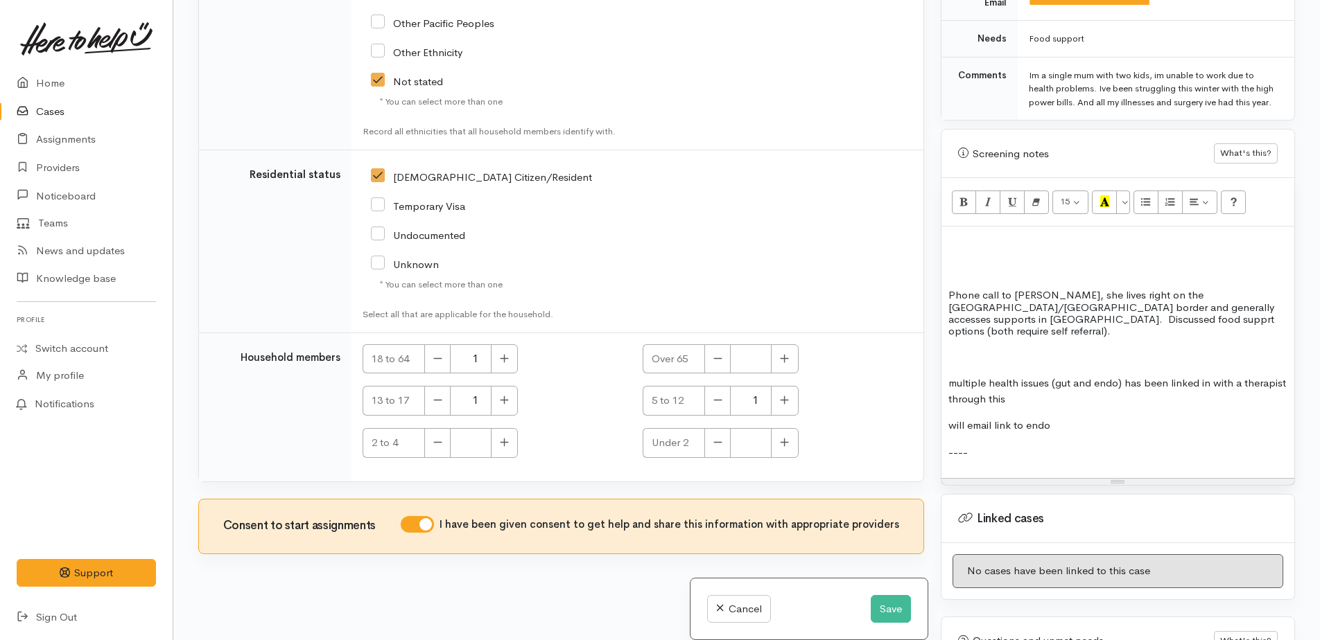
click at [948, 270] on h2 at bounding box center [1117, 268] width 339 height 15
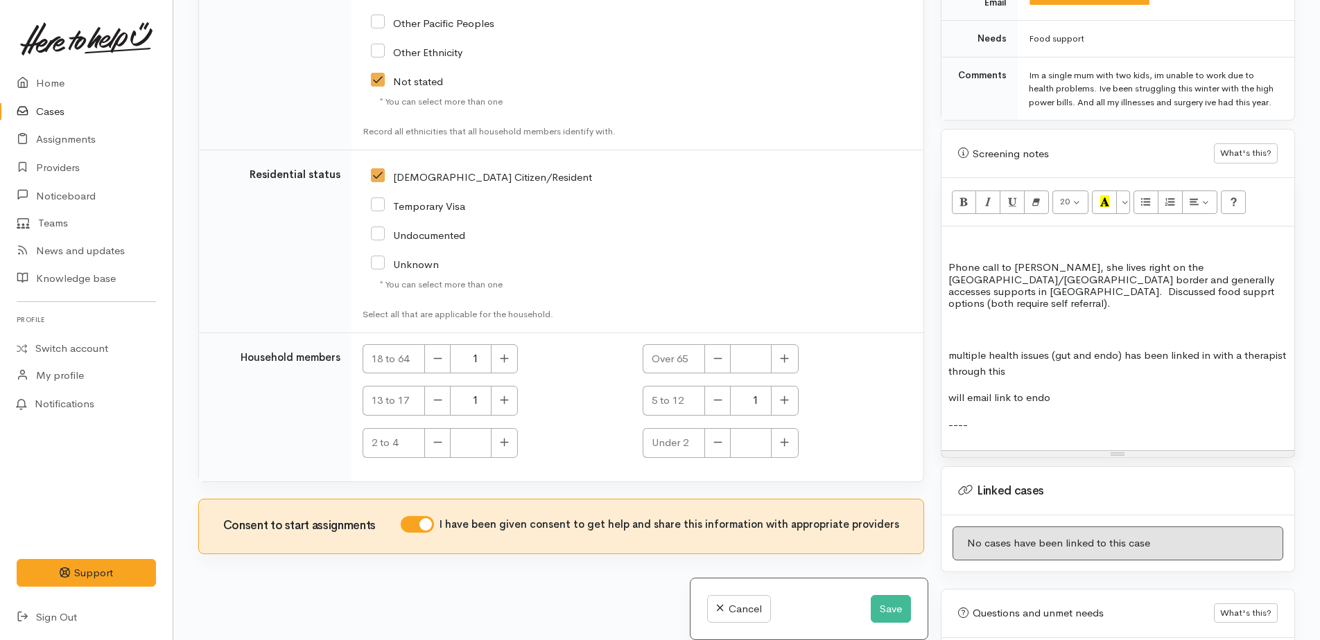
click at [945, 265] on div "Phone call to [PERSON_NAME], she lives right on the [GEOGRAPHIC_DATA]/[GEOGRAPH…" at bounding box center [1117, 339] width 353 height 224
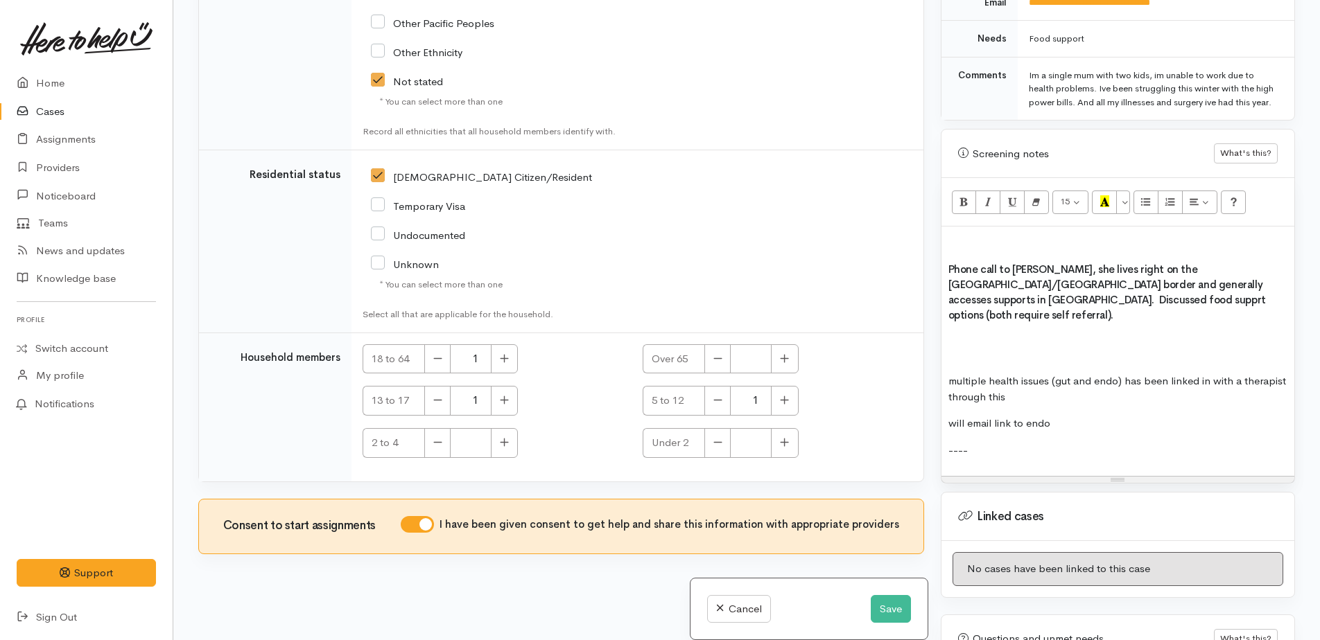
click at [957, 317] on div "Phone call to [PERSON_NAME], she lives right on the [GEOGRAPHIC_DATA]/[GEOGRAPH…" at bounding box center [1117, 352] width 353 height 250
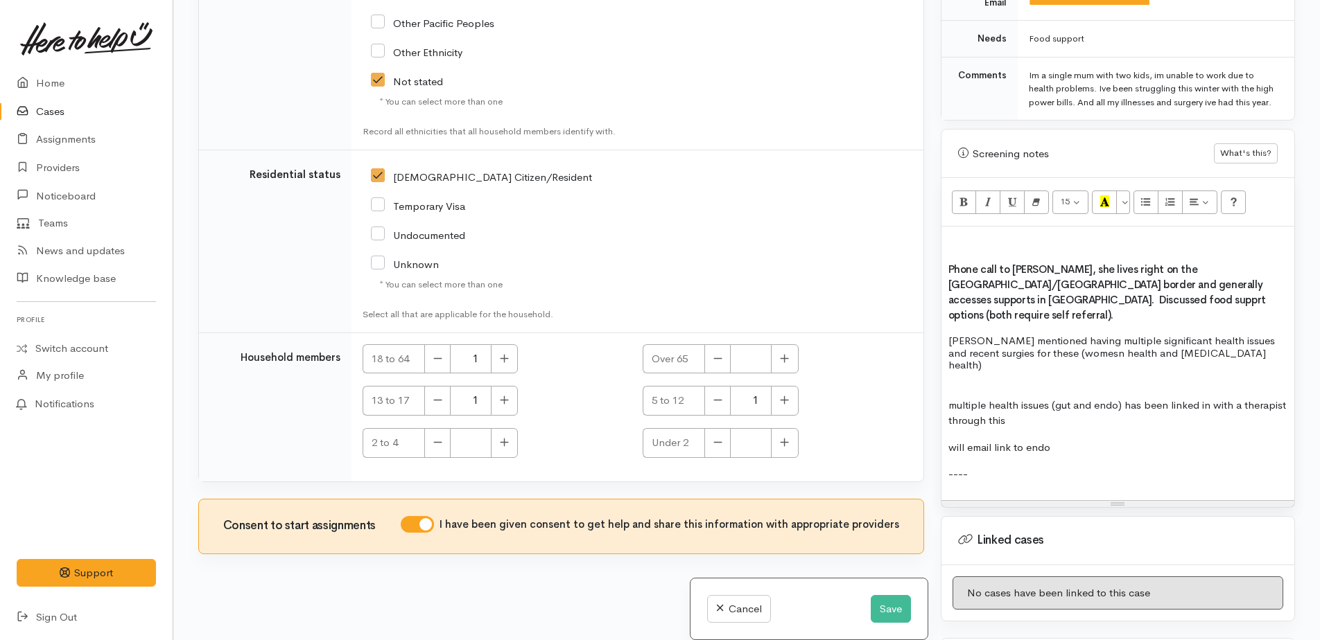
drag, startPoint x: 968, startPoint y: 342, endPoint x: 1138, endPoint y: 351, distance: 170.7
click at [1138, 371] on p at bounding box center [1117, 379] width 339 height 16
click at [983, 335] on p "[PERSON_NAME] mentioned having multiple significant health issues and recent su…" at bounding box center [1117, 353] width 339 height 36
drag, startPoint x: 947, startPoint y: 374, endPoint x: 1096, endPoint y: 394, distance: 150.4
click at [1096, 394] on div "Phone call to [PERSON_NAME], she lives right on the [GEOGRAPHIC_DATA]/[GEOGRAPH…" at bounding box center [1117, 363] width 353 height 273
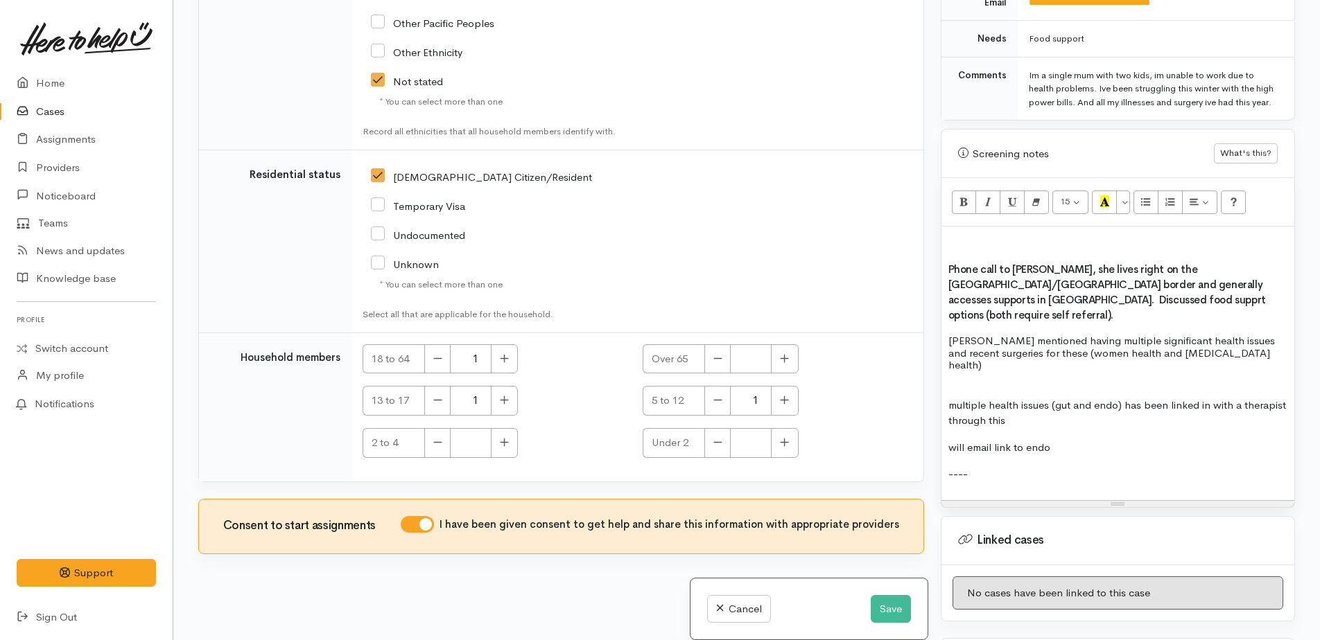
click at [1220, 335] on p "[PERSON_NAME] mentioned having multiple significant health issues and recent su…" at bounding box center [1117, 353] width 339 height 36
click at [1121, 398] on p "multiple health issues (gut and endo) has been linked in with a therapist throu…" at bounding box center [1117, 413] width 339 height 31
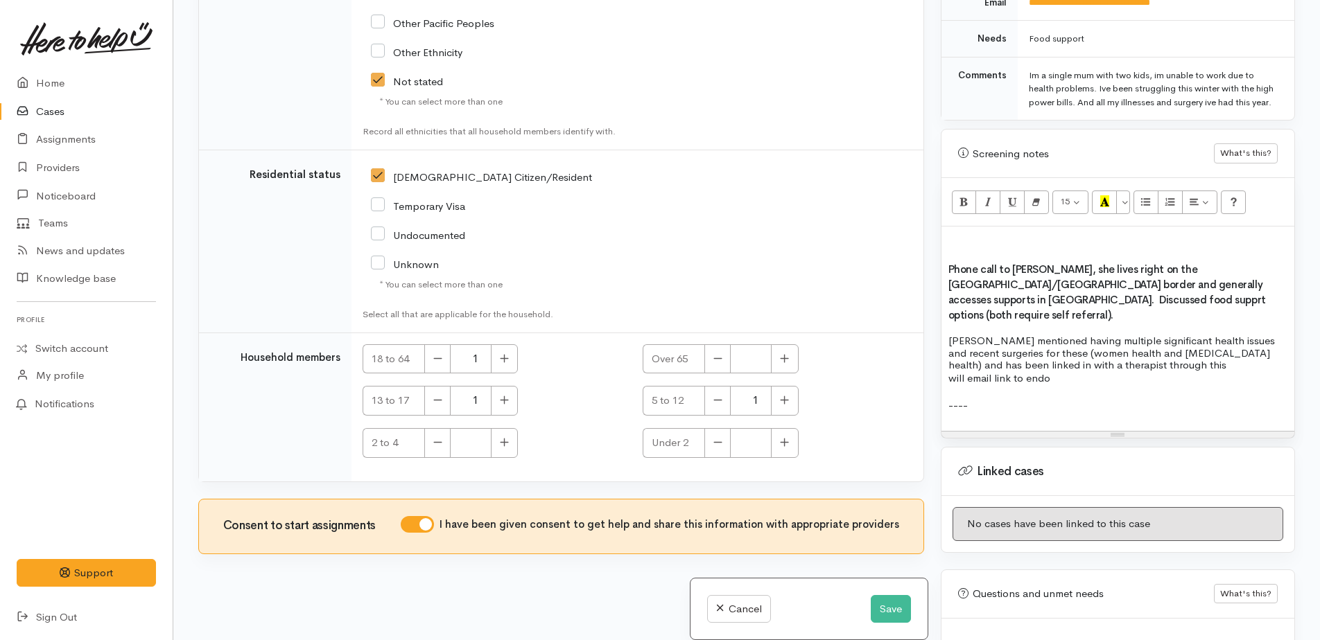
click at [1238, 337] on p "[PERSON_NAME] mentioned having multiple significant health issues and recent su…" at bounding box center [1117, 353] width 339 height 36
click at [1122, 349] on p "[PERSON_NAME] mentioned having multiple significant health issues and recent su…" at bounding box center [1117, 353] width 339 height 36
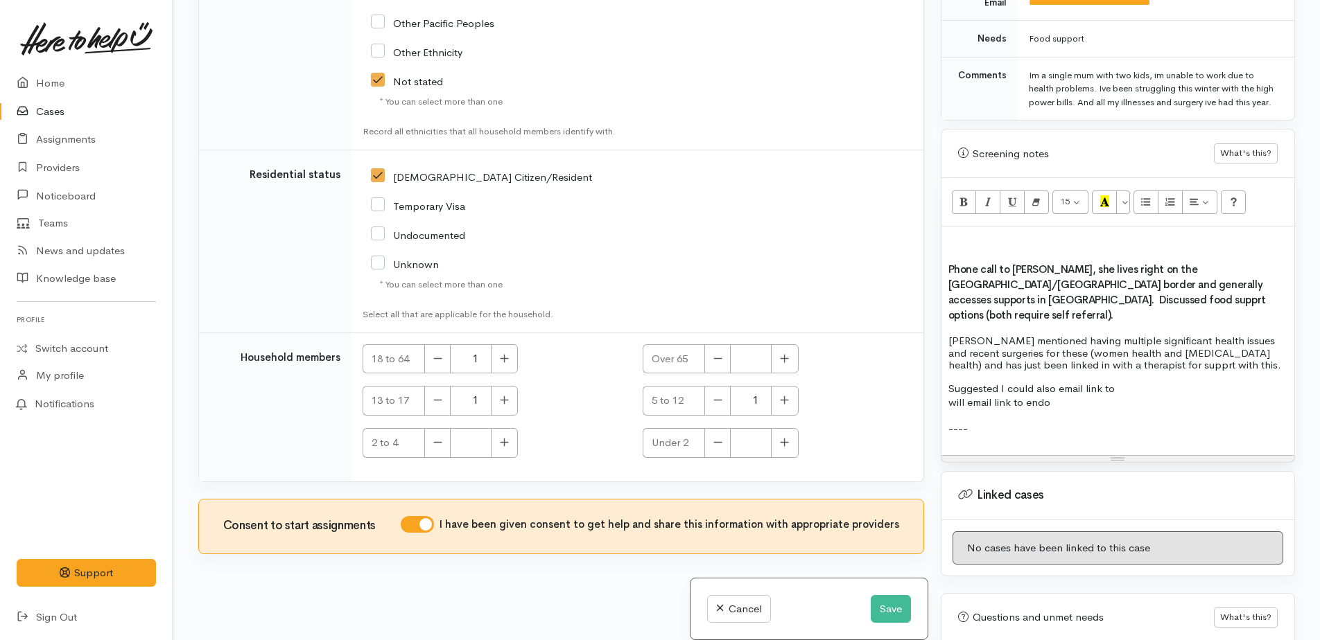
click at [1013, 395] on p "will email link to endo" at bounding box center [1117, 403] width 339 height 16
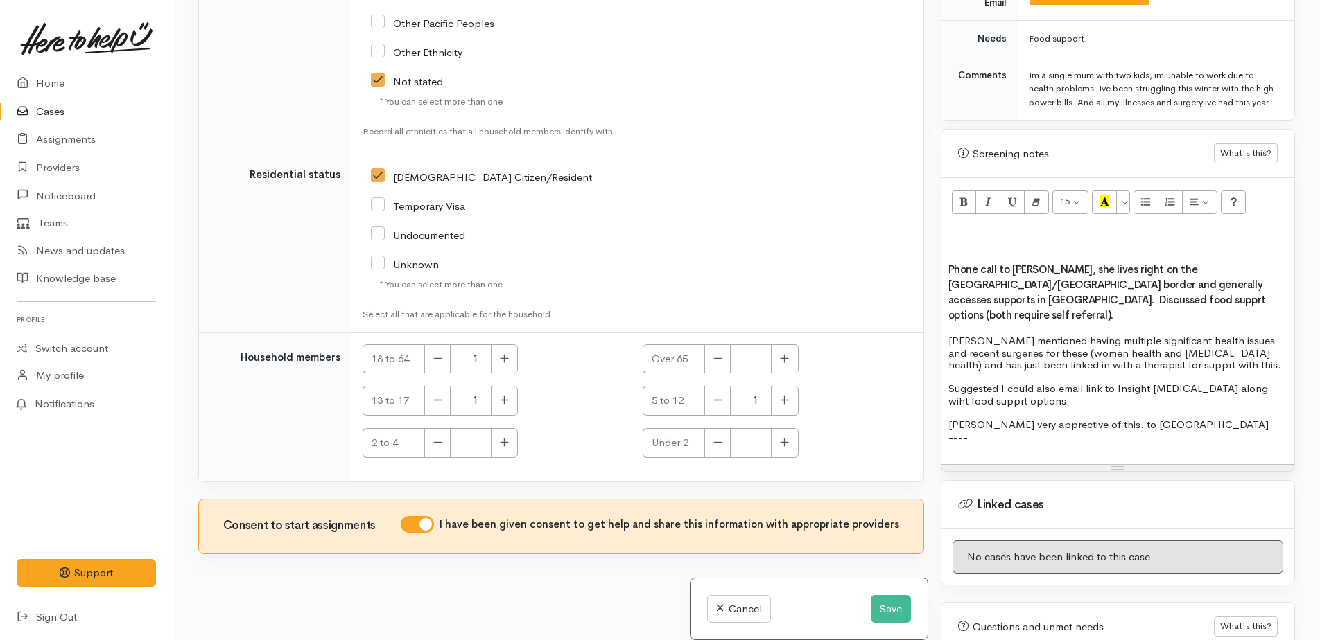
drag, startPoint x: 1025, startPoint y: 416, endPoint x: 937, endPoint y: 410, distance: 88.2
click at [937, 410] on div "Warnings Add No warnings have been raised against this case Add Warning Title ●…" at bounding box center [1117, 320] width 371 height 640
drag, startPoint x: 1033, startPoint y: 410, endPoint x: 1169, endPoint y: 417, distance: 136.0
click at [1169, 430] on p "----" at bounding box center [1117, 438] width 339 height 16
click at [1056, 419] on p "[PERSON_NAME] very apprective of this. to [GEOGRAPHIC_DATA]" at bounding box center [1117, 425] width 339 height 12
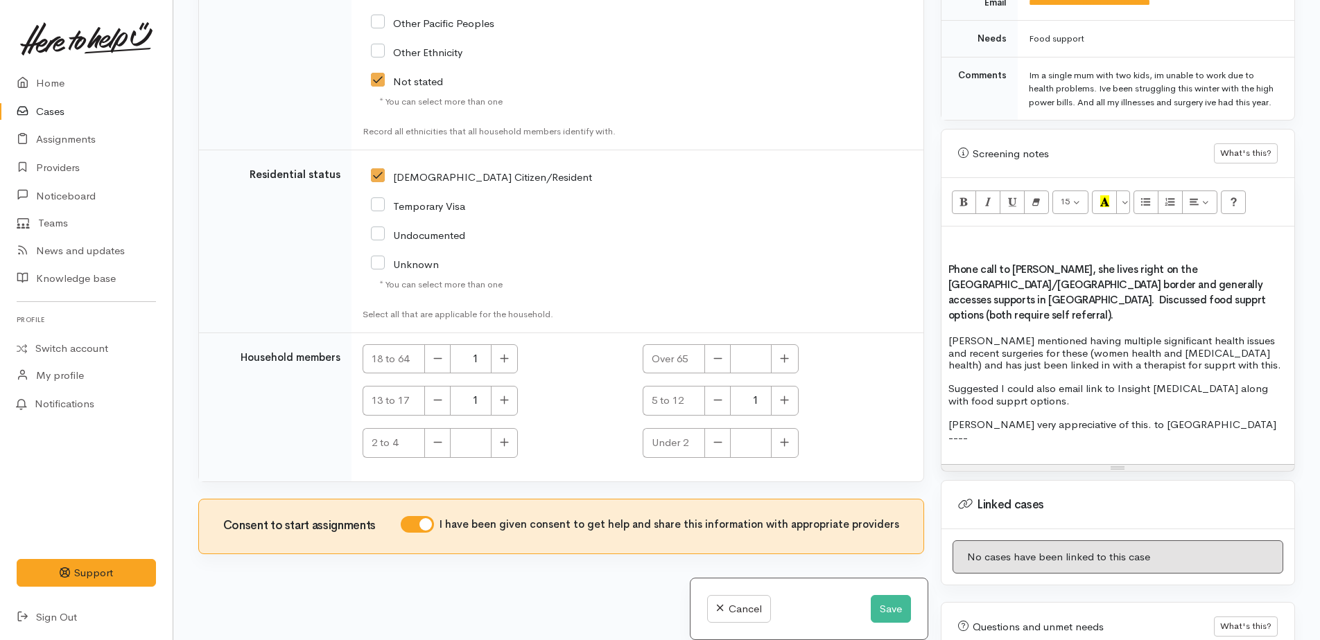
click at [1138, 419] on p "[PERSON_NAME] very appreciative of this. to [GEOGRAPHIC_DATA]" at bounding box center [1117, 425] width 339 height 12
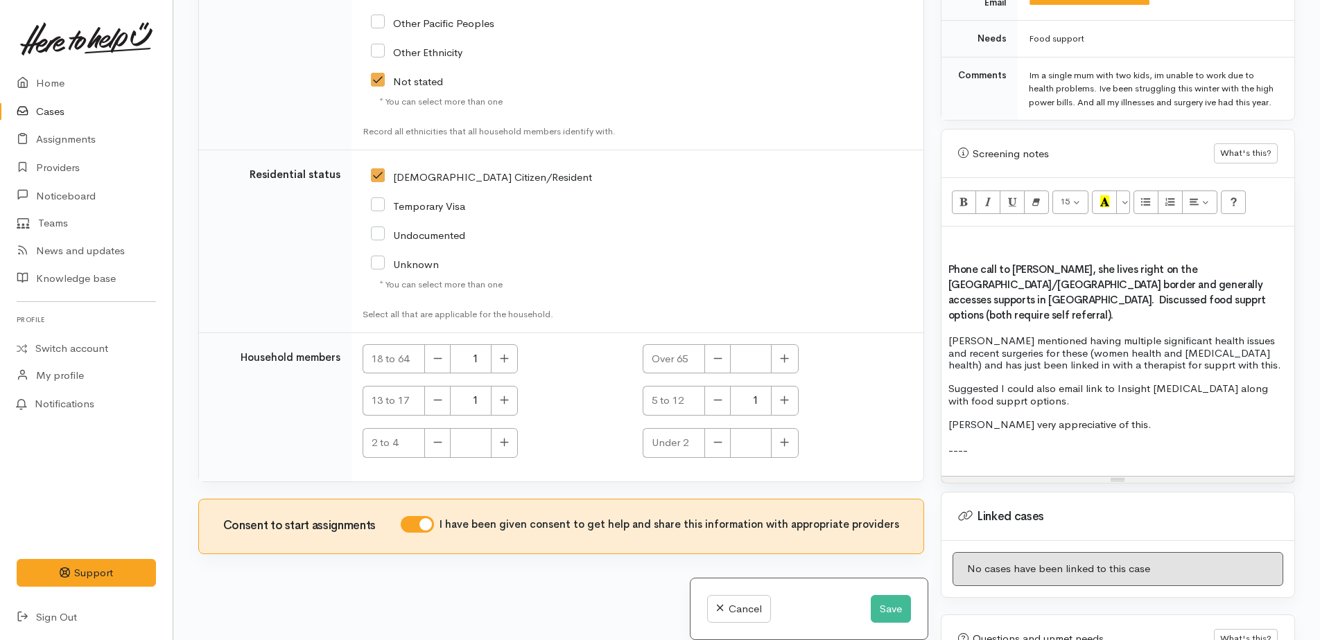
click at [993, 444] on div "Phone call to [PERSON_NAME], she lives right on the [GEOGRAPHIC_DATA]/[GEOGRAPH…" at bounding box center [1117, 352] width 353 height 250
click at [893, 608] on button "Save" at bounding box center [891, 609] width 40 height 28
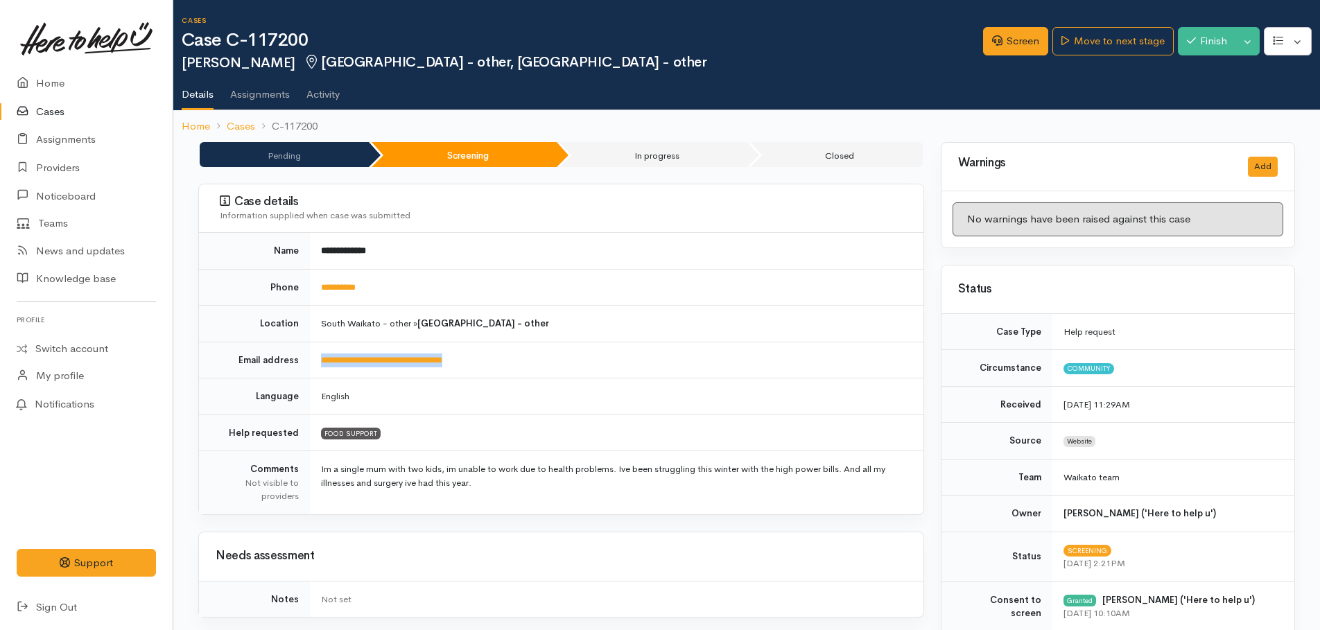
drag, startPoint x: 484, startPoint y: 365, endPoint x: 318, endPoint y: 367, distance: 165.7
click at [318, 367] on td "**********" at bounding box center [616, 360] width 613 height 37
drag, startPoint x: 318, startPoint y: 367, endPoint x: 331, endPoint y: 358, distance: 15.8
copy link "**********"
click at [749, 241] on td "**********" at bounding box center [616, 251] width 613 height 36
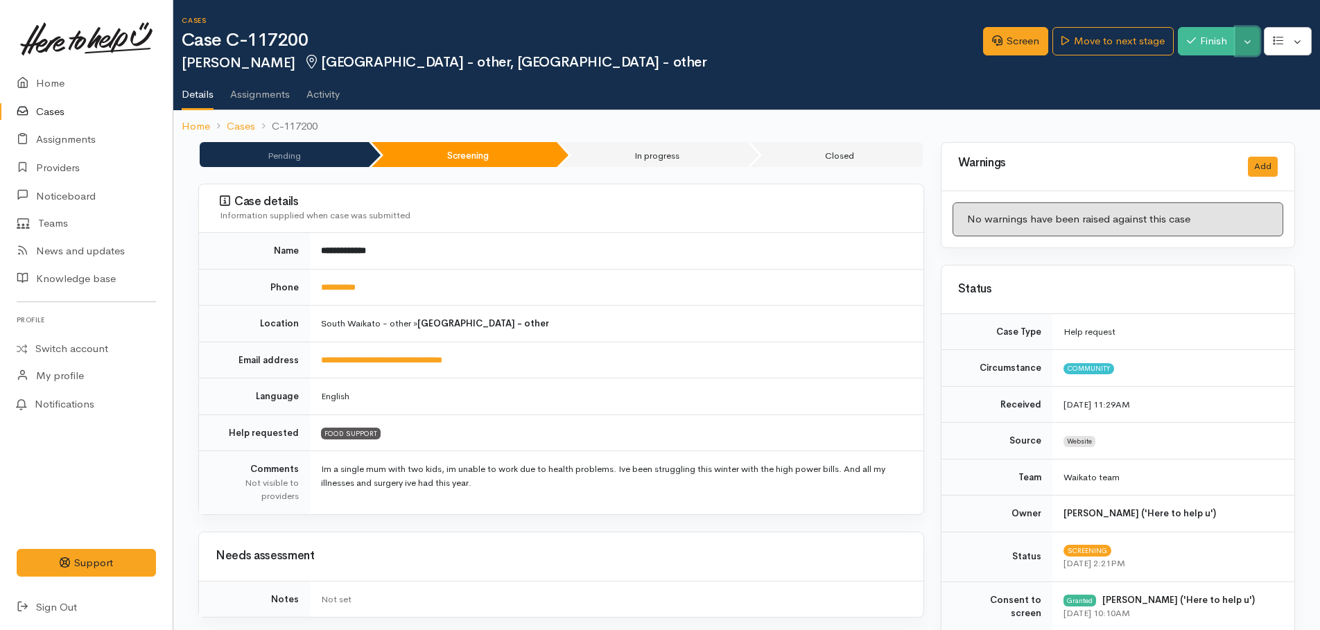
click at [1244, 50] on button "Toggle Dropdown" at bounding box center [1247, 41] width 24 height 28
click at [1184, 73] on link "Pause" at bounding box center [1204, 73] width 110 height 21
